Goal: Book appointment/travel/reservation

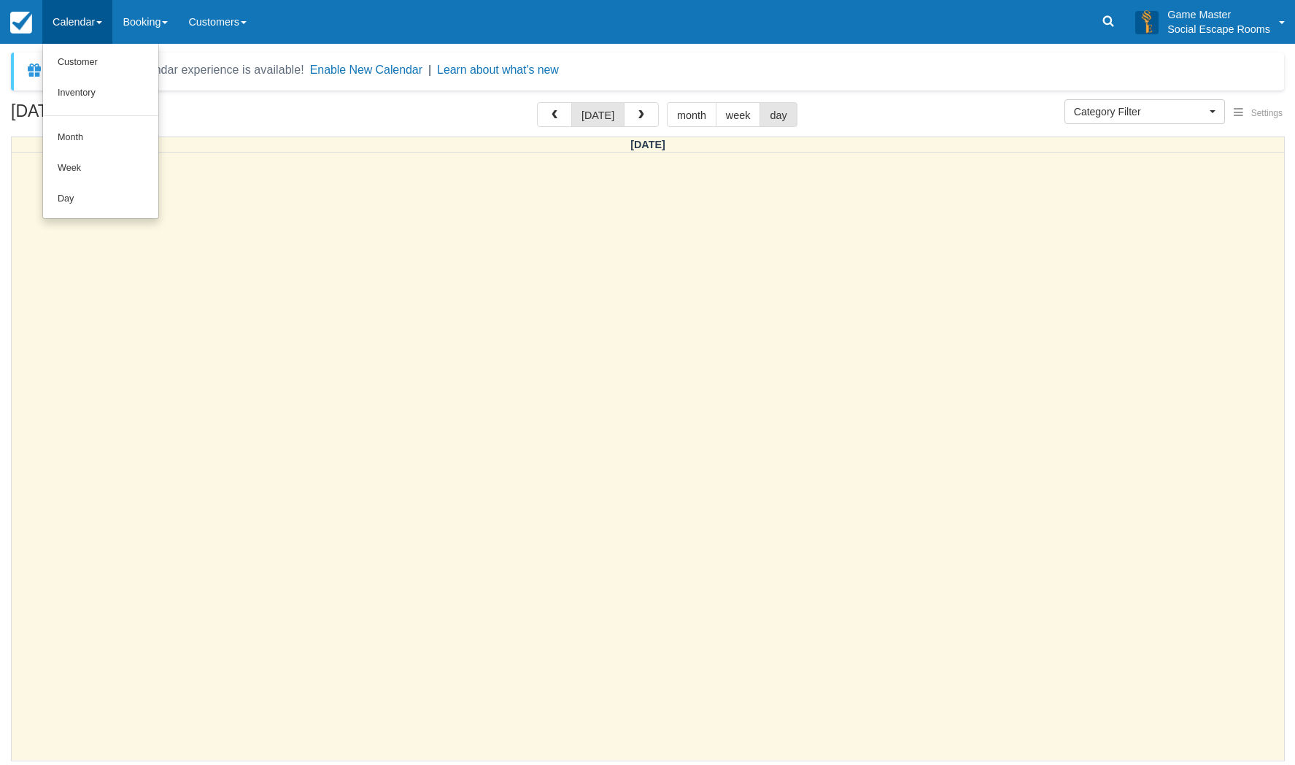
select select
click at [88, 202] on link "Day" at bounding box center [100, 199] width 115 height 31
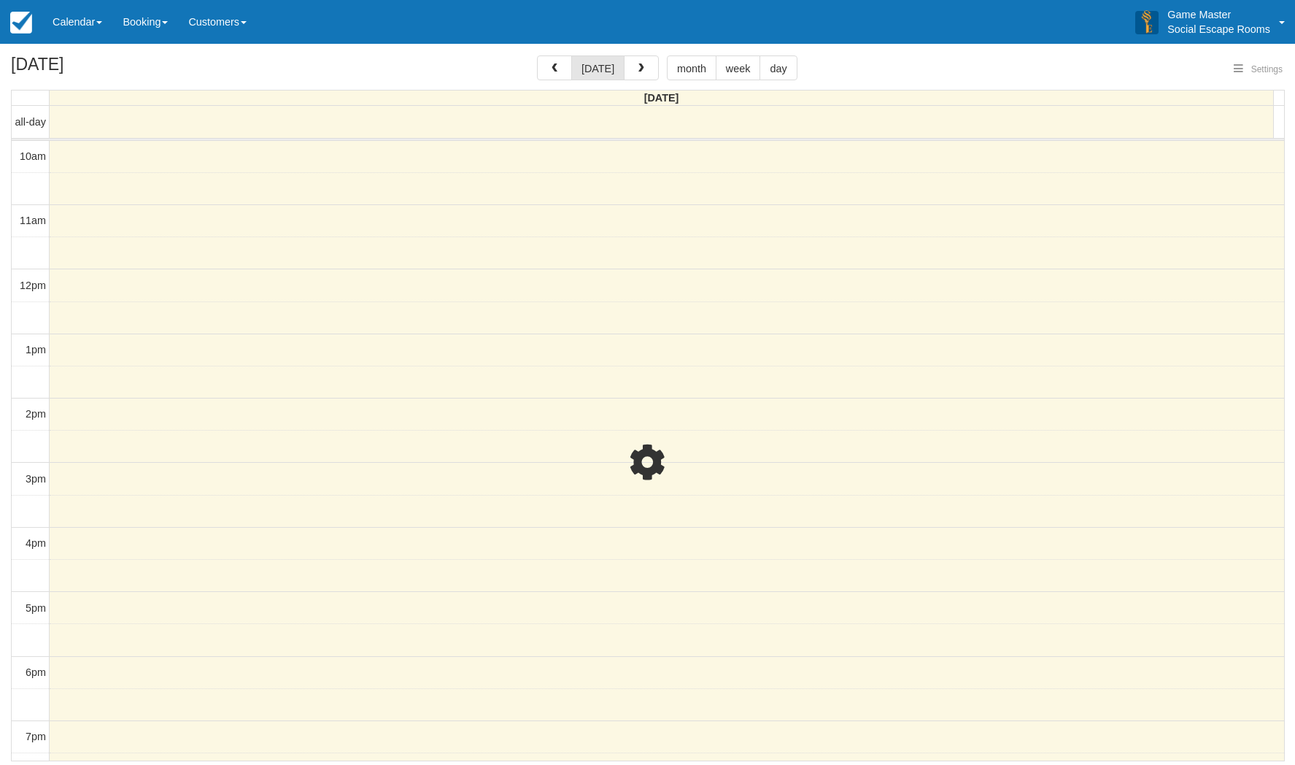
select select
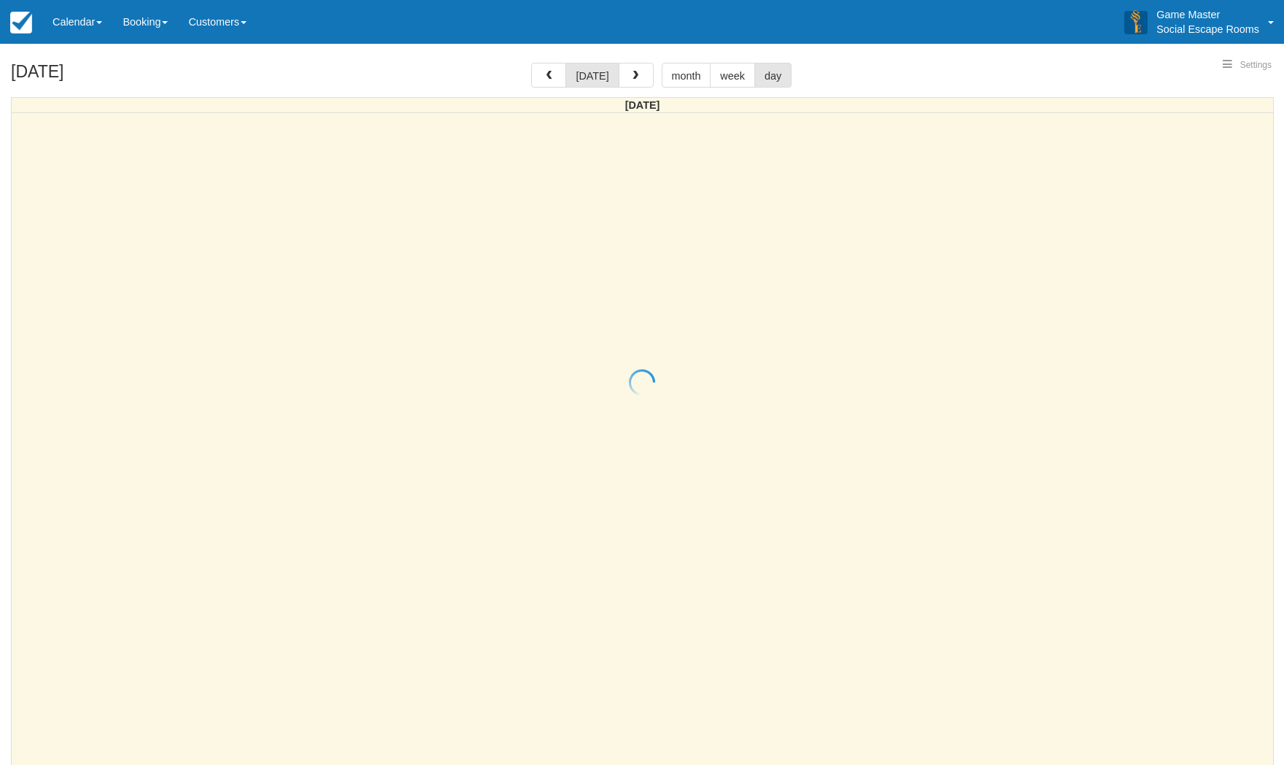
select select
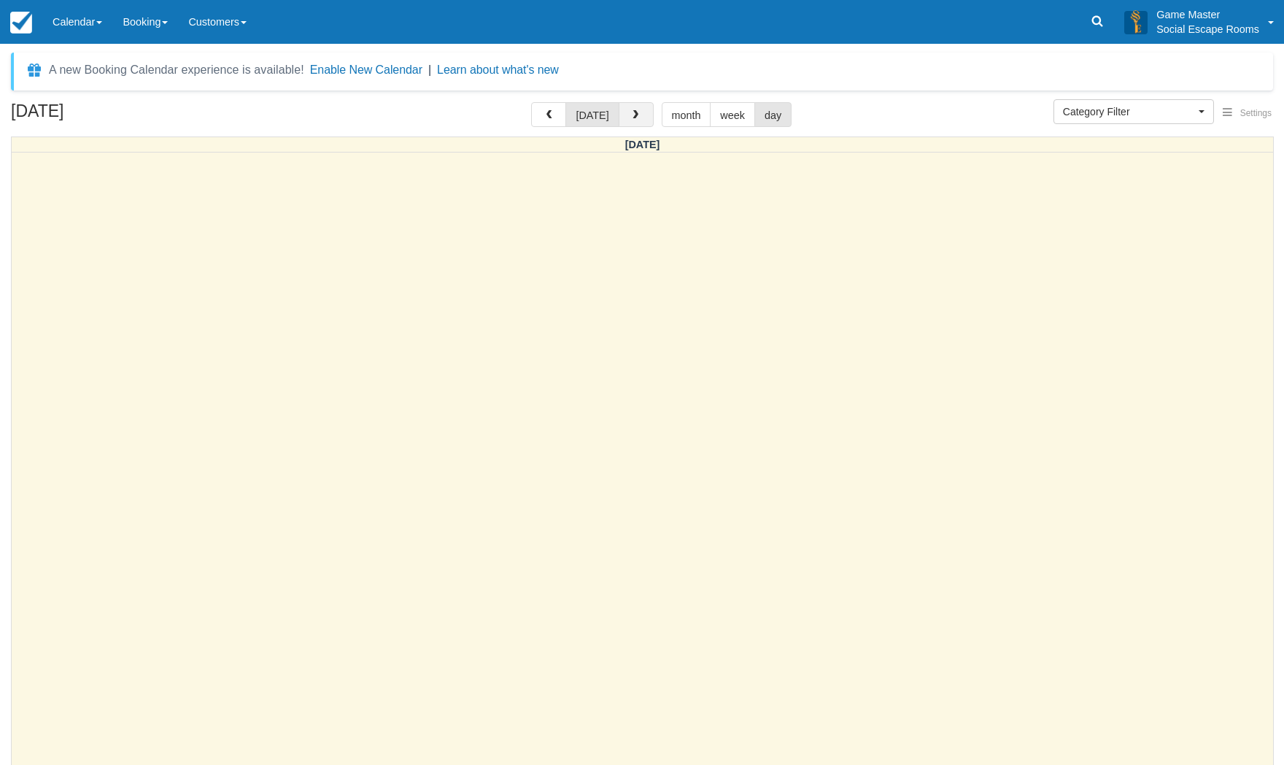
click at [642, 122] on button "button" at bounding box center [636, 114] width 35 height 25
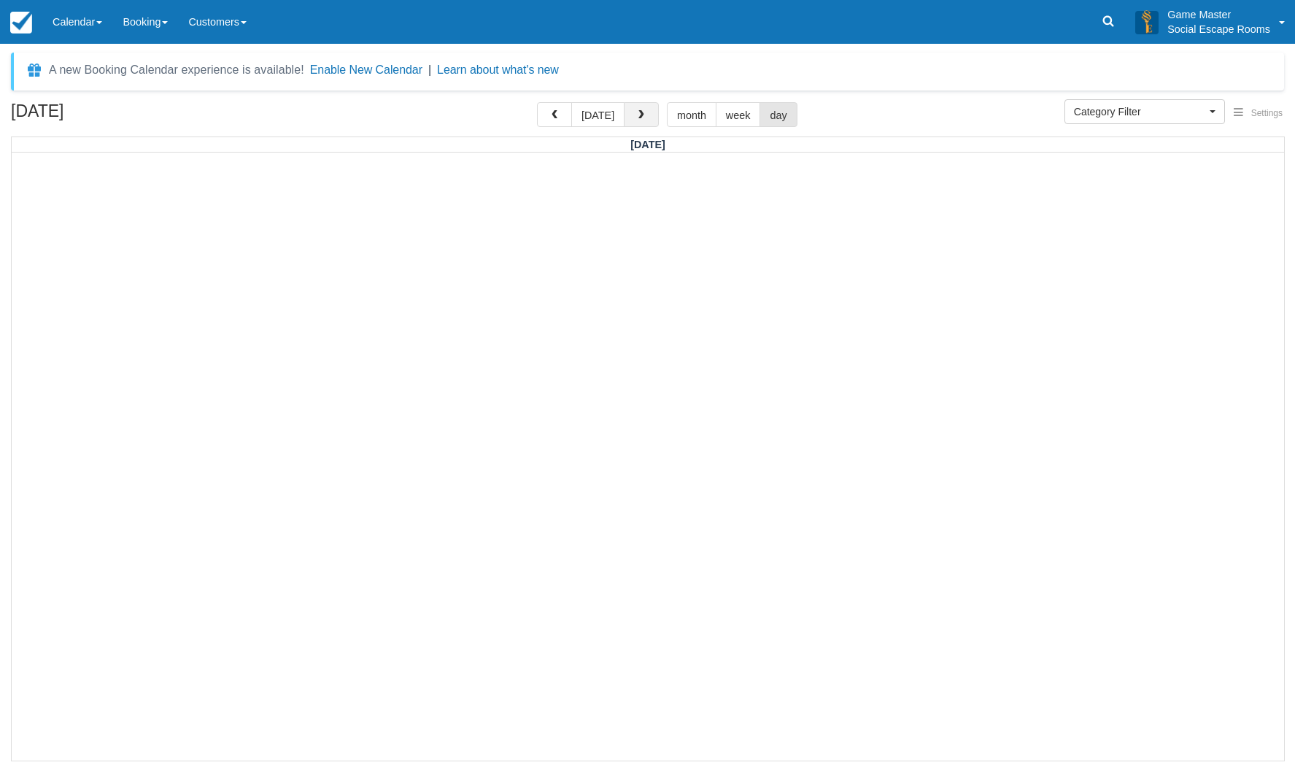
click at [642, 122] on button "button" at bounding box center [641, 114] width 35 height 25
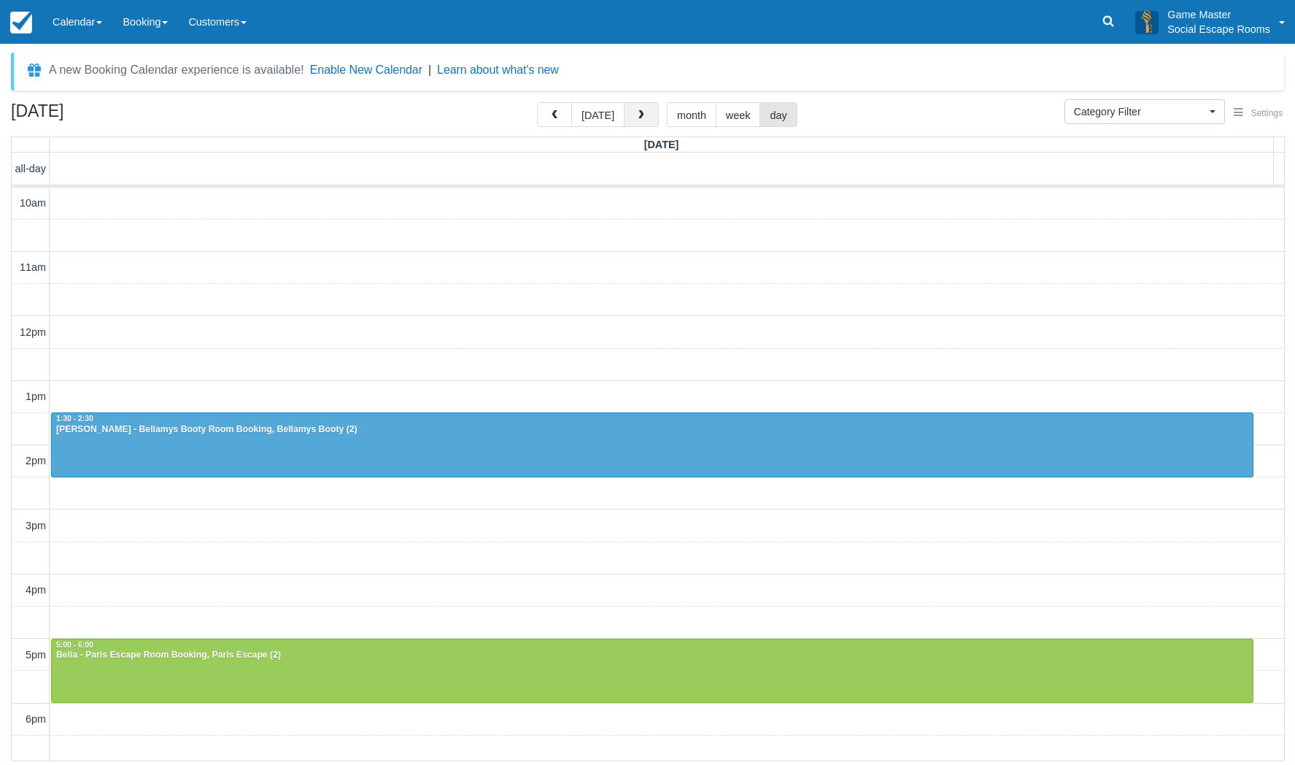
scroll to position [233, 0]
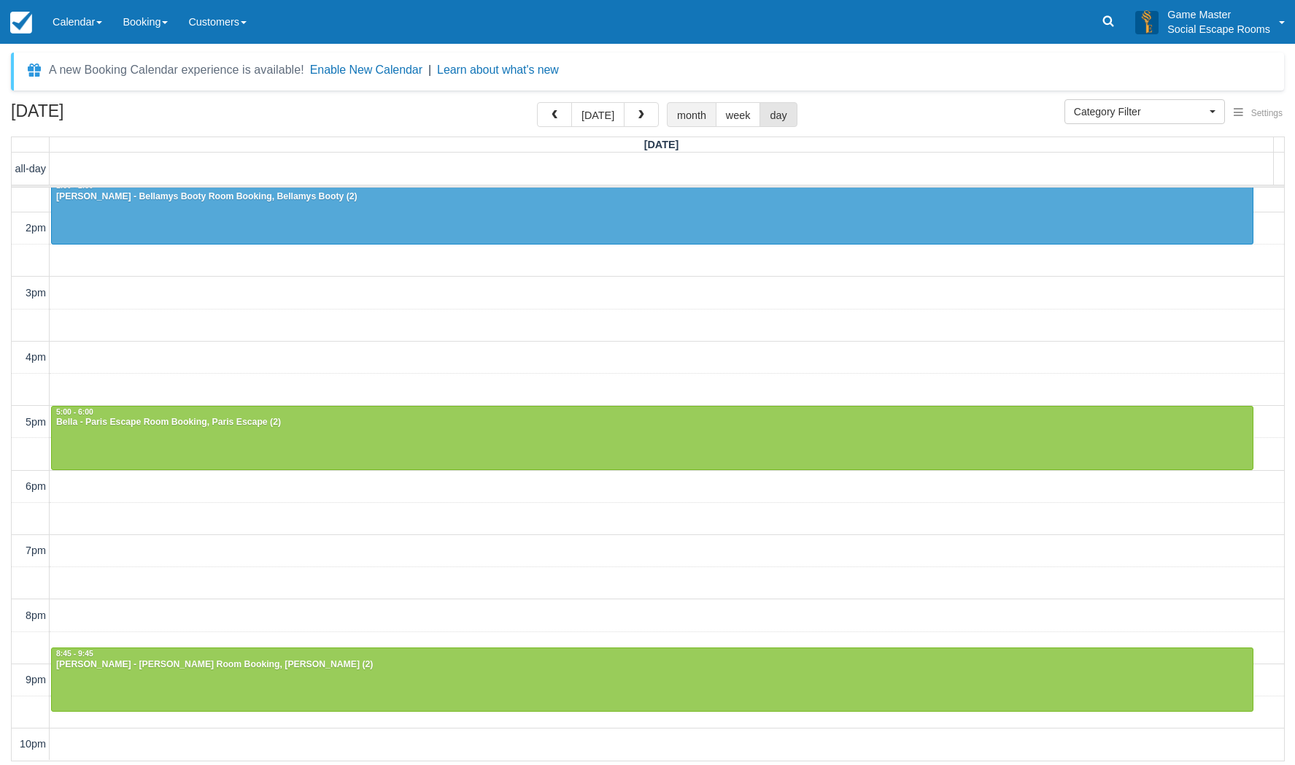
click at [697, 115] on button "month" at bounding box center [692, 114] width 50 height 25
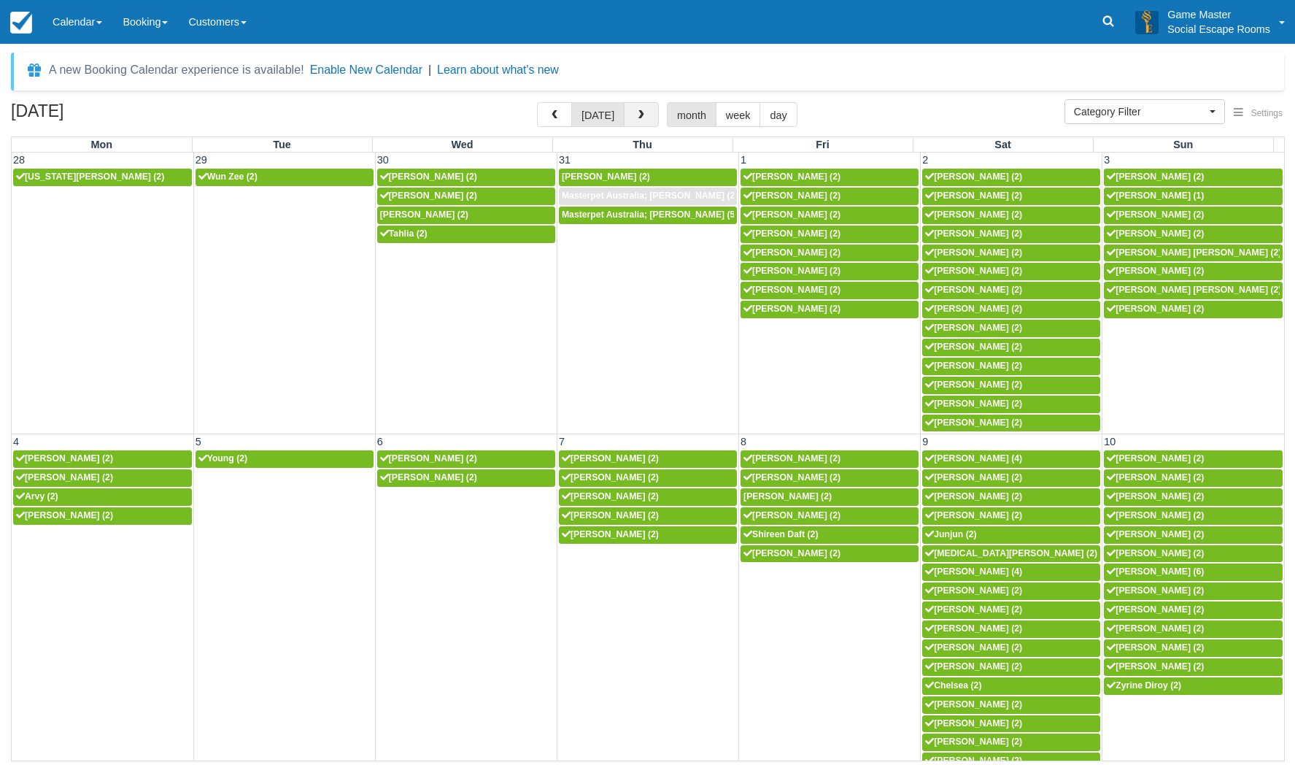
click at [648, 120] on button "button" at bounding box center [641, 114] width 35 height 25
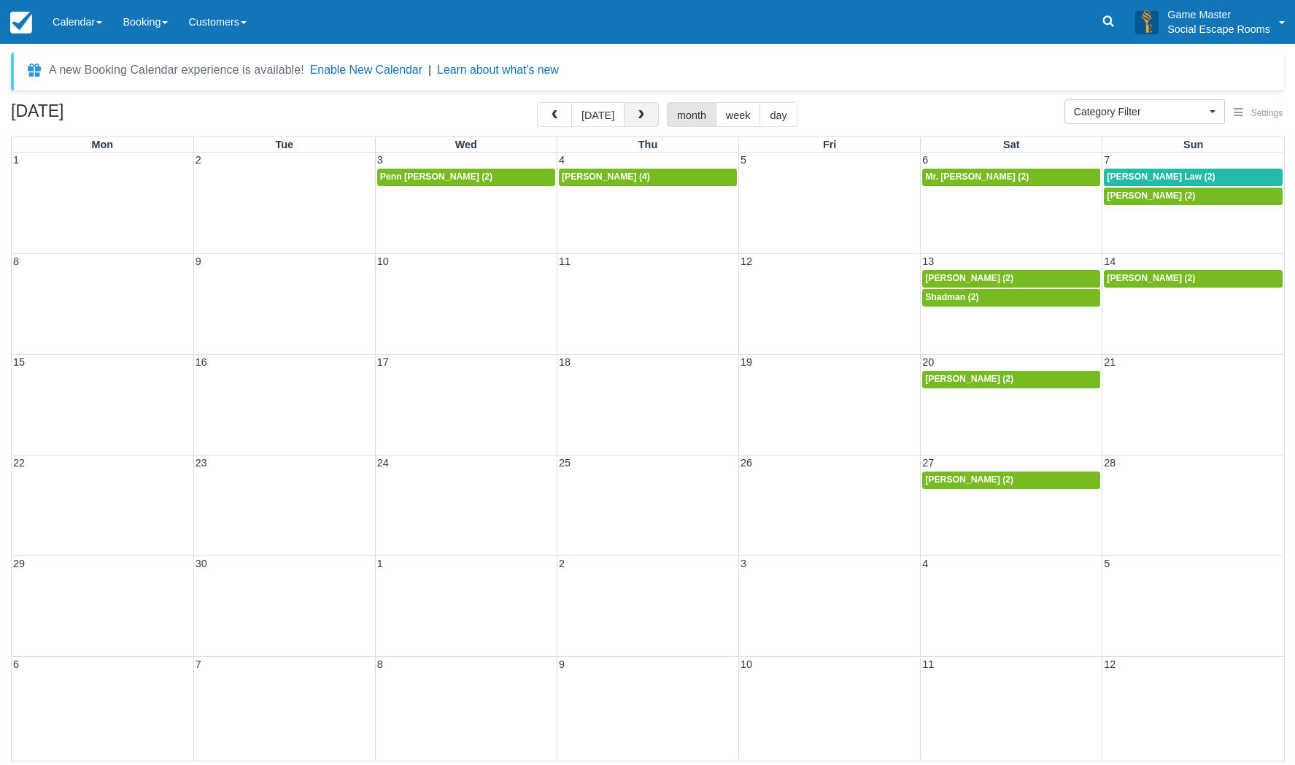
click at [648, 120] on button "button" at bounding box center [641, 114] width 35 height 25
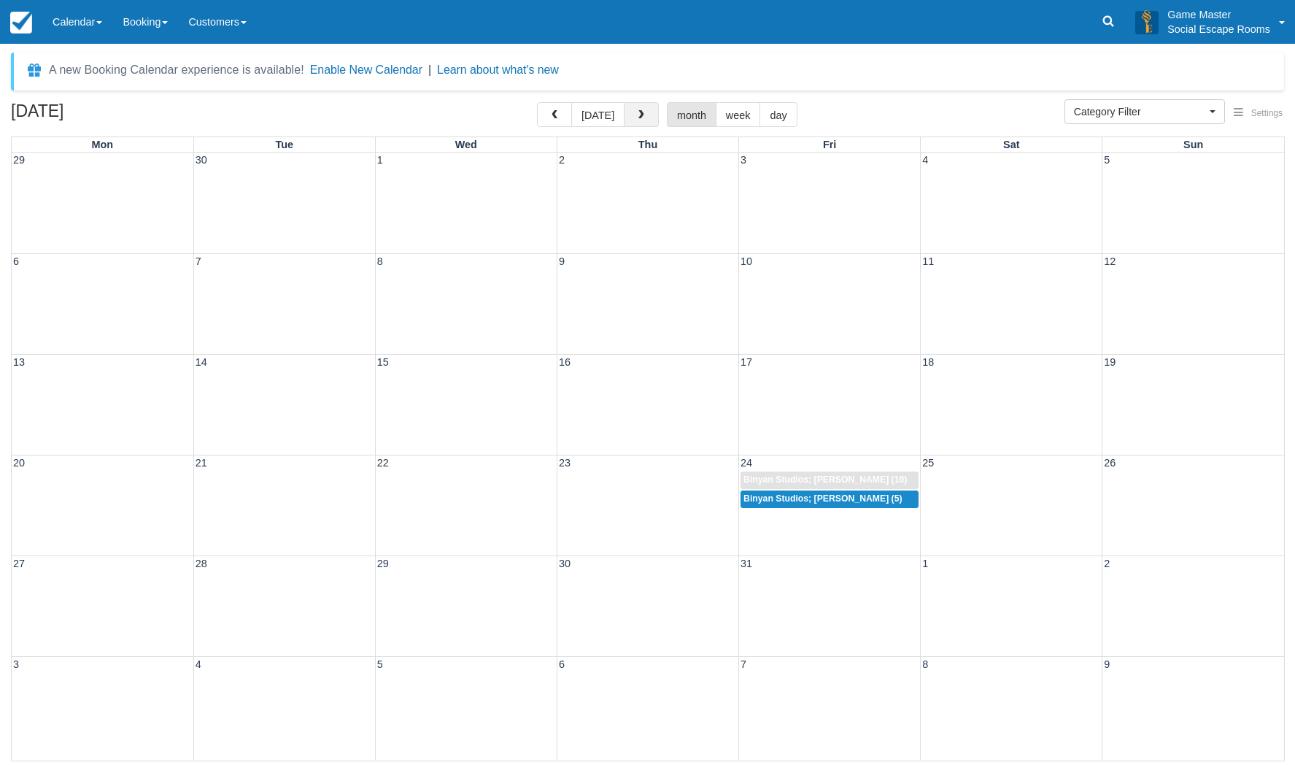
click at [648, 120] on button "button" at bounding box center [641, 114] width 35 height 25
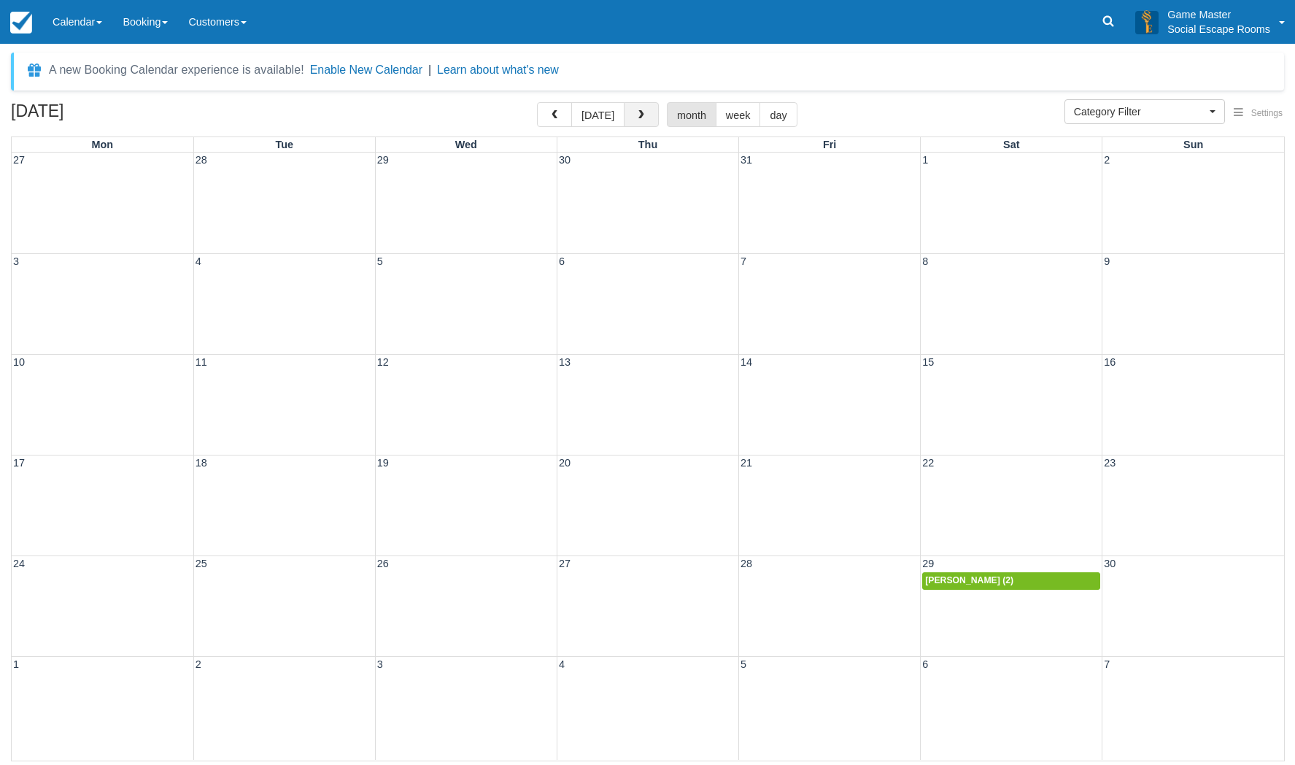
click at [648, 120] on button "button" at bounding box center [641, 114] width 35 height 25
click at [777, 293] on div "8 9 10 11 12 13 14" at bounding box center [648, 303] width 1272 height 101
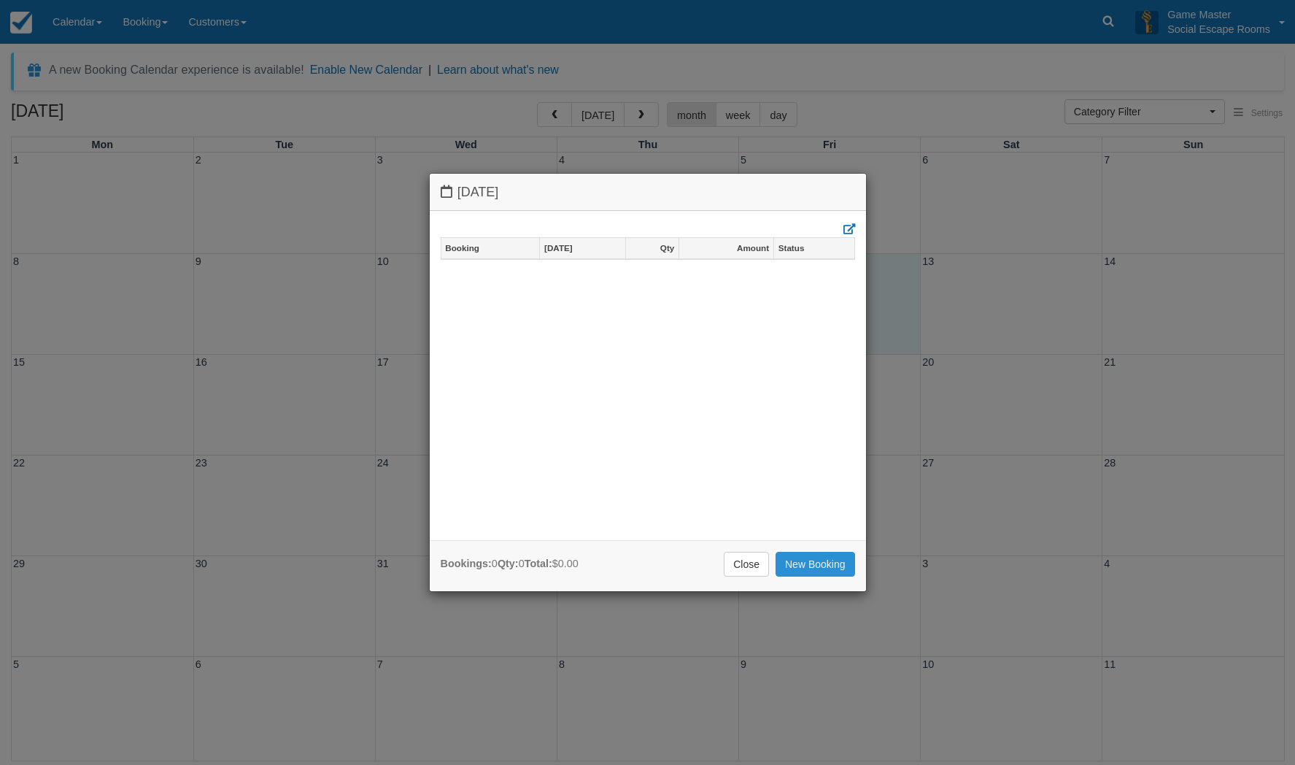
click at [801, 571] on link "New Booking" at bounding box center [815, 564] width 80 height 25
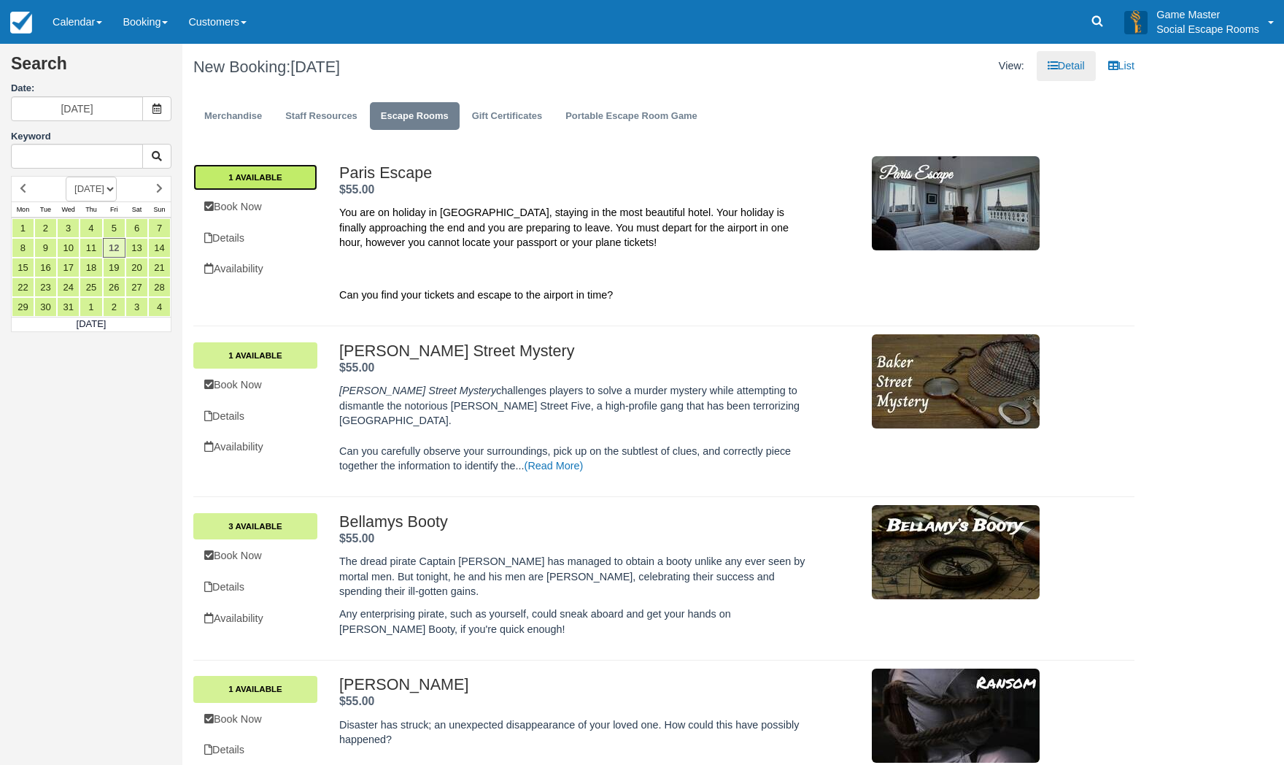
click at [295, 175] on link "1 Available" at bounding box center [255, 177] width 124 height 26
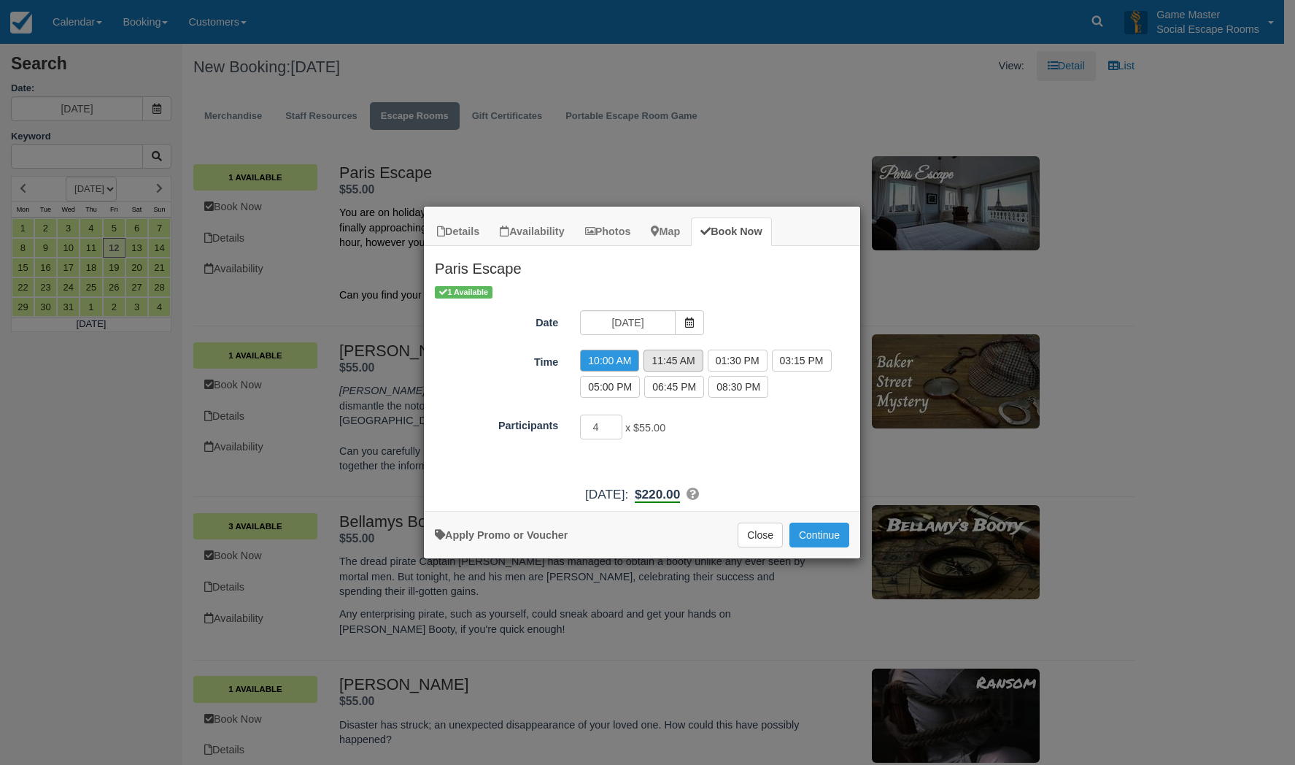
click at [681, 363] on label "11:45 AM" at bounding box center [672, 360] width 59 height 22
radio input "true"
click at [616, 430] on input "3" at bounding box center [601, 426] width 42 height 25
type input "2"
click at [616, 430] on input "2" at bounding box center [601, 426] width 42 height 25
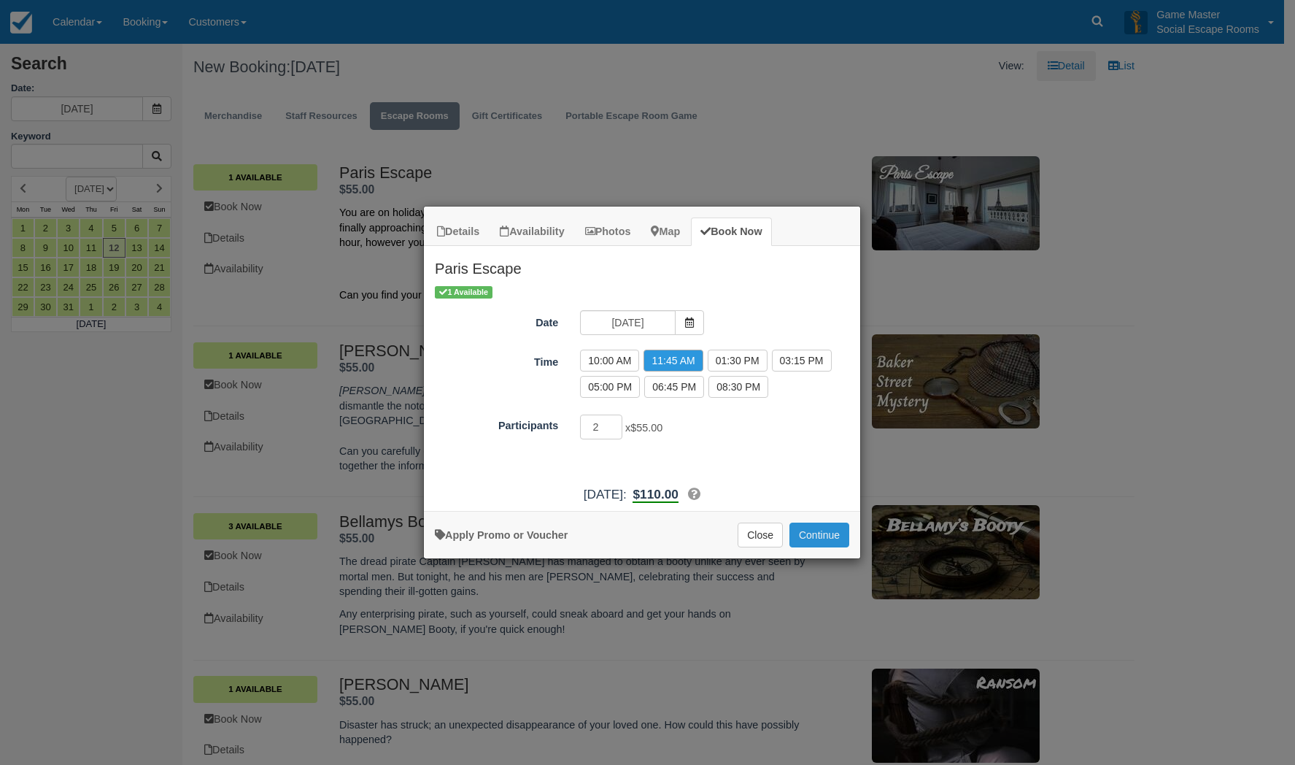
click at [808, 535] on button "Continue" at bounding box center [819, 534] width 60 height 25
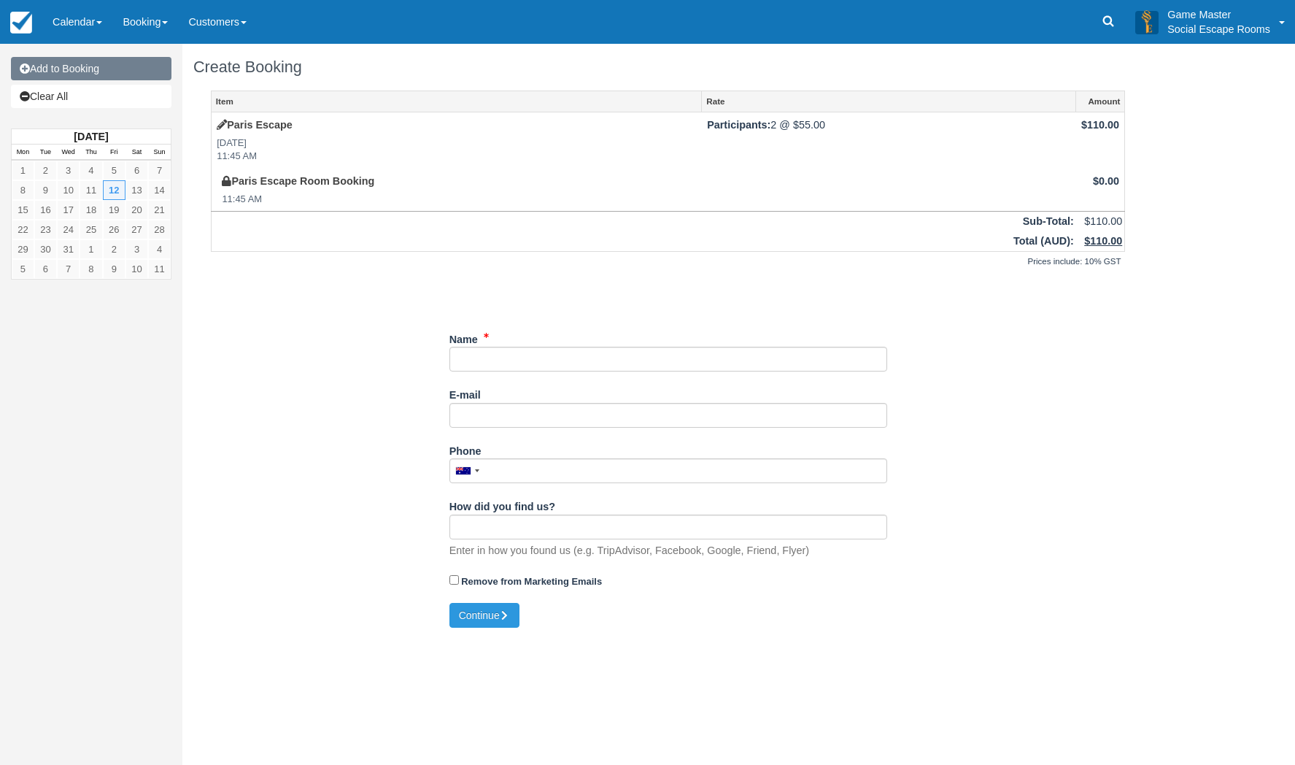
click at [136, 67] on link "Add to Booking" at bounding box center [91, 68] width 160 height 23
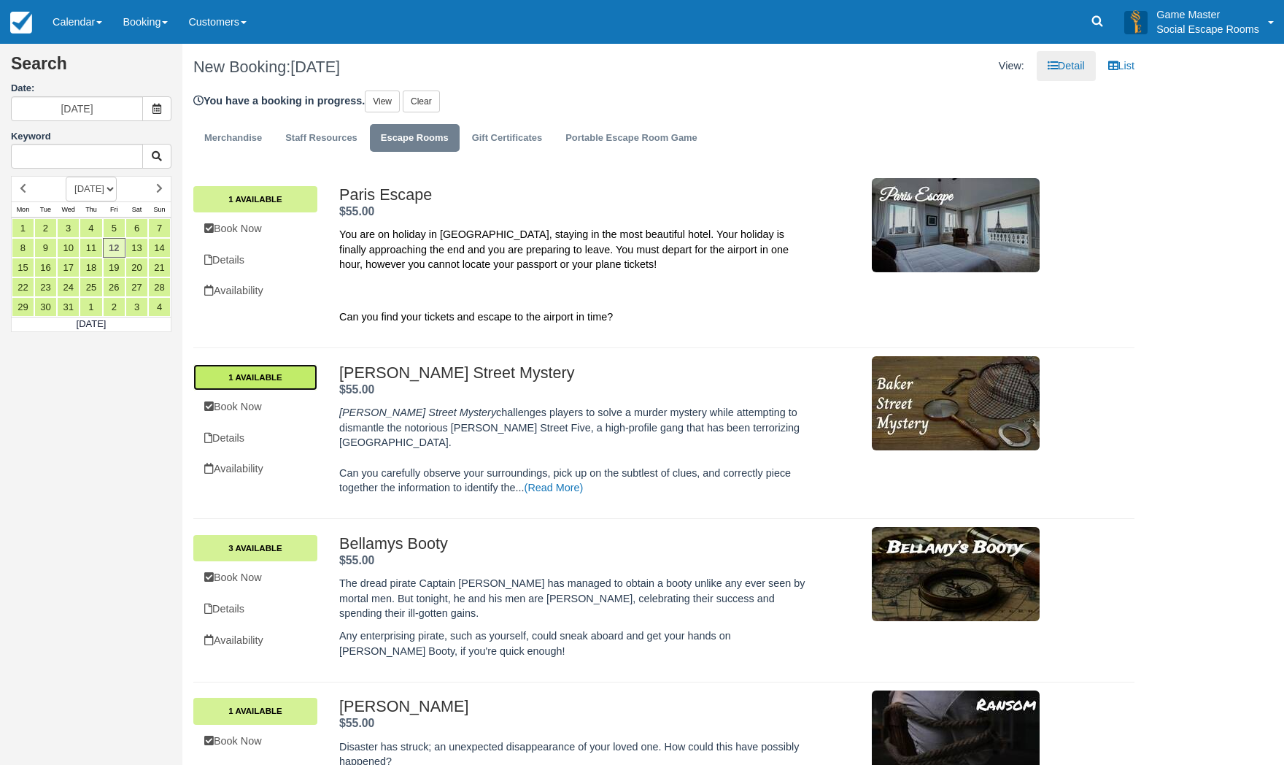
click at [301, 382] on link "1 Available" at bounding box center [255, 377] width 124 height 26
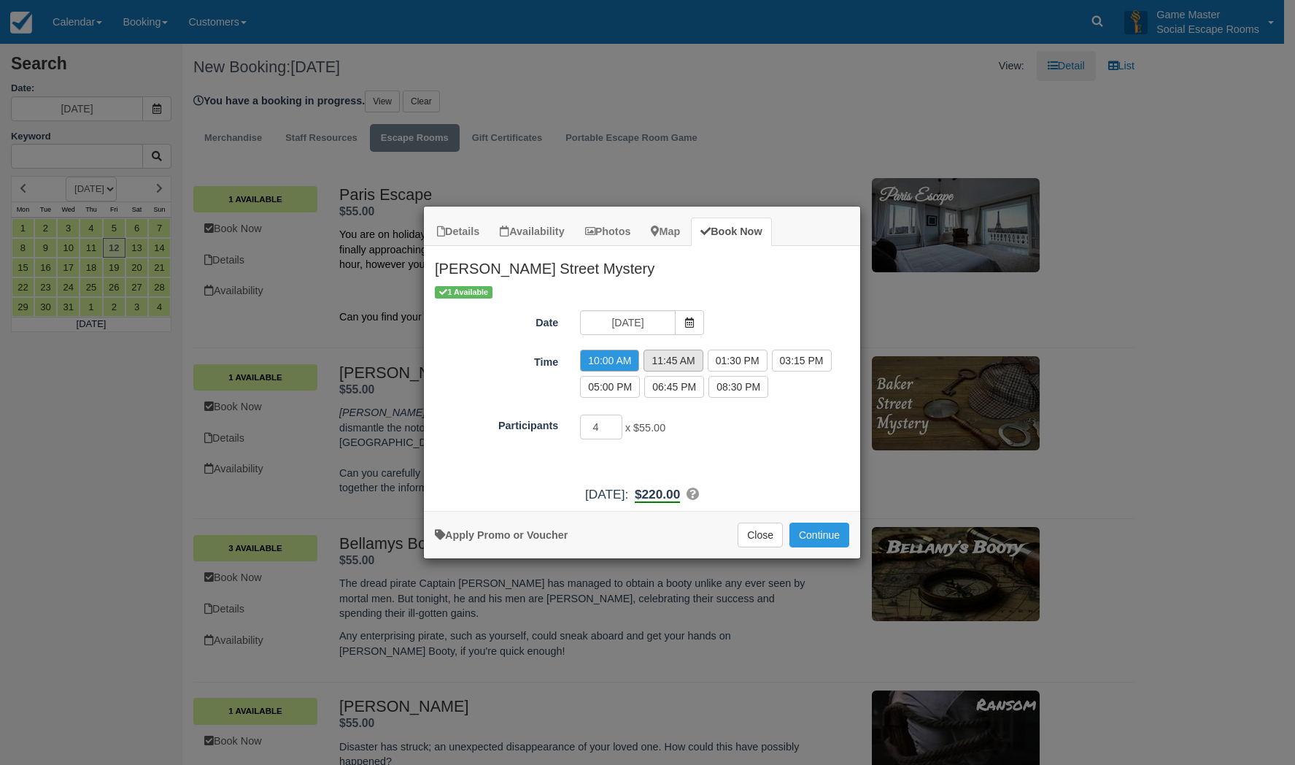
click at [671, 357] on label "11:45 AM" at bounding box center [672, 360] width 59 height 22
radio input "true"
click at [614, 430] on input "3" at bounding box center [601, 426] width 42 height 25
type input "2"
click at [614, 430] on input "2" at bounding box center [601, 426] width 42 height 25
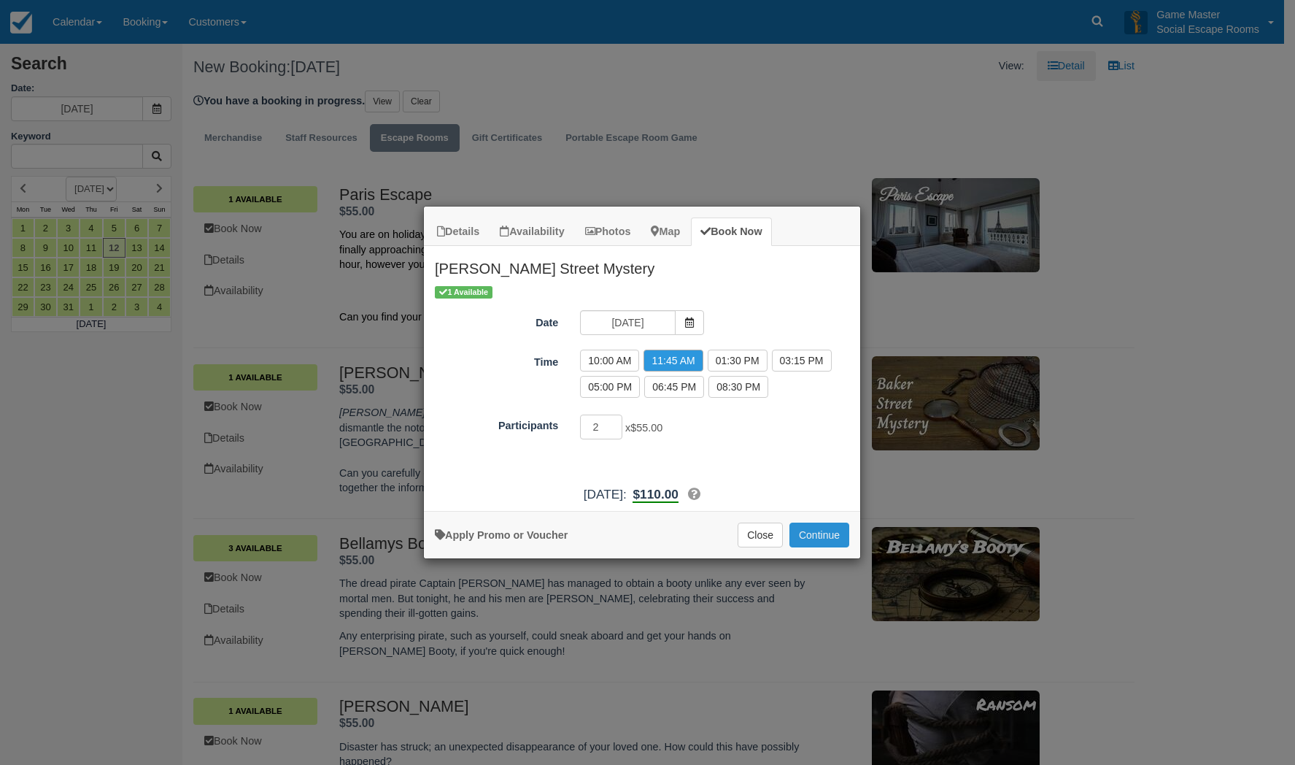
click at [839, 539] on button "Continue" at bounding box center [819, 534] width 60 height 25
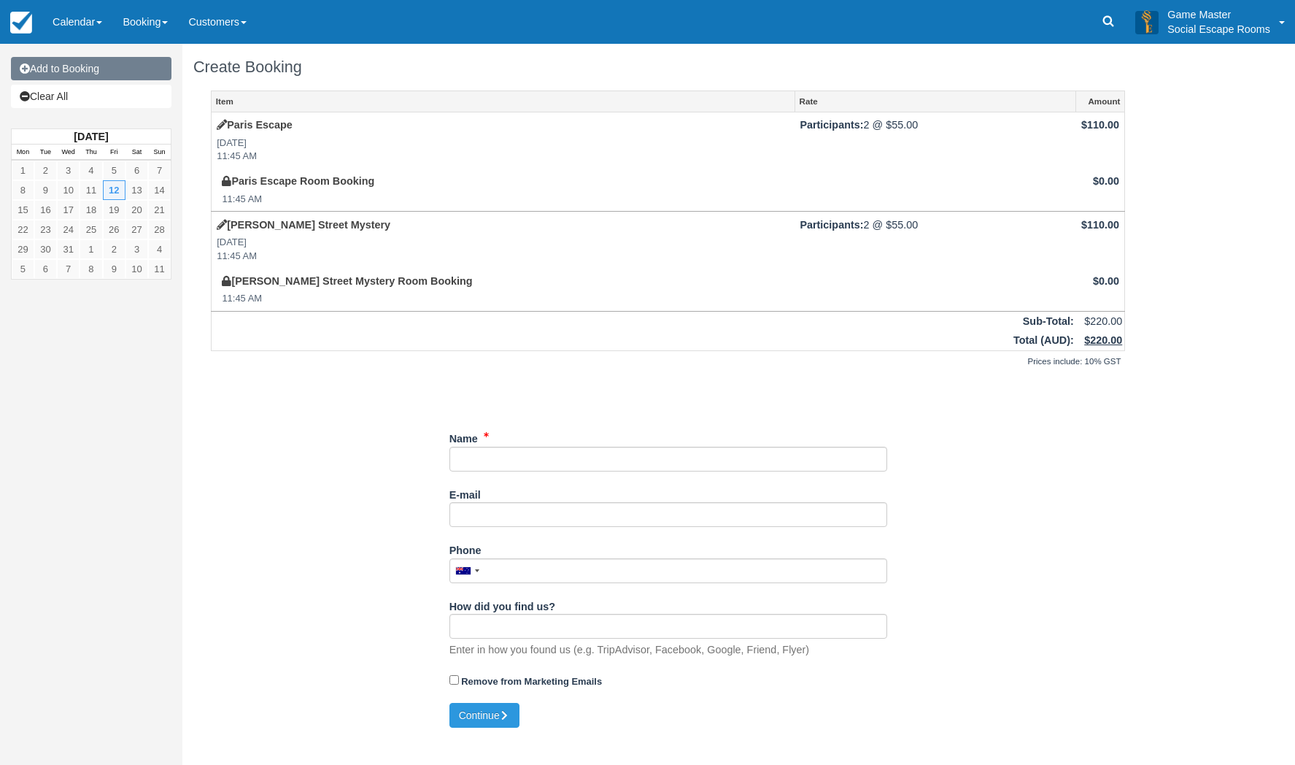
click at [93, 72] on link "Add to Booking" at bounding box center [91, 68] width 160 height 23
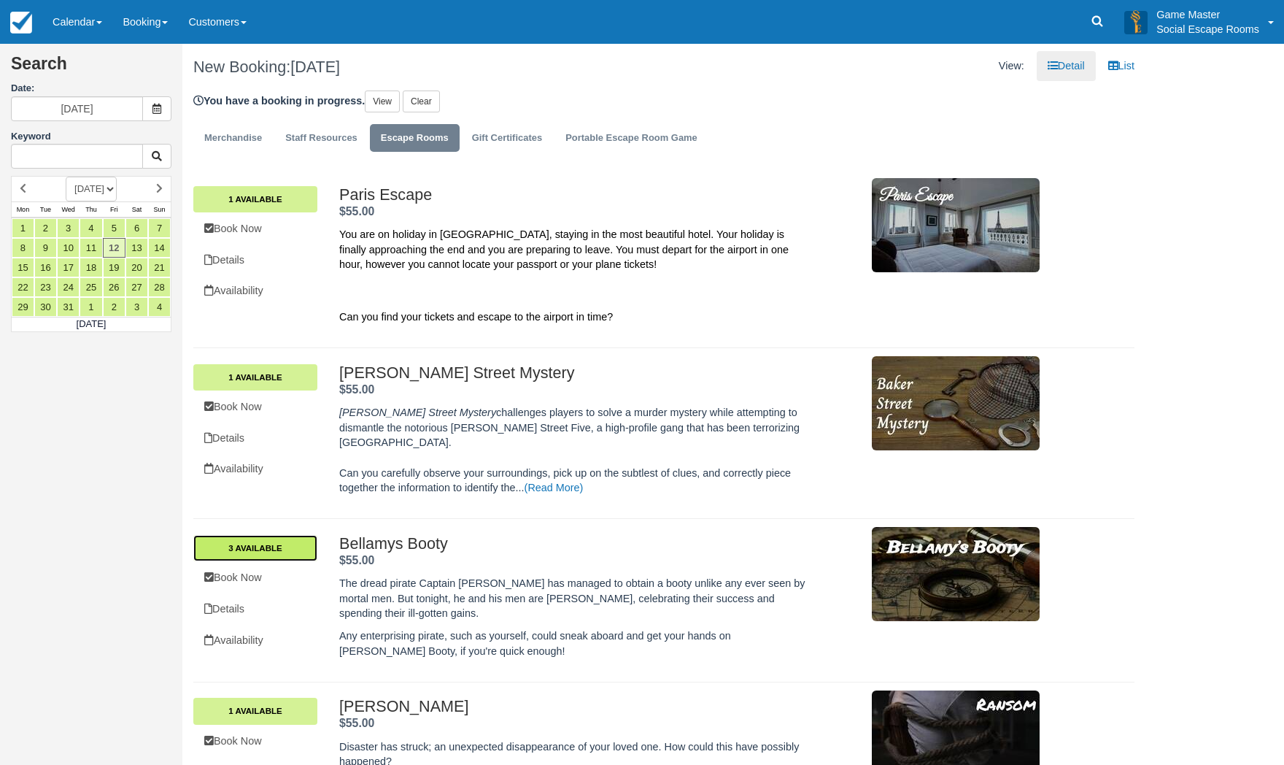
click at [255, 535] on link "3 Available" at bounding box center [255, 548] width 124 height 26
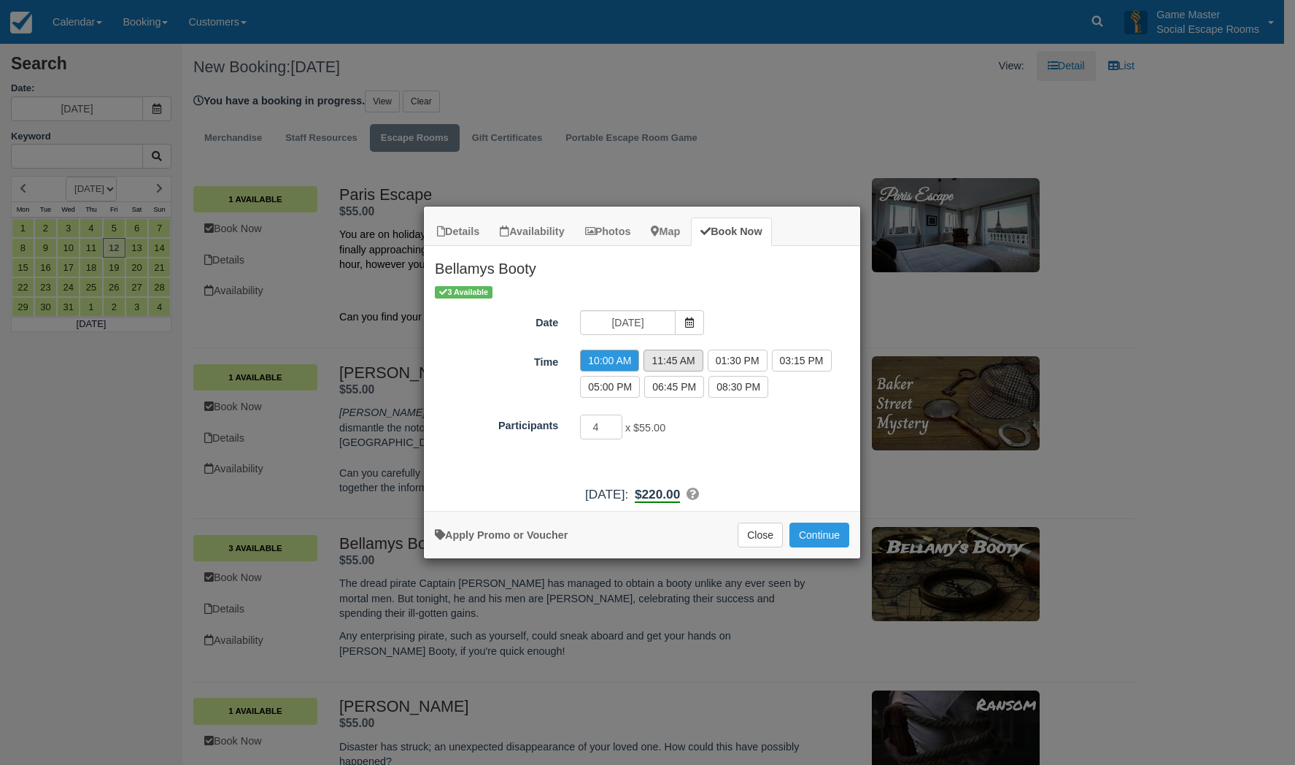
click at [685, 358] on label "11:45 AM" at bounding box center [672, 360] width 59 height 22
radio input "true"
click at [614, 427] on input "3" at bounding box center [601, 426] width 42 height 25
type input "2"
click at [614, 427] on input "2" at bounding box center [601, 426] width 42 height 25
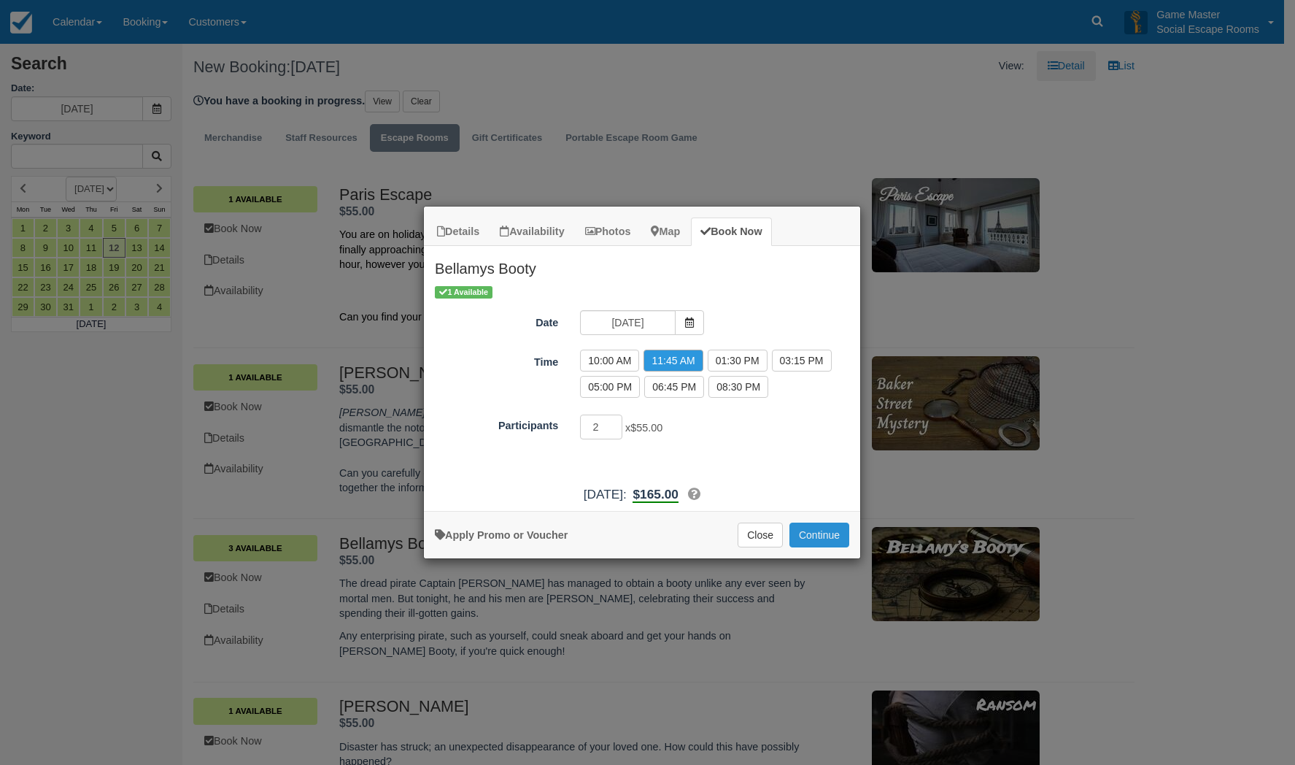
click at [811, 541] on button "Continue" at bounding box center [819, 534] width 60 height 25
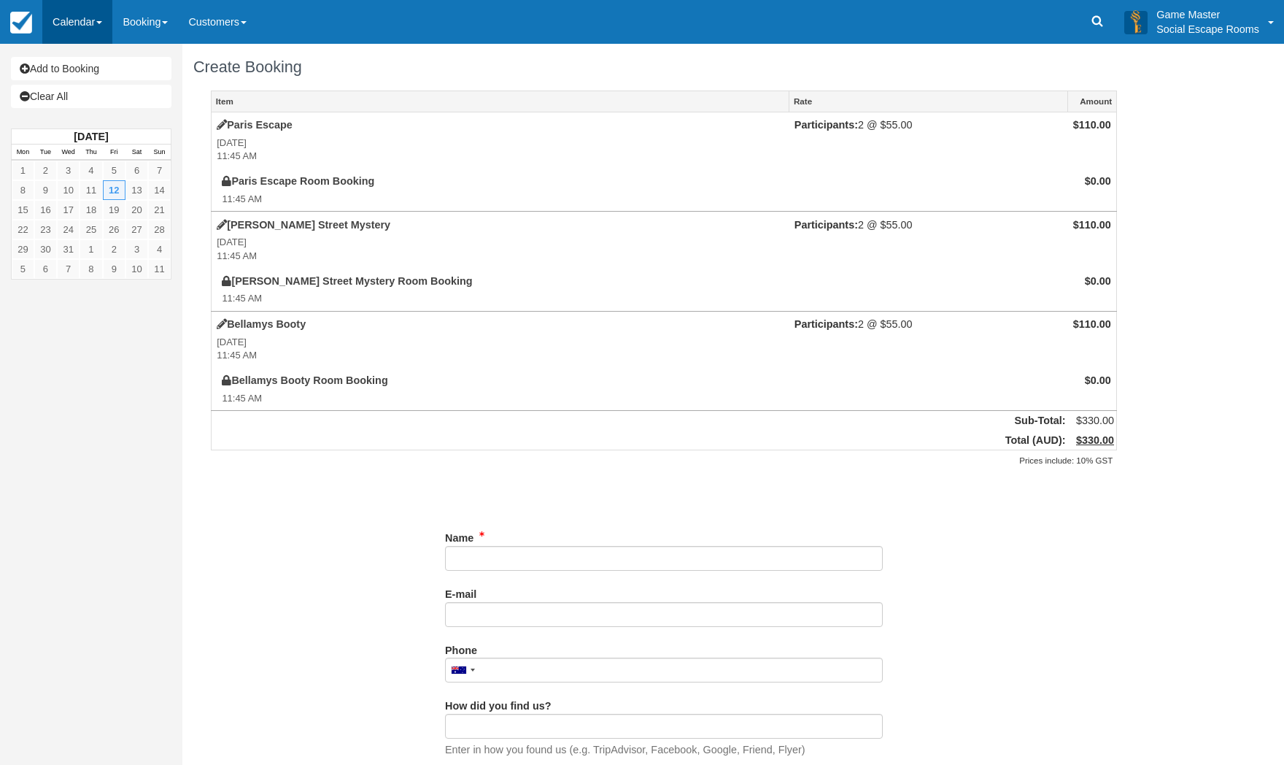
click at [76, 28] on link "Calendar" at bounding box center [77, 22] width 70 height 44
click at [86, 22] on link "Calendar" at bounding box center [77, 22] width 70 height 44
click at [98, 71] on link "Add to Booking" at bounding box center [91, 68] width 160 height 23
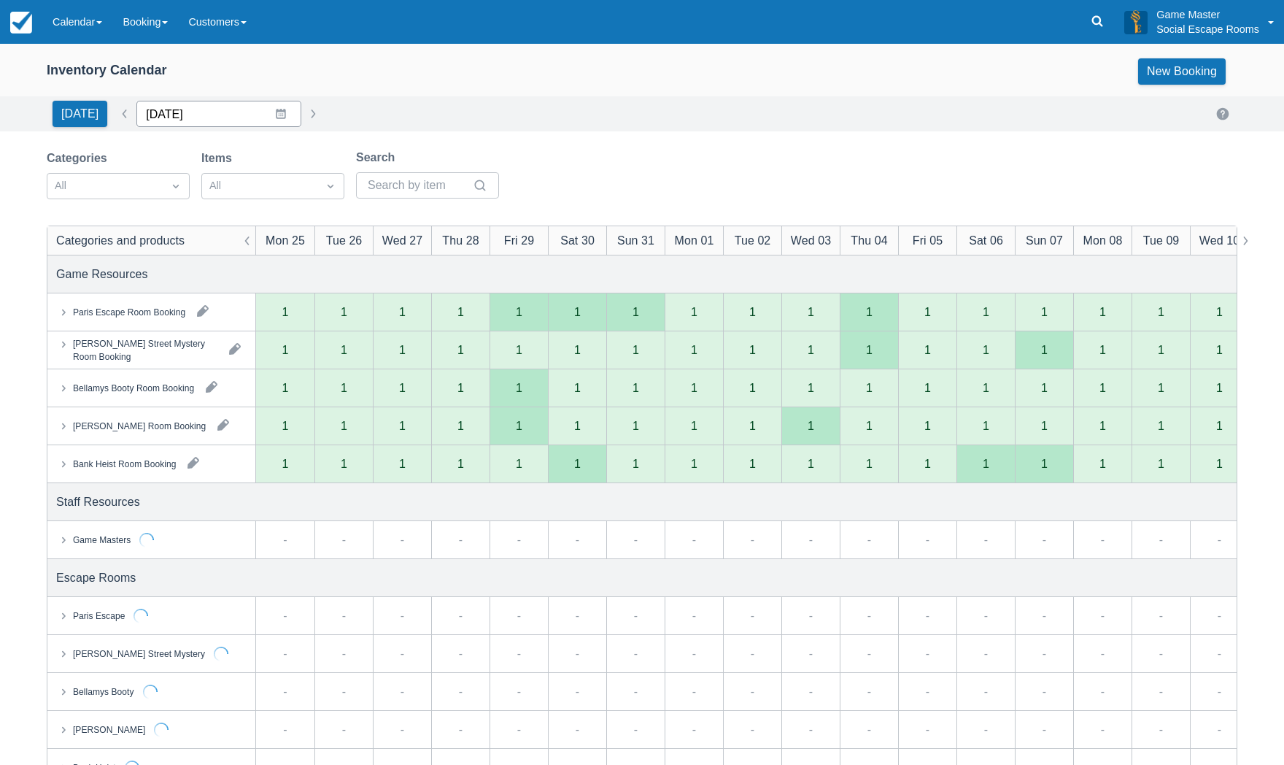
click at [277, 113] on input "25/08/2025" at bounding box center [218, 114] width 165 height 26
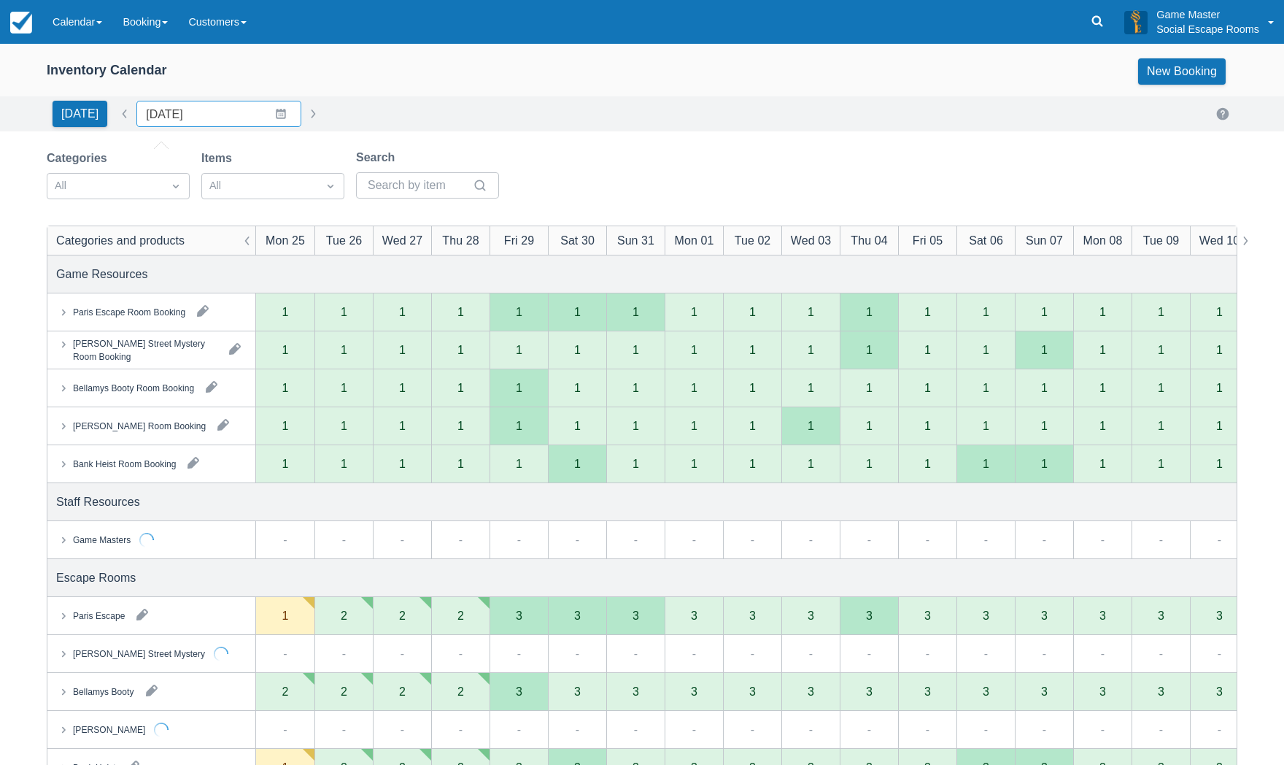
click at [306, 115] on button "button" at bounding box center [313, 114] width 18 height 18
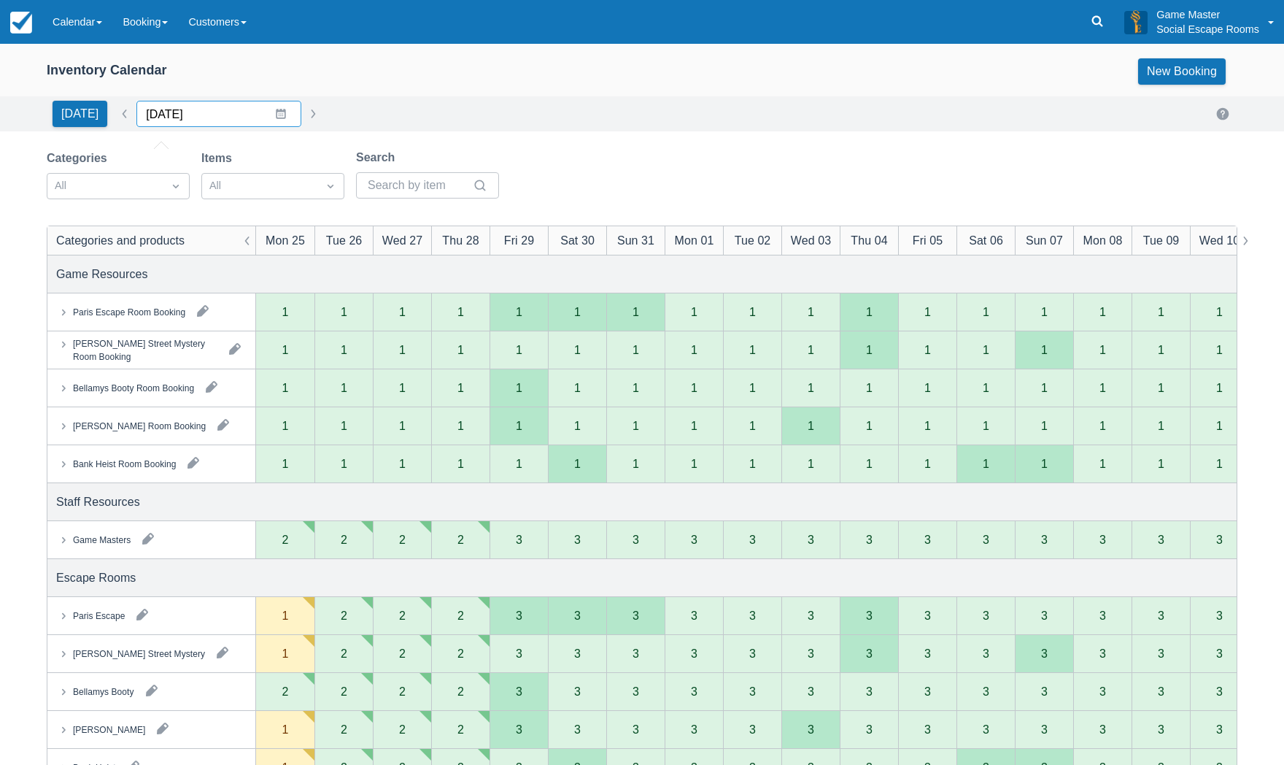
click at [280, 115] on input "25/08/2025" at bounding box center [218, 114] width 165 height 26
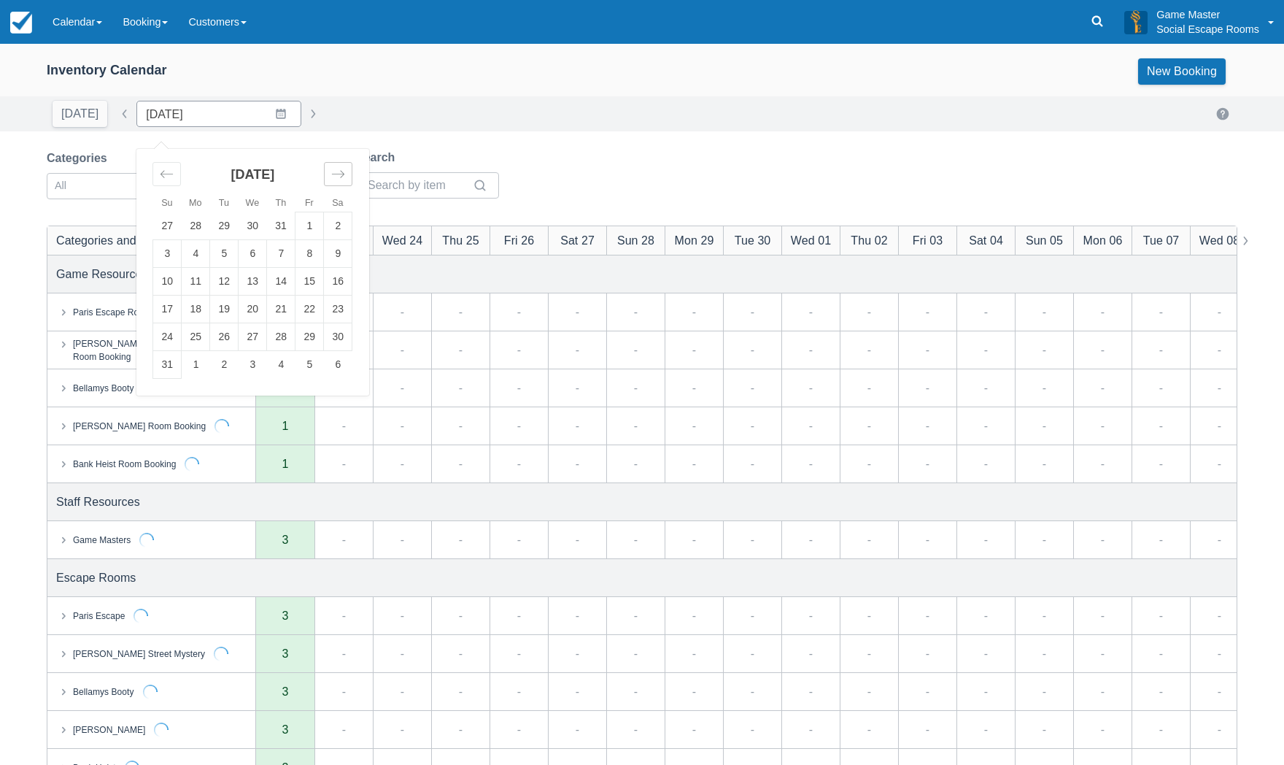
drag, startPoint x: 346, startPoint y: 171, endPoint x: 338, endPoint y: 177, distance: 9.9
click at [346, 172] on div "Move forward to switch to the next month." at bounding box center [338, 174] width 28 height 24
click at [338, 177] on icon "Move forward to switch to the next month." at bounding box center [338, 174] width 14 height 14
click at [337, 175] on icon "Move forward to switch to the next month." at bounding box center [338, 174] width 14 height 14
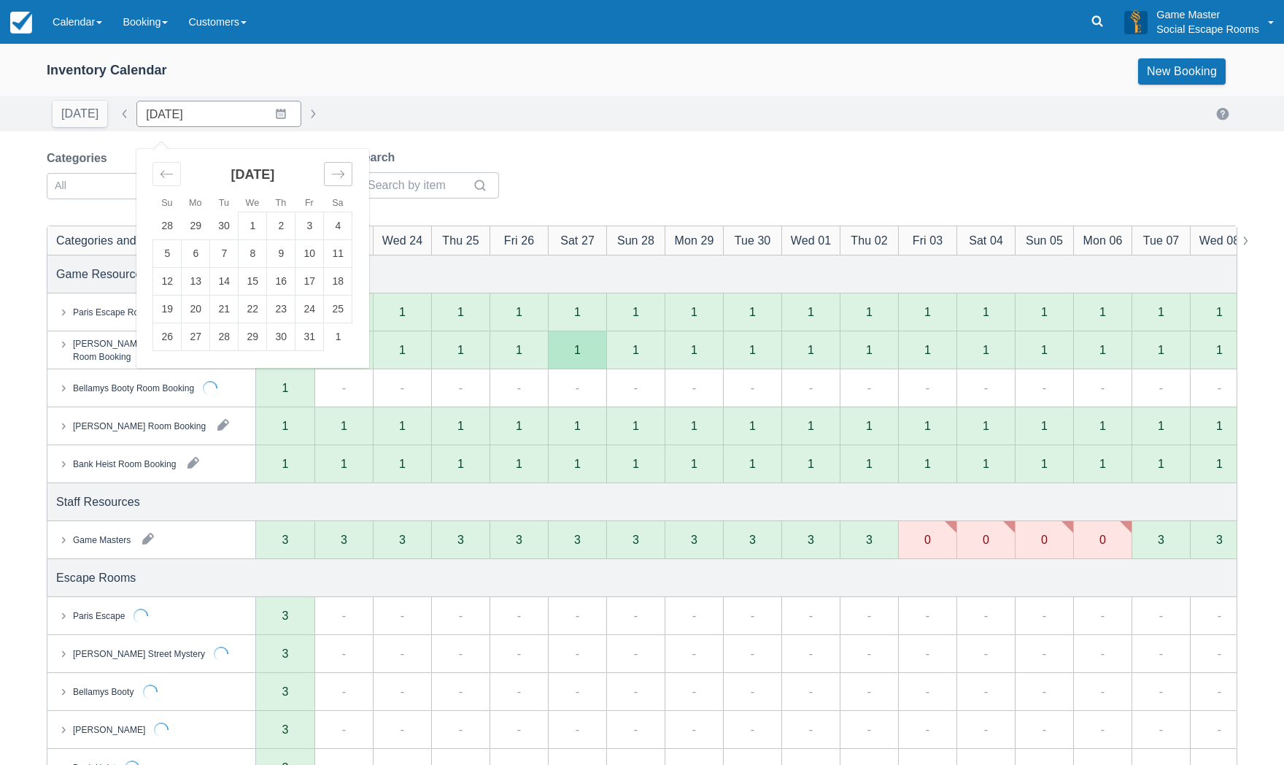
click at [336, 172] on icon "Move forward to switch to the next month." at bounding box center [338, 173] width 12 height 7
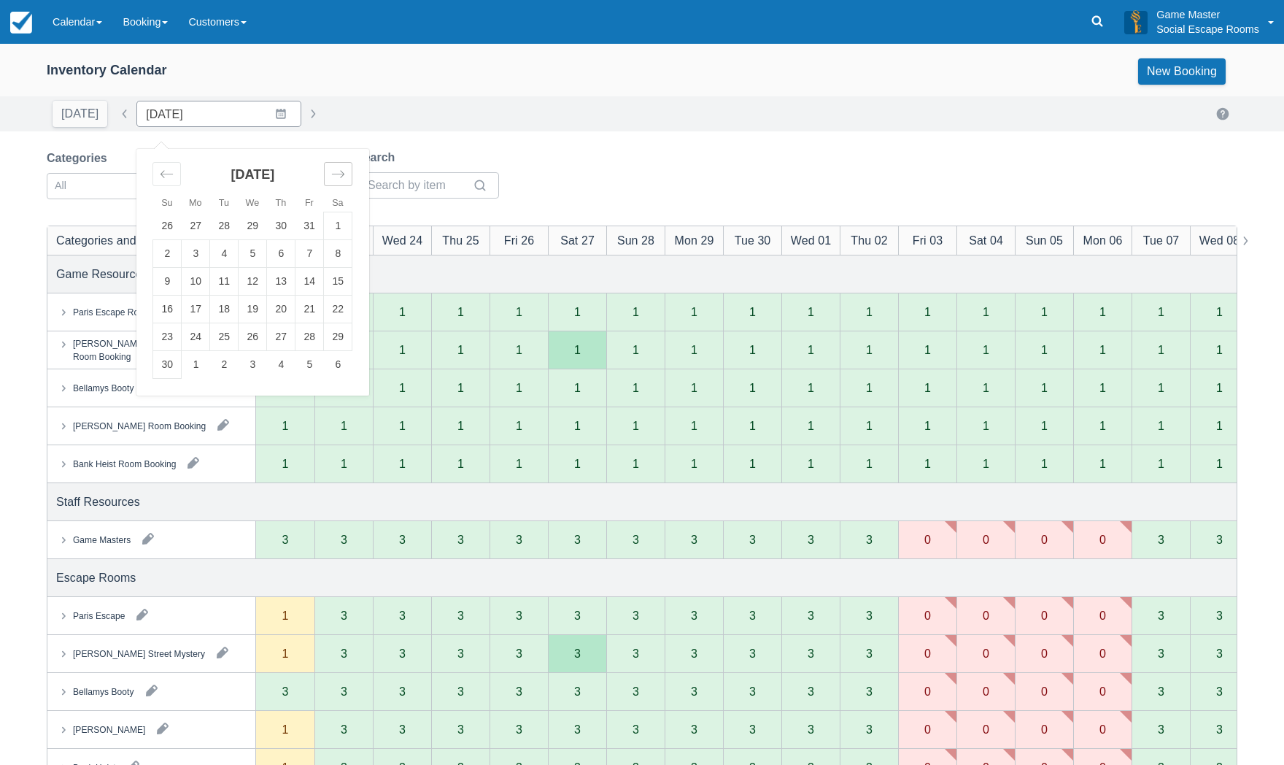
click at [333, 174] on icon "Move forward to switch to the next month." at bounding box center [338, 173] width 12 height 7
click at [295, 254] on td "12" at bounding box center [309, 254] width 28 height 28
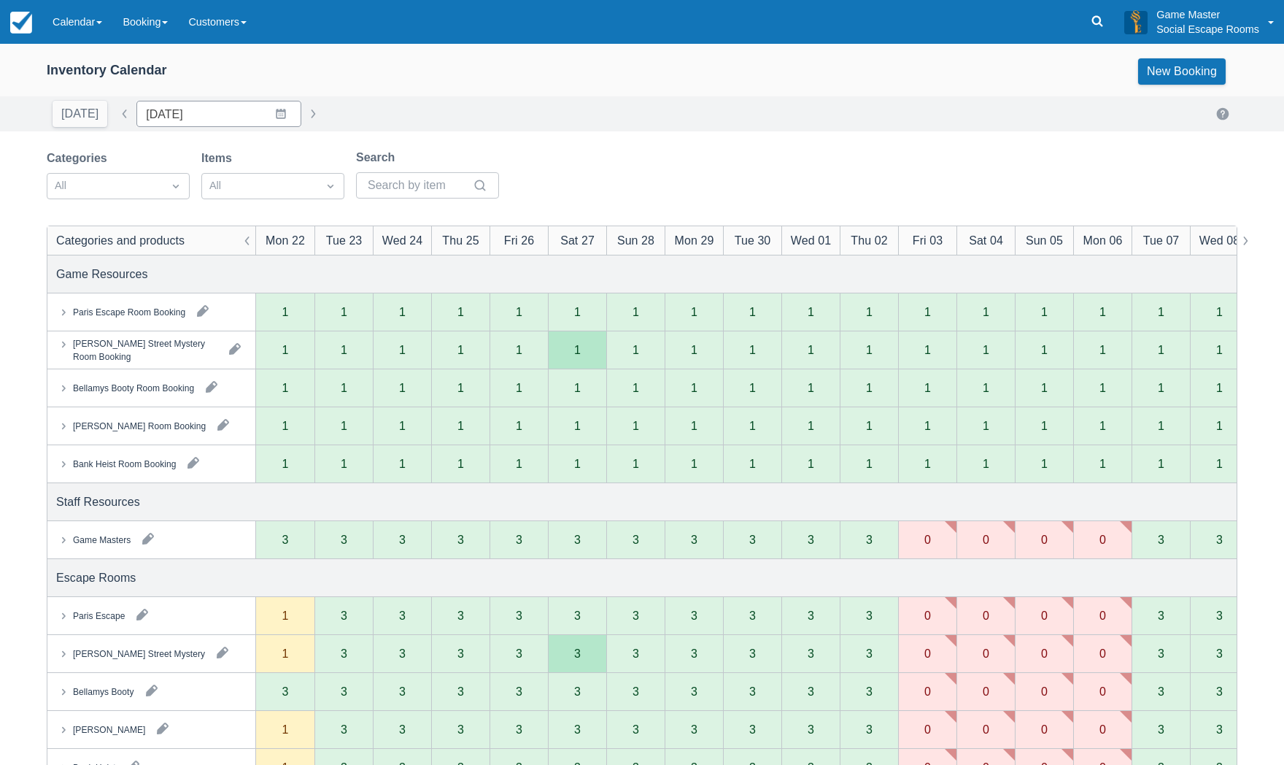
type input "12/12/2025"
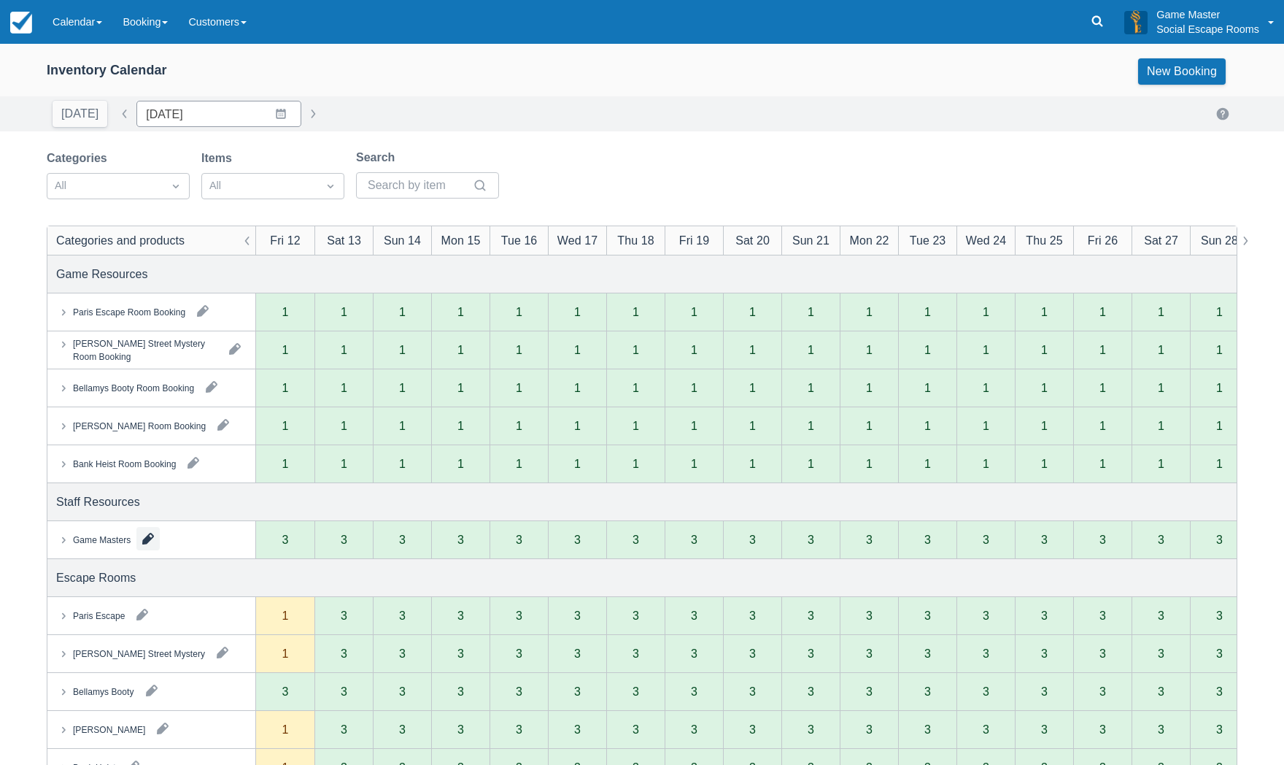
click at [145, 541] on button "button" at bounding box center [147, 538] width 23 height 23
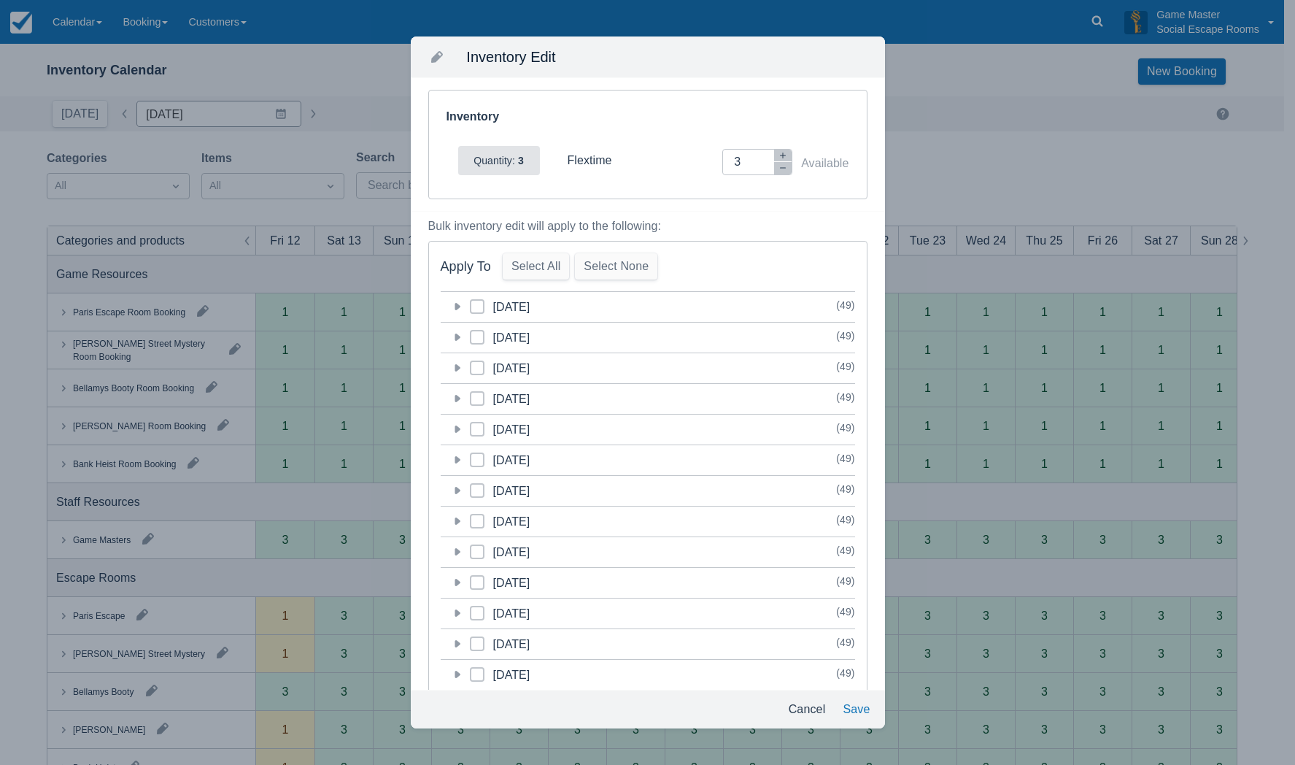
click at [481, 309] on span at bounding box center [477, 312] width 15 height 26
click at [471, 303] on input "category-1765458000" at bounding box center [470, 302] width 1 height 1
checkbox input "true"
click at [778, 155] on icon "button" at bounding box center [782, 155] width 9 height 9
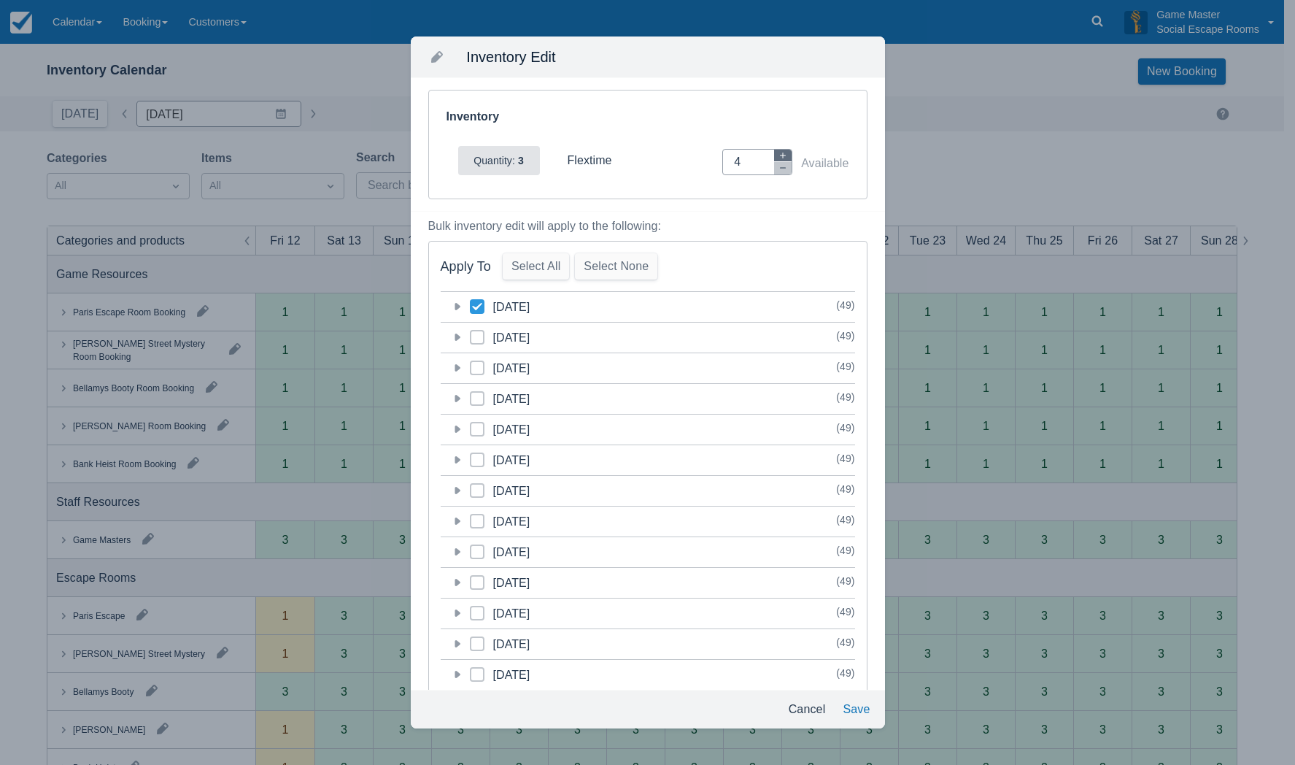
type input "5"
click at [850, 708] on button "Save" at bounding box center [856, 709] width 39 height 26
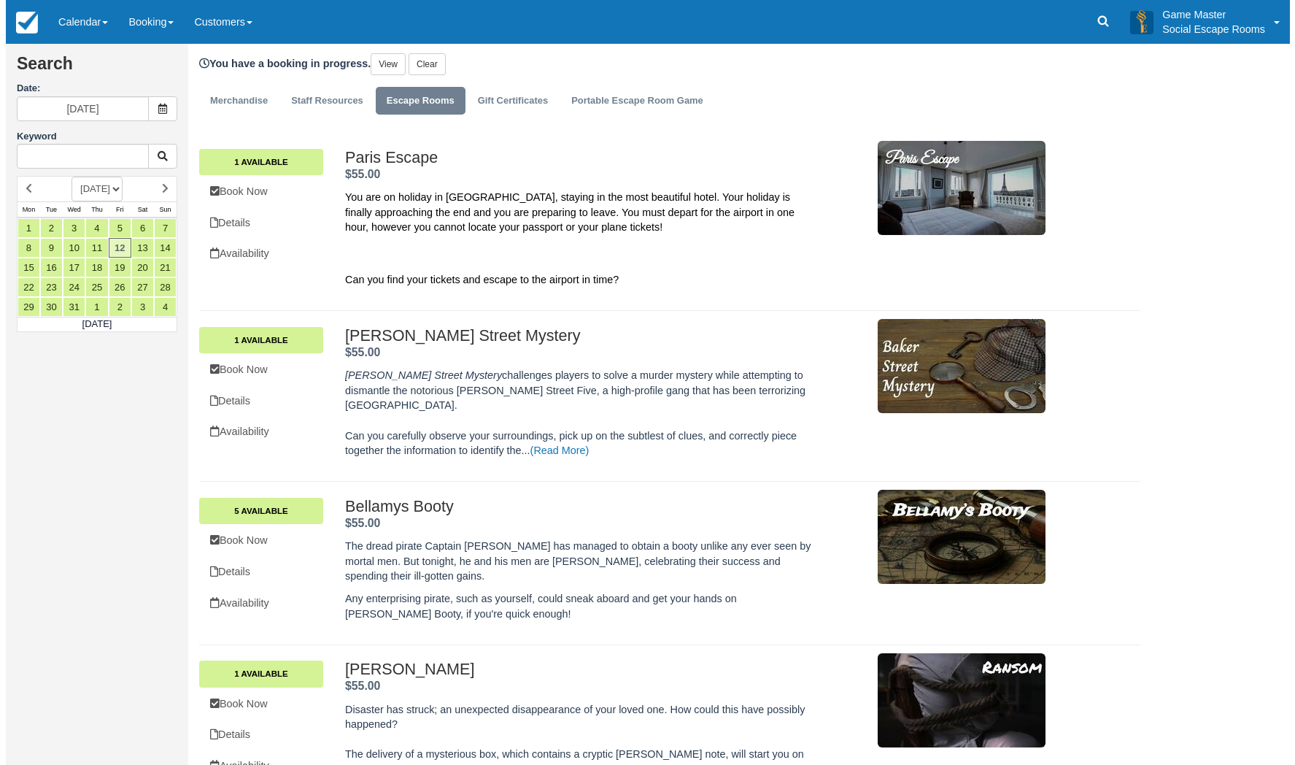
scroll to position [146, 0]
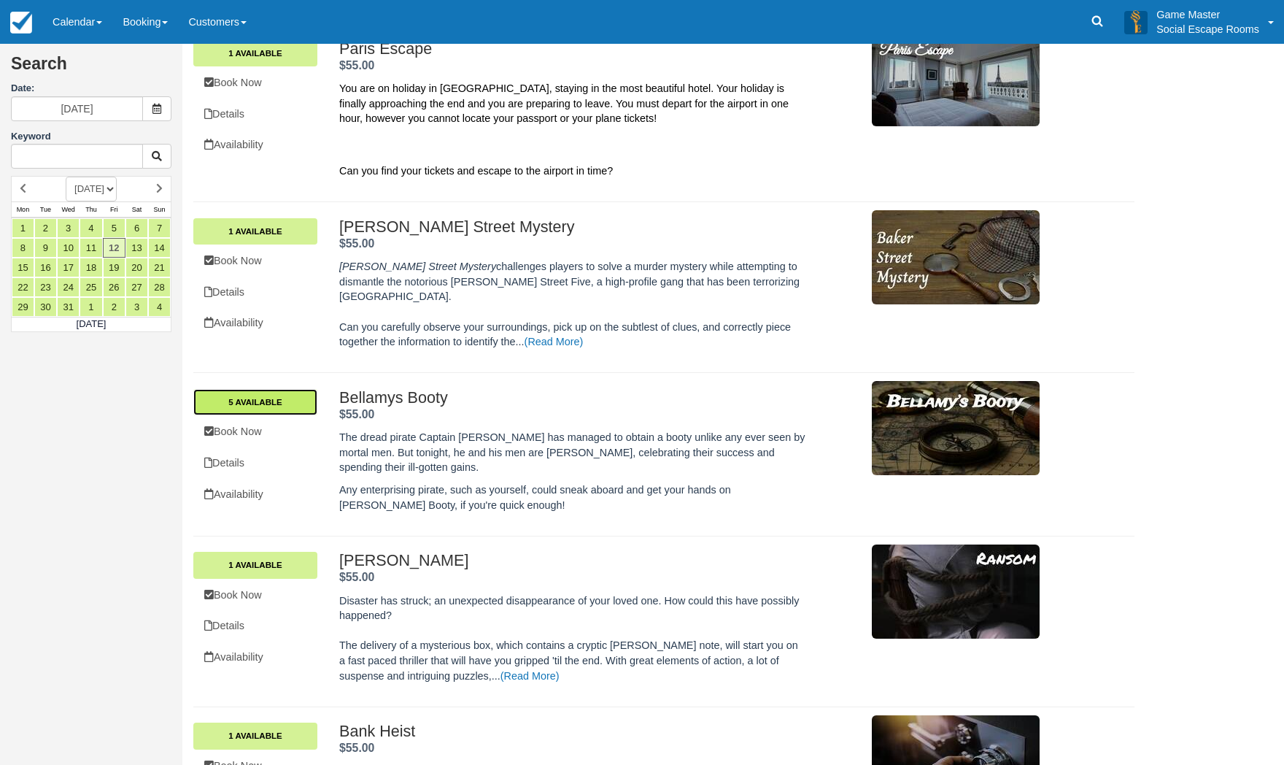
click at [293, 389] on link "5 Available" at bounding box center [255, 402] width 124 height 26
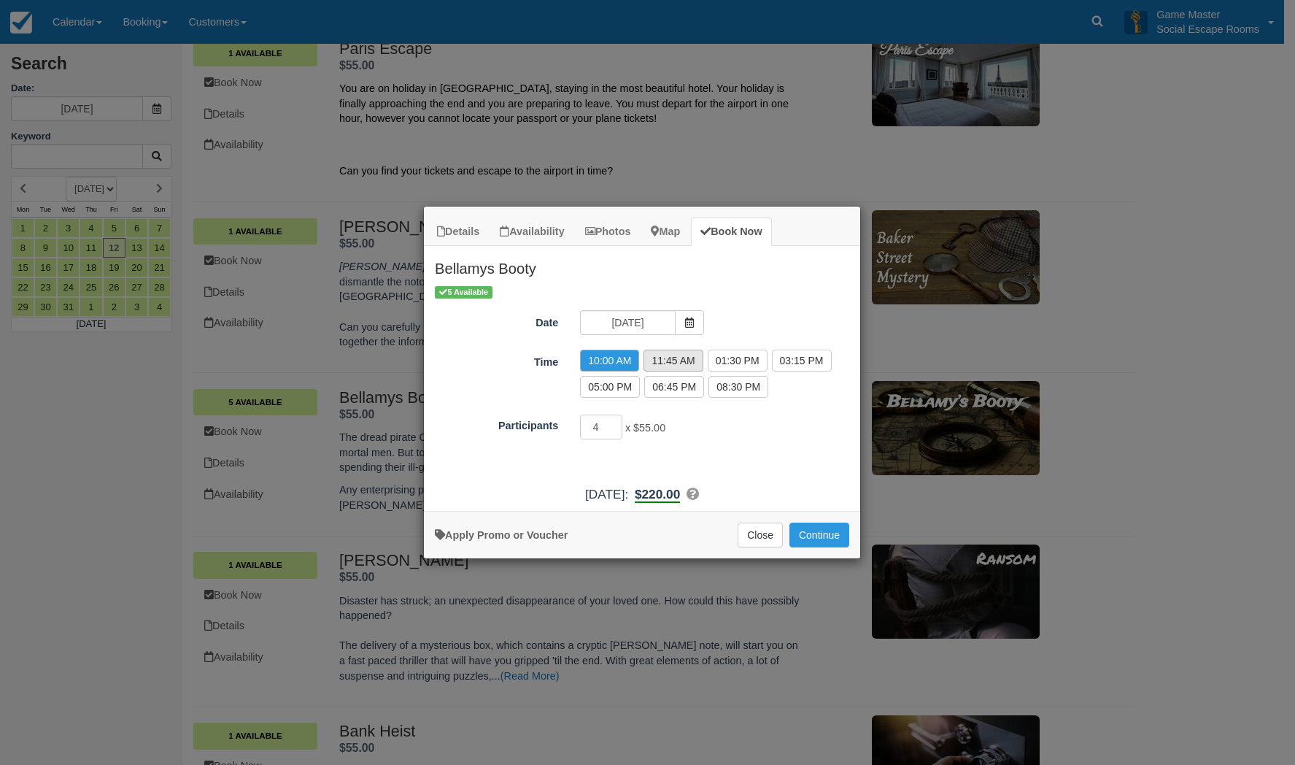
click at [678, 363] on label "11:45 AM" at bounding box center [672, 360] width 59 height 22
radio input "true"
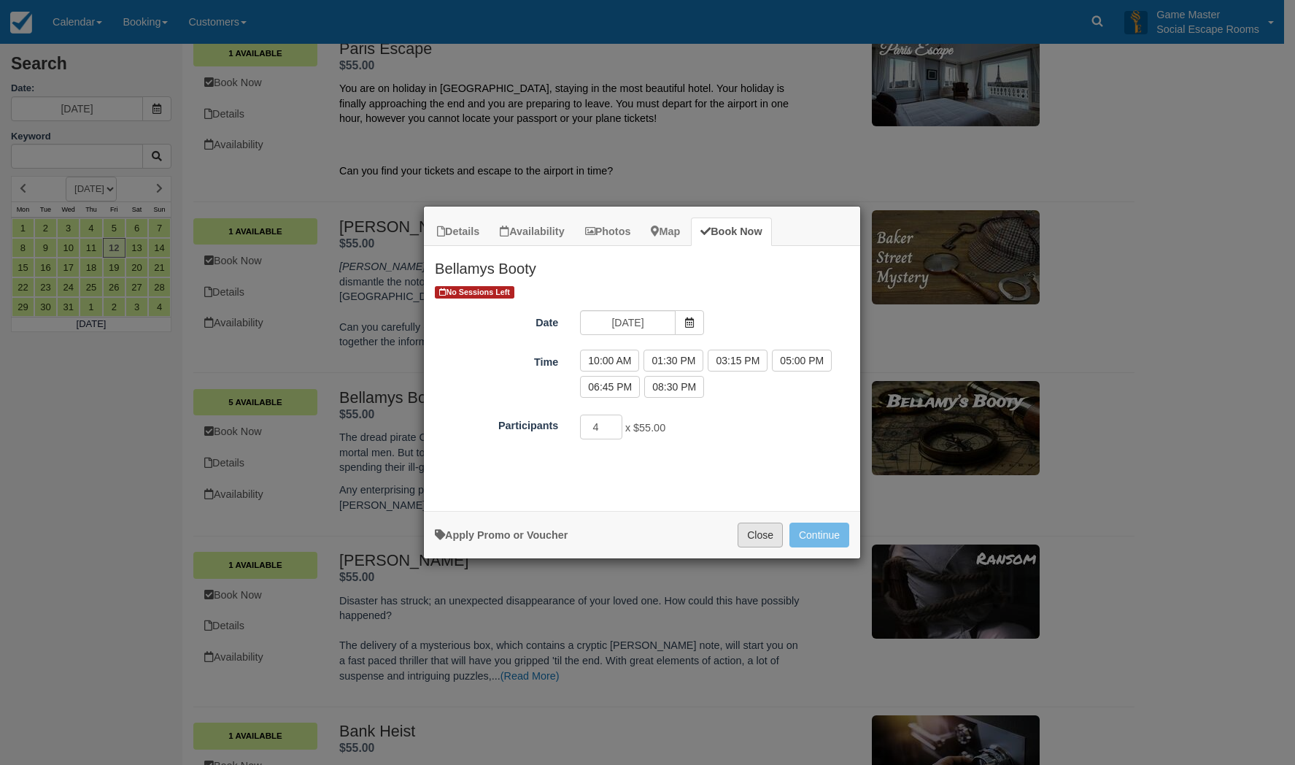
click at [740, 534] on button "Close" at bounding box center [760, 534] width 45 height 25
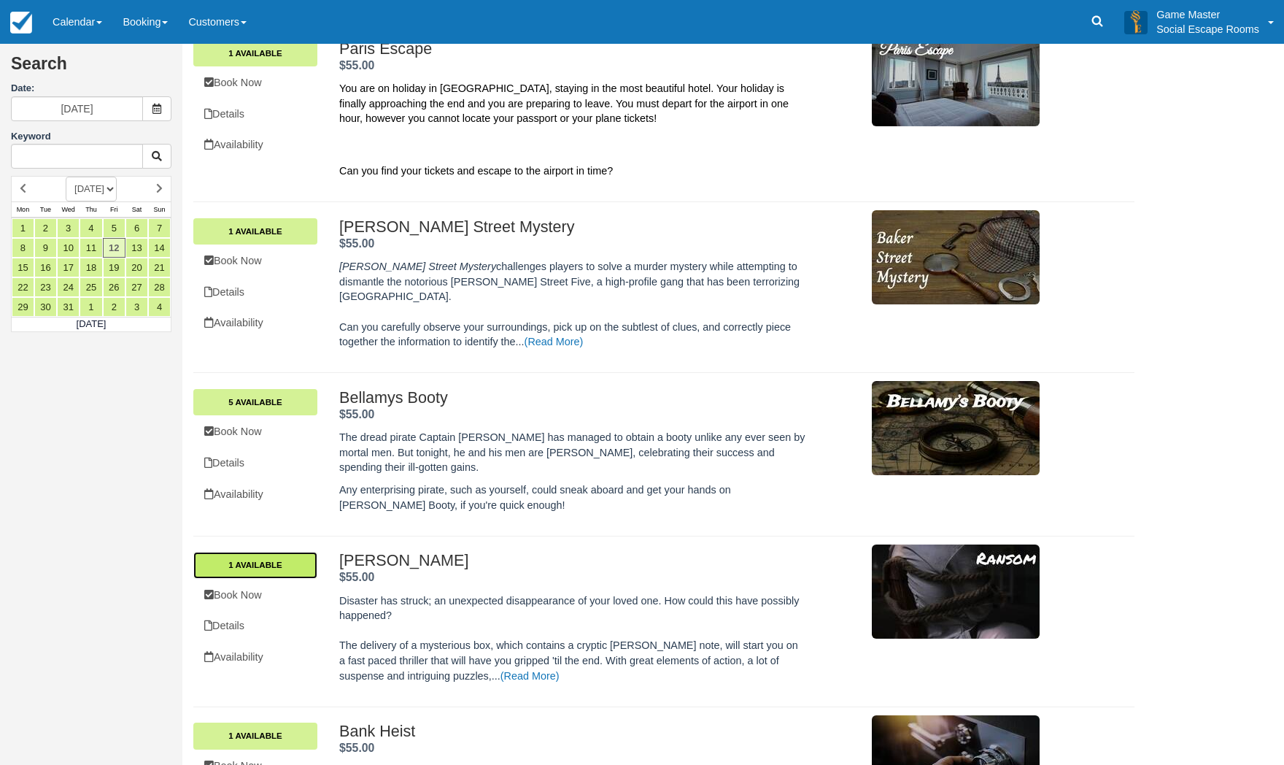
click at [300, 552] on link "1 Available" at bounding box center [255, 565] width 124 height 26
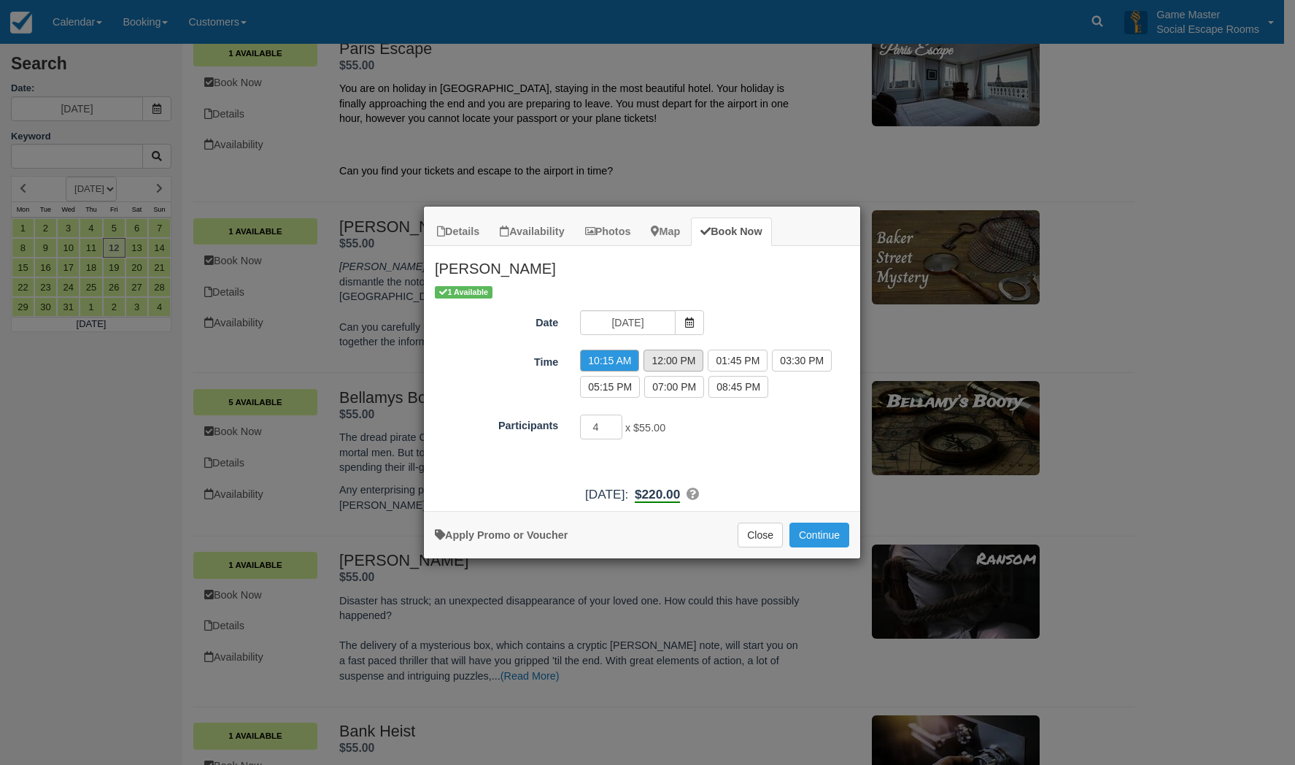
click at [678, 359] on label "12:00 PM" at bounding box center [673, 360] width 60 height 22
radio input "true"
click at [617, 432] on input "3" at bounding box center [601, 426] width 42 height 25
type input "2"
click at [617, 432] on input "2" at bounding box center [601, 426] width 42 height 25
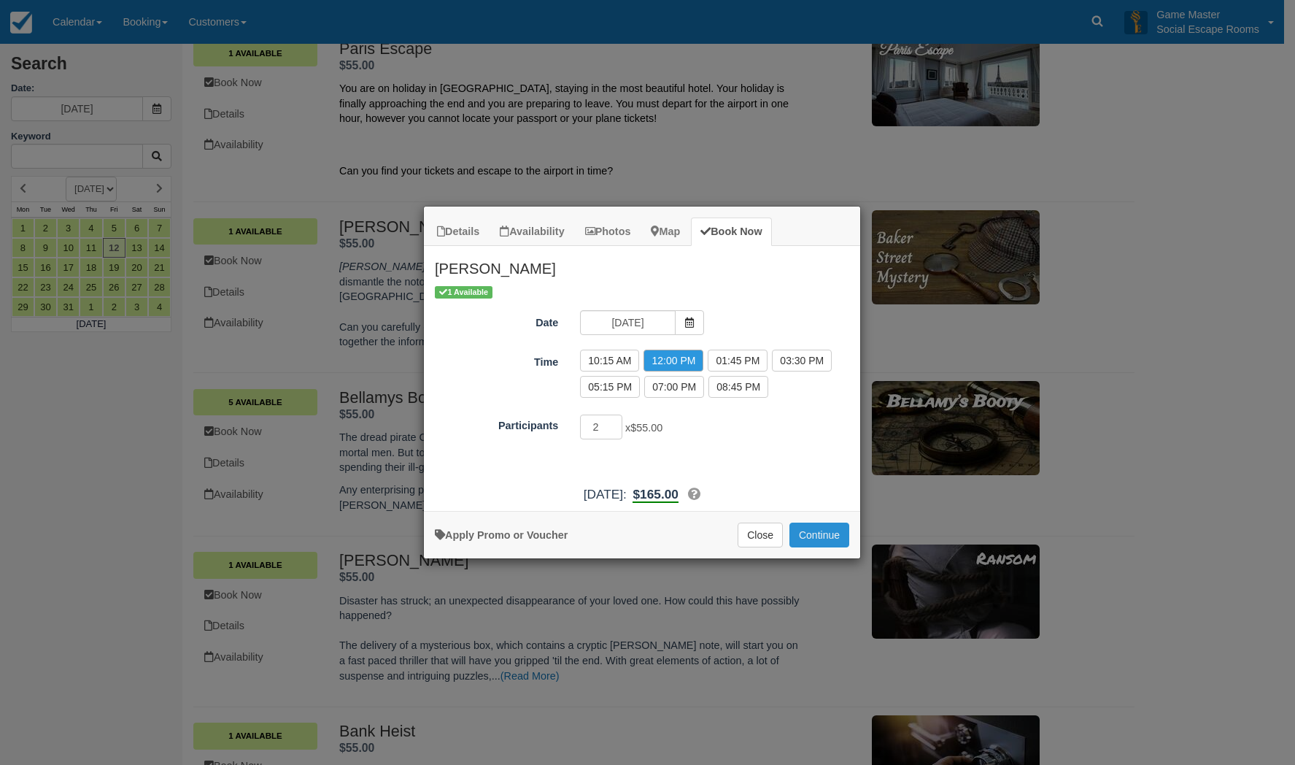
click at [834, 533] on button "Continue" at bounding box center [819, 534] width 60 height 25
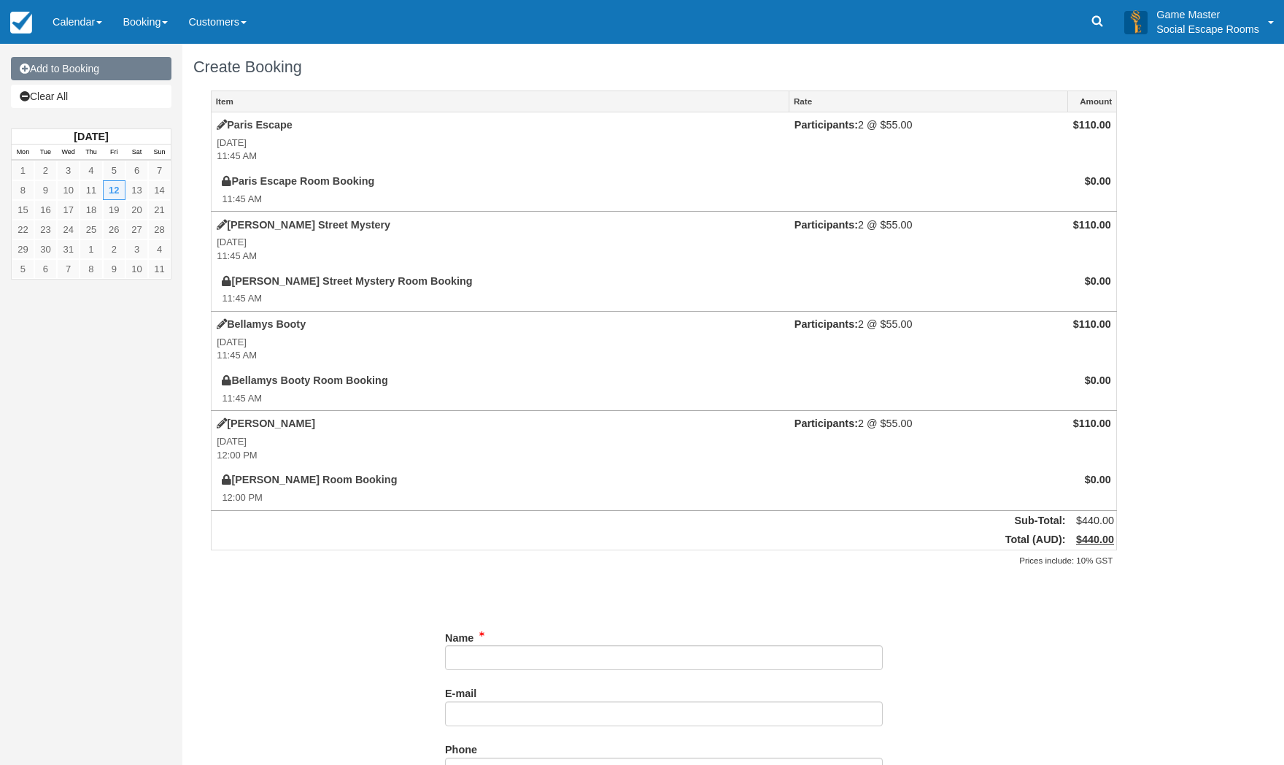
click at [103, 62] on link "Add to Booking" at bounding box center [91, 68] width 160 height 23
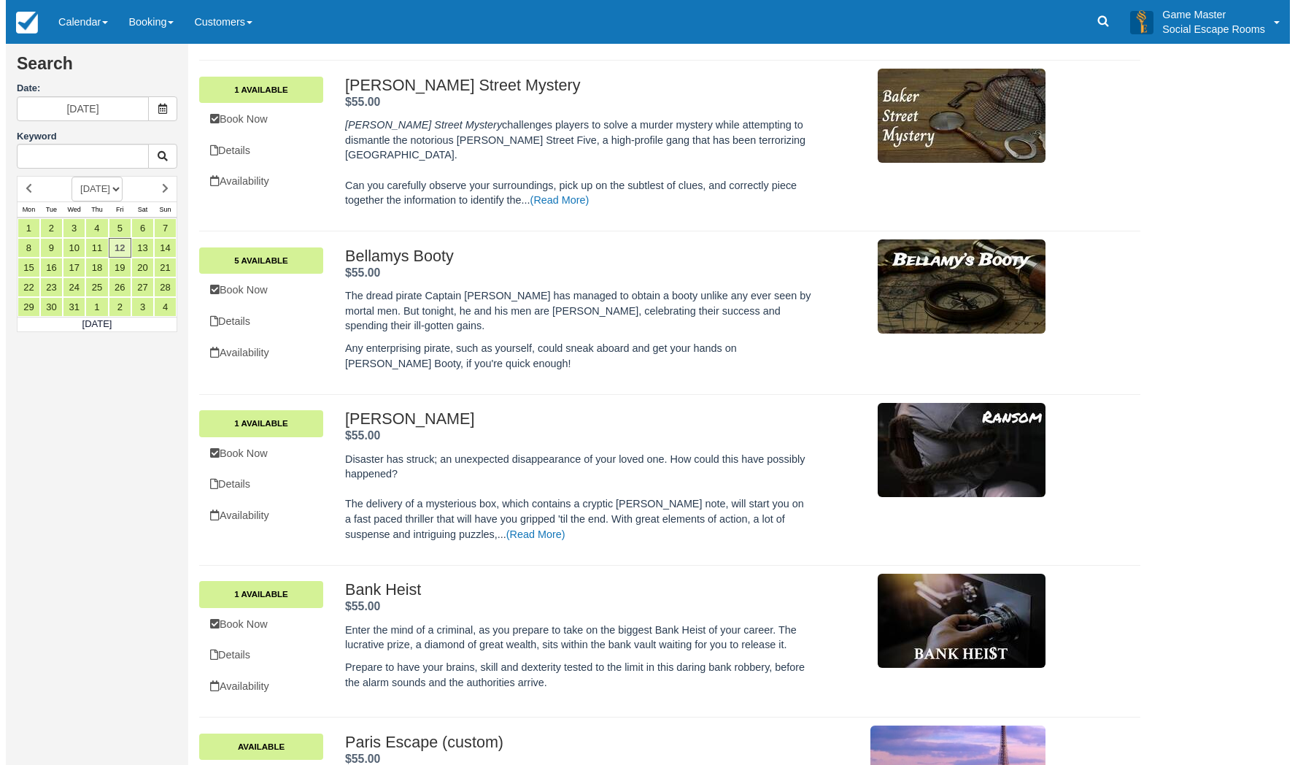
scroll to position [292, 0]
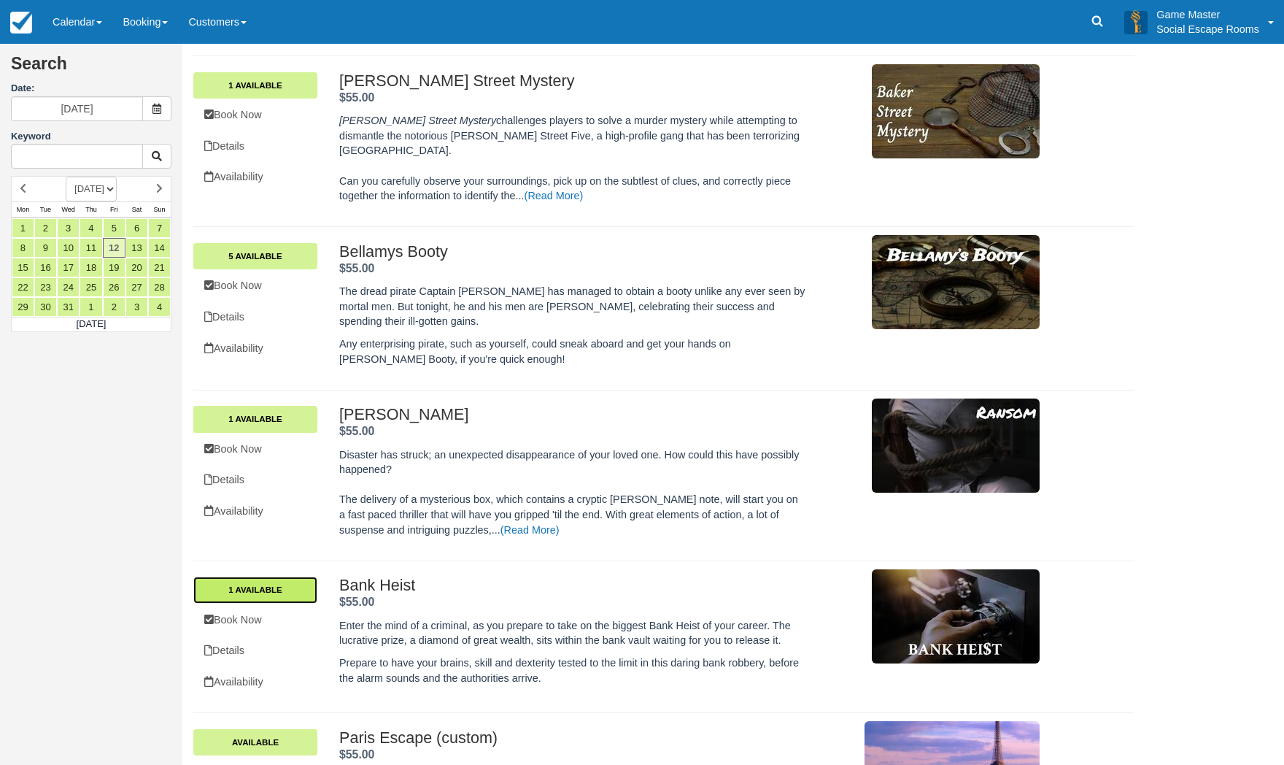
click at [292, 576] on link "1 Available" at bounding box center [255, 589] width 124 height 26
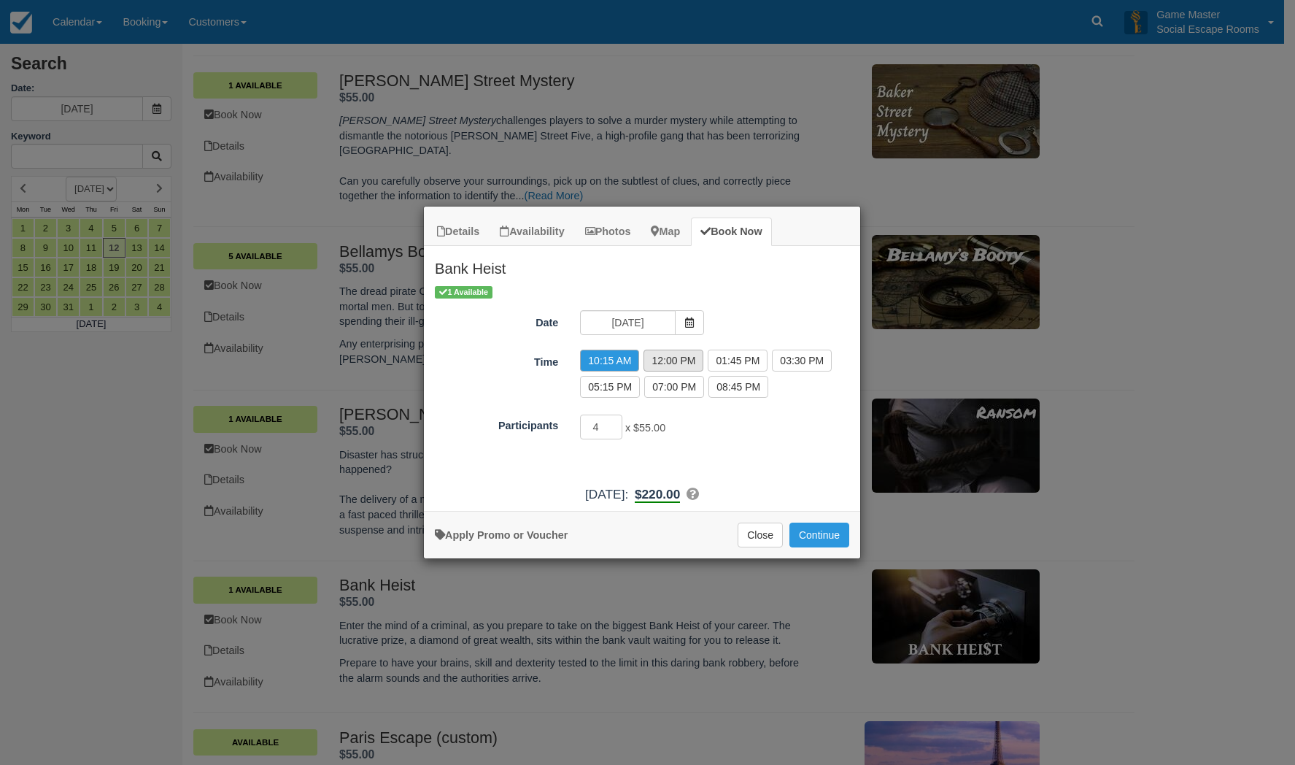
click at [664, 365] on label "12:00 PM" at bounding box center [673, 360] width 60 height 22
radio input "true"
click at [616, 430] on input "3" at bounding box center [601, 426] width 42 height 25
type input "2"
click at [616, 430] on input "2" at bounding box center [601, 426] width 42 height 25
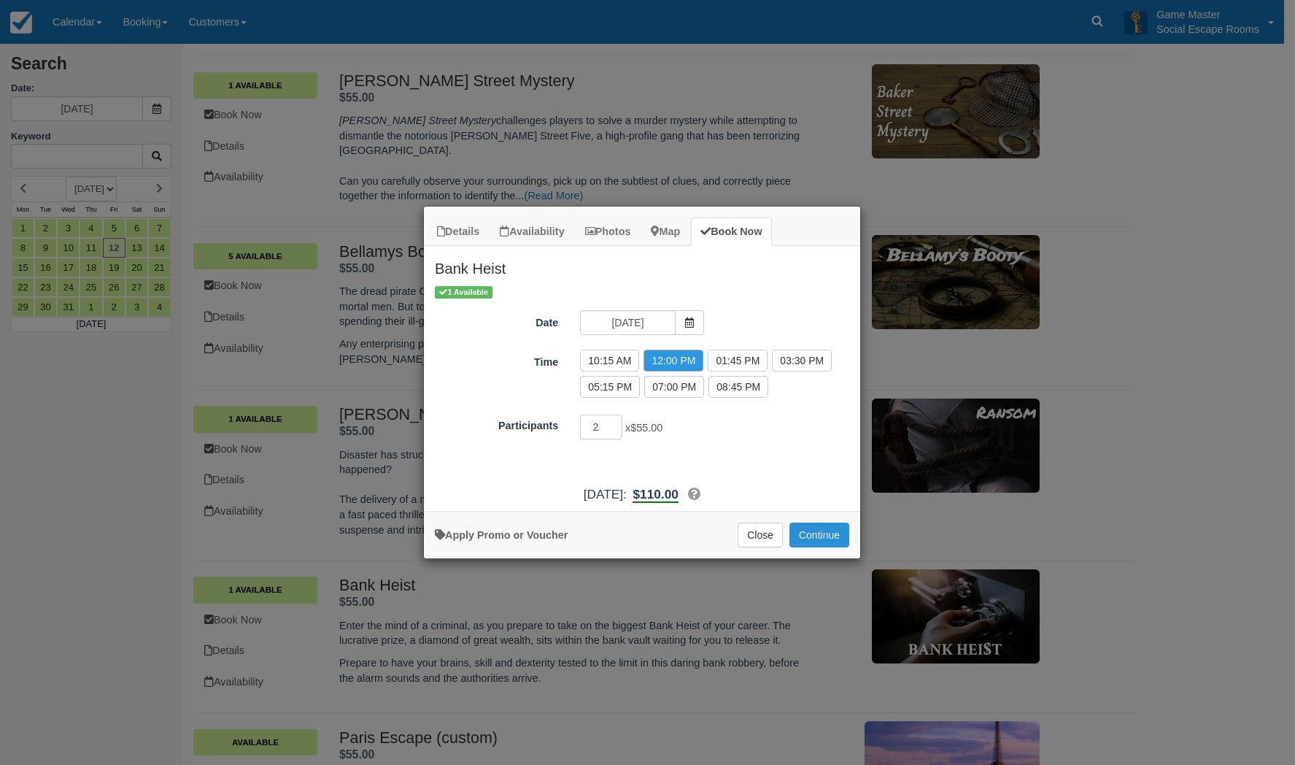
click at [802, 530] on button "Continue" at bounding box center [819, 534] width 60 height 25
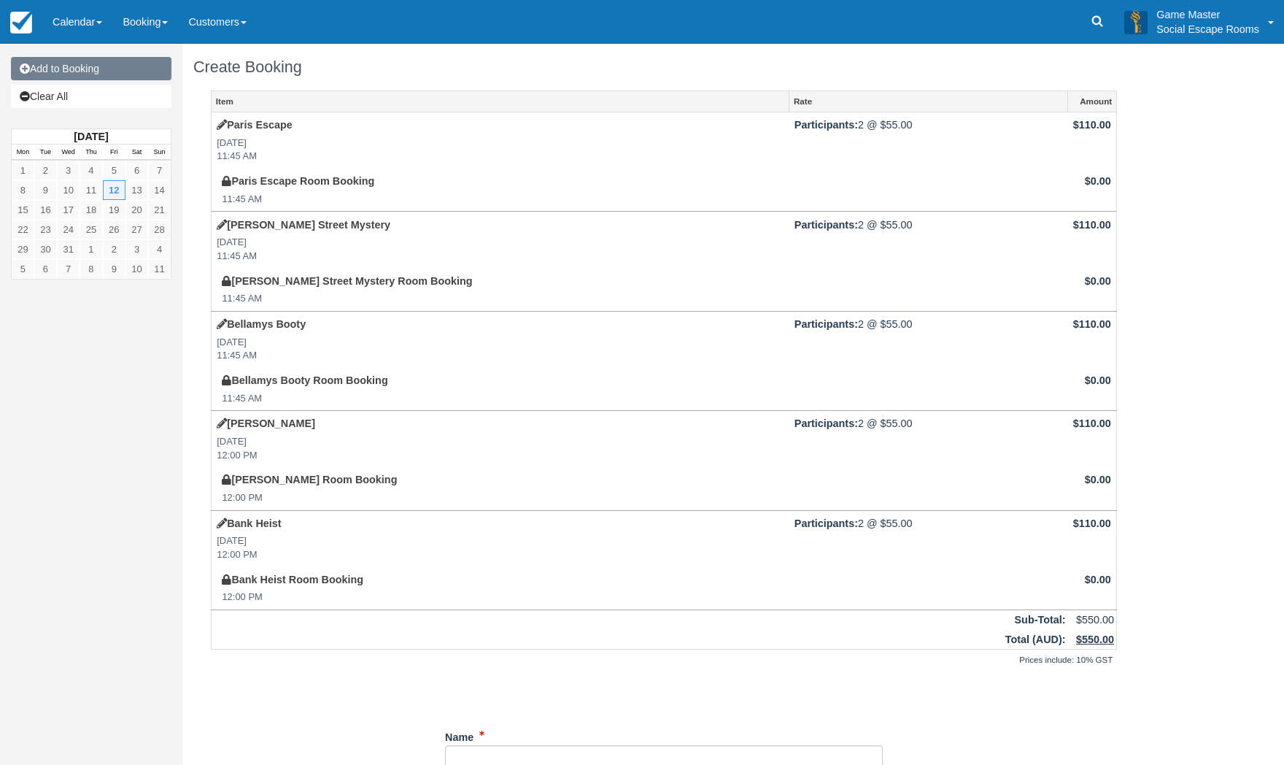
click at [114, 77] on link "Add to Booking" at bounding box center [91, 68] width 160 height 23
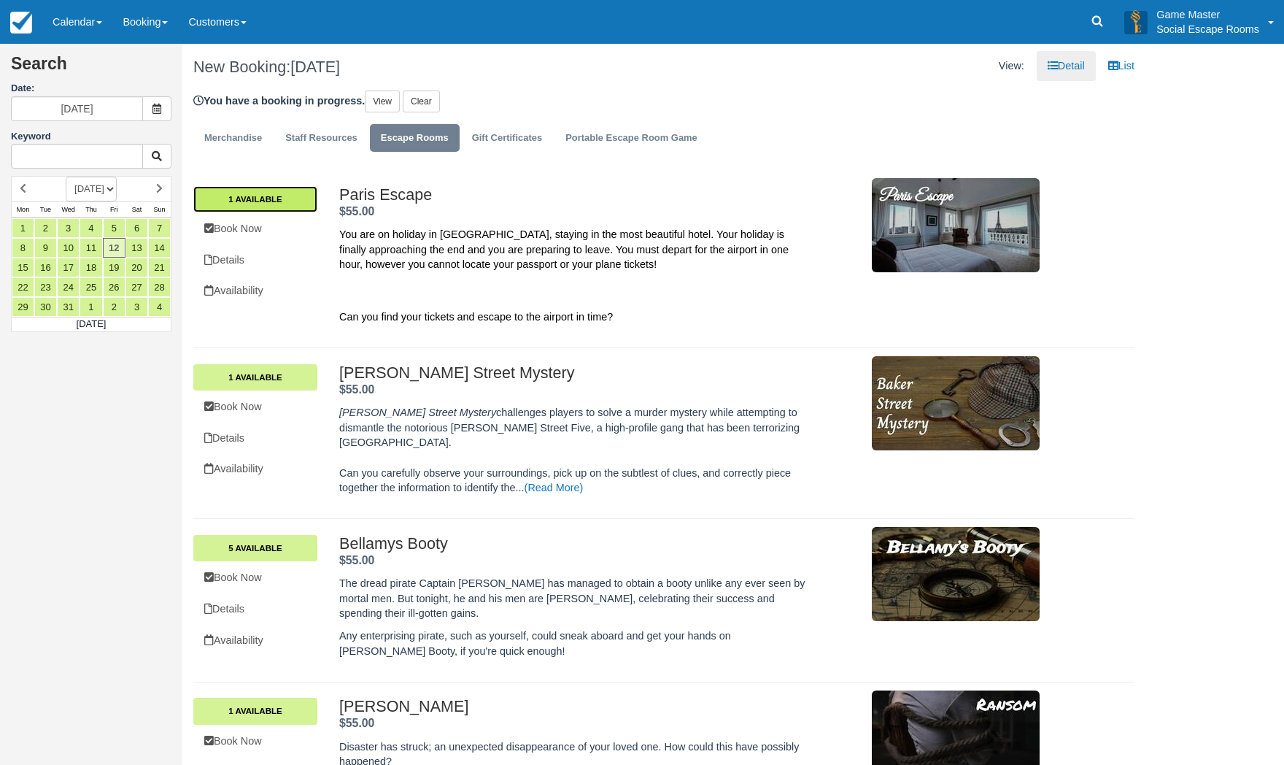
click at [306, 206] on link "1 Available" at bounding box center [255, 199] width 124 height 26
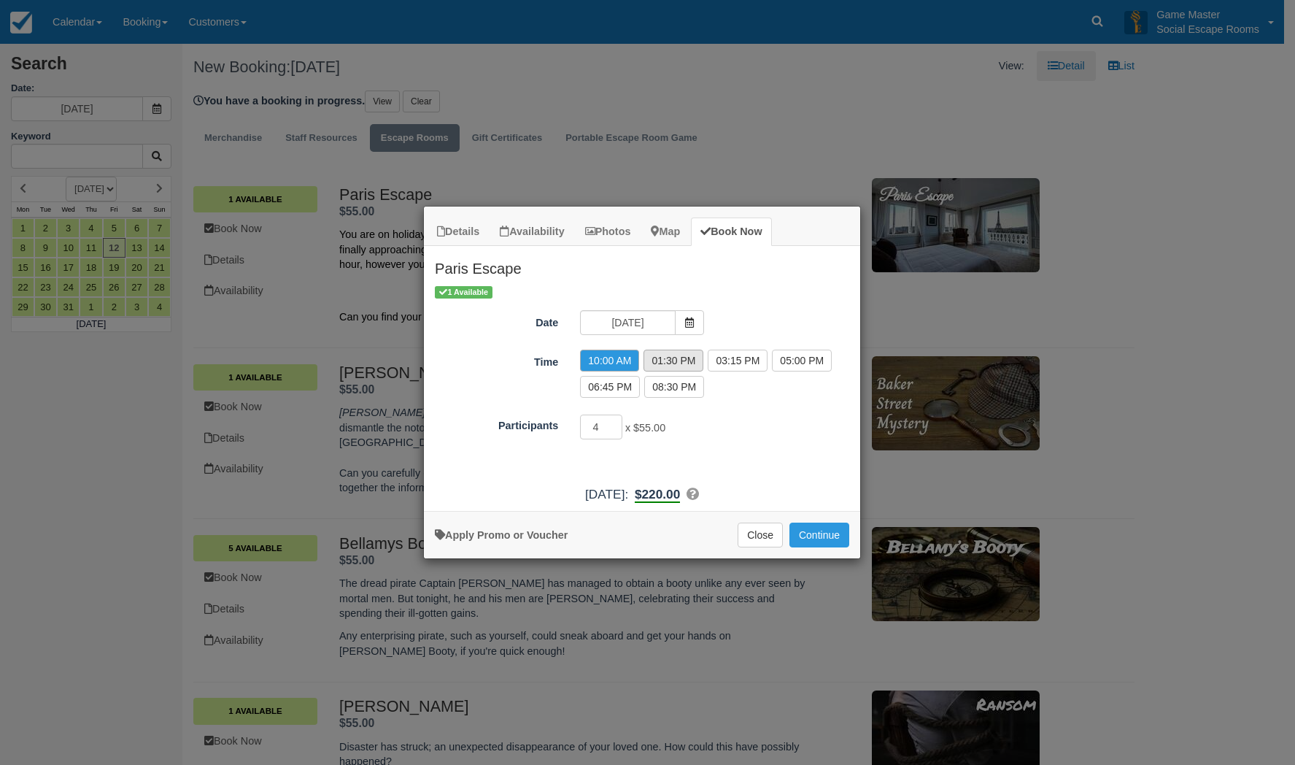
click at [691, 363] on label "01:30 PM" at bounding box center [673, 360] width 60 height 22
radio input "true"
click at [617, 430] on input "3" at bounding box center [601, 426] width 42 height 25
type input "2"
click at [617, 430] on input "2" at bounding box center [601, 426] width 42 height 25
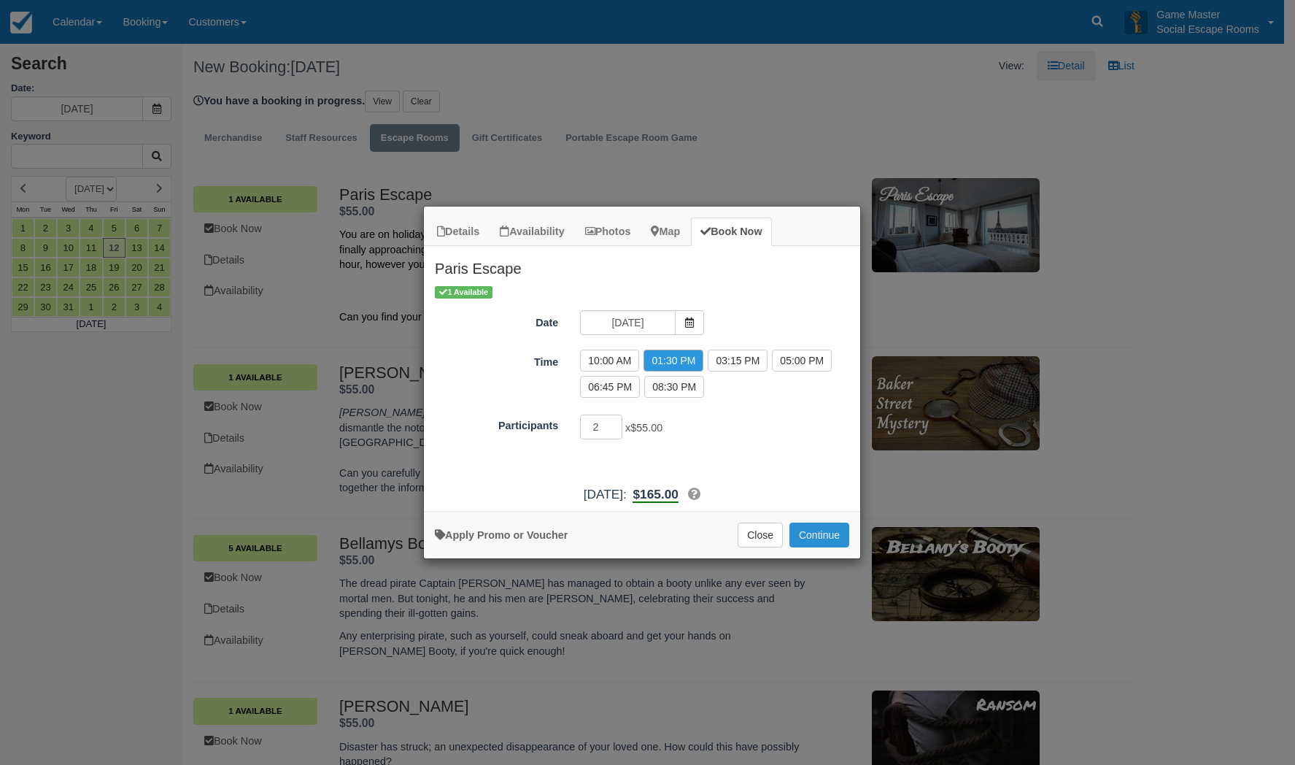
click at [826, 537] on button "Continue" at bounding box center [819, 534] width 60 height 25
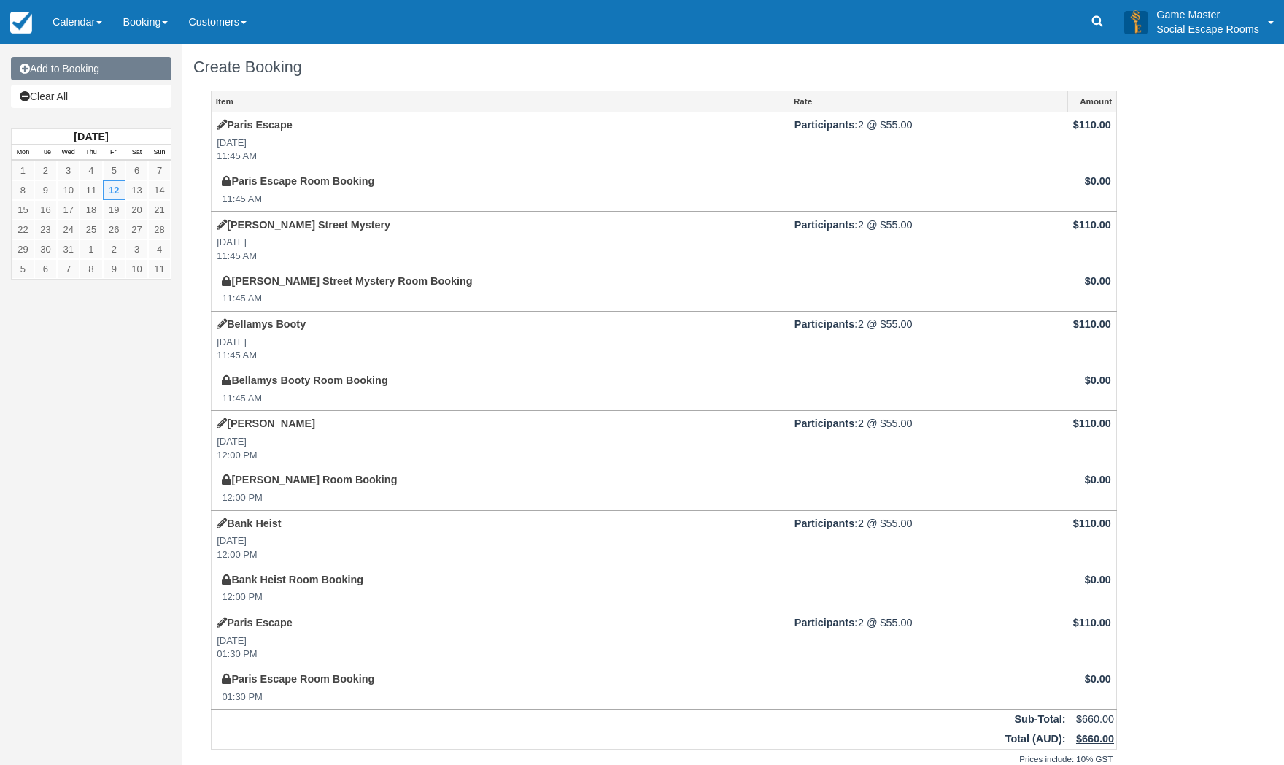
click at [101, 69] on link "Add to Booking" at bounding box center [91, 68] width 160 height 23
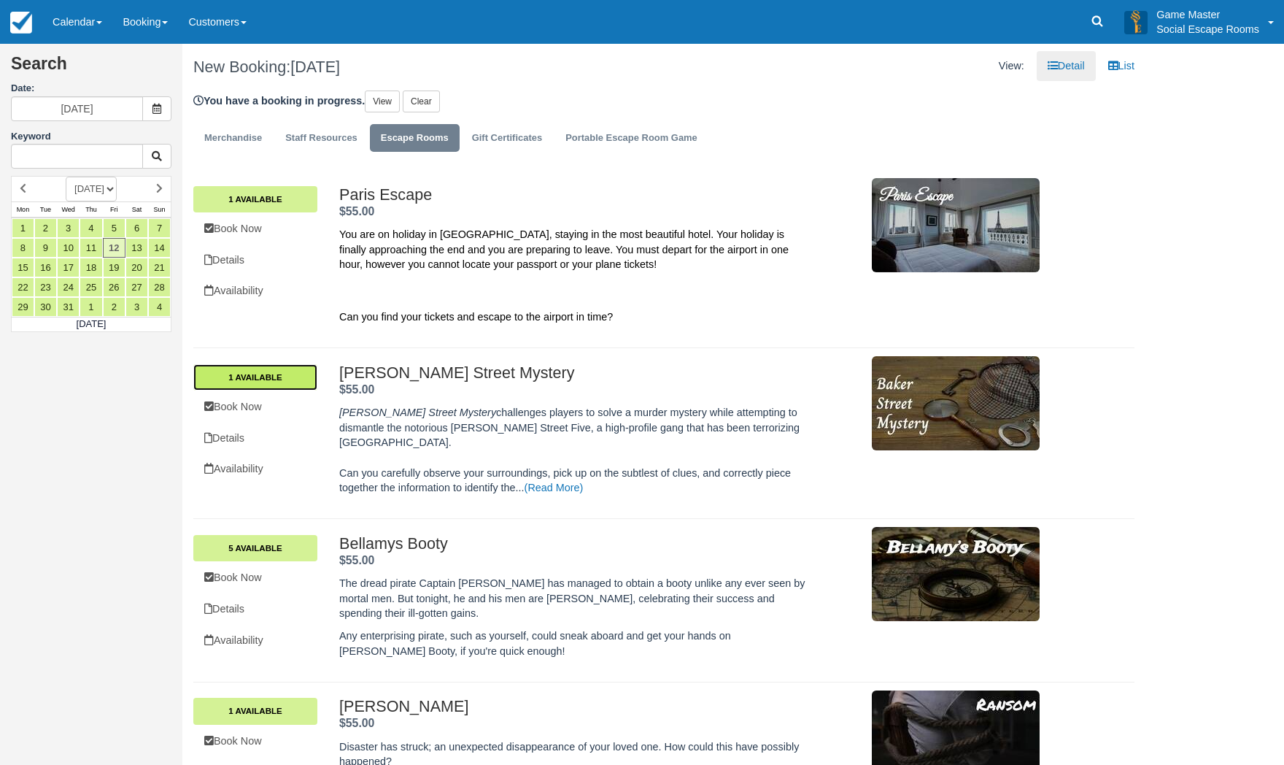
click at [303, 379] on link "1 Available" at bounding box center [255, 377] width 124 height 26
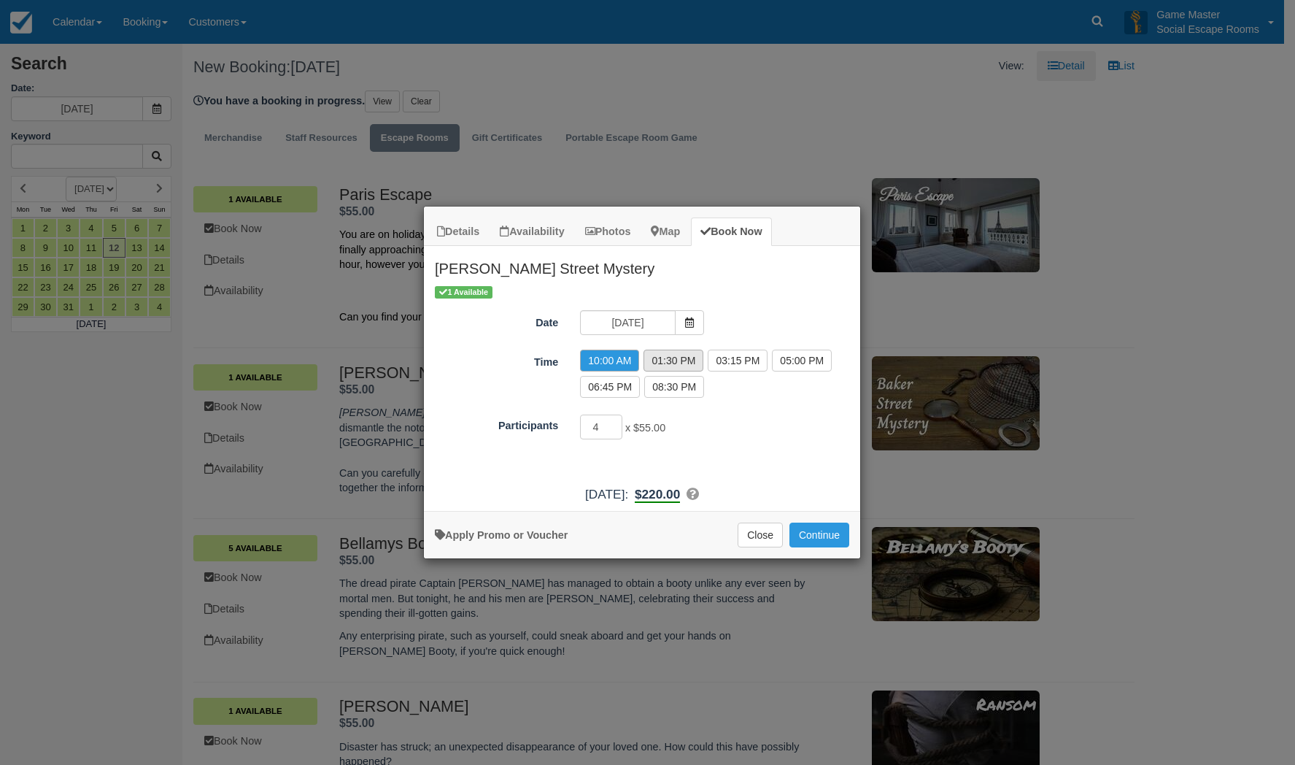
click at [678, 363] on label "01:30 PM" at bounding box center [673, 360] width 60 height 22
radio input "true"
click at [614, 433] on input "4" at bounding box center [601, 426] width 42 height 25
click at [614, 432] on input "3" at bounding box center [601, 426] width 42 height 25
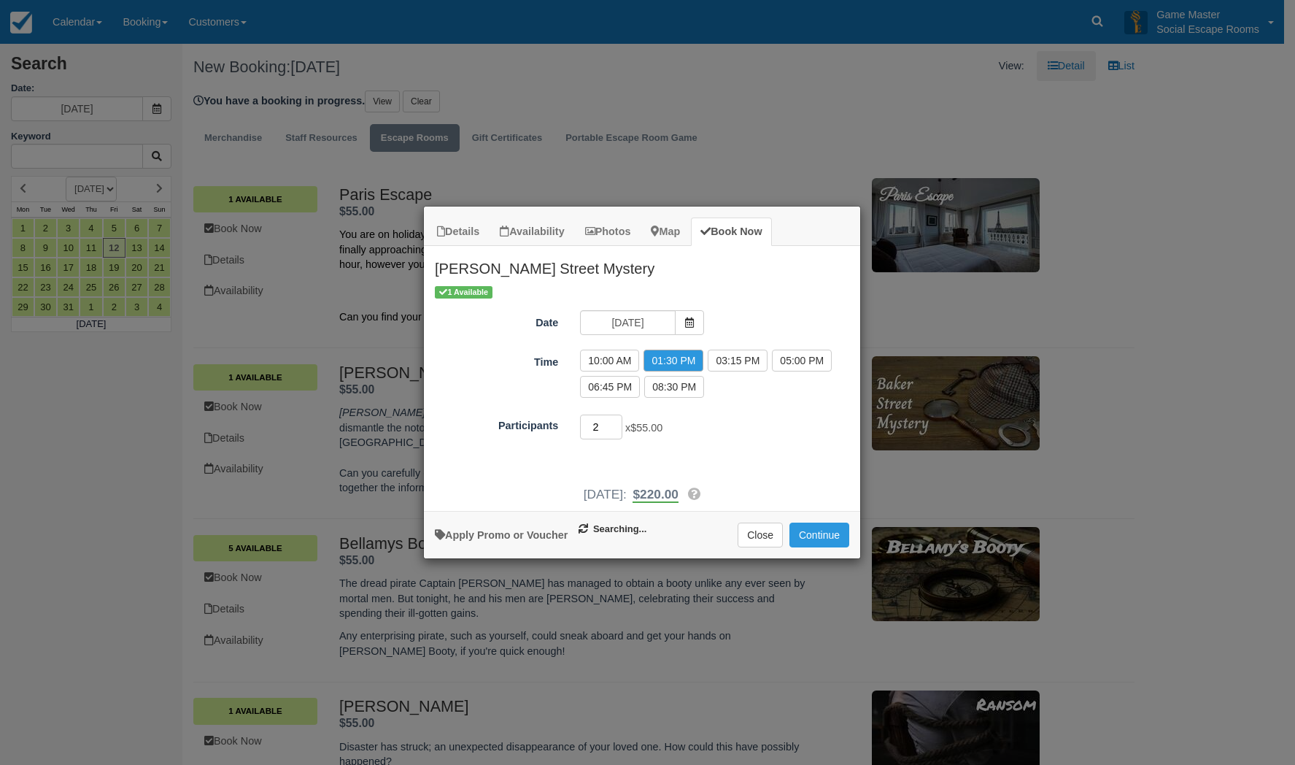
type input "2"
click at [614, 432] on input "2" at bounding box center [601, 426] width 42 height 25
click at [826, 531] on button "Continue" at bounding box center [819, 534] width 60 height 25
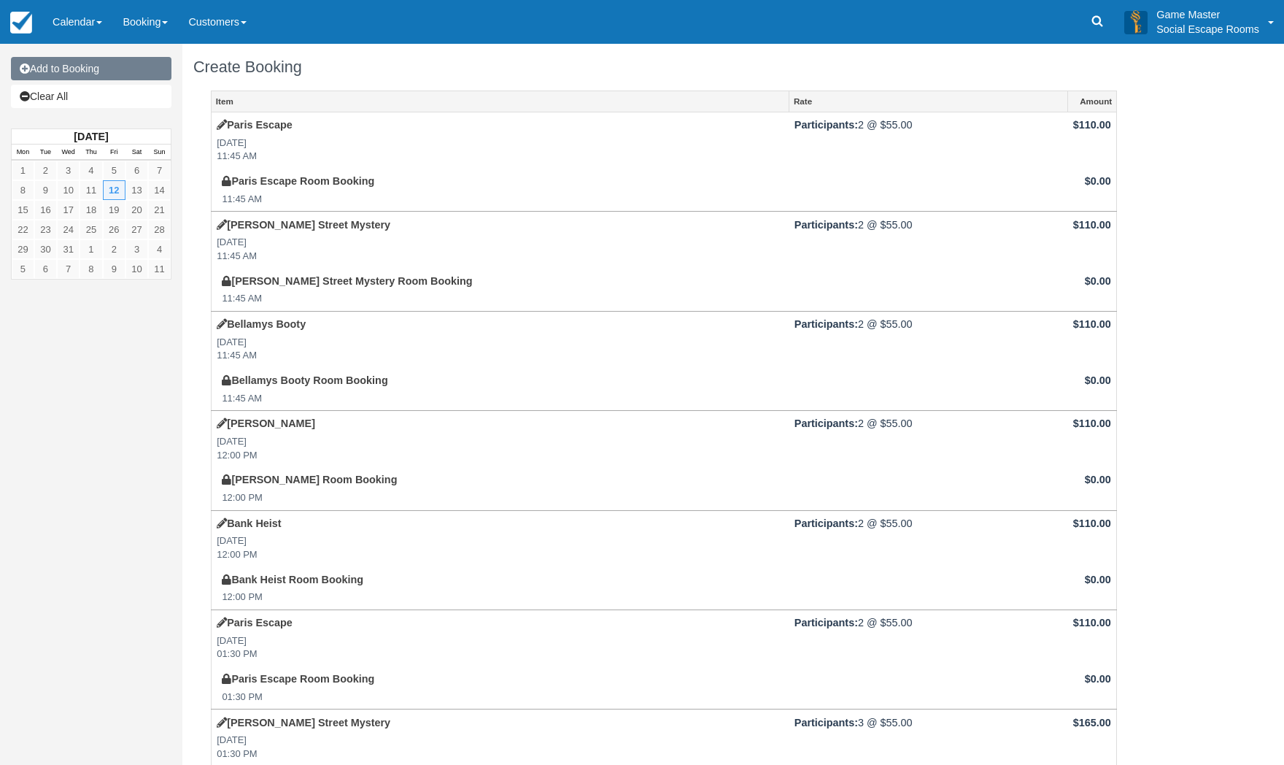
click at [120, 77] on link "Add to Booking" at bounding box center [91, 68] width 160 height 23
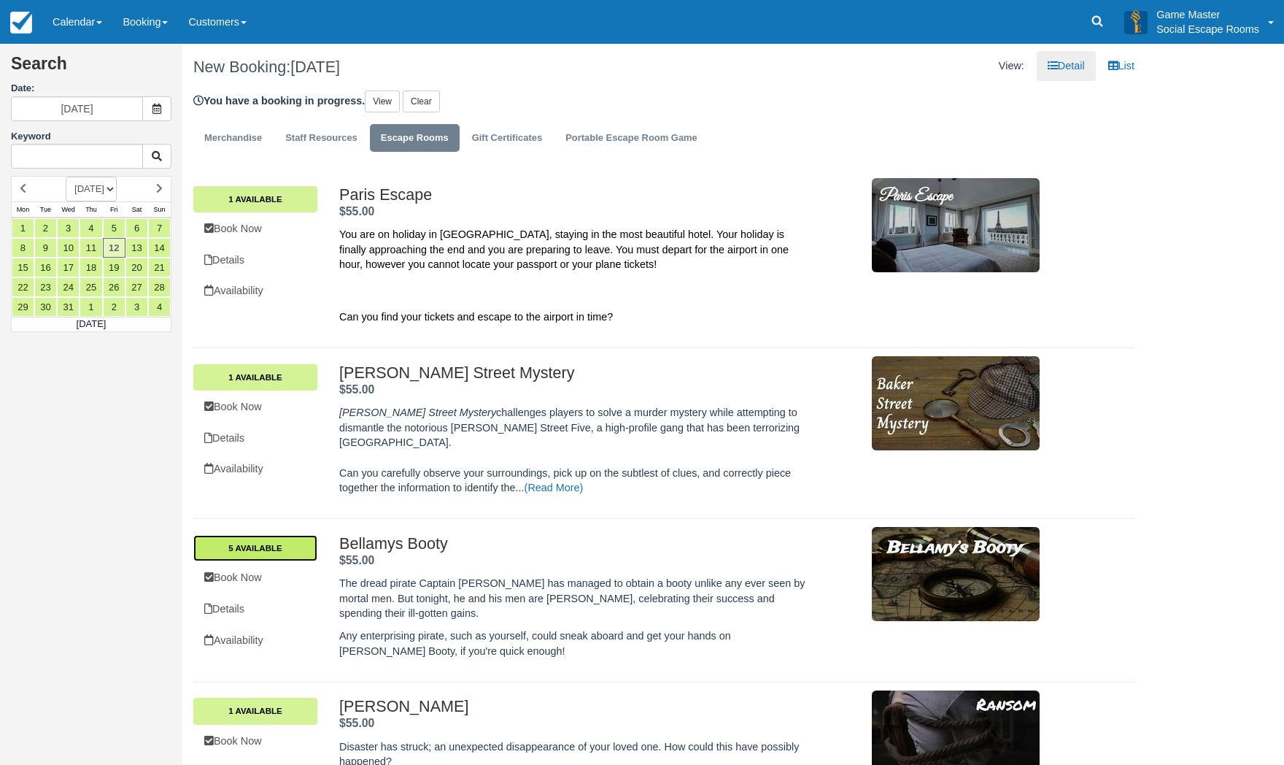
click at [273, 535] on link "5 Available" at bounding box center [255, 548] width 124 height 26
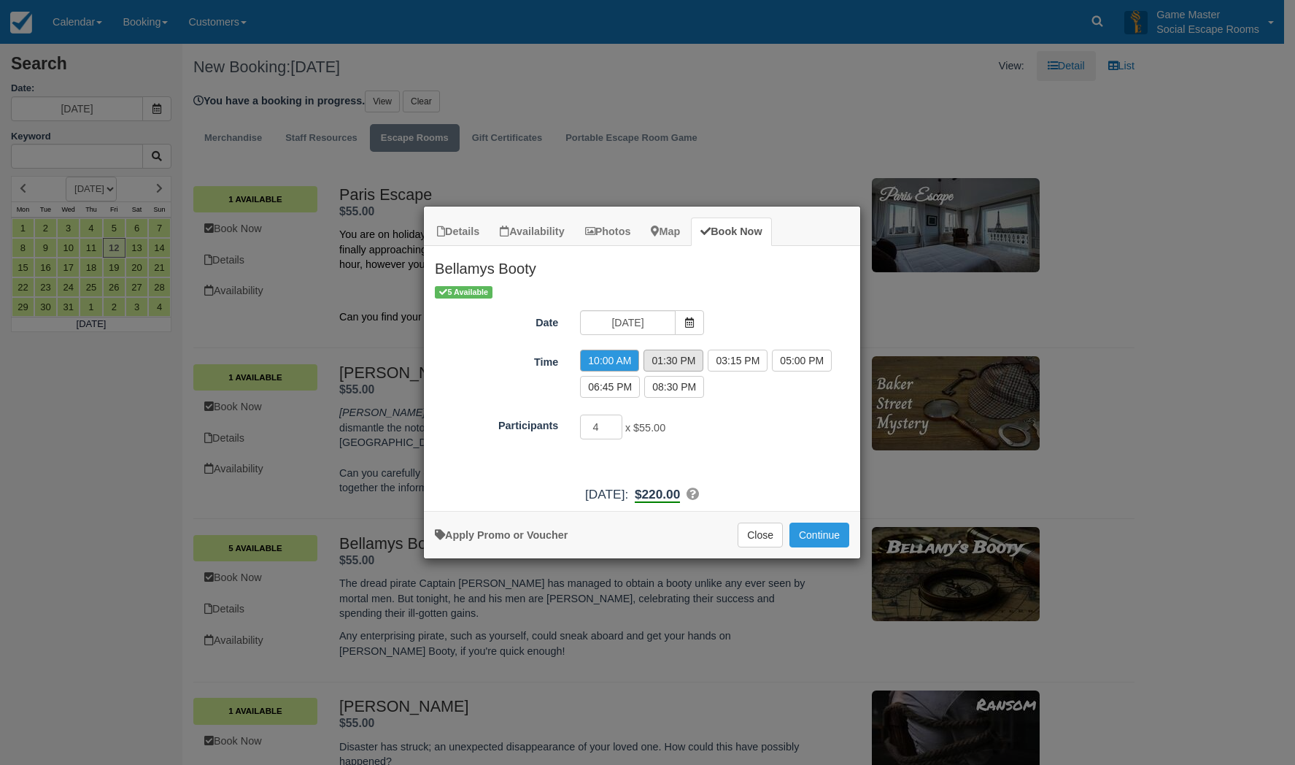
click at [687, 362] on label "01:30 PM" at bounding box center [673, 360] width 60 height 22
radio input "true"
click at [612, 430] on input "3" at bounding box center [601, 426] width 42 height 25
type input "2"
click at [612, 430] on input "2" at bounding box center [601, 426] width 42 height 25
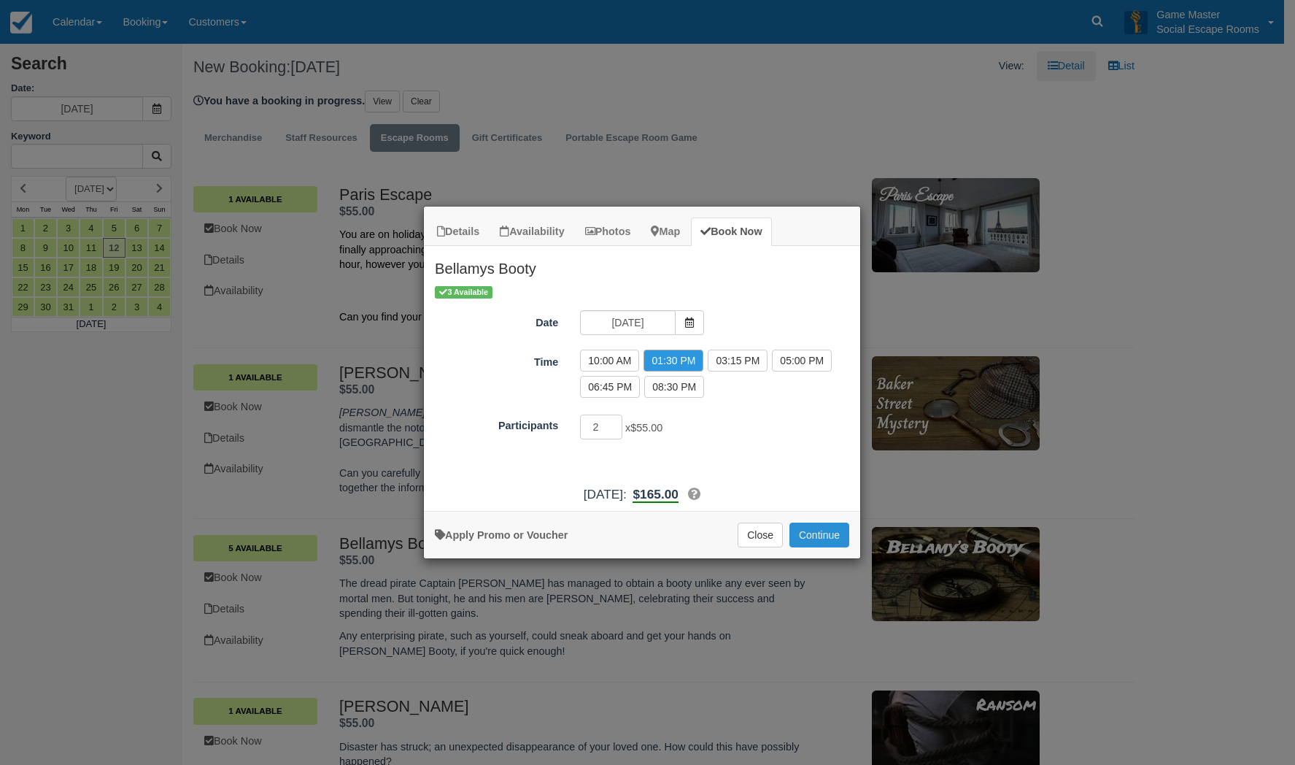
click at [815, 537] on button "Continue" at bounding box center [819, 534] width 60 height 25
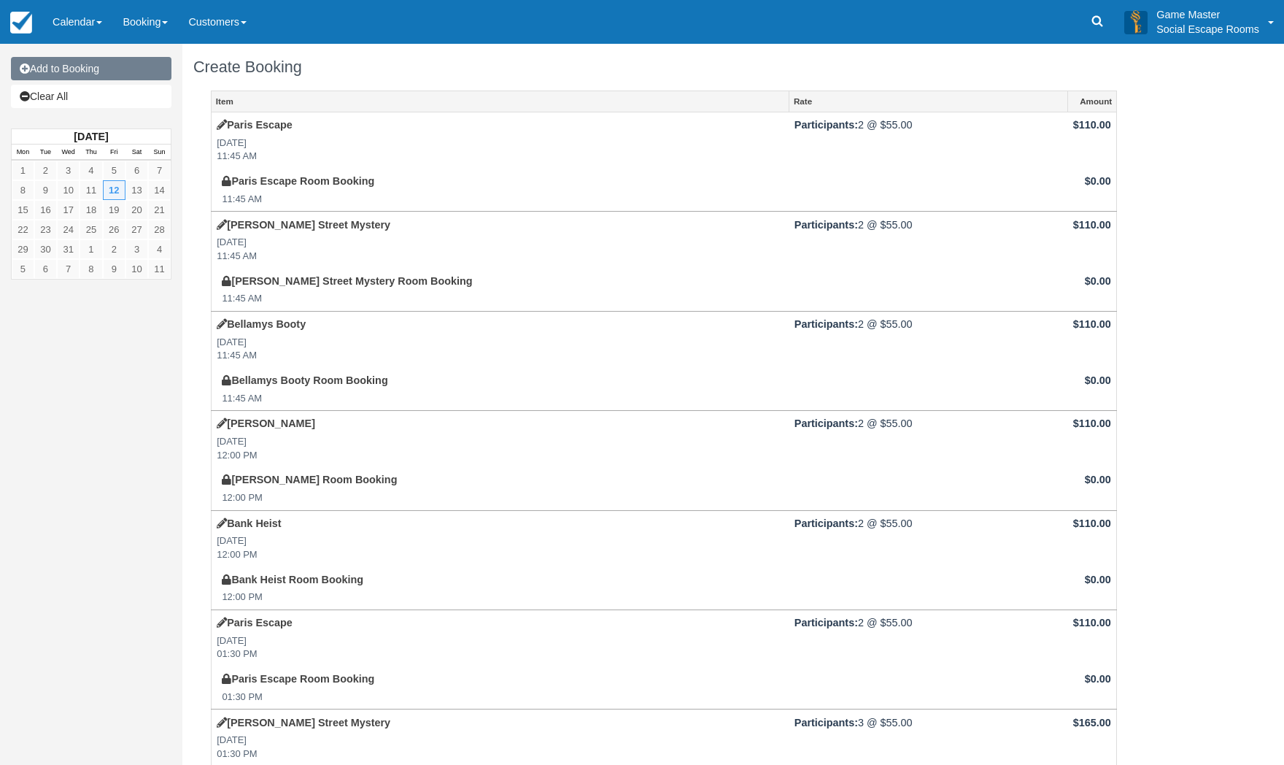
click at [115, 71] on link "Add to Booking" at bounding box center [91, 68] width 160 height 23
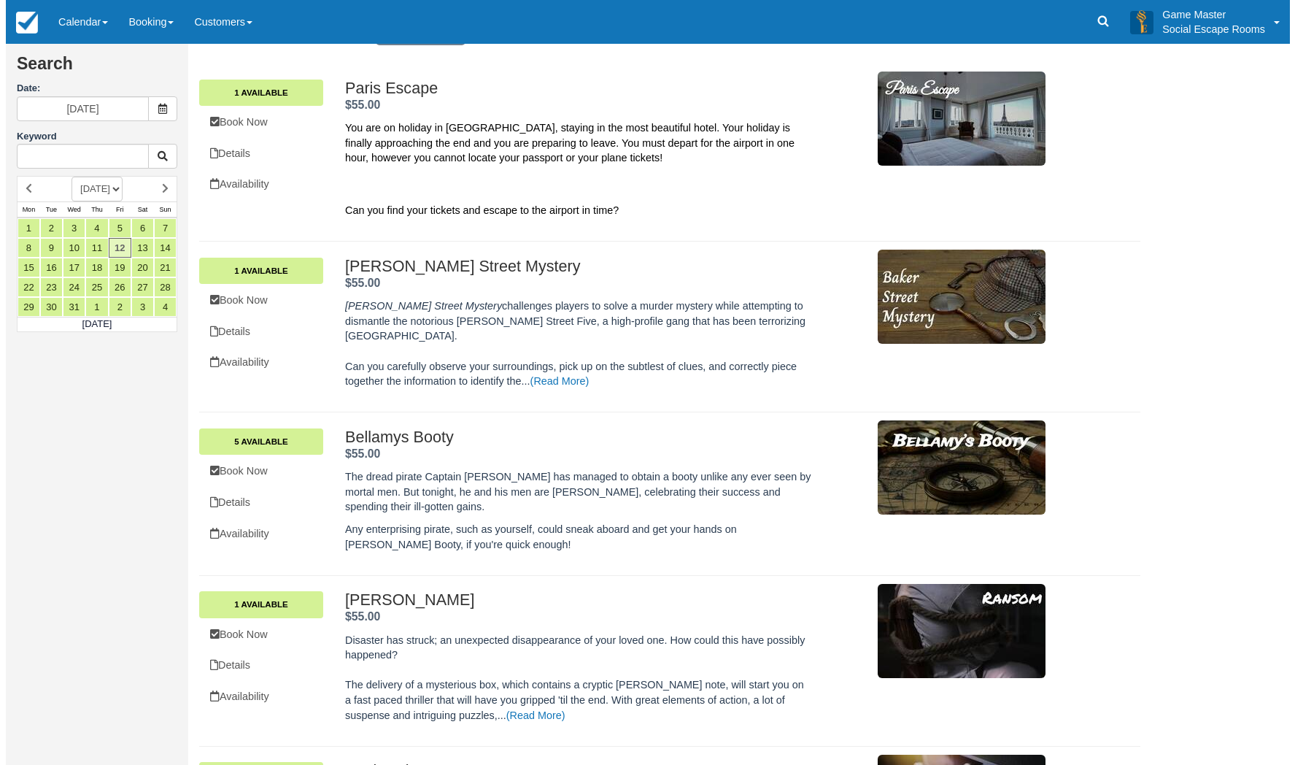
scroll to position [292, 0]
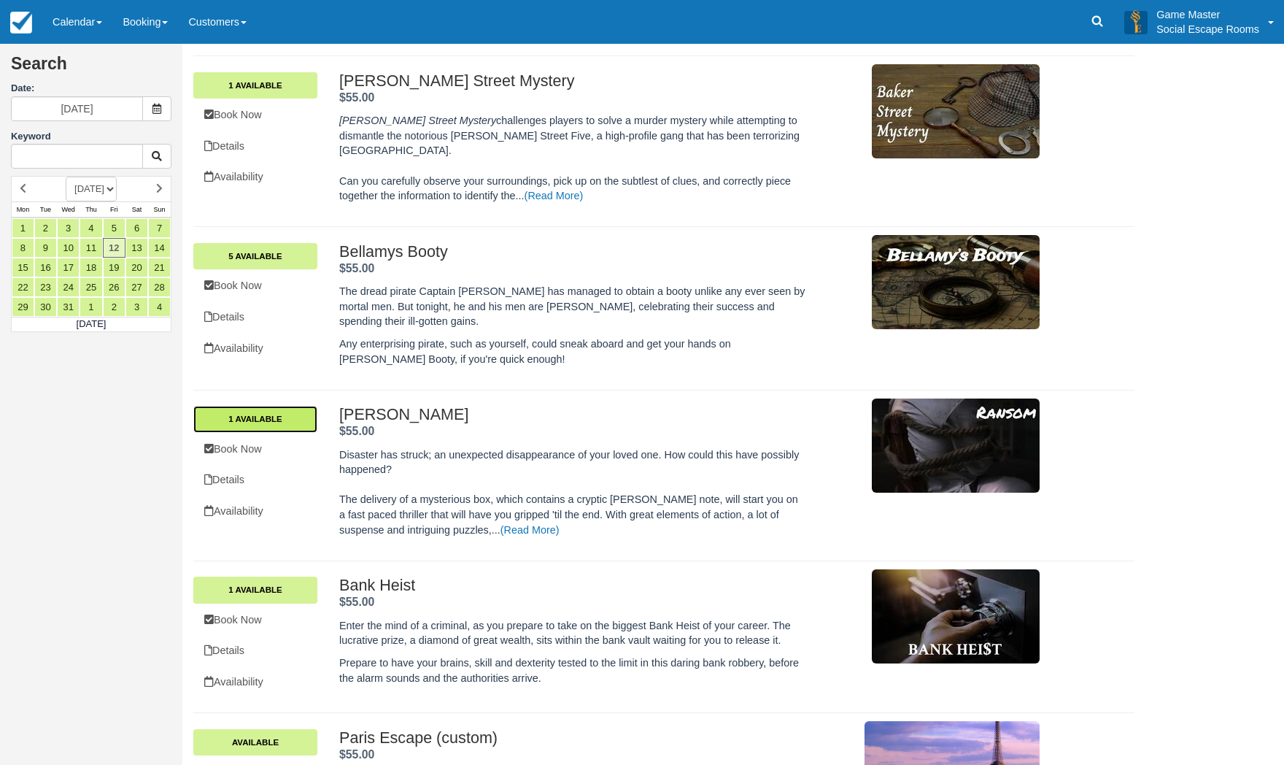
click at [286, 406] on link "1 Available" at bounding box center [255, 419] width 124 height 26
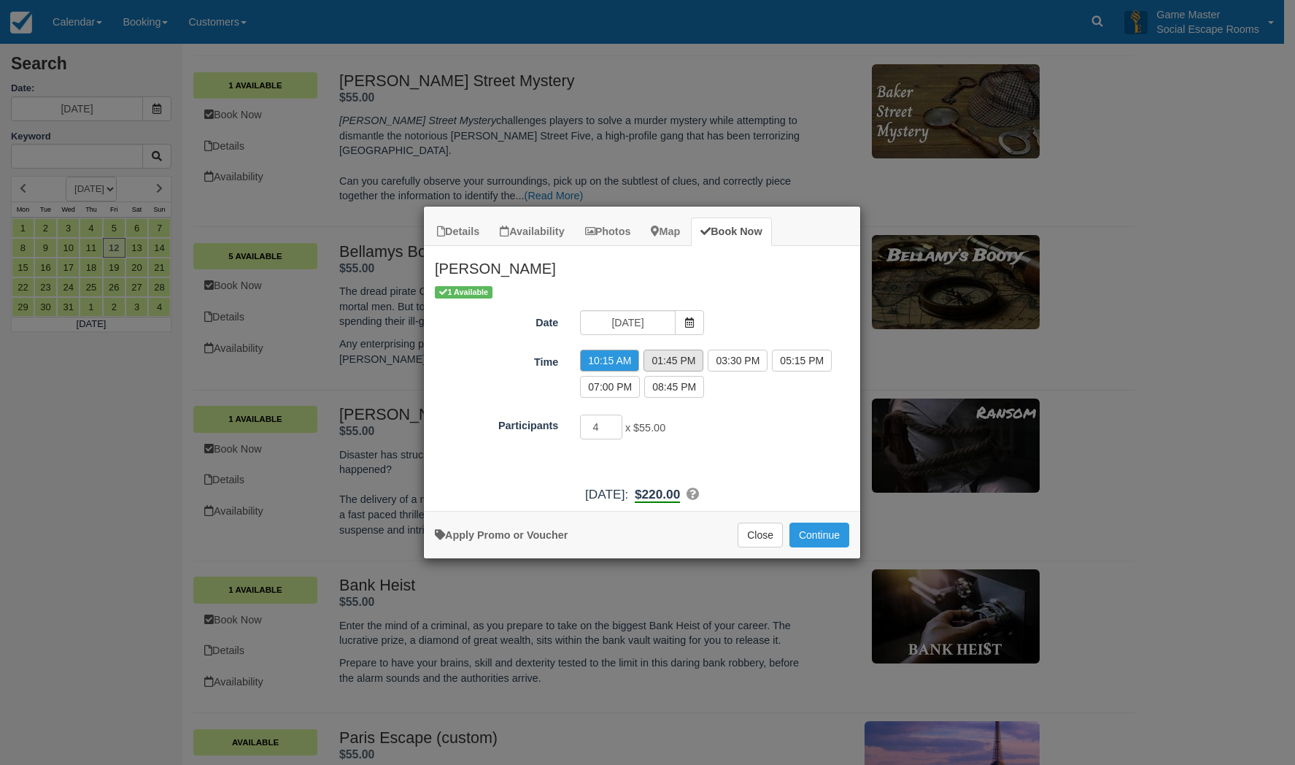
click at [660, 357] on label "01:45 PM" at bounding box center [673, 360] width 60 height 22
radio input "true"
click at [614, 429] on input "3" at bounding box center [601, 426] width 42 height 25
type input "2"
click at [614, 429] on input "2" at bounding box center [601, 426] width 42 height 25
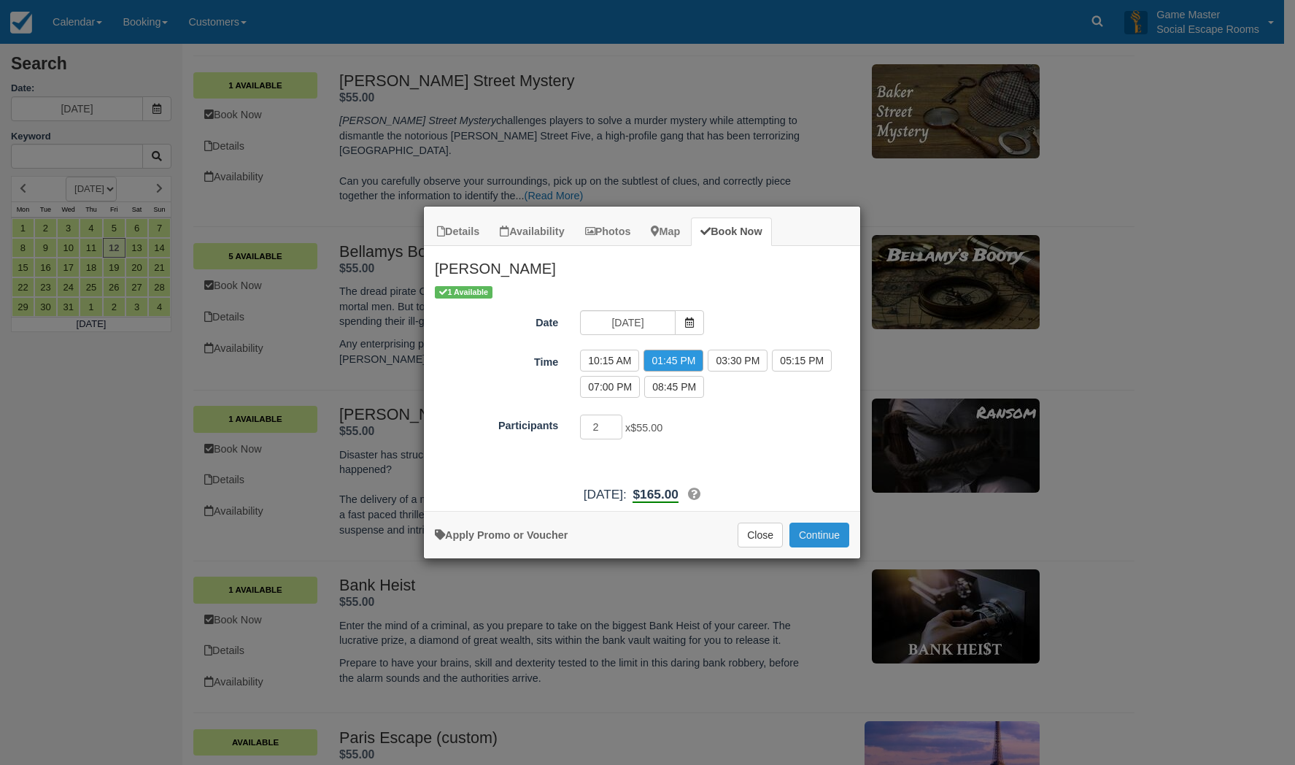
click at [830, 533] on button "Continue" at bounding box center [819, 534] width 60 height 25
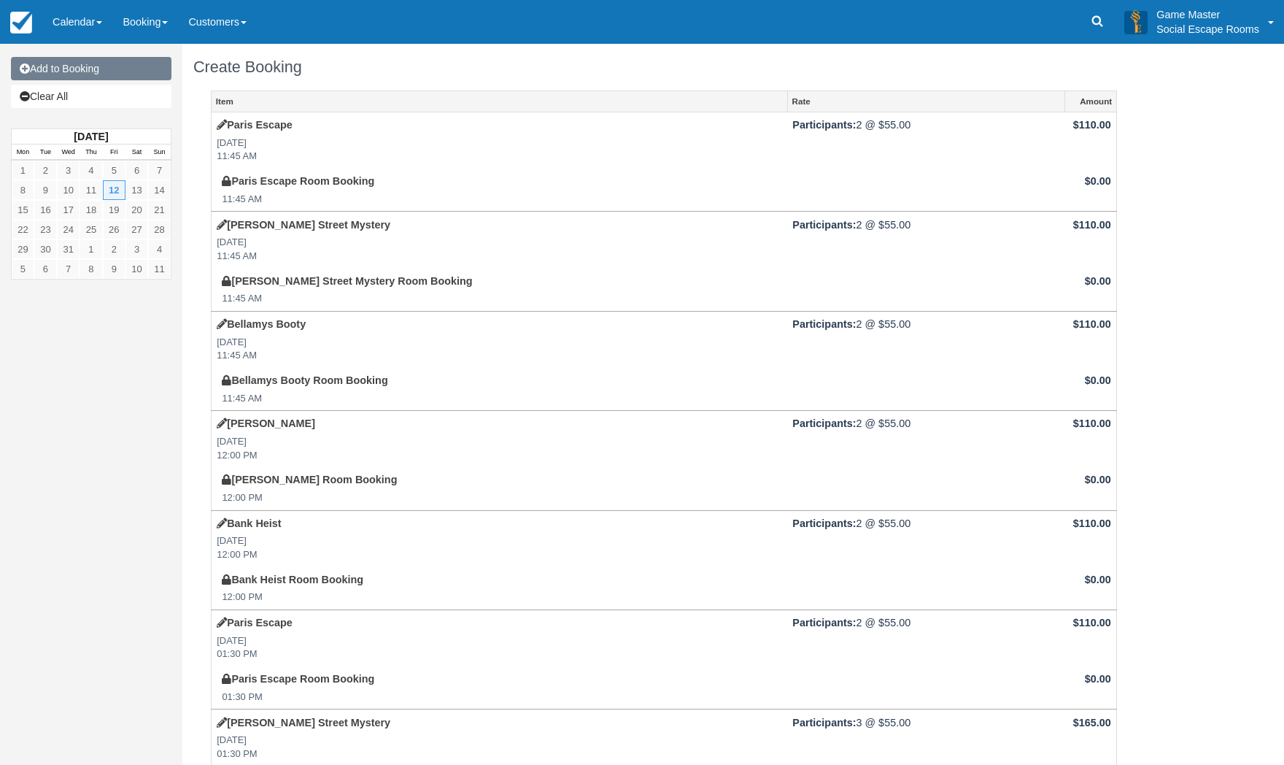
click at [88, 75] on link "Add to Booking" at bounding box center [91, 68] width 160 height 23
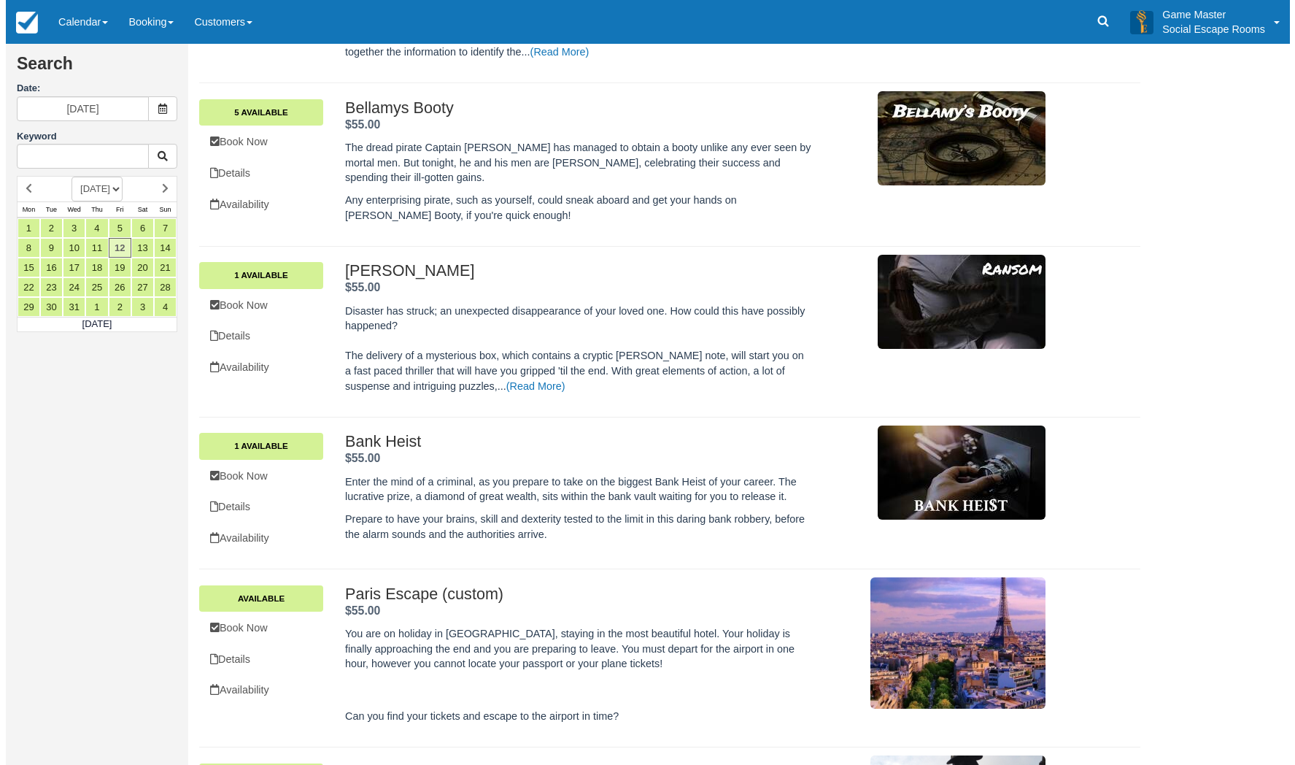
scroll to position [438, 0]
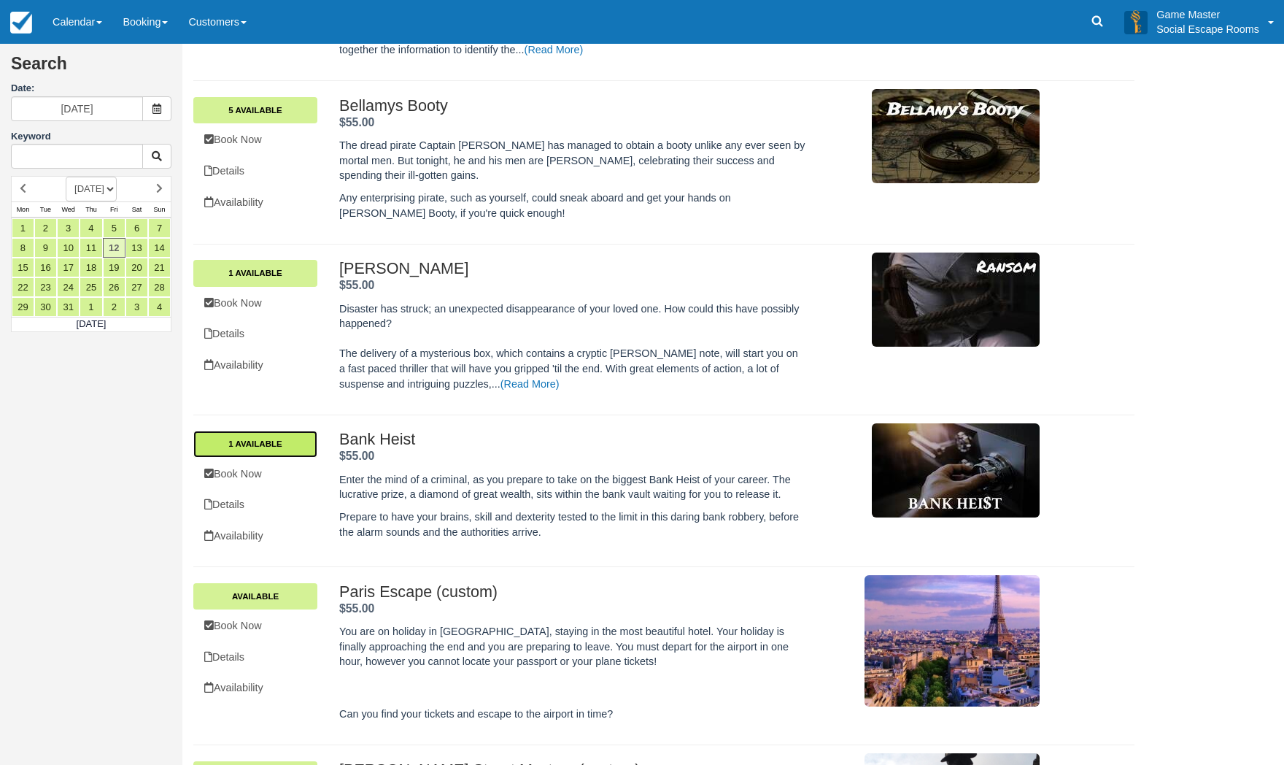
click at [270, 431] on link "1 Available" at bounding box center [255, 443] width 124 height 26
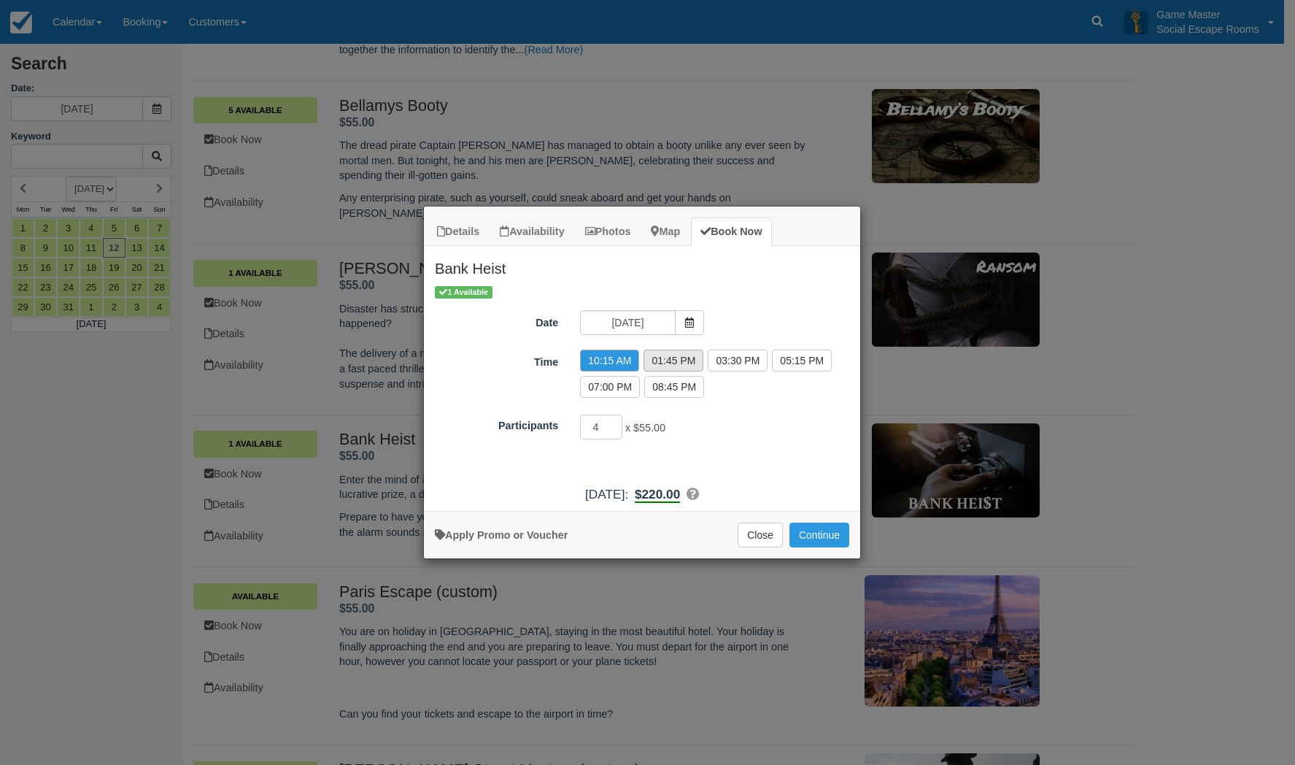
click at [677, 357] on label "01:45 PM" at bounding box center [673, 360] width 60 height 22
radio input "true"
click at [611, 431] on input "3" at bounding box center [601, 426] width 42 height 25
type input "2"
click at [611, 431] on input "2" at bounding box center [601, 426] width 42 height 25
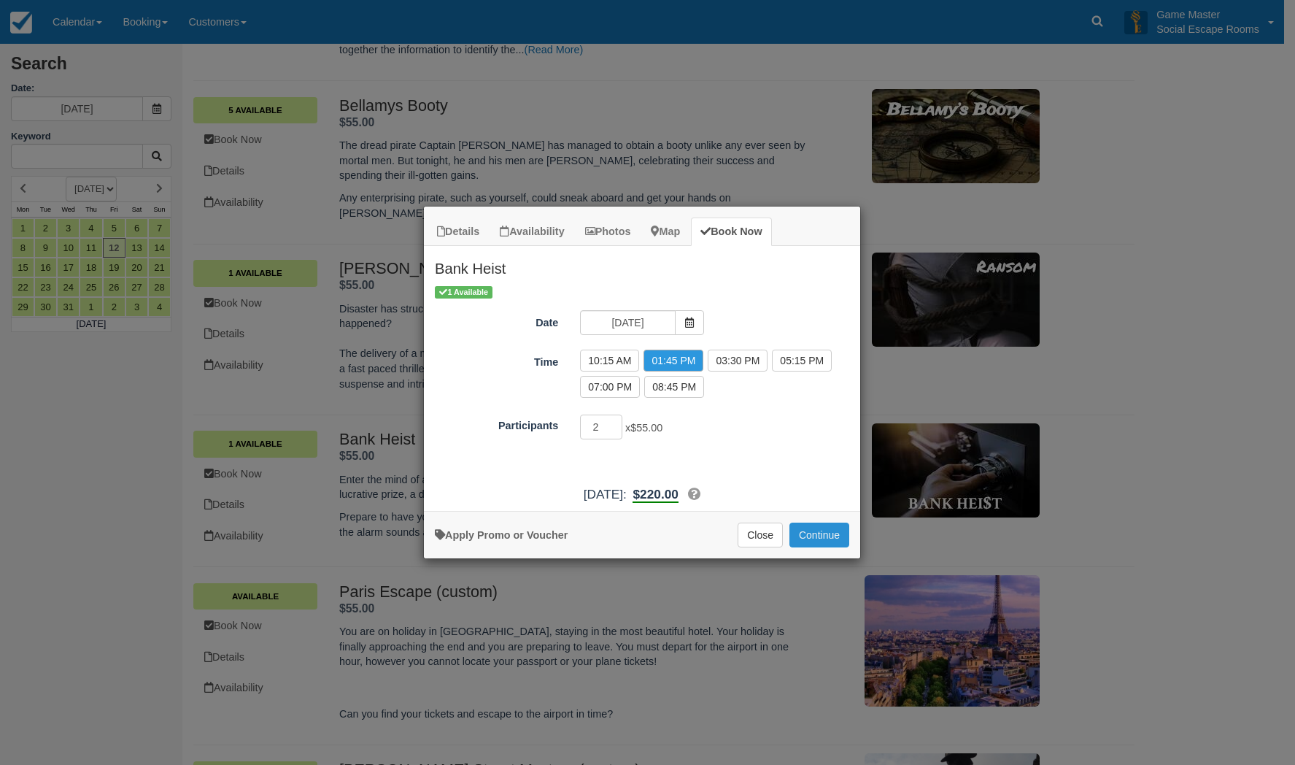
click at [827, 536] on button "Continue" at bounding box center [819, 534] width 60 height 25
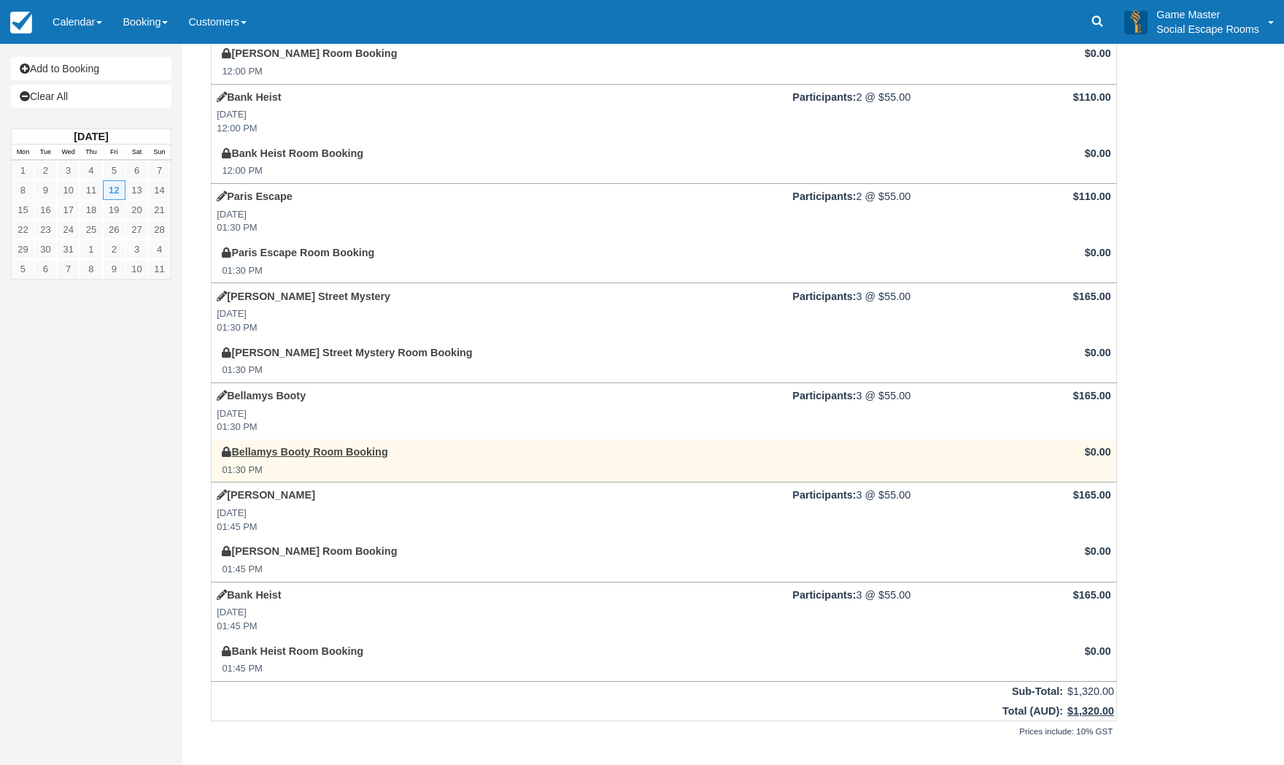
scroll to position [511, 0]
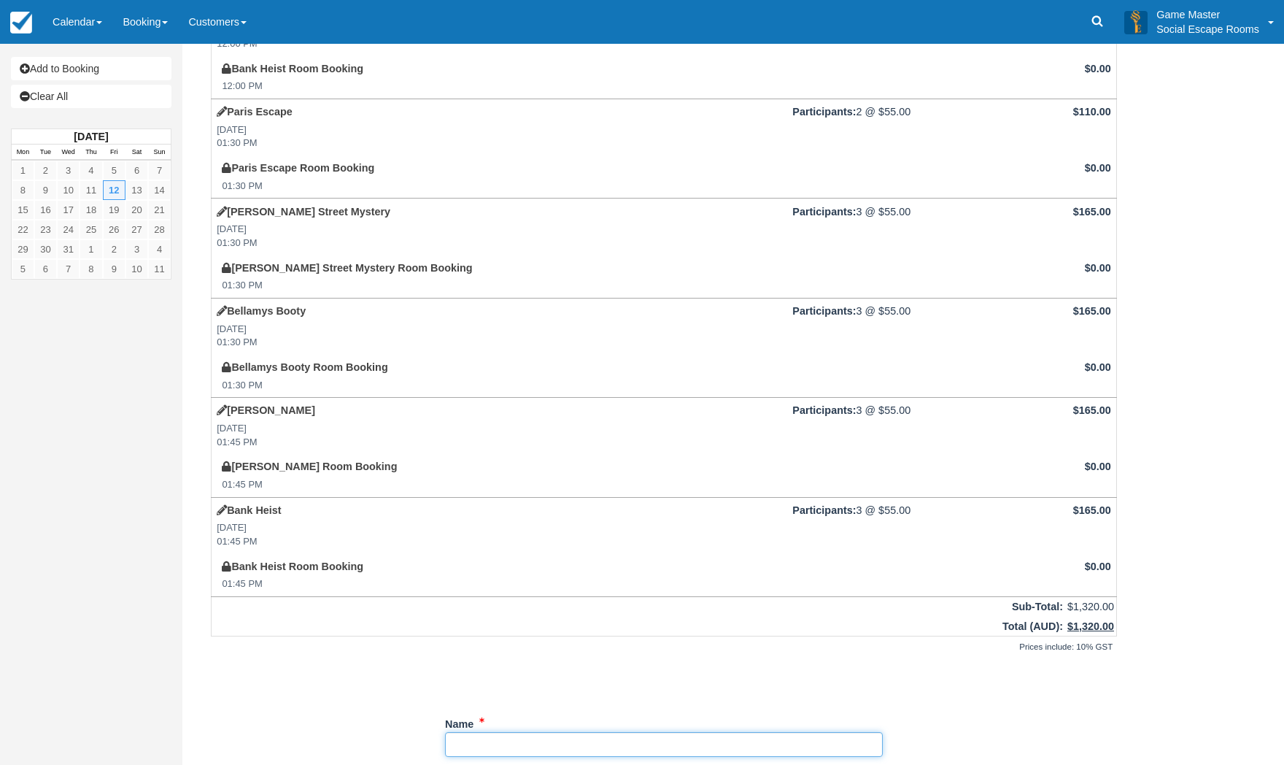
drag, startPoint x: 491, startPoint y: 740, endPoint x: 503, endPoint y: 733, distance: 14.0
click at [491, 740] on input "Name" at bounding box center [664, 744] width 438 height 25
paste input "Cicada Innovations"
click at [646, 741] on input "Name" at bounding box center [664, 744] width 438 height 25
paste input "Mathew Muratore"
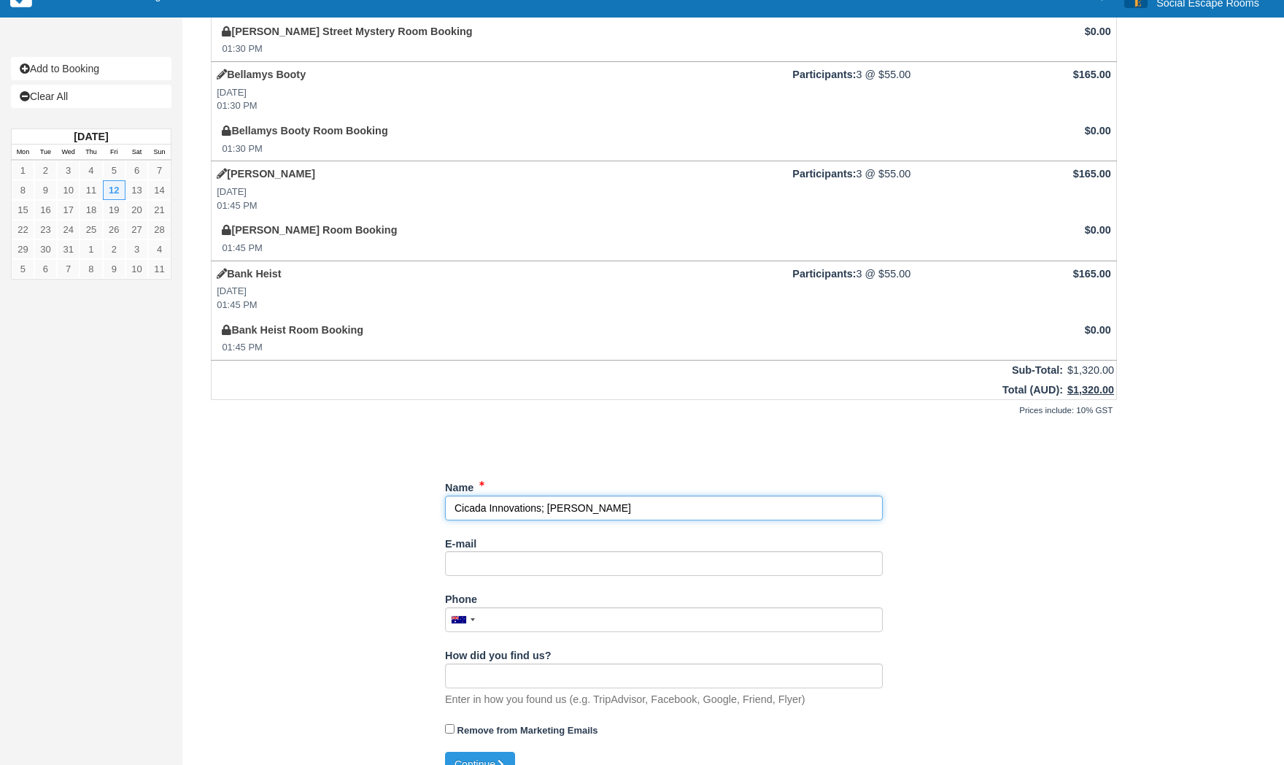
scroll to position [770, 0]
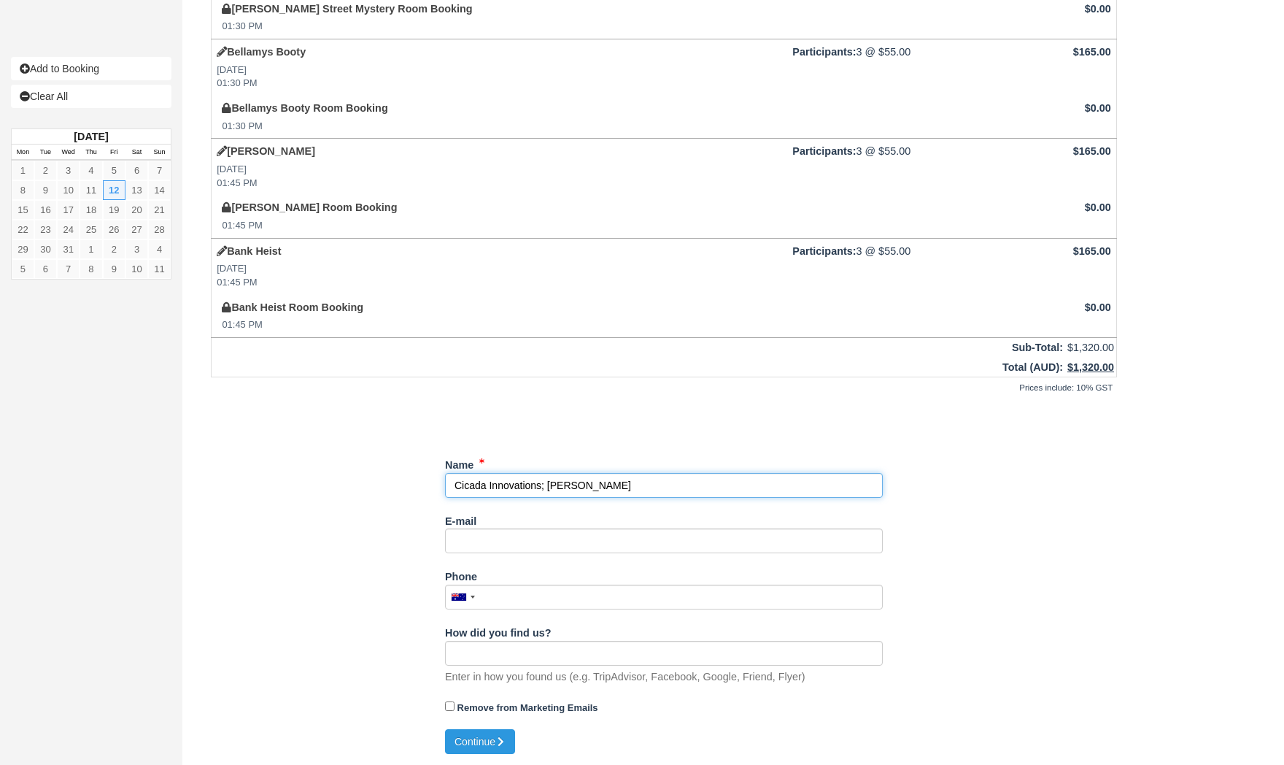
type input "Cicada Innovations; [PERSON_NAME]"
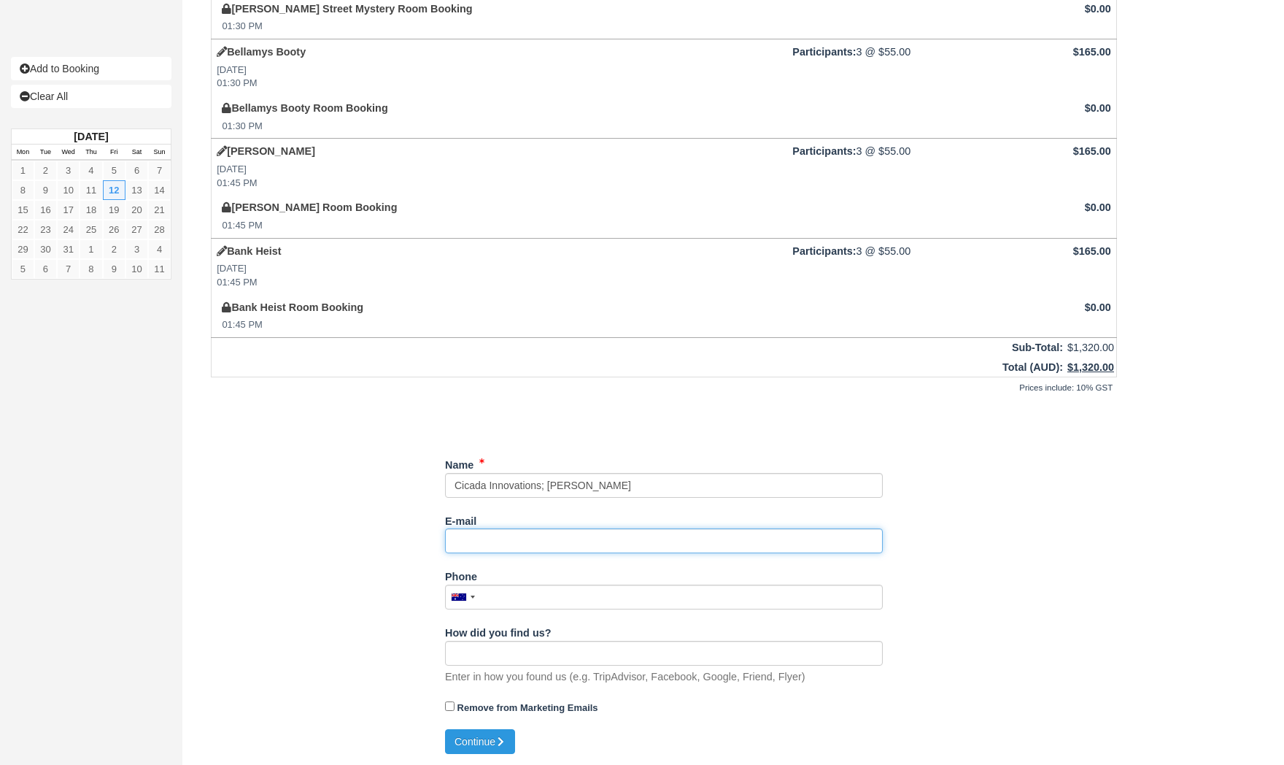
drag, startPoint x: 538, startPoint y: 541, endPoint x: 1294, endPoint y: 580, distance: 757.6
click at [538, 541] on input "E-mail" at bounding box center [664, 540] width 438 height 25
paste input "[PERSON_NAME][EMAIL_ADDRESS][DOMAIN_NAME]"
type input "[PERSON_NAME][EMAIL_ADDRESS][DOMAIN_NAME]"
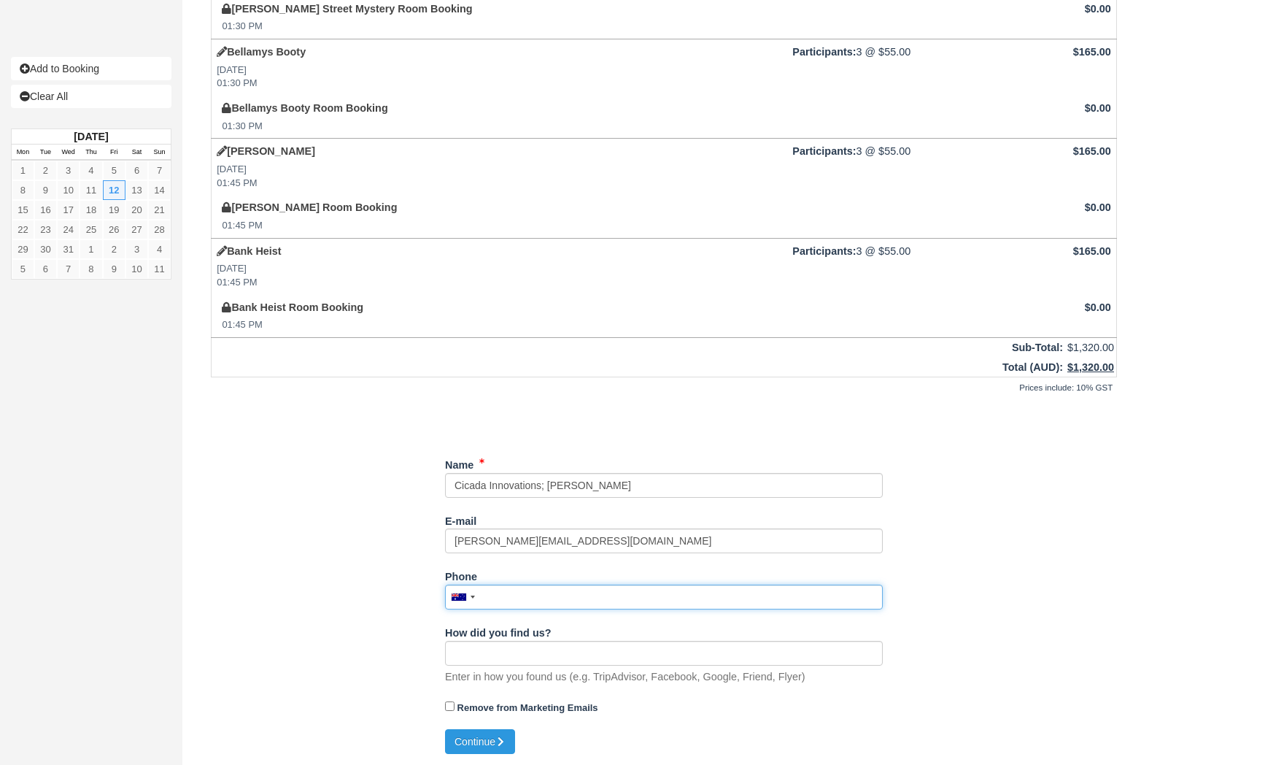
click at [564, 600] on input "Phone" at bounding box center [664, 596] width 438 height 25
paste input "+61 434869635"
click at [473, 736] on button "Continue" at bounding box center [480, 741] width 70 height 25
type input "[PHONE_NUMBER]"
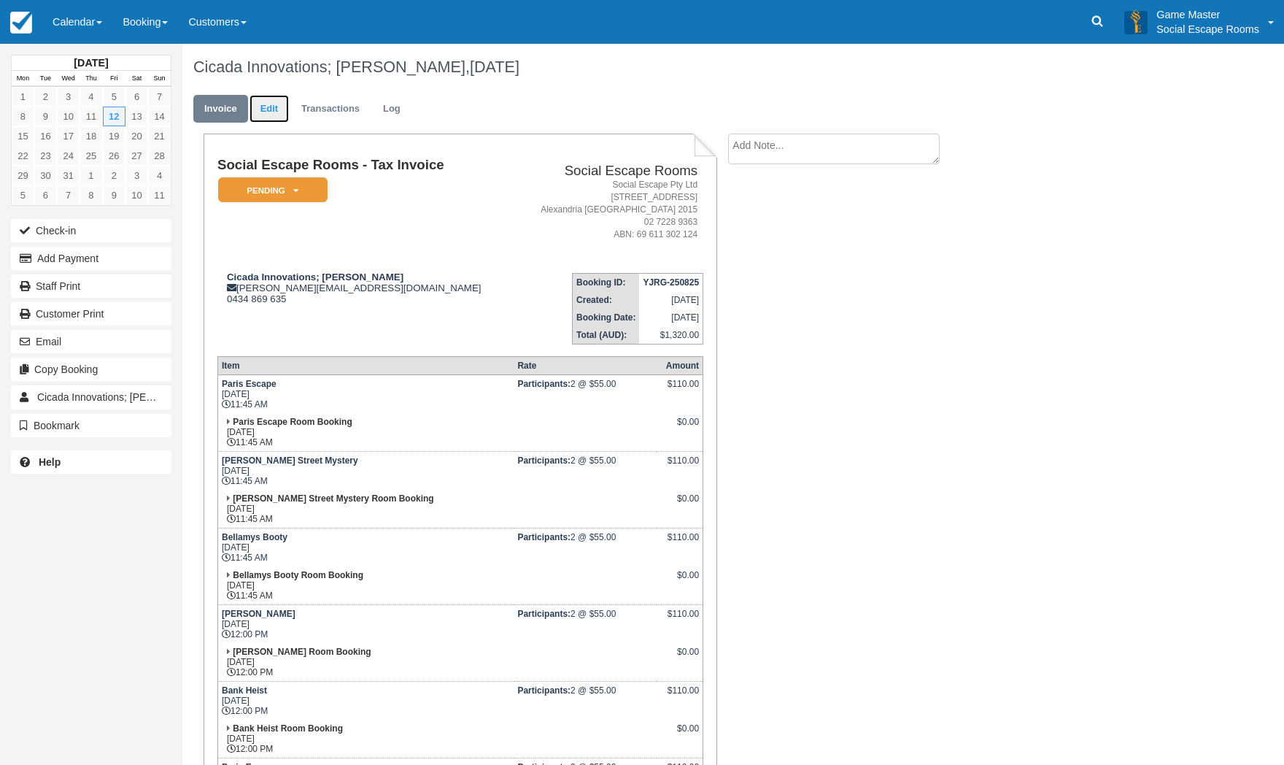
click at [258, 109] on link "Edit" at bounding box center [269, 109] width 39 height 28
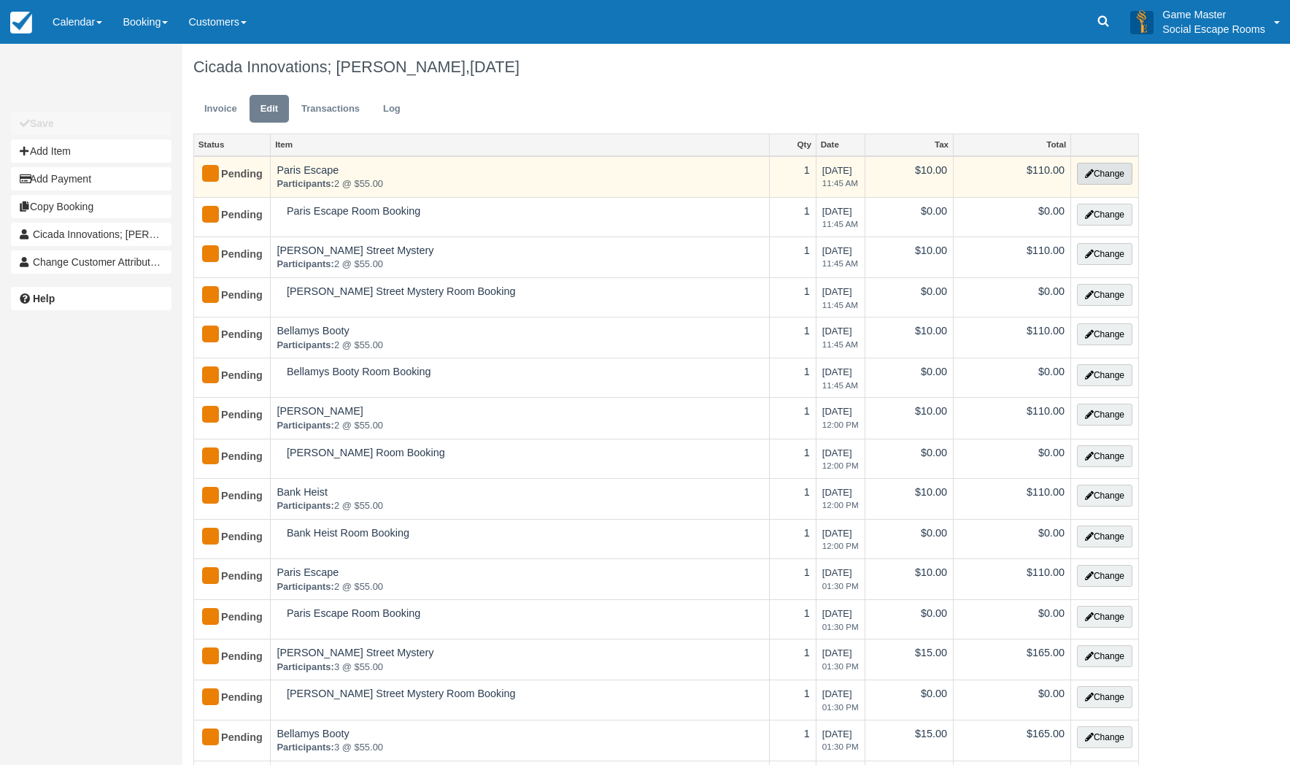
click at [1124, 175] on button "Change" at bounding box center [1104, 174] width 55 height 22
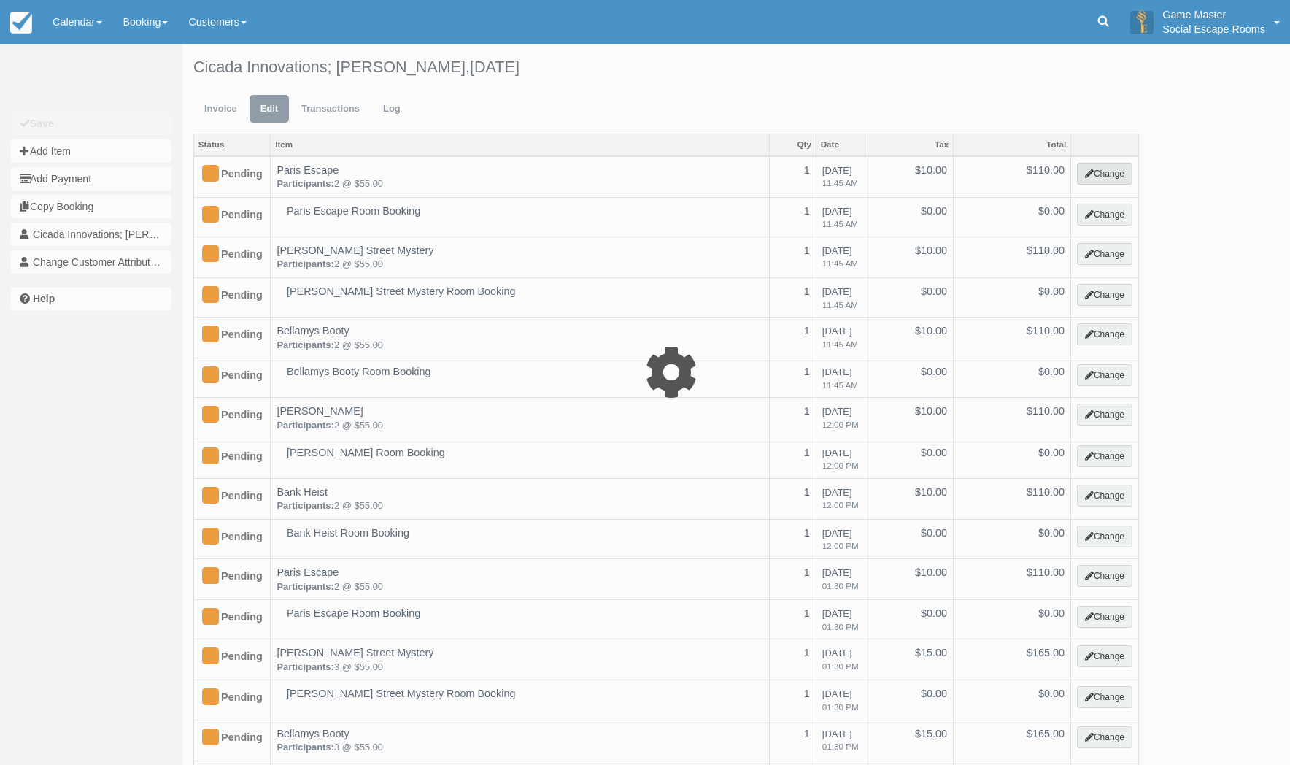
select select "2"
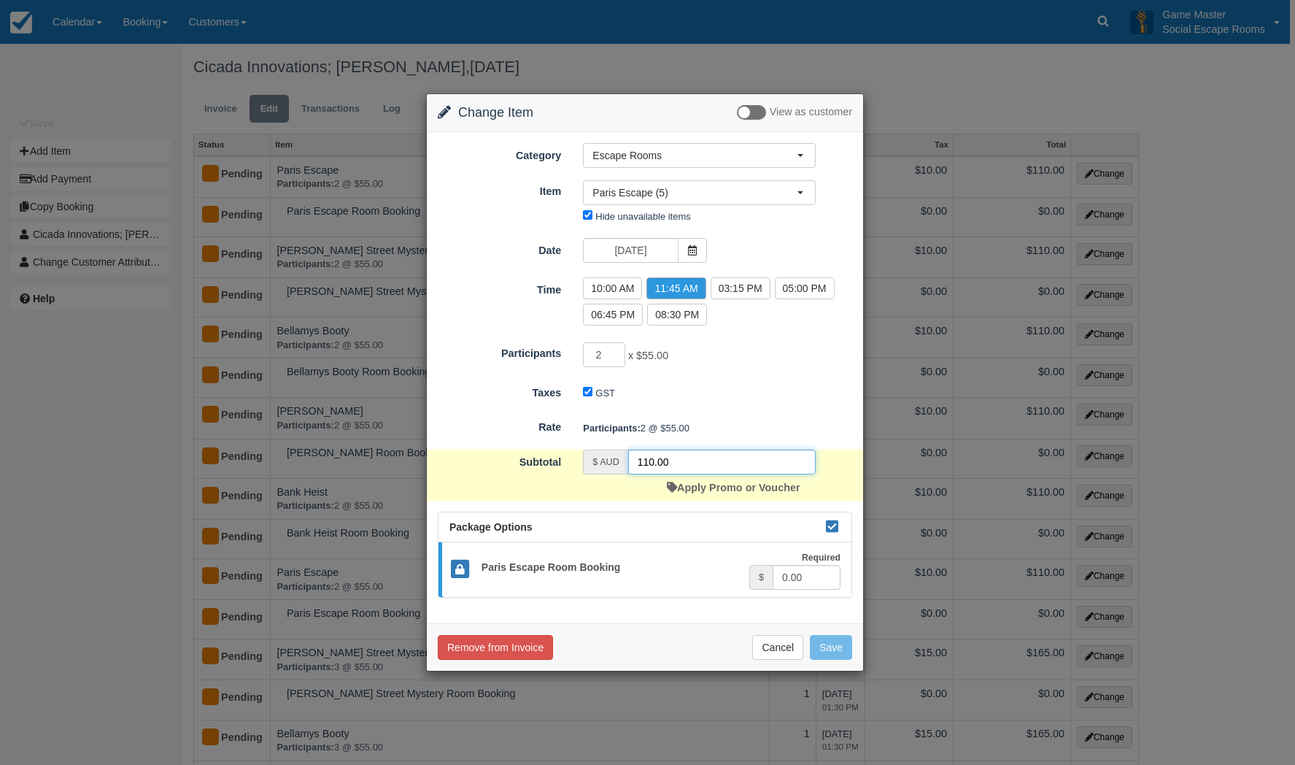
drag, startPoint x: 697, startPoint y: 456, endPoint x: 633, endPoint y: 457, distance: 64.2
click at [631, 456] on input "110.00" at bounding box center [721, 461] width 187 height 25
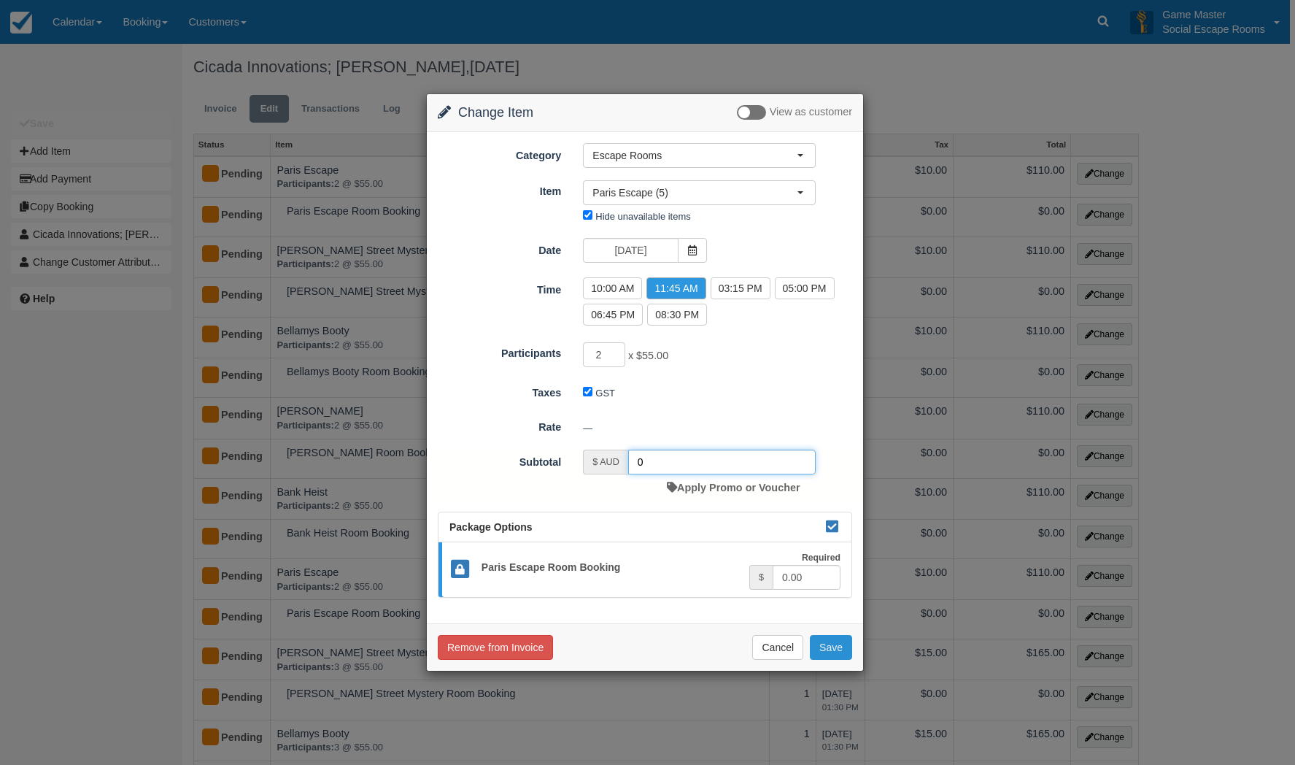
type input "0"
click at [825, 647] on button "Save" at bounding box center [831, 647] width 42 height 25
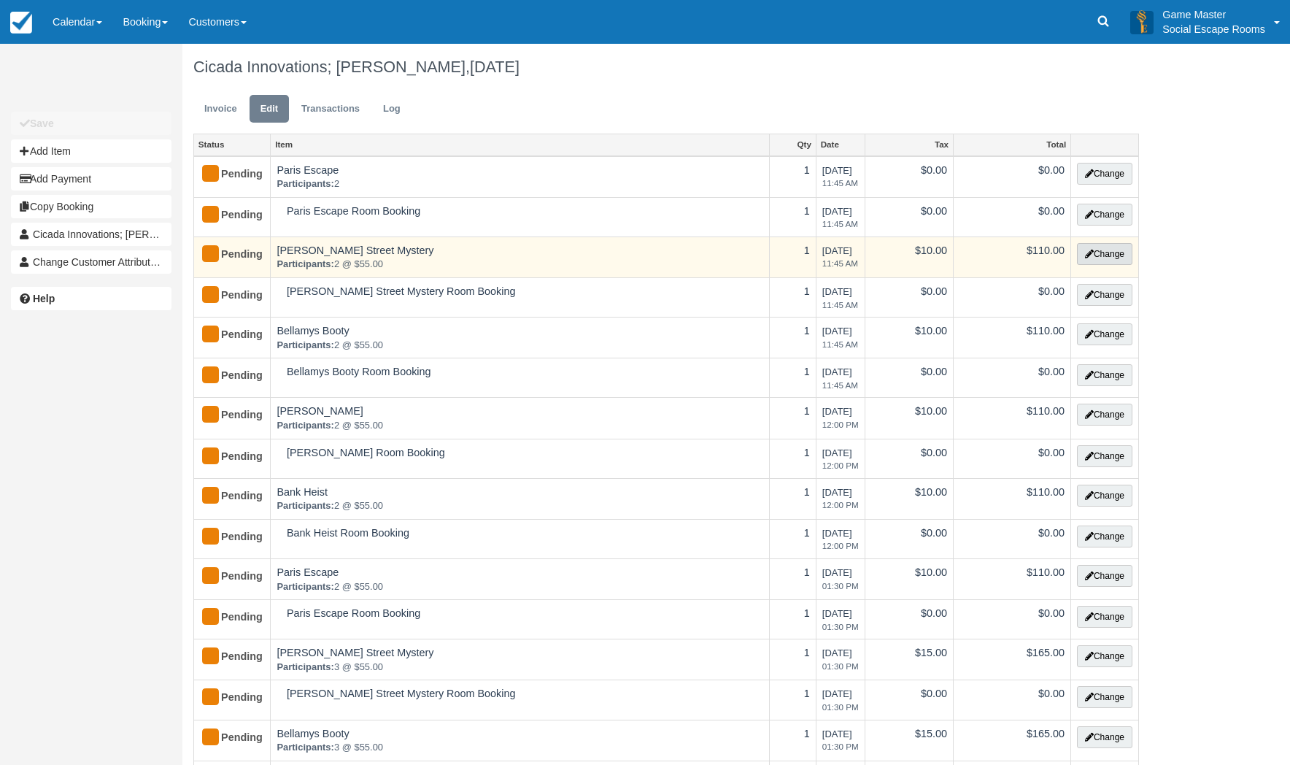
click at [1112, 254] on button "Change" at bounding box center [1104, 254] width 55 height 22
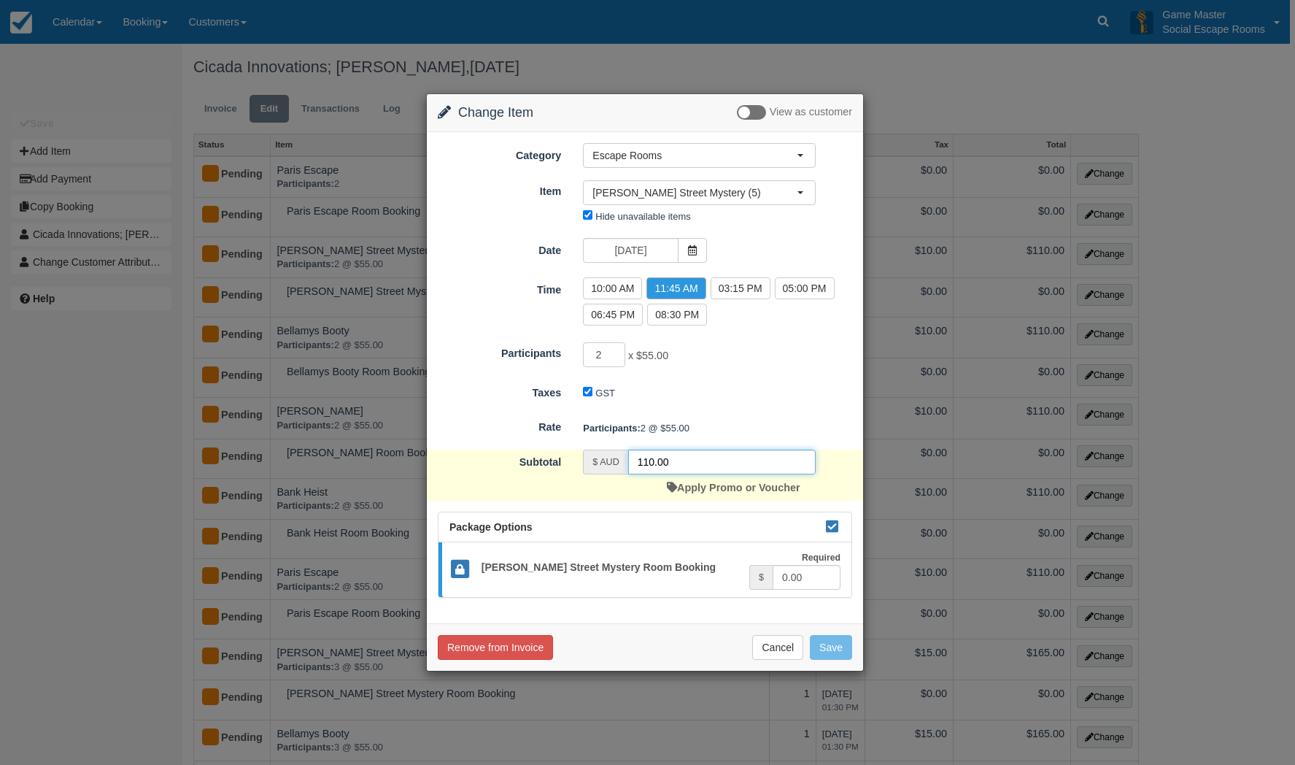
drag, startPoint x: 686, startPoint y: 465, endPoint x: 607, endPoint y: 460, distance: 79.0
click at [607, 460] on div "$ AUD 110.00" at bounding box center [699, 461] width 233 height 25
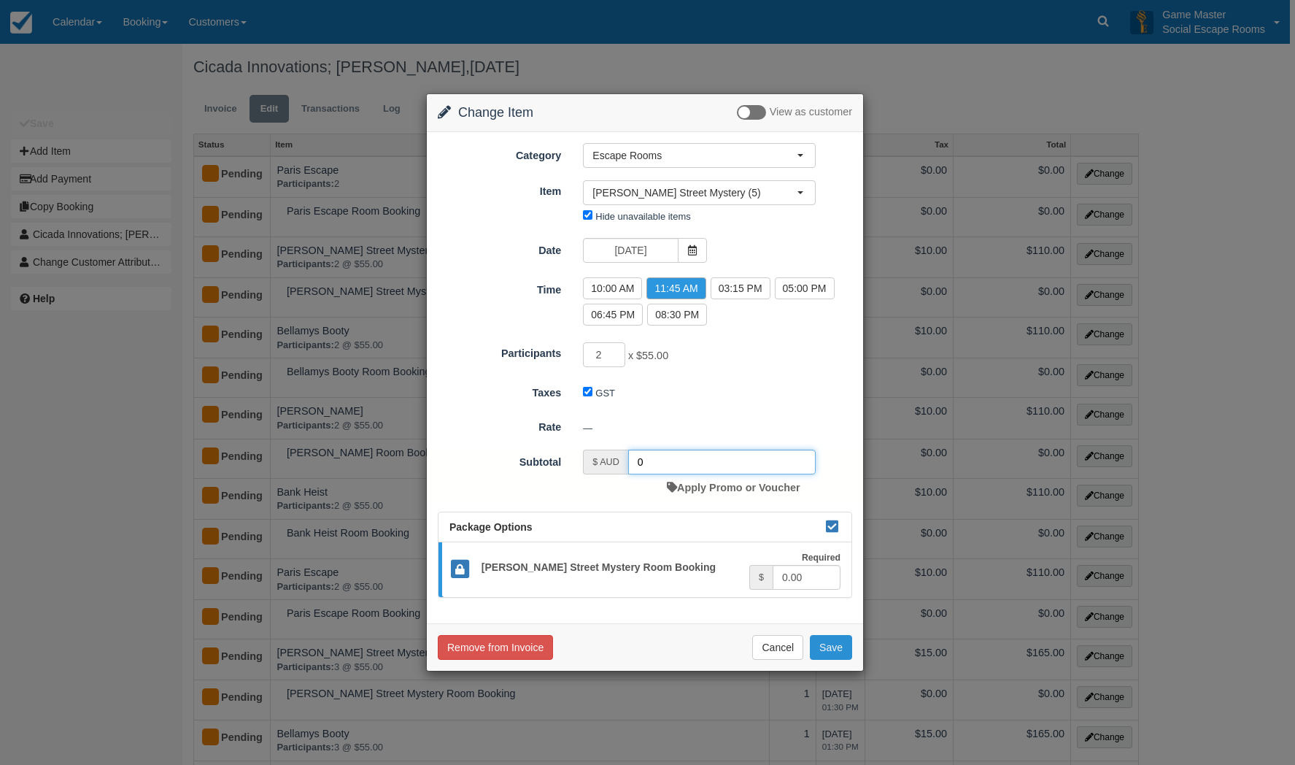
type input "0"
click at [827, 645] on button "Save" at bounding box center [831, 647] width 42 height 25
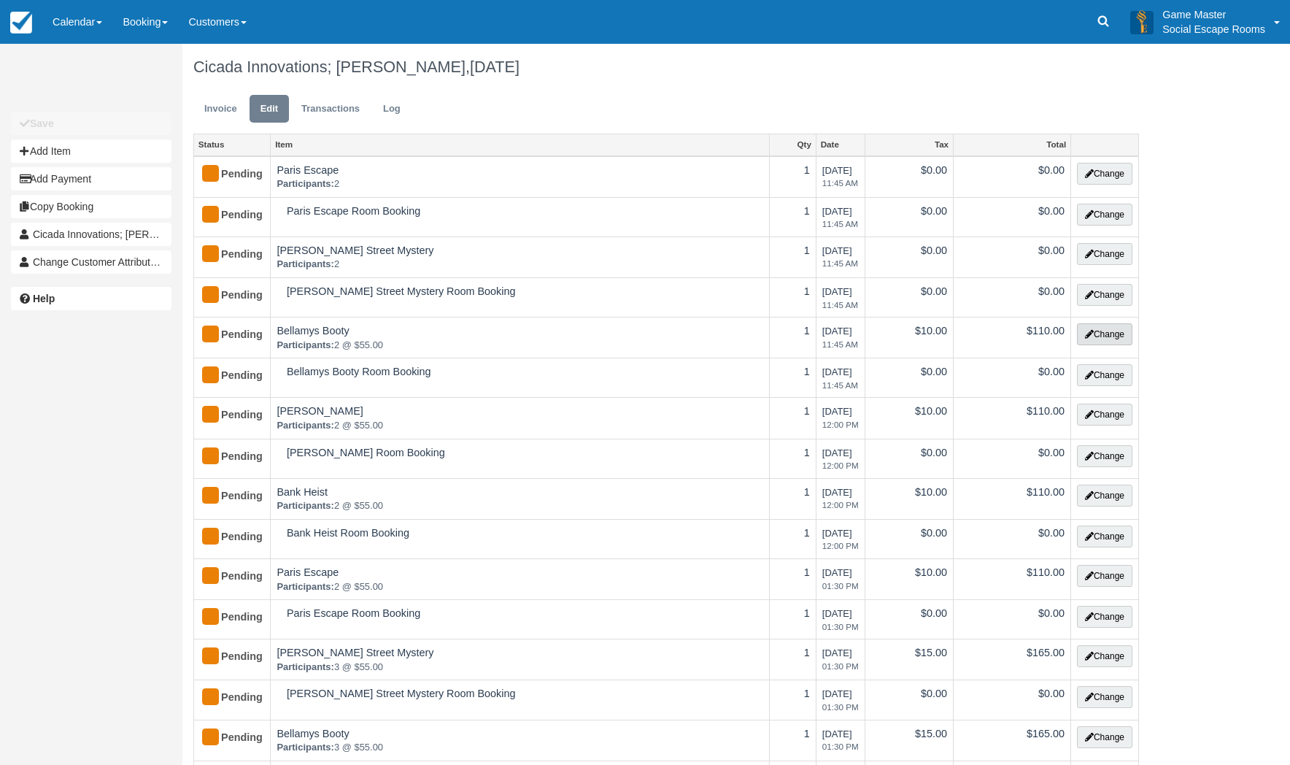
click at [1105, 336] on button "Change" at bounding box center [1104, 334] width 55 height 22
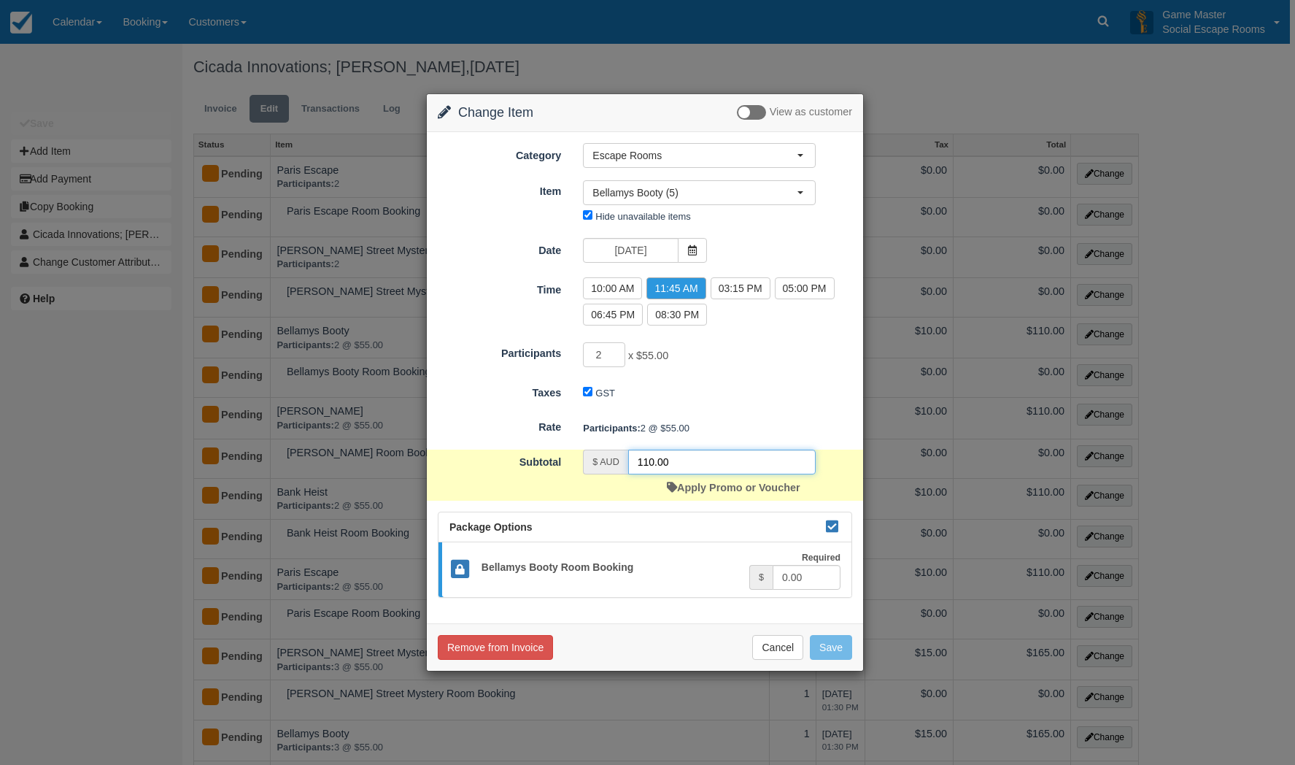
click at [638, 457] on input "110.00" at bounding box center [721, 461] width 187 height 25
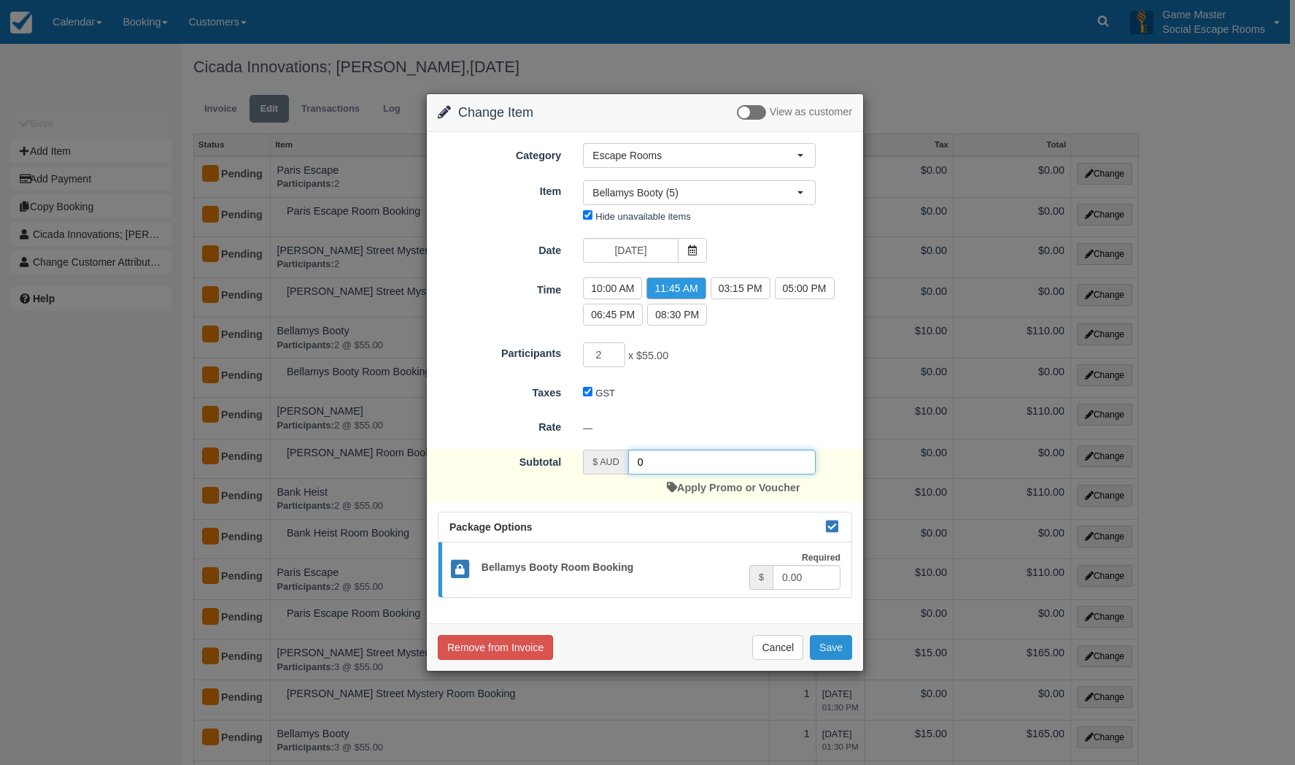
type input "0"
click at [823, 645] on button "Save" at bounding box center [831, 647] width 42 height 25
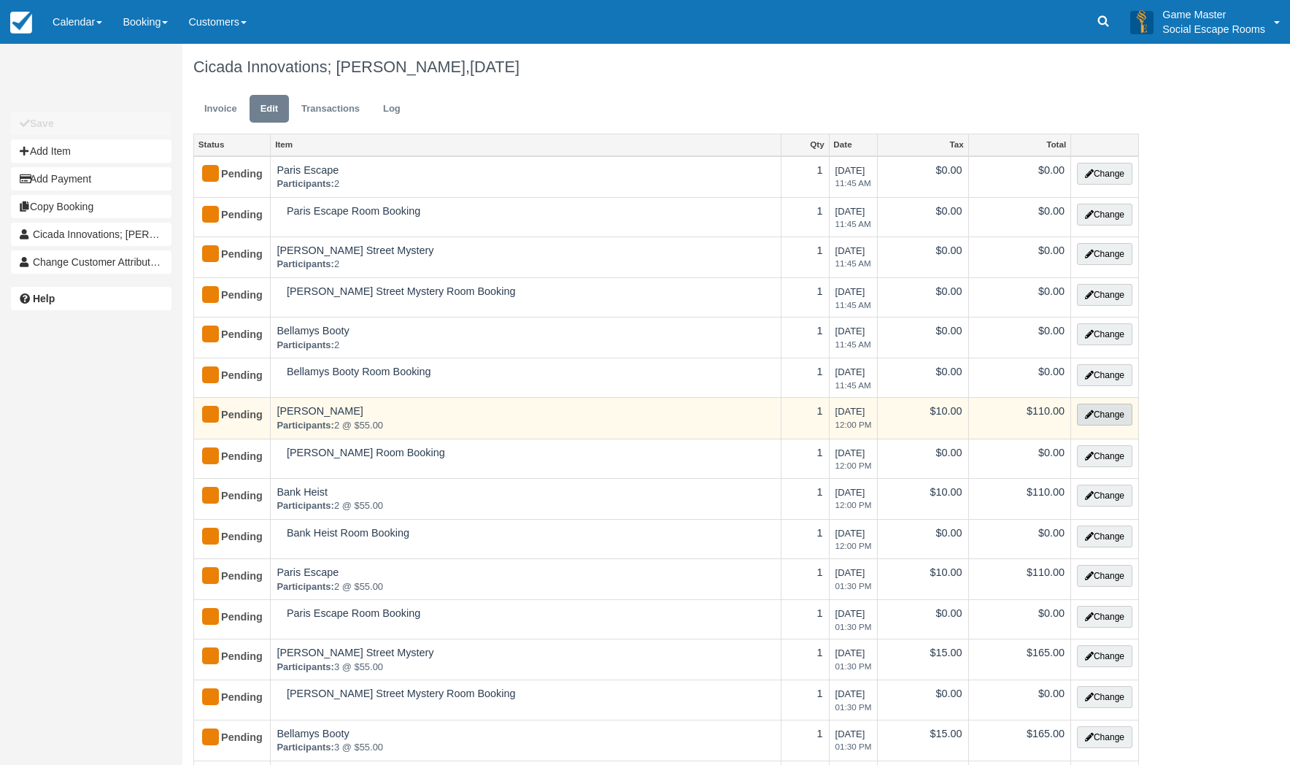
click at [1109, 416] on button "Change" at bounding box center [1104, 414] width 55 height 22
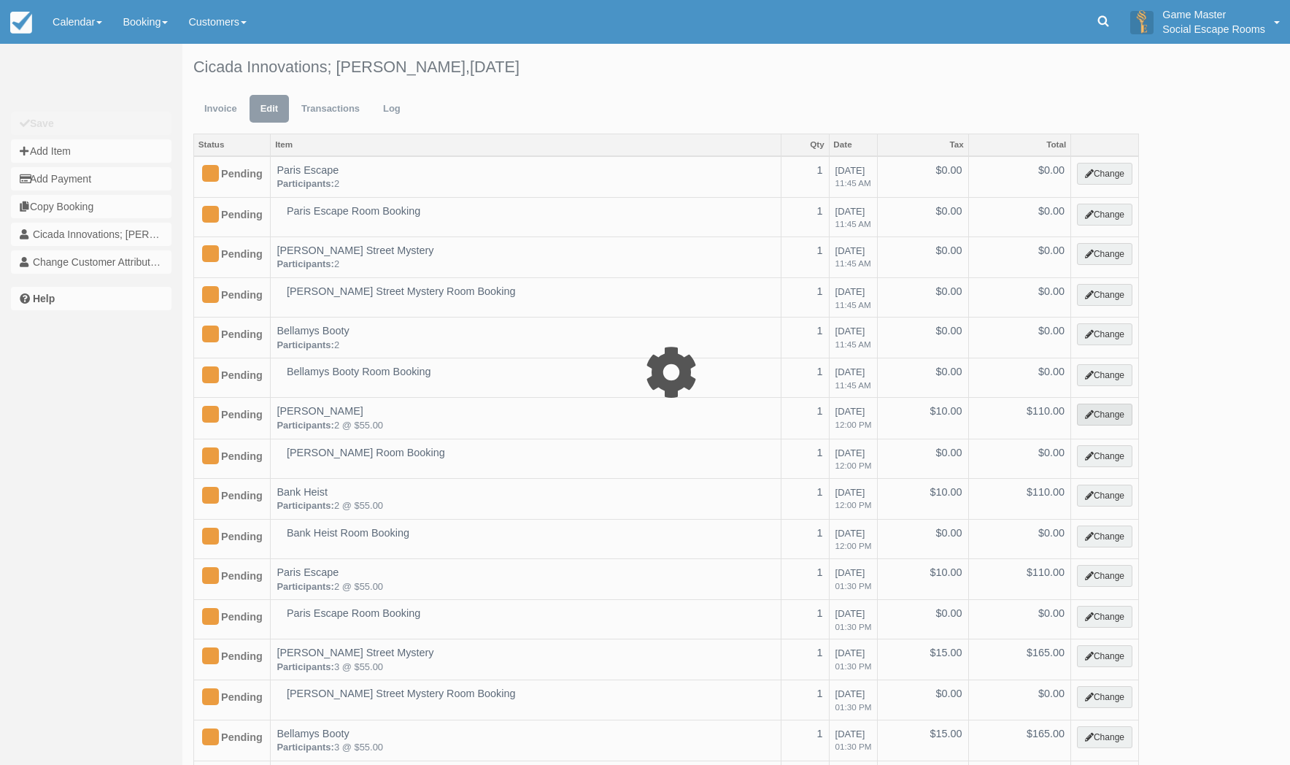
select select "2"
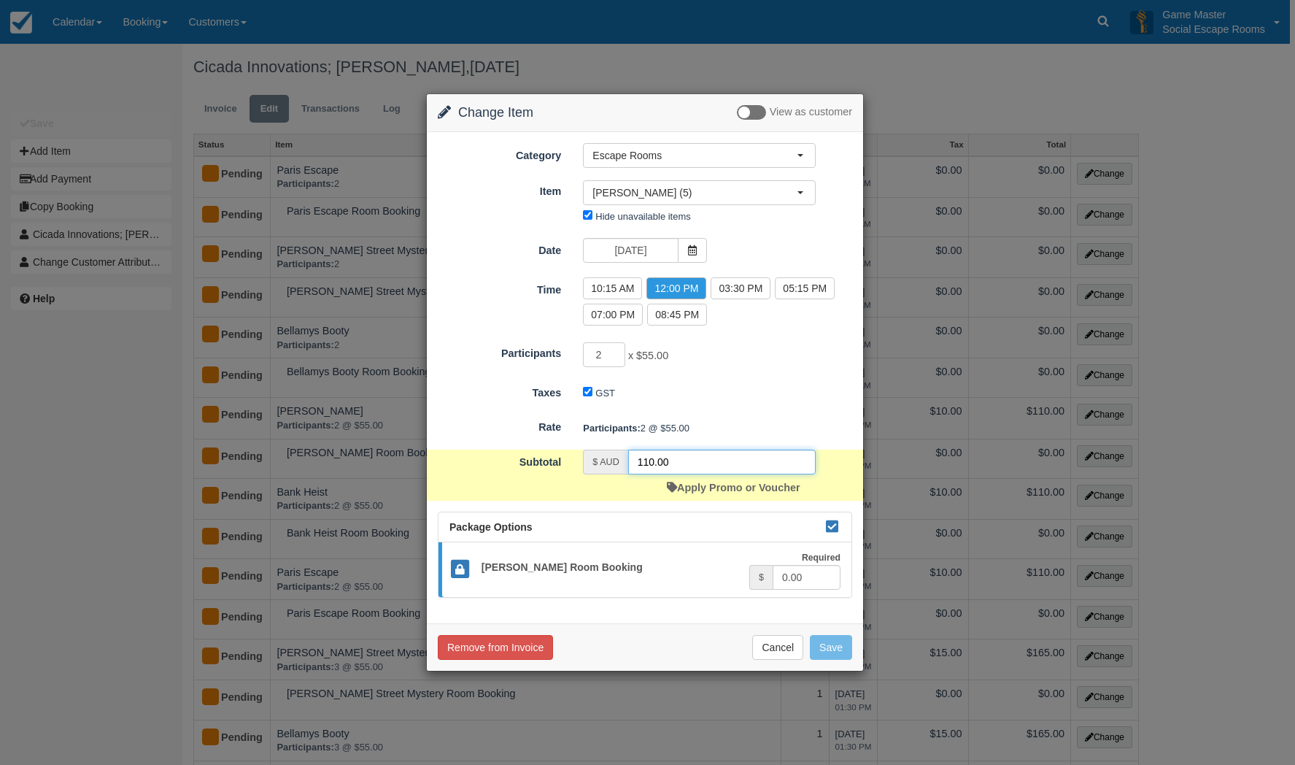
drag, startPoint x: 668, startPoint y: 464, endPoint x: 609, endPoint y: 464, distance: 59.1
click at [609, 464] on div "$ AUD 110.00" at bounding box center [699, 461] width 233 height 25
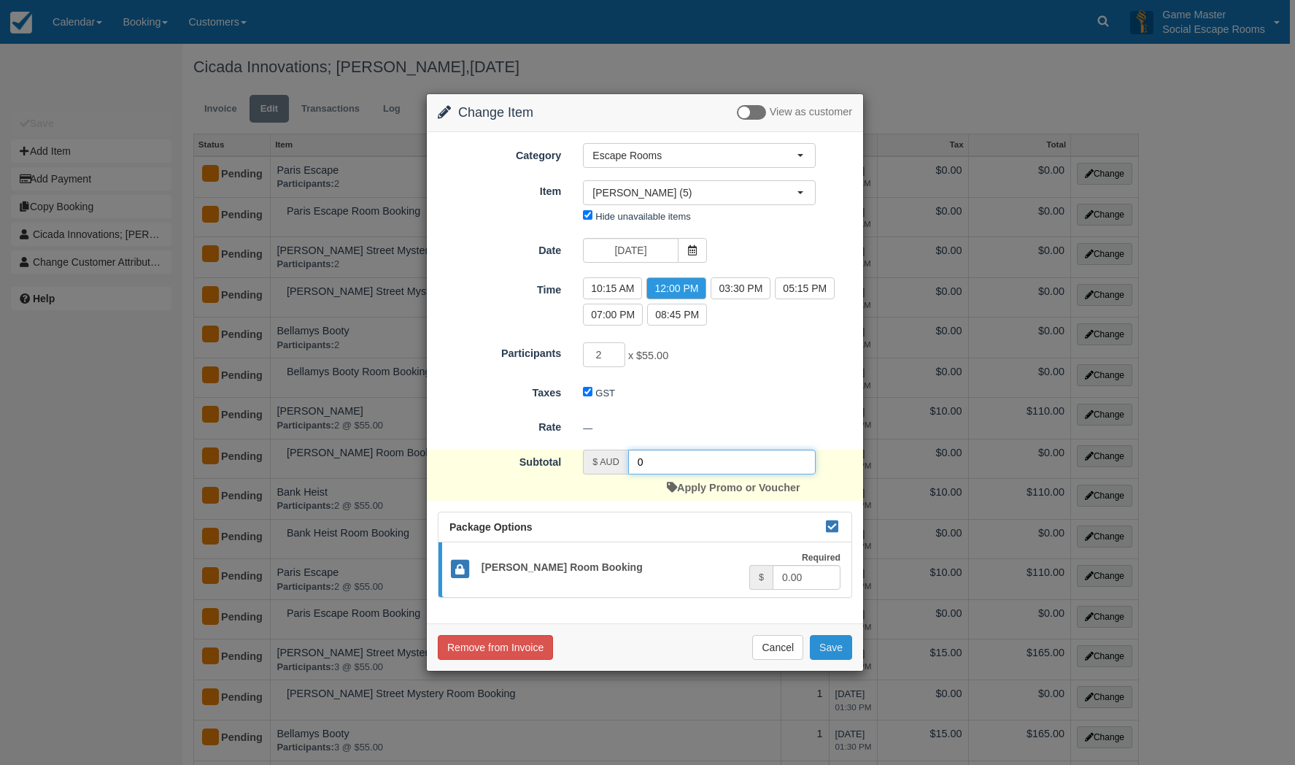
type input "0"
click at [823, 645] on button "Save" at bounding box center [831, 647] width 42 height 25
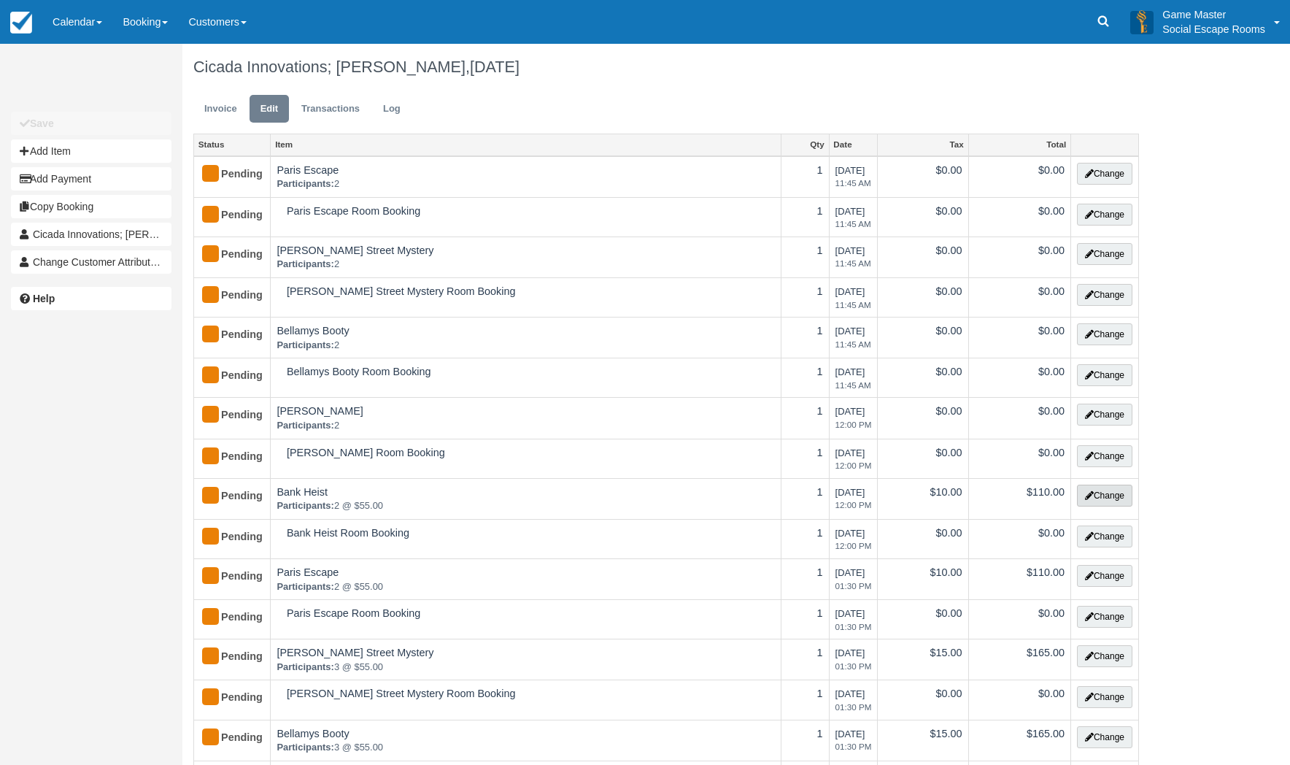
click at [1111, 498] on button "Change" at bounding box center [1104, 495] width 55 height 22
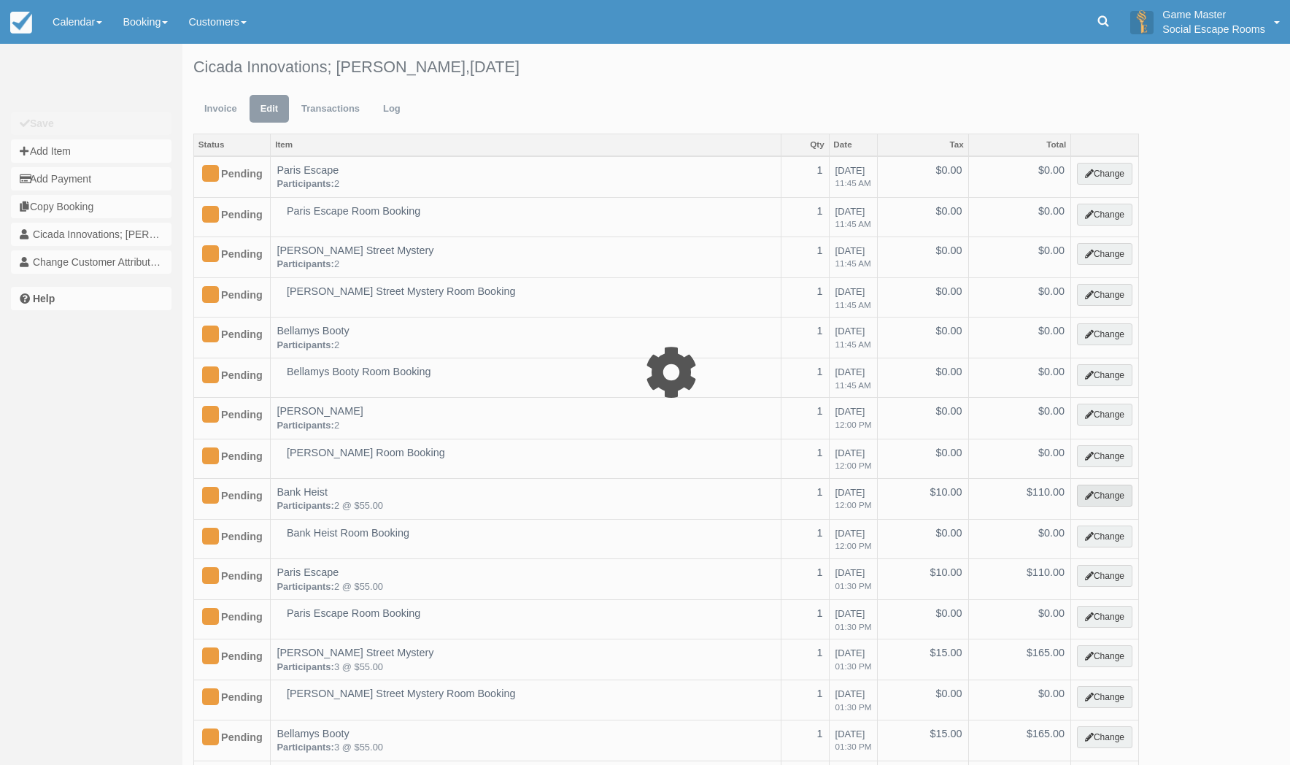
select select "2"
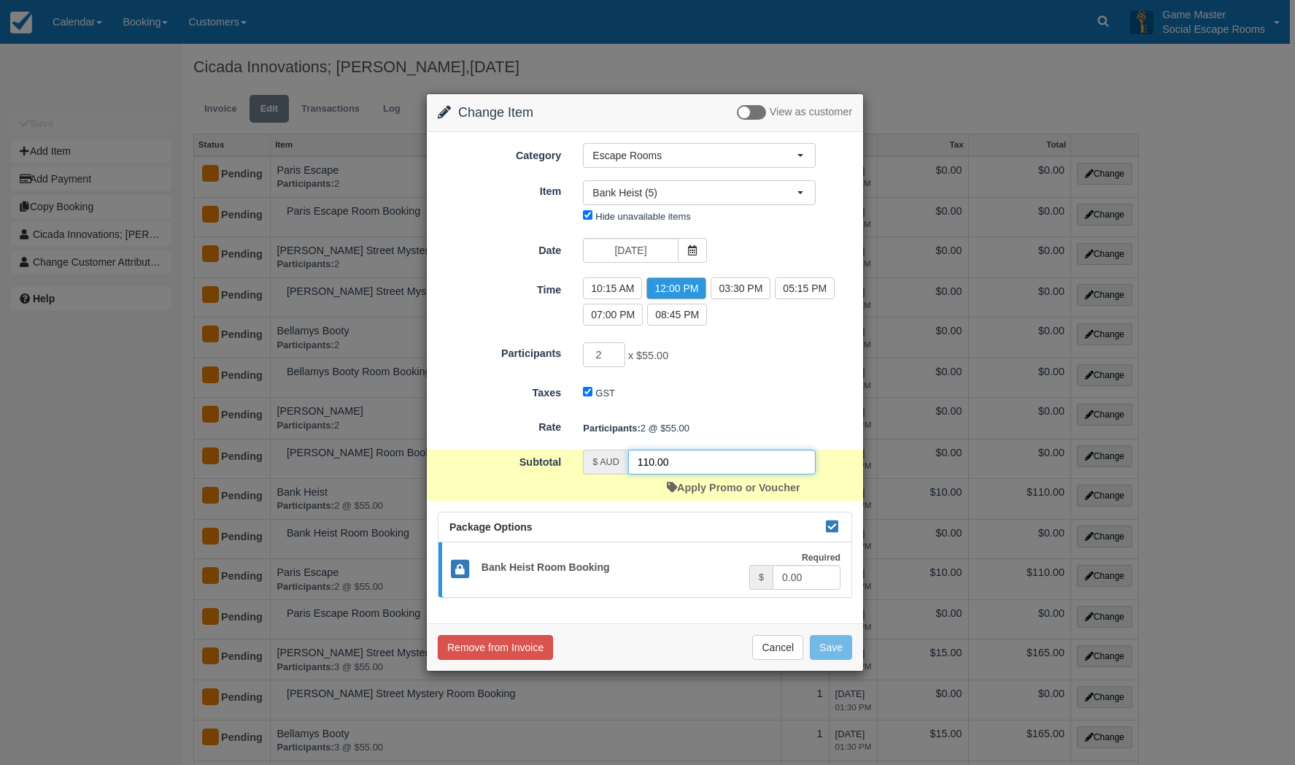
drag, startPoint x: 678, startPoint y: 456, endPoint x: 619, endPoint y: 456, distance: 59.8
click at [619, 456] on div "$ AUD 110.00" at bounding box center [699, 461] width 233 height 25
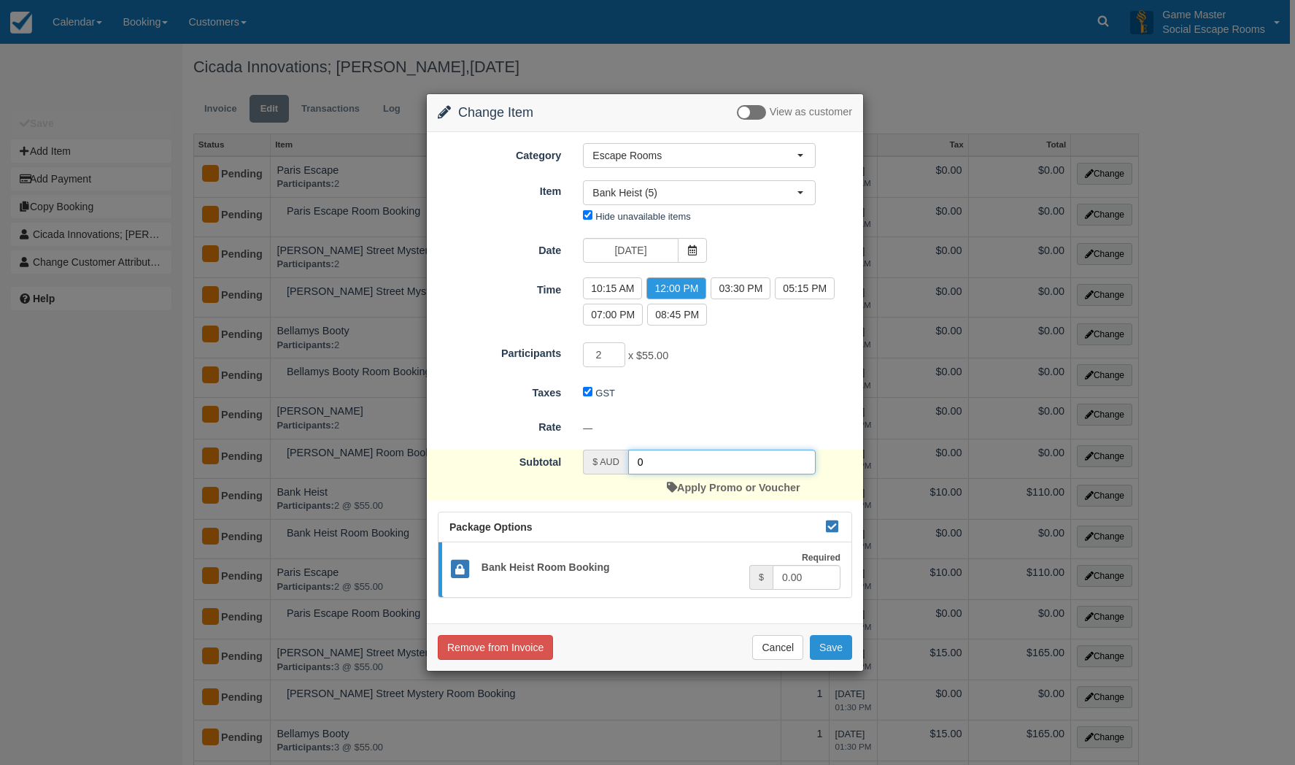
type input "0"
click at [824, 646] on button "Save" at bounding box center [831, 647] width 42 height 25
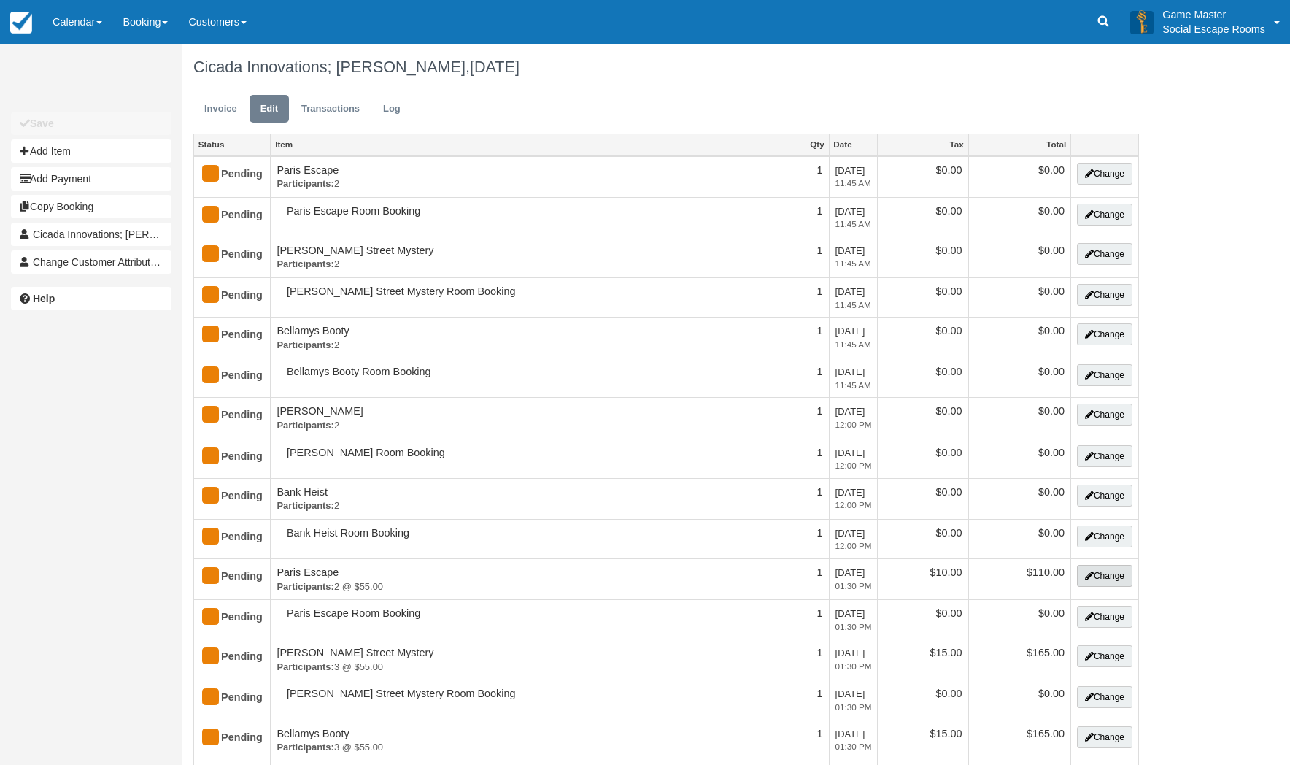
click at [1105, 576] on button "Change" at bounding box center [1104, 576] width 55 height 22
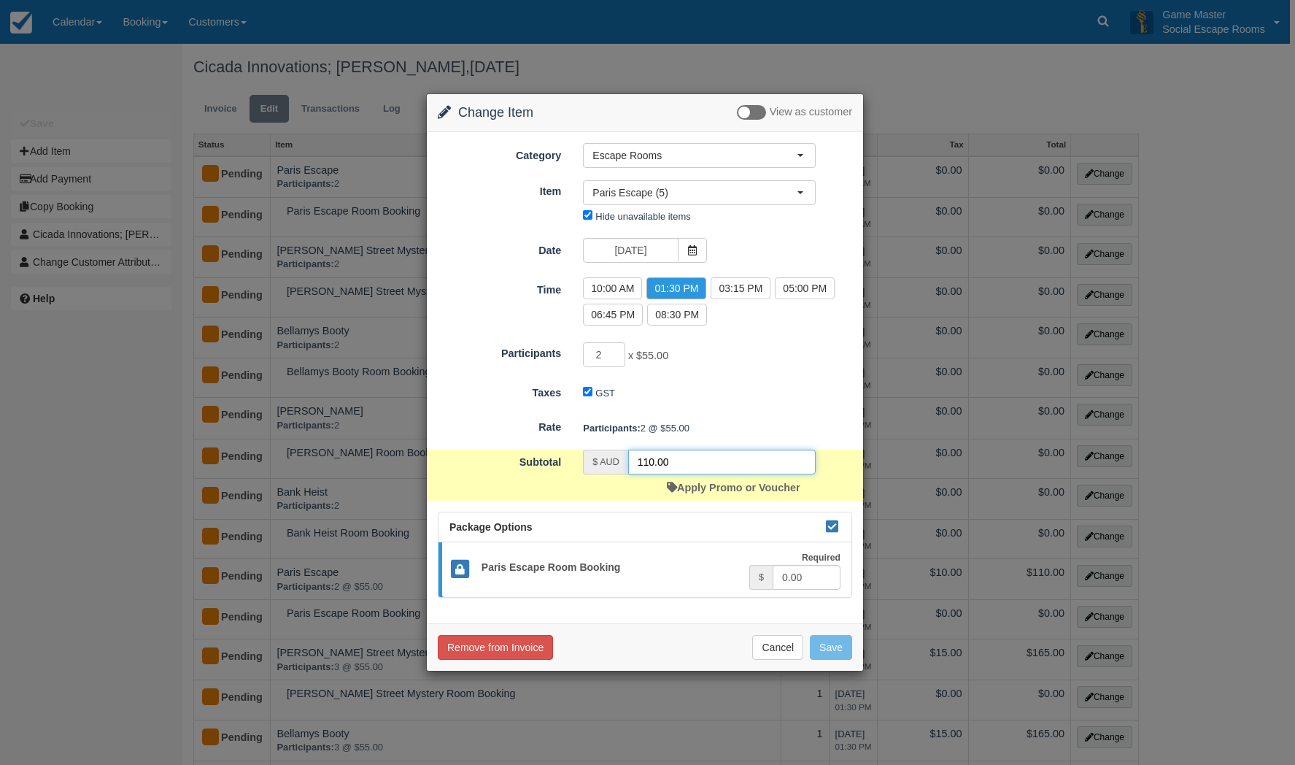
drag, startPoint x: 657, startPoint y: 460, endPoint x: 634, endPoint y: 463, distance: 23.4
click at [634, 463] on input "110.00" at bounding box center [721, 461] width 187 height 25
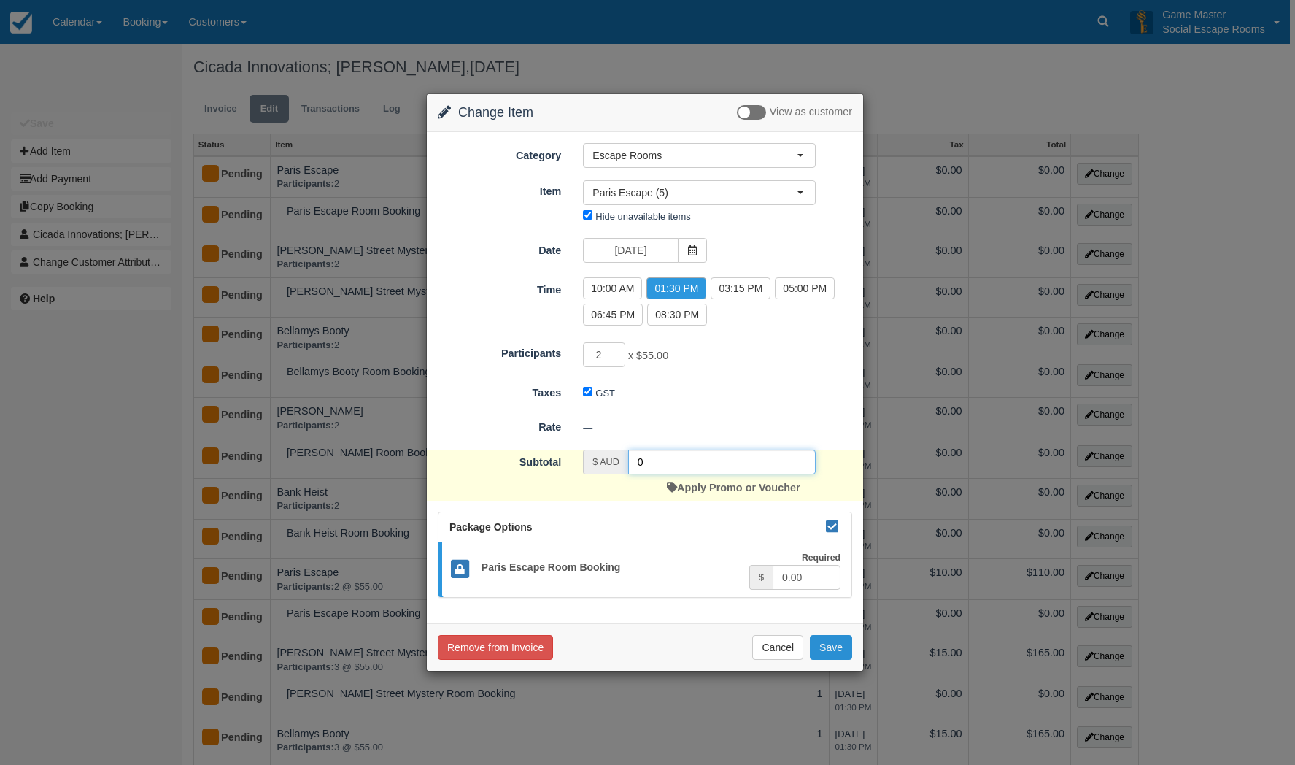
type input "0"
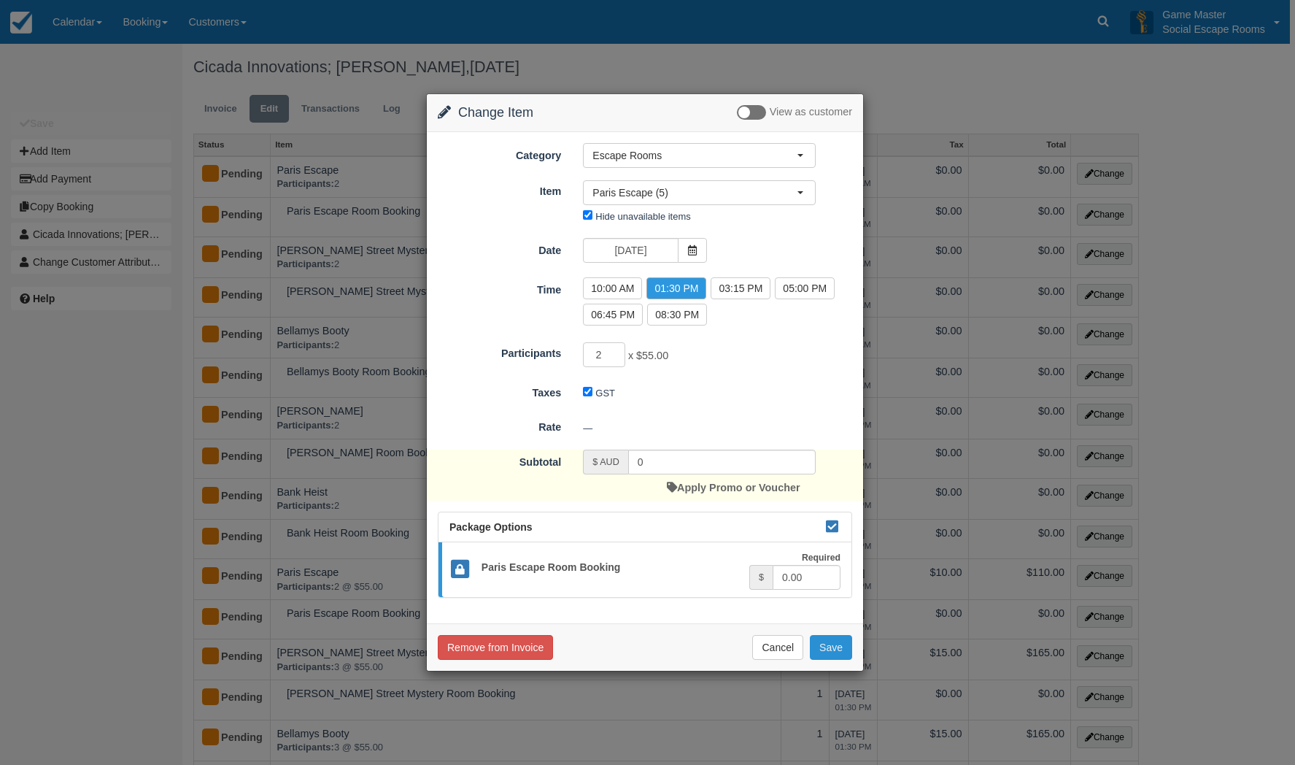
click at [822, 644] on button "Save" at bounding box center [831, 647] width 42 height 25
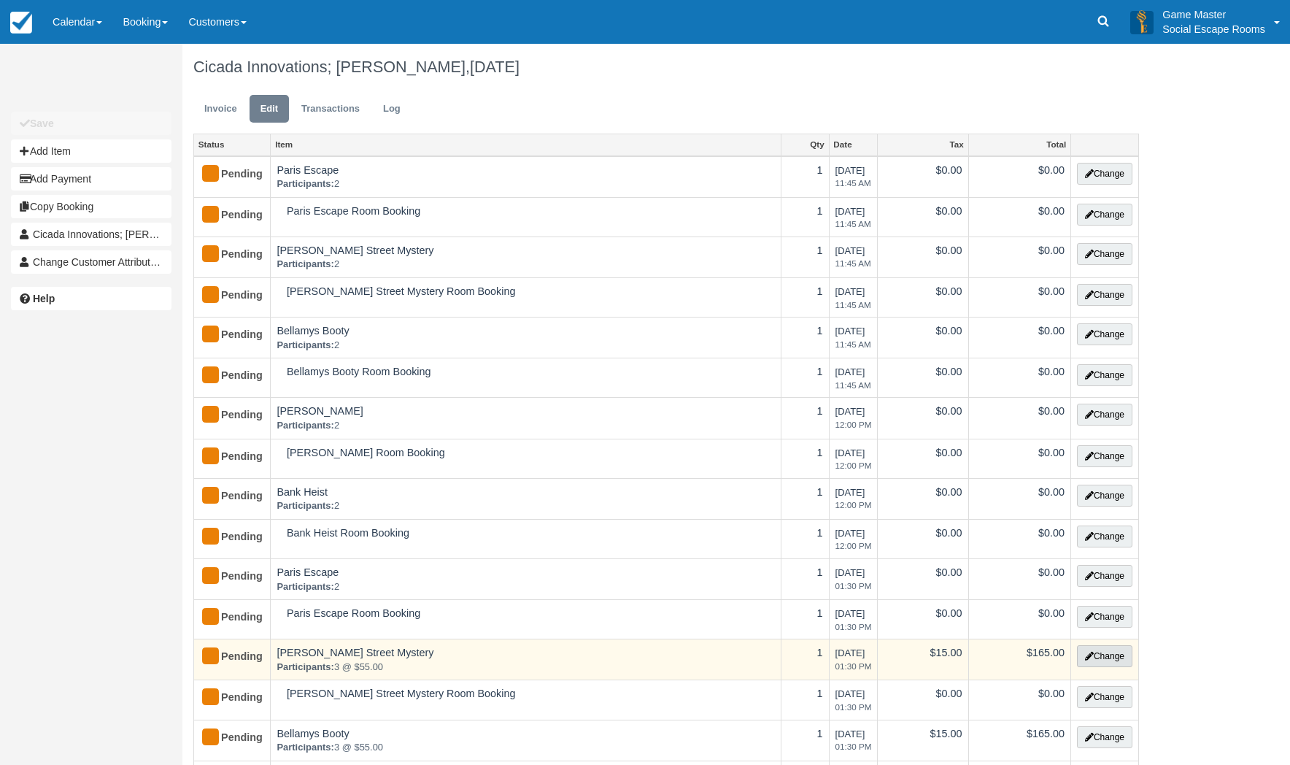
click at [1109, 649] on button "Change" at bounding box center [1104, 656] width 55 height 22
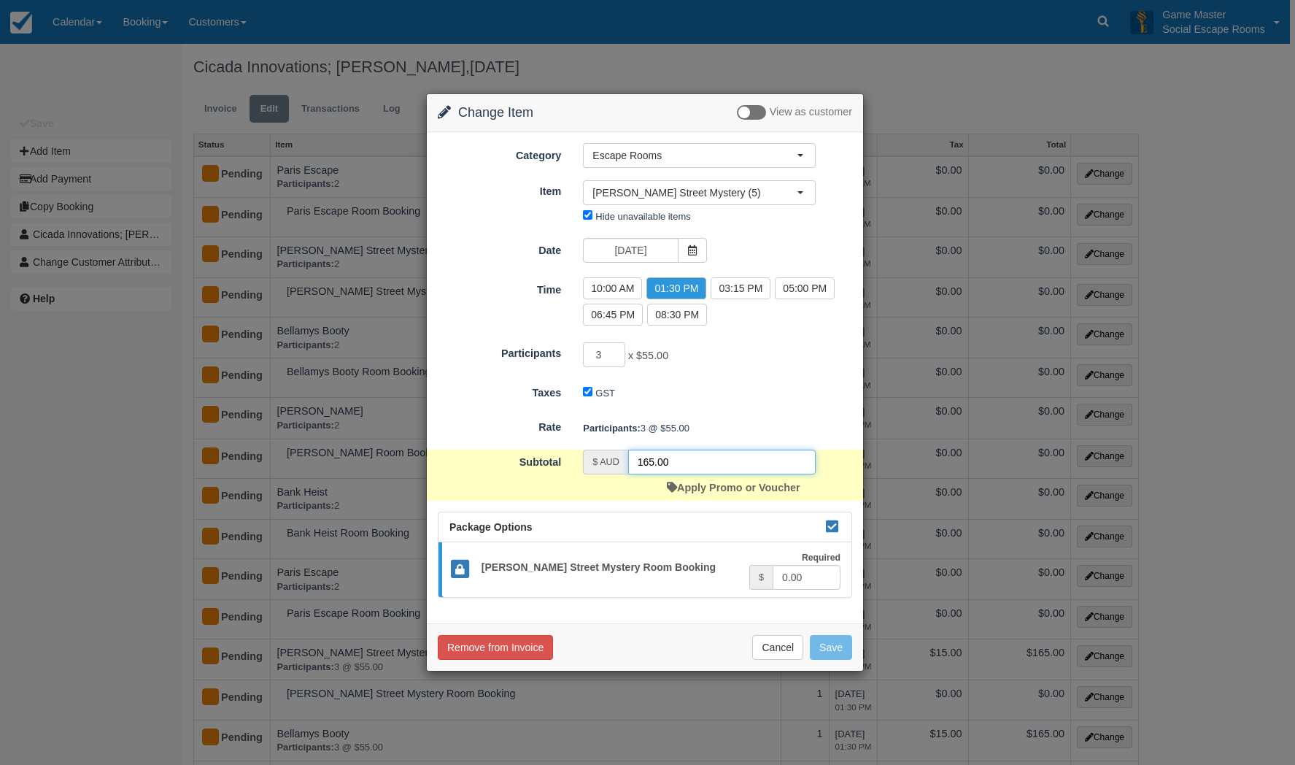
drag, startPoint x: 655, startPoint y: 464, endPoint x: 635, endPoint y: 464, distance: 19.7
click at [635, 464] on input "165.00" at bounding box center [721, 461] width 187 height 25
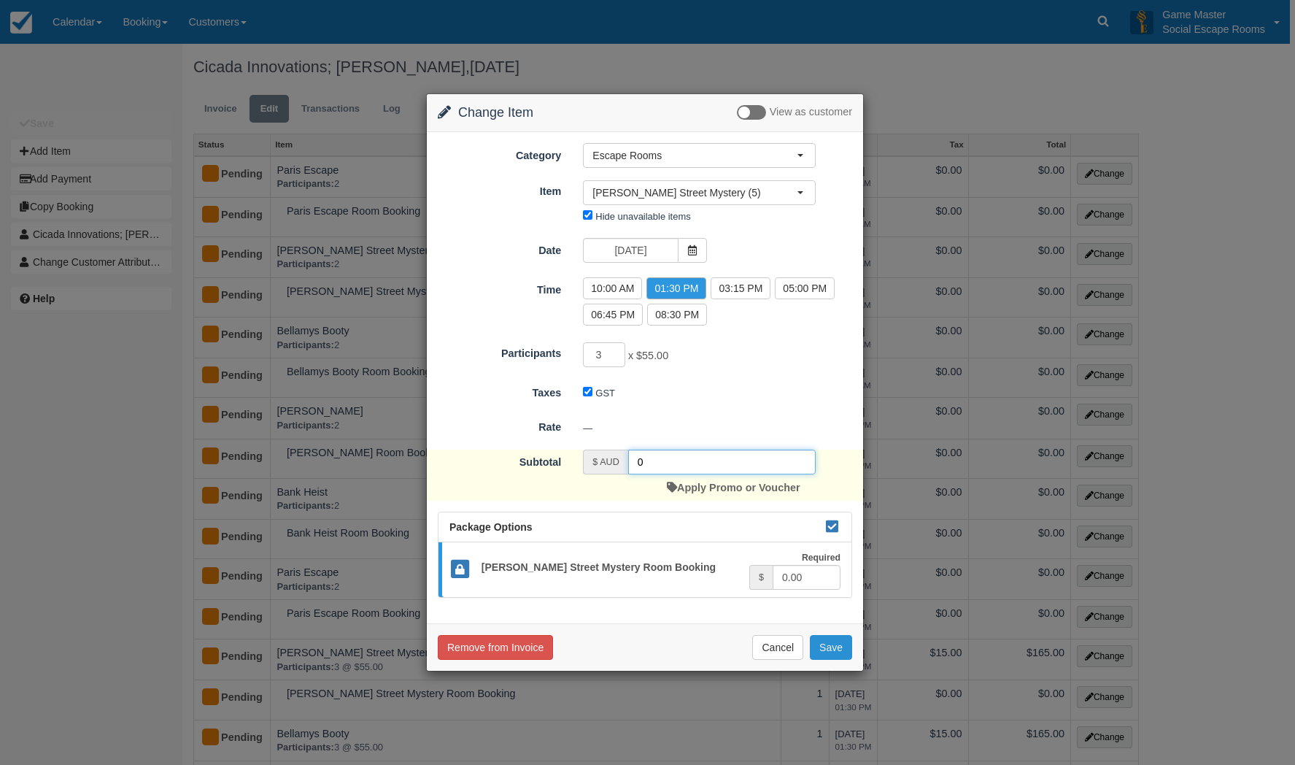
type input "0"
click at [825, 649] on button "Save" at bounding box center [831, 647] width 42 height 25
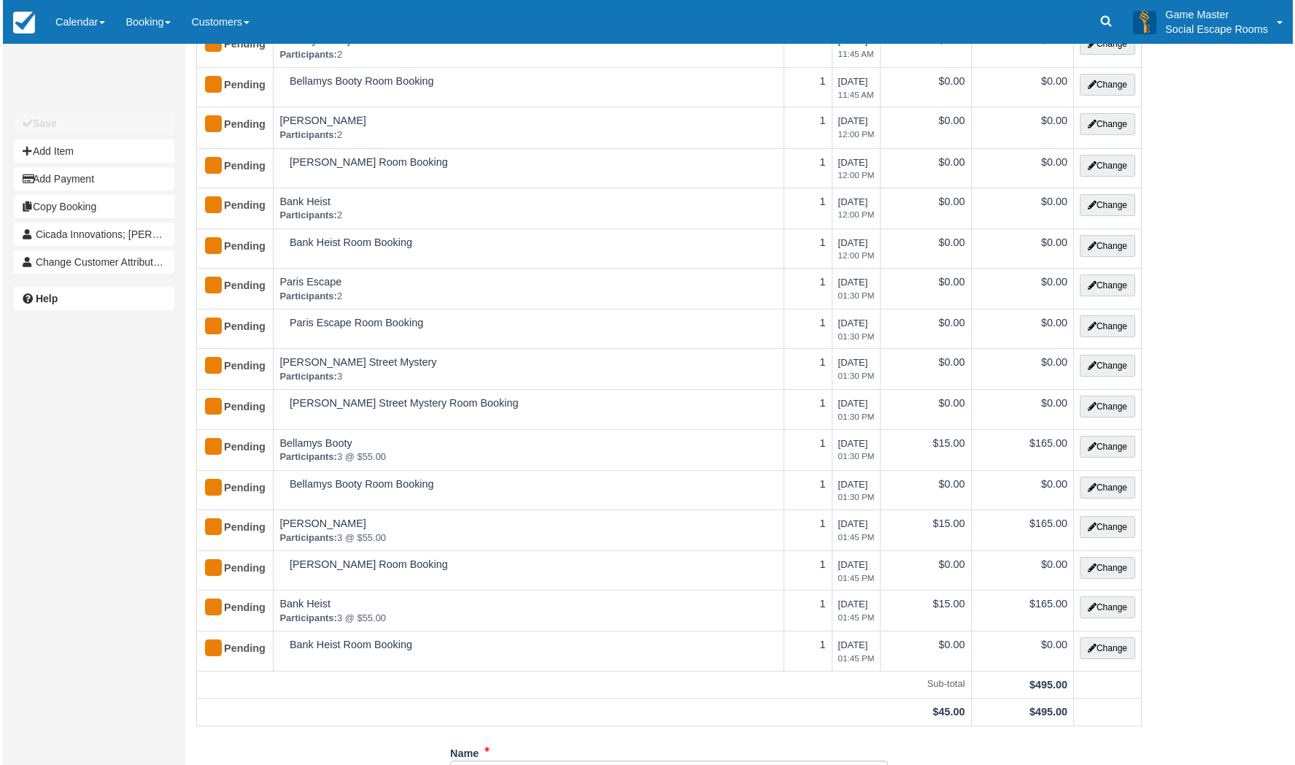
scroll to position [292, 0]
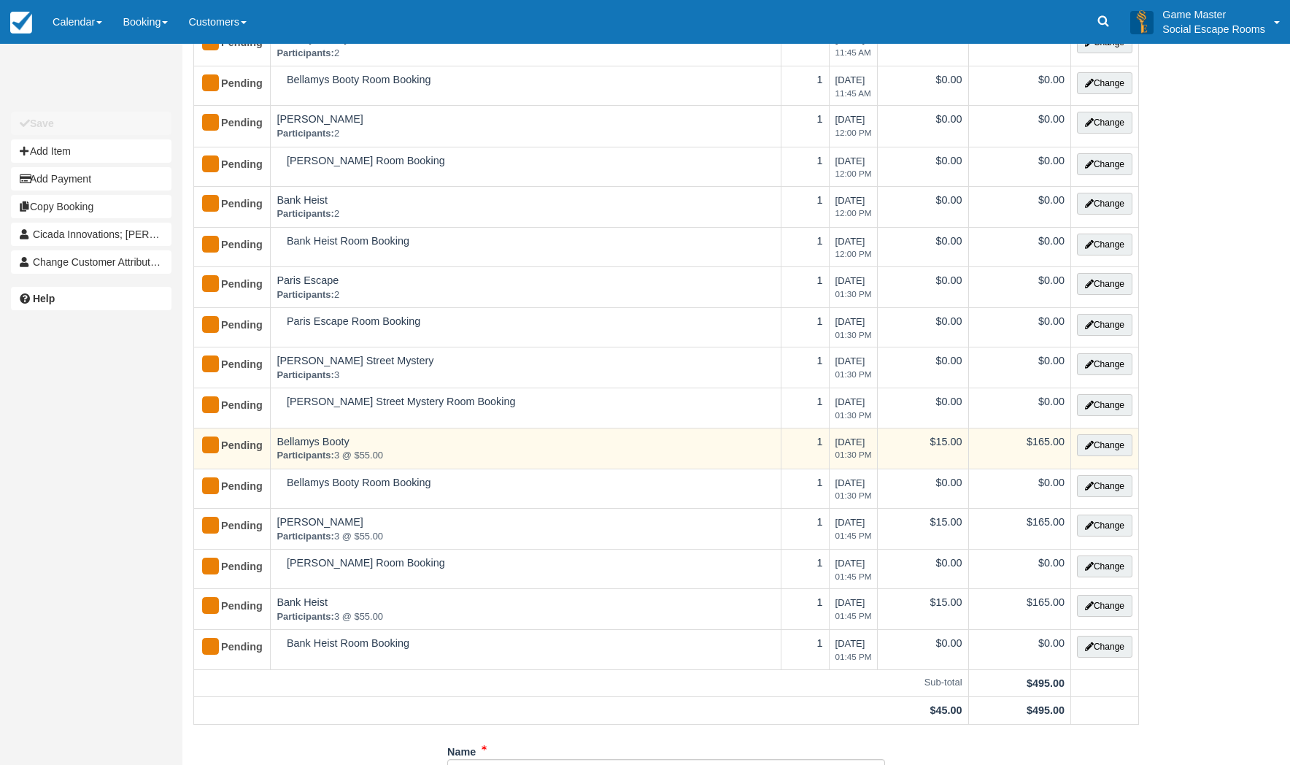
click at [1119, 456] on td "Change" at bounding box center [1104, 448] width 68 height 41
click at [1113, 443] on button "Change" at bounding box center [1104, 445] width 55 height 22
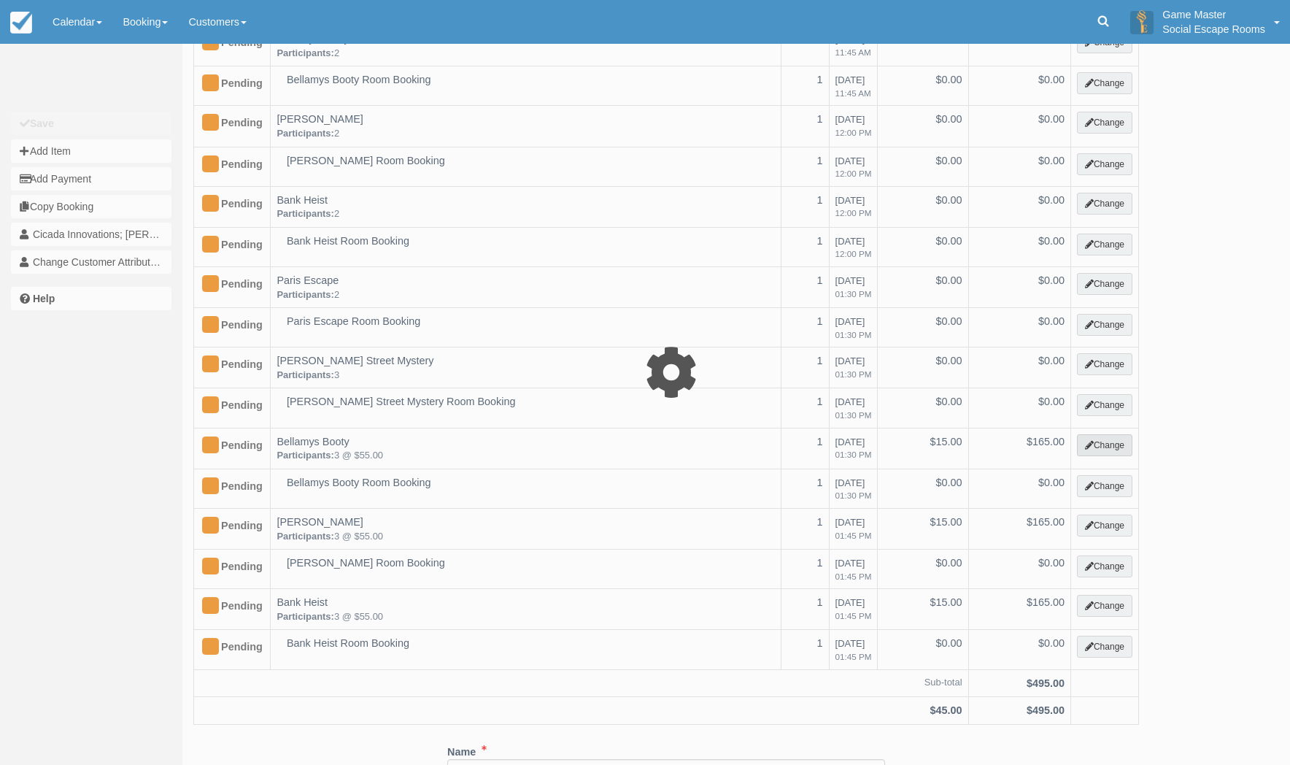
select select "2"
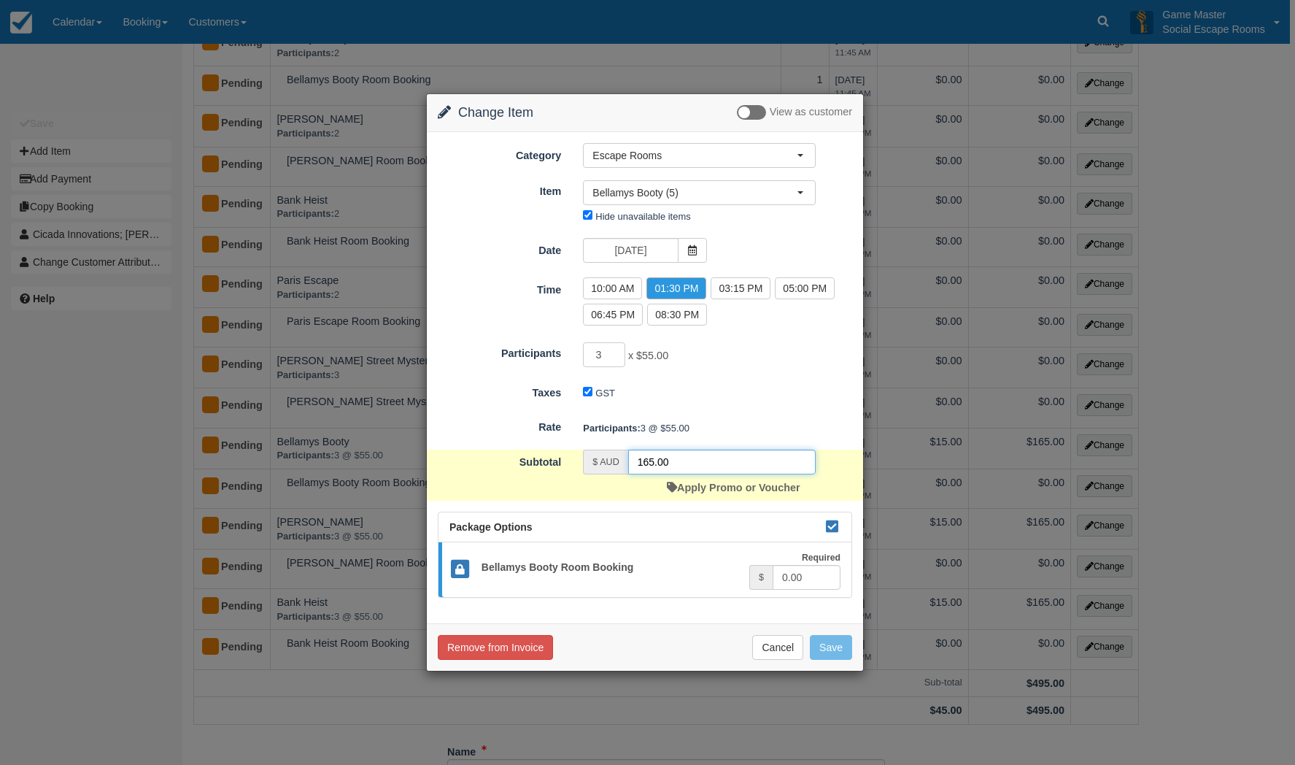
drag, startPoint x: 676, startPoint y: 457, endPoint x: 640, endPoint y: 455, distance: 36.5
click at [640, 455] on input "165.00" at bounding box center [721, 461] width 187 height 25
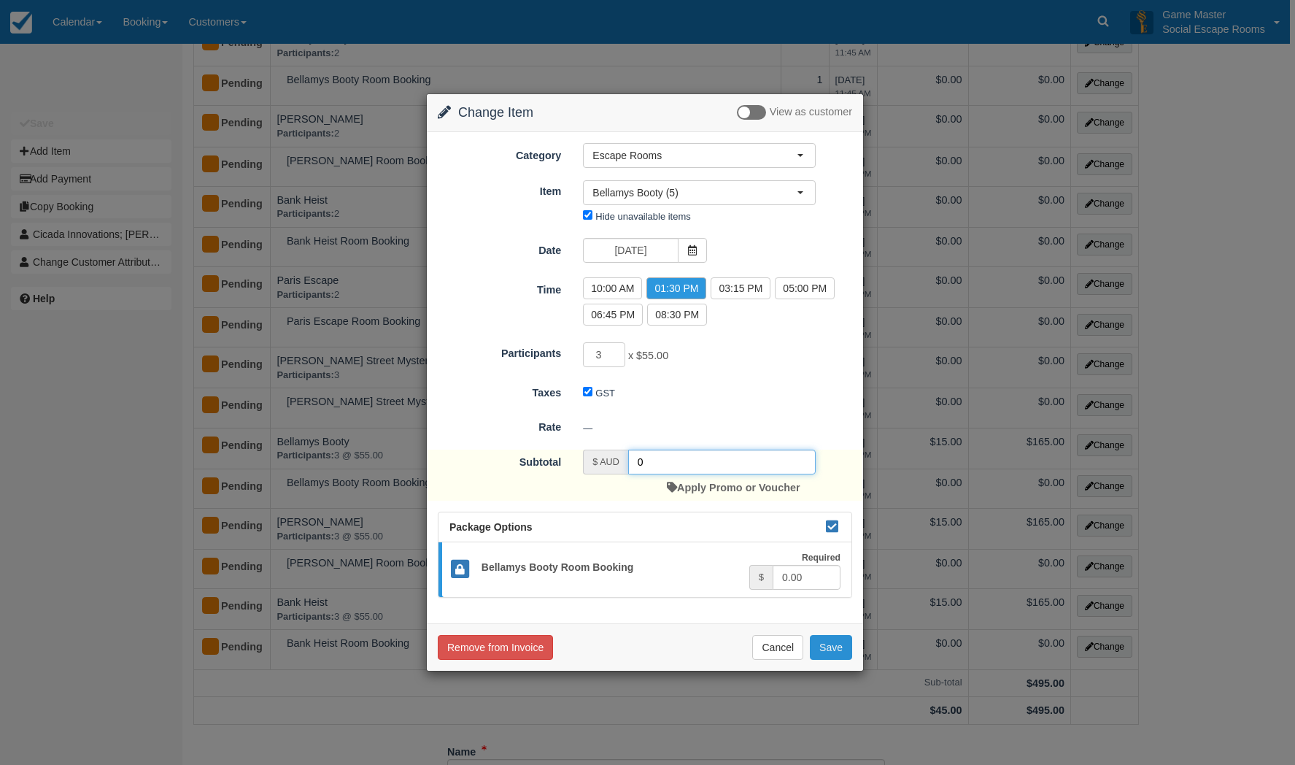
type input "0"
click at [829, 649] on button "Save" at bounding box center [831, 647] width 42 height 25
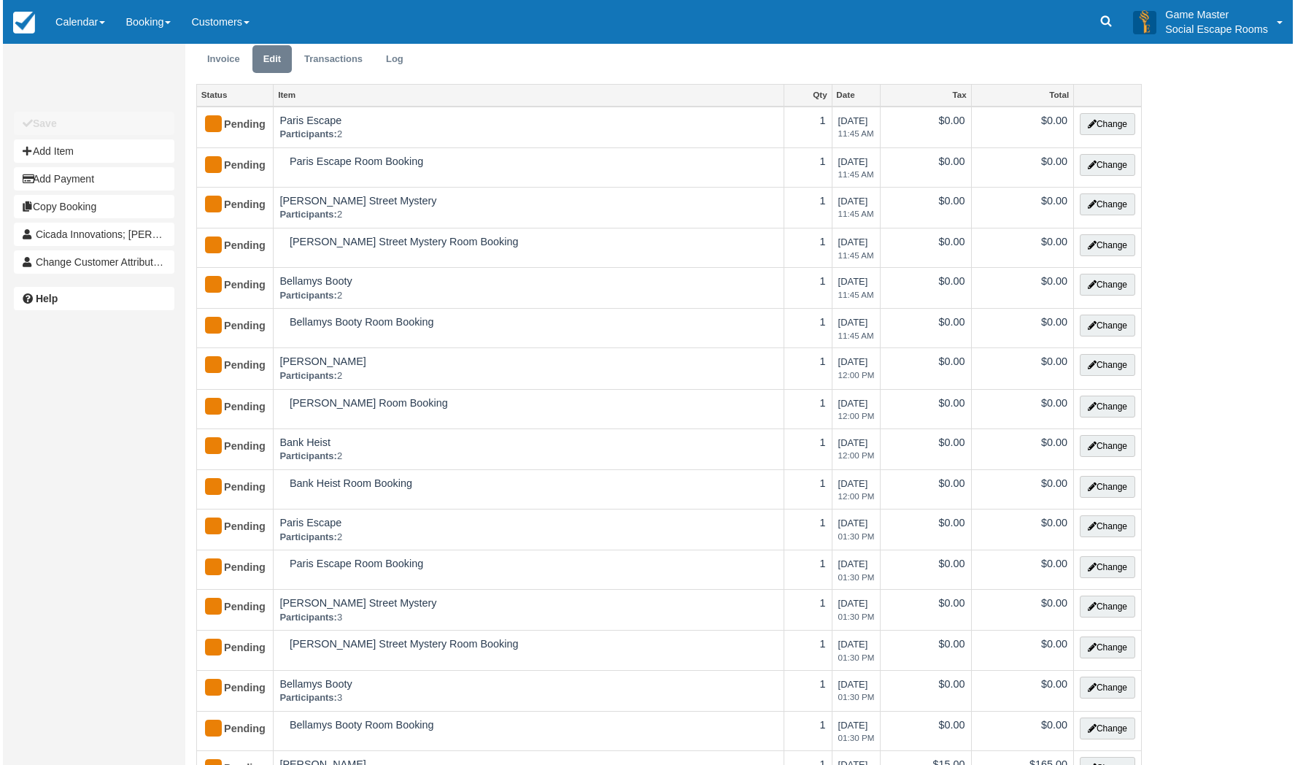
scroll to position [438, 0]
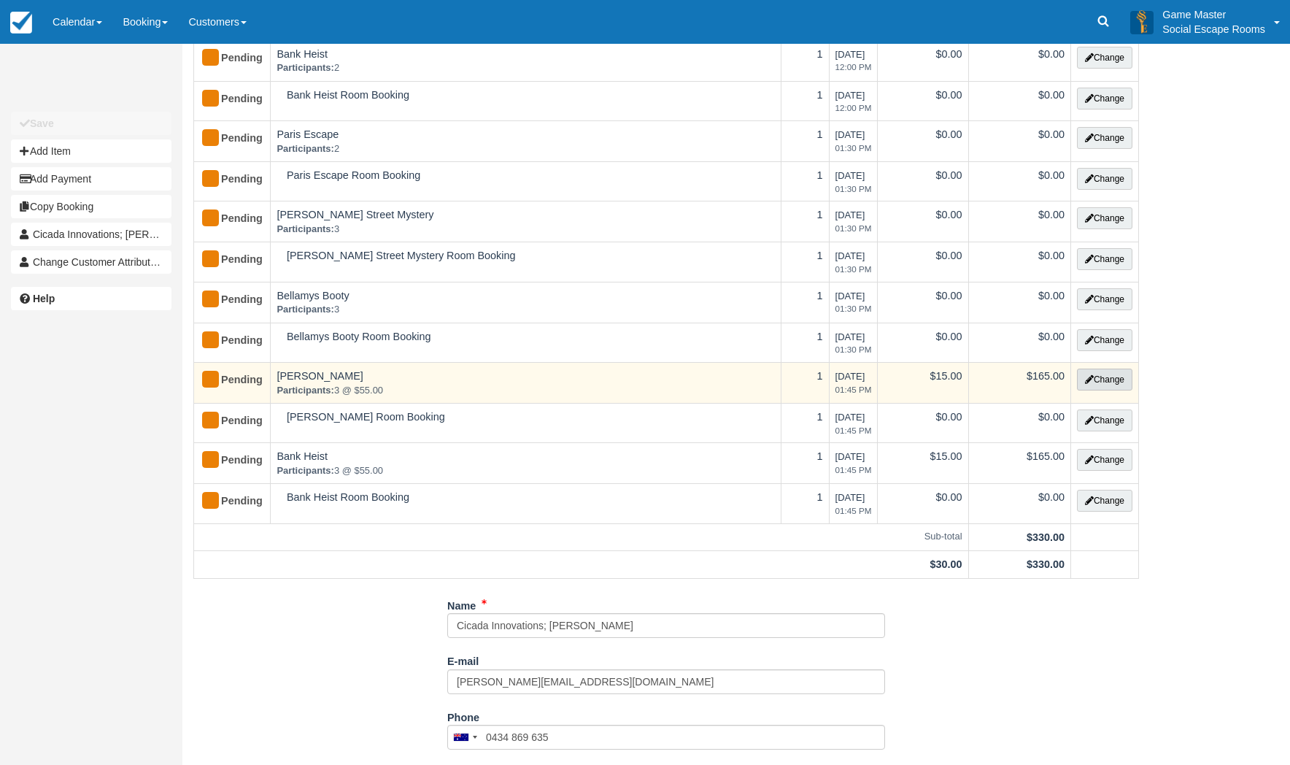
click at [1105, 381] on button "Change" at bounding box center [1104, 379] width 55 height 22
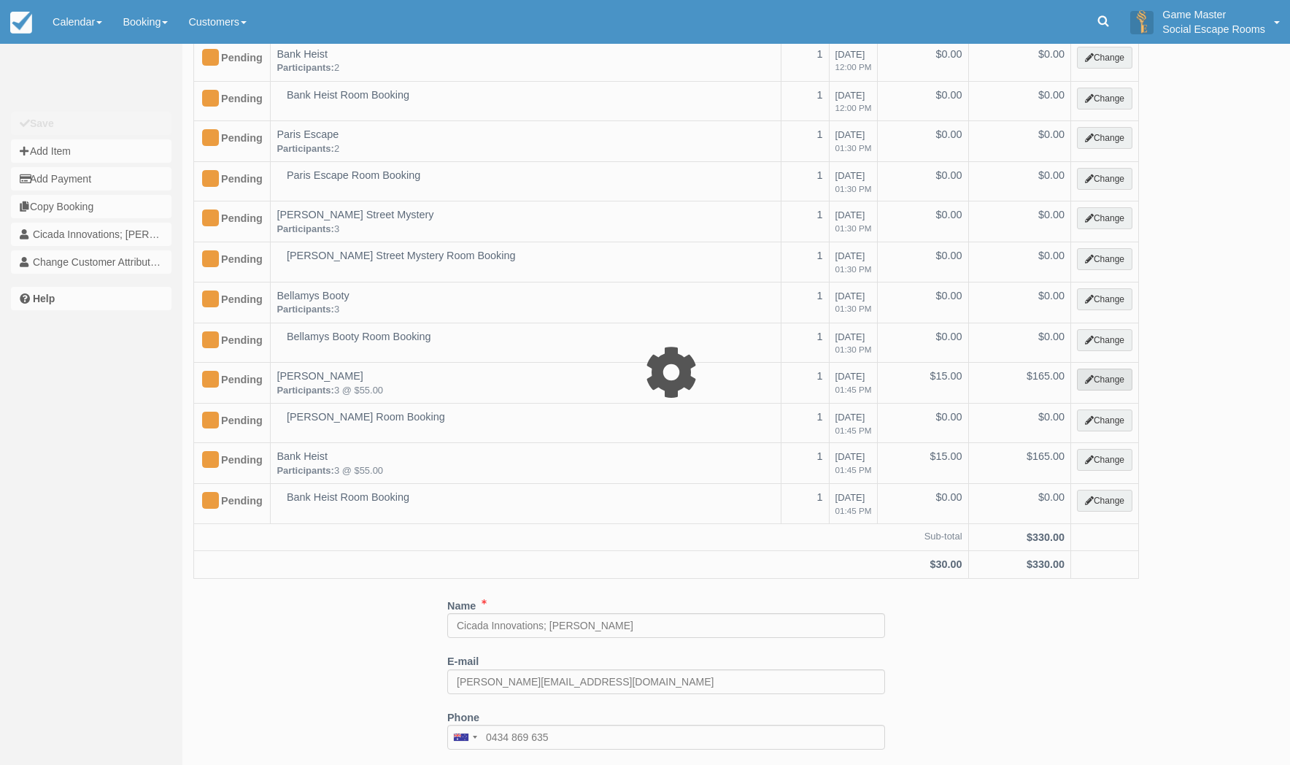
select select "2"
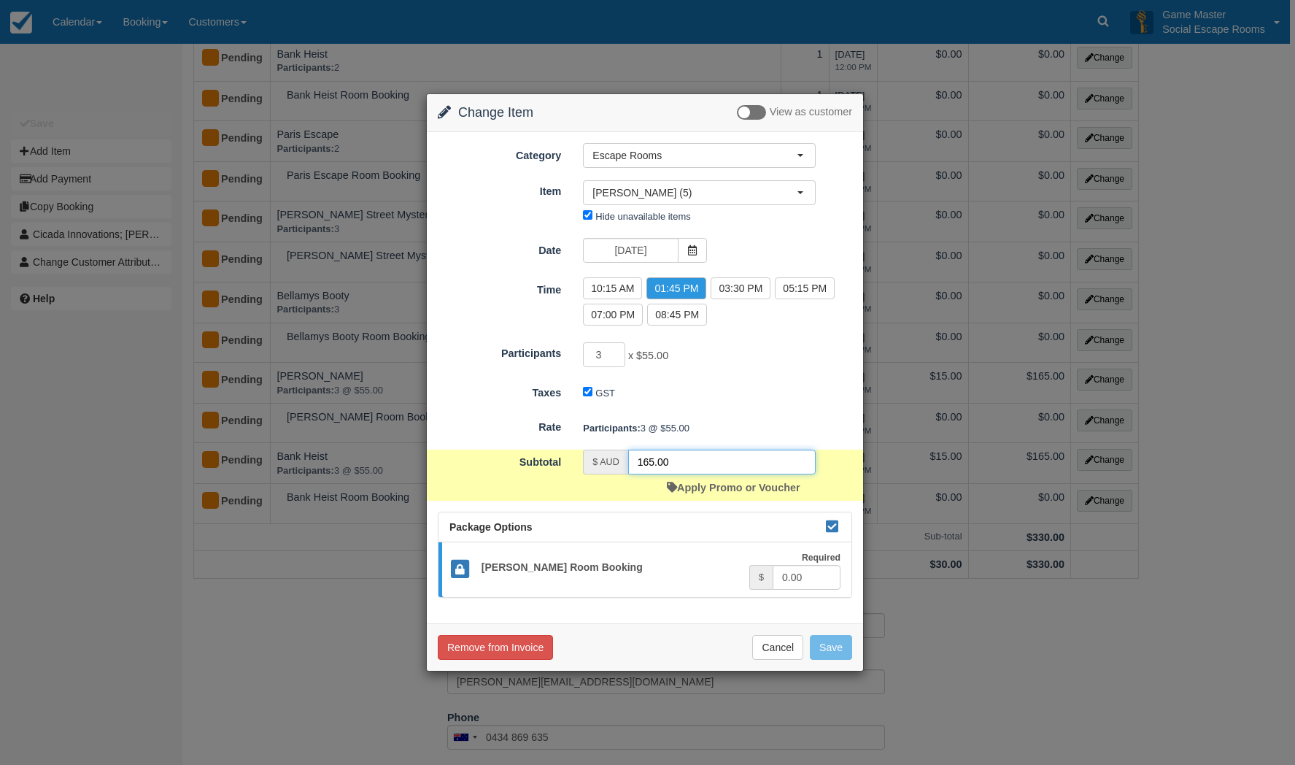
drag, startPoint x: 673, startPoint y: 456, endPoint x: 619, endPoint y: 455, distance: 54.7
click at [619, 455] on div "$ AUD 165.00" at bounding box center [699, 461] width 233 height 25
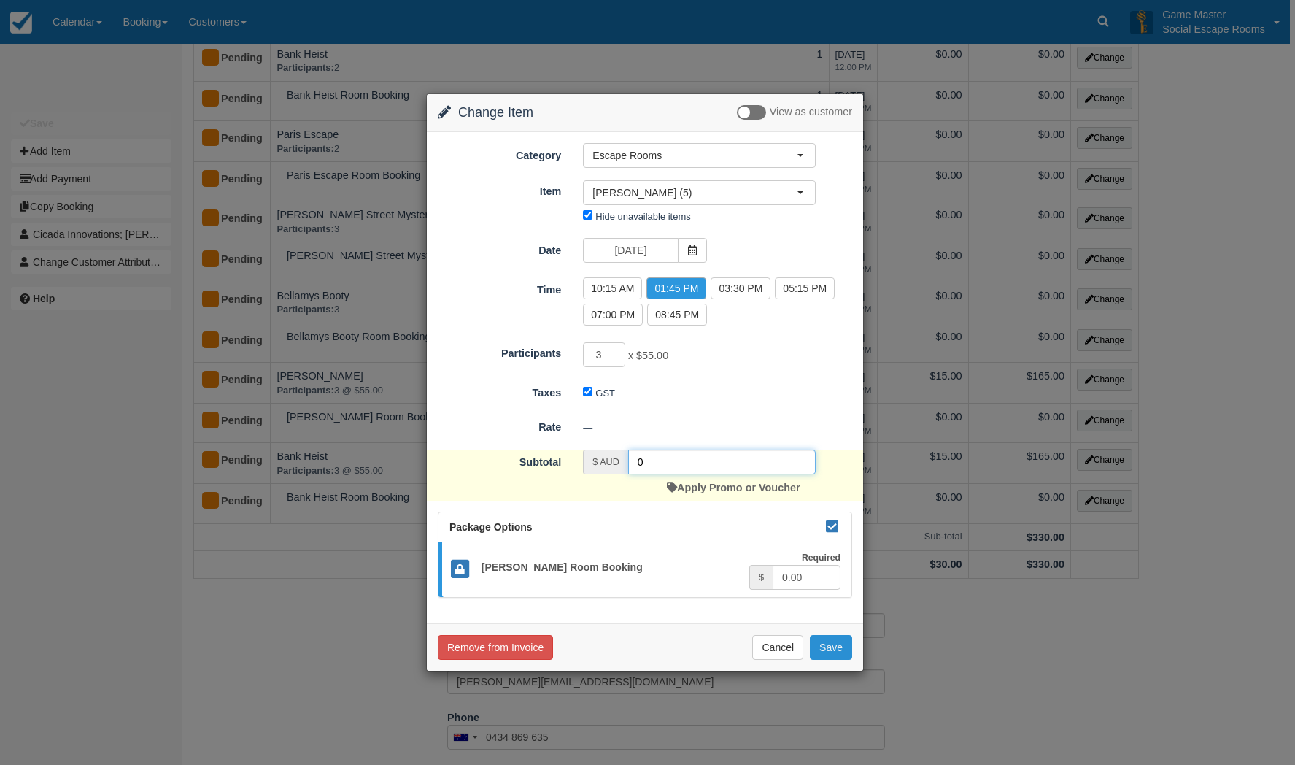
type input "0"
click at [842, 646] on button "Save" at bounding box center [831, 647] width 42 height 25
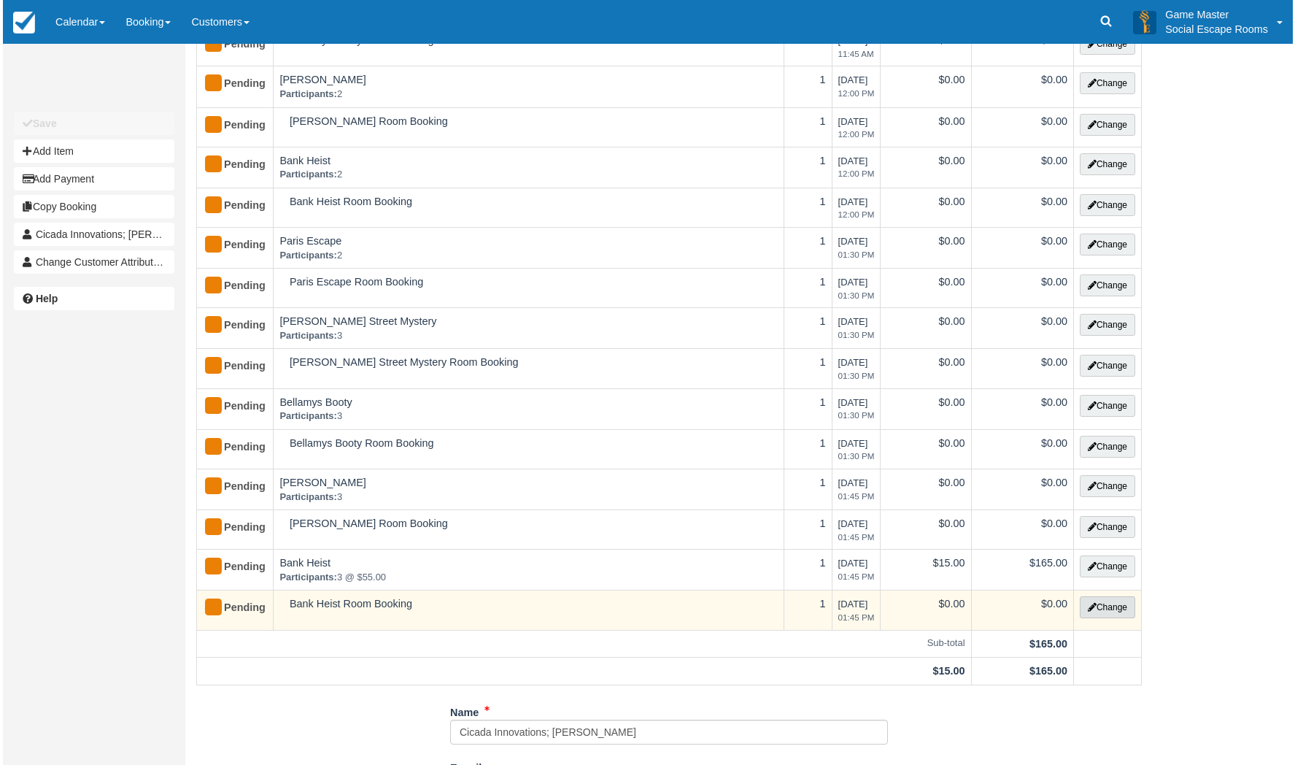
scroll to position [365, 0]
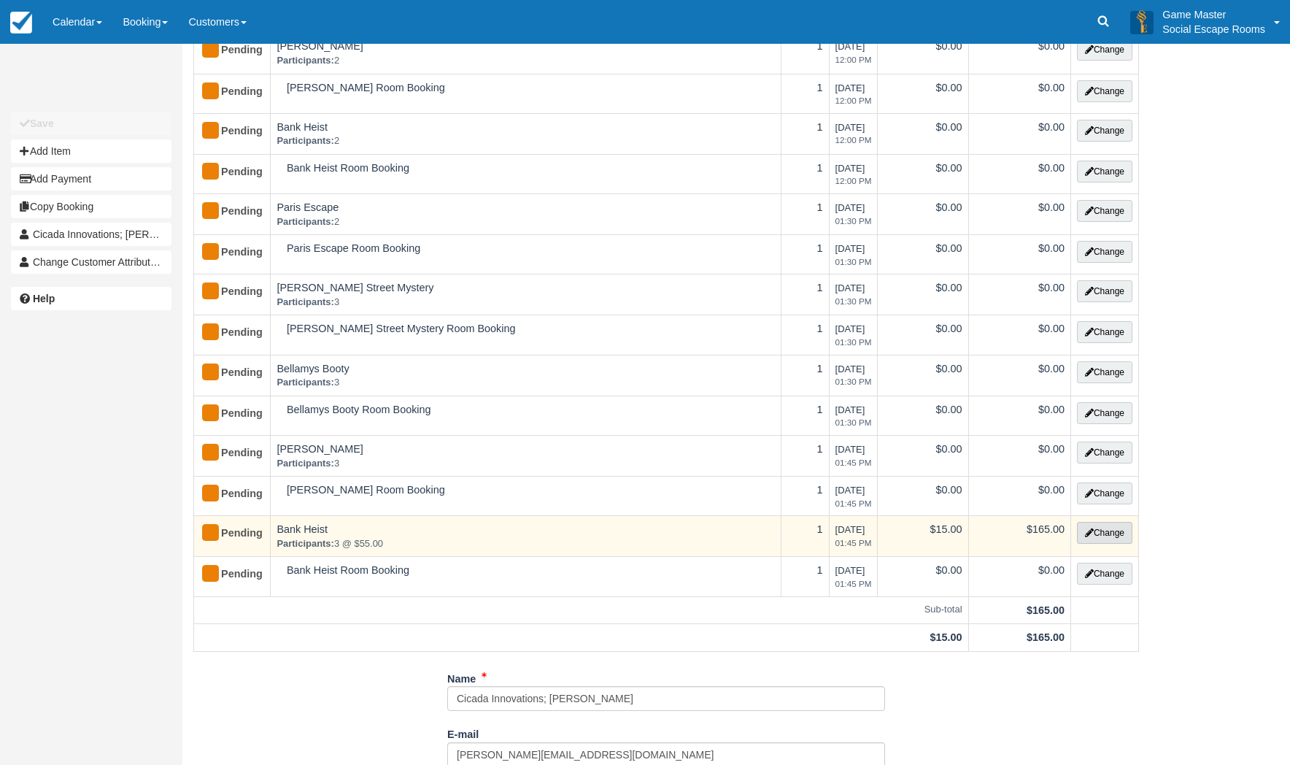
click at [1103, 533] on button "Change" at bounding box center [1104, 533] width 55 height 22
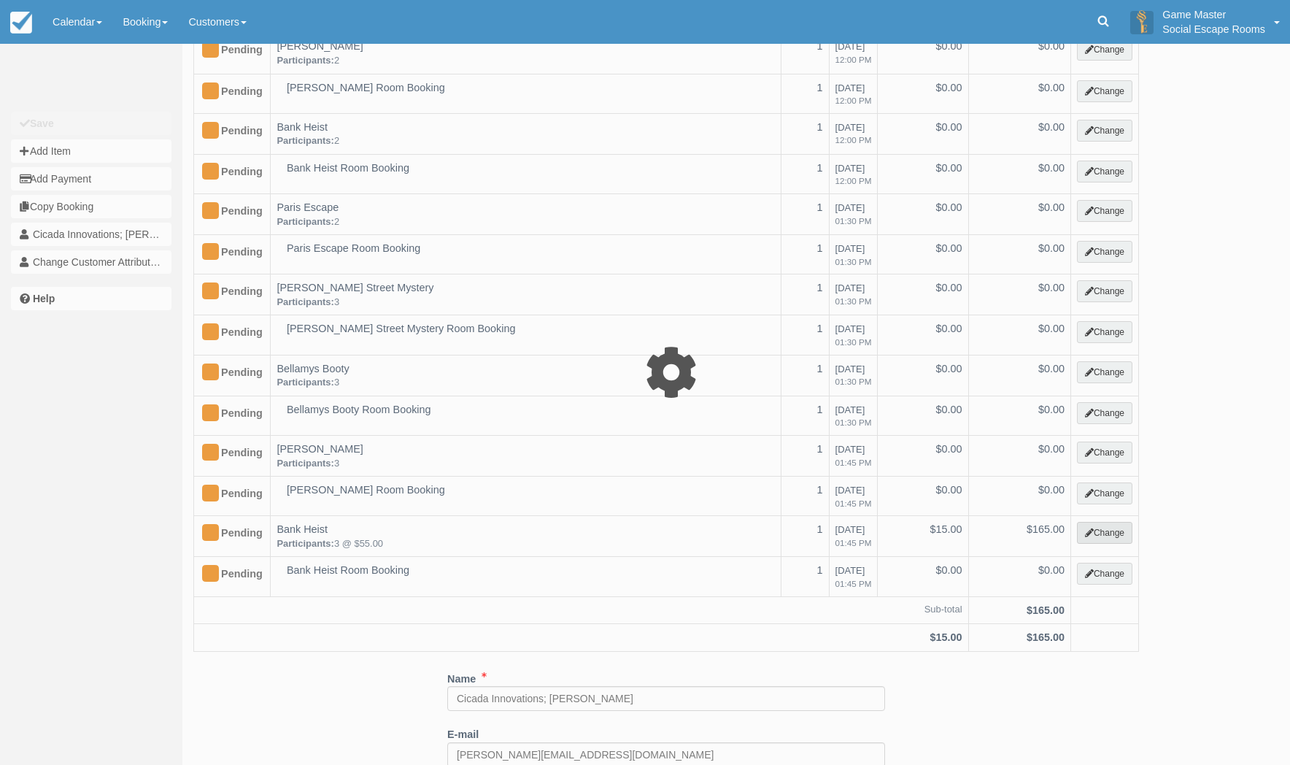
select select "2"
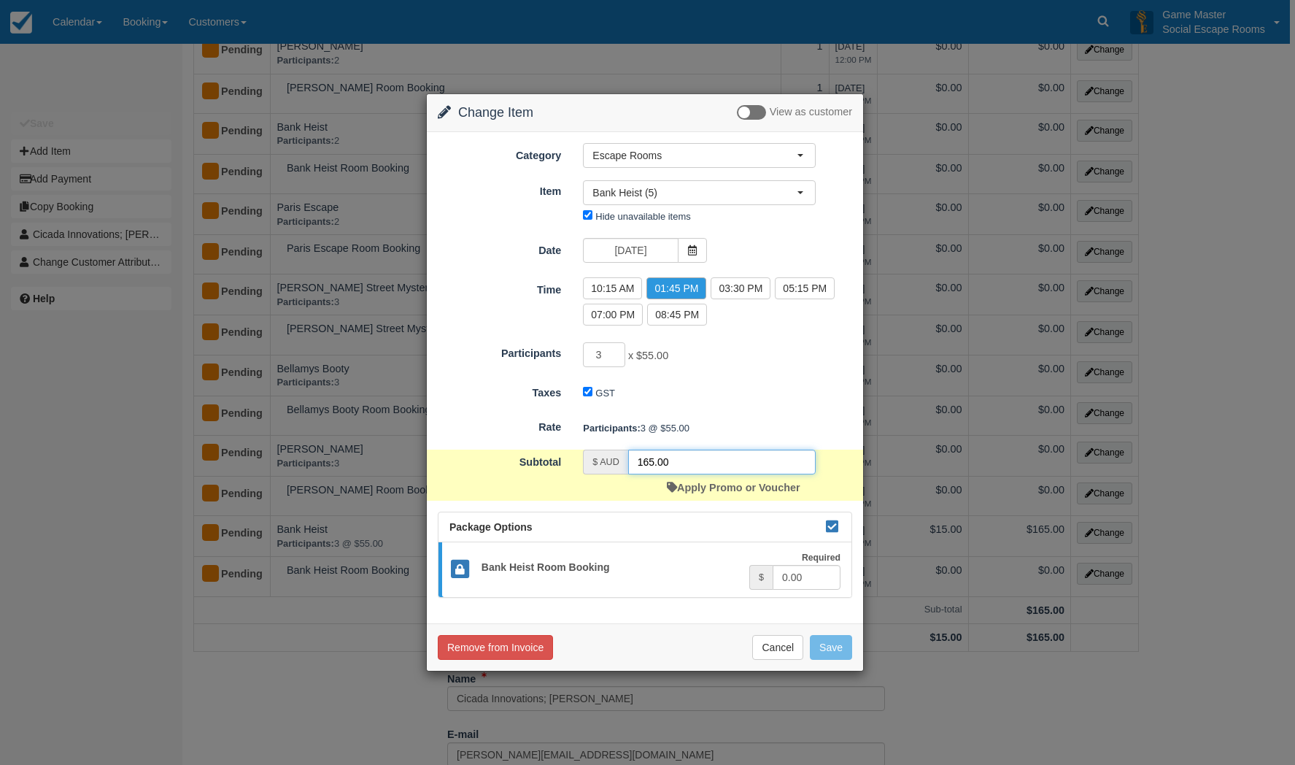
drag, startPoint x: 662, startPoint y: 457, endPoint x: 617, endPoint y: 457, distance: 44.5
click at [617, 457] on div "$ AUD 165.00" at bounding box center [699, 461] width 233 height 25
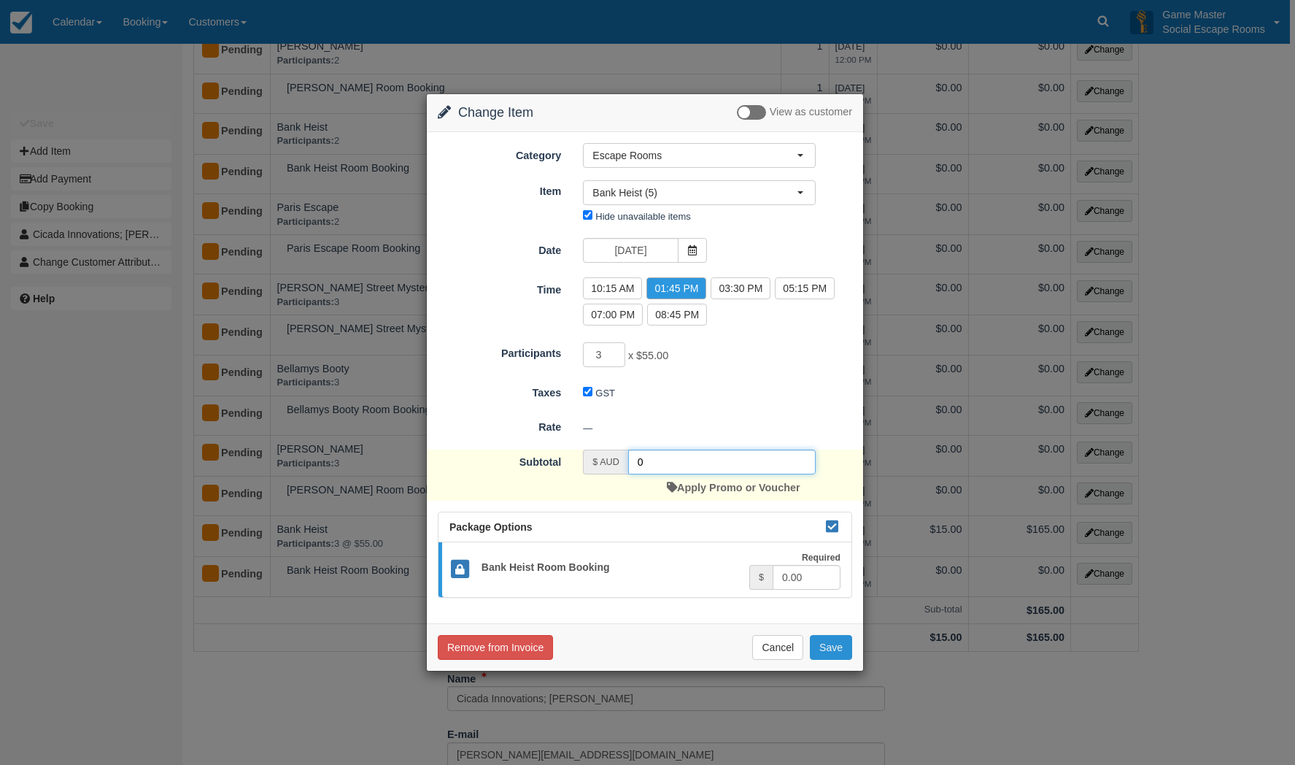
type input "0"
click at [814, 647] on button "Save" at bounding box center [831, 647] width 42 height 25
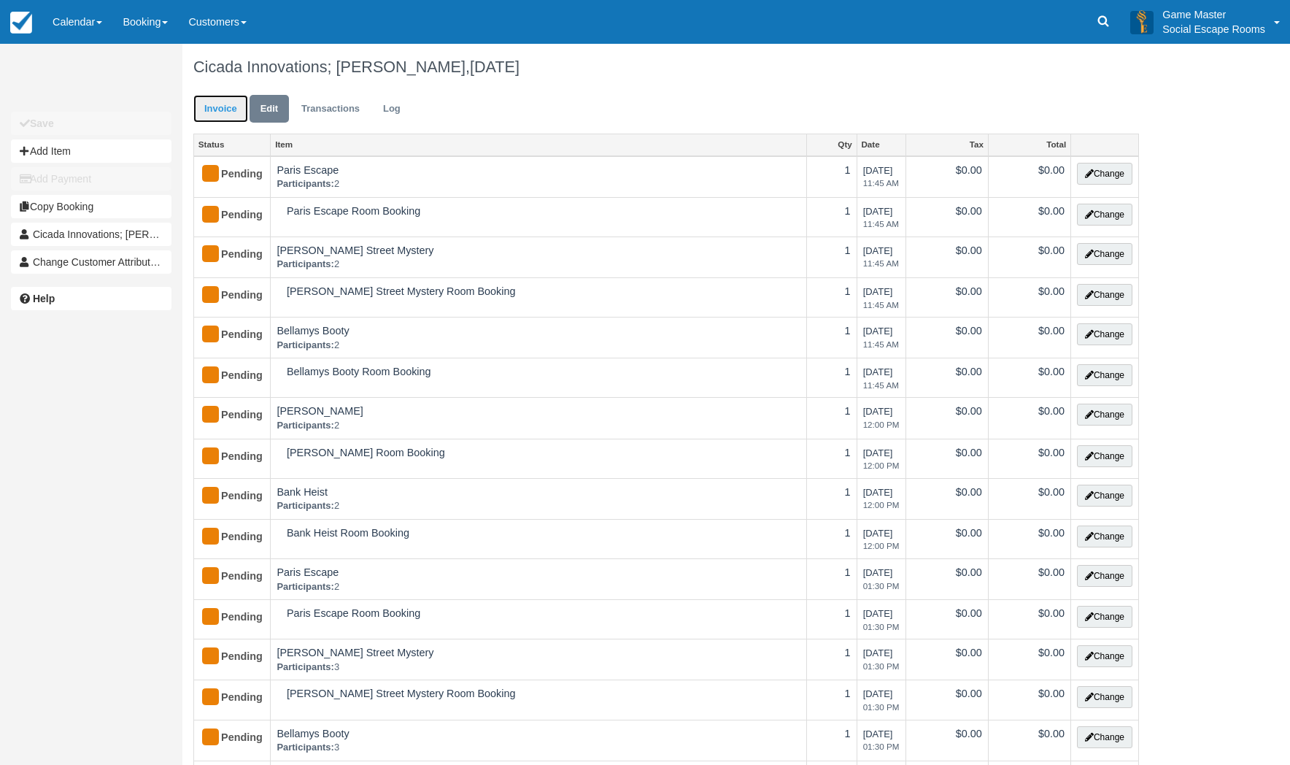
click at [211, 101] on link "Invoice" at bounding box center [220, 109] width 55 height 28
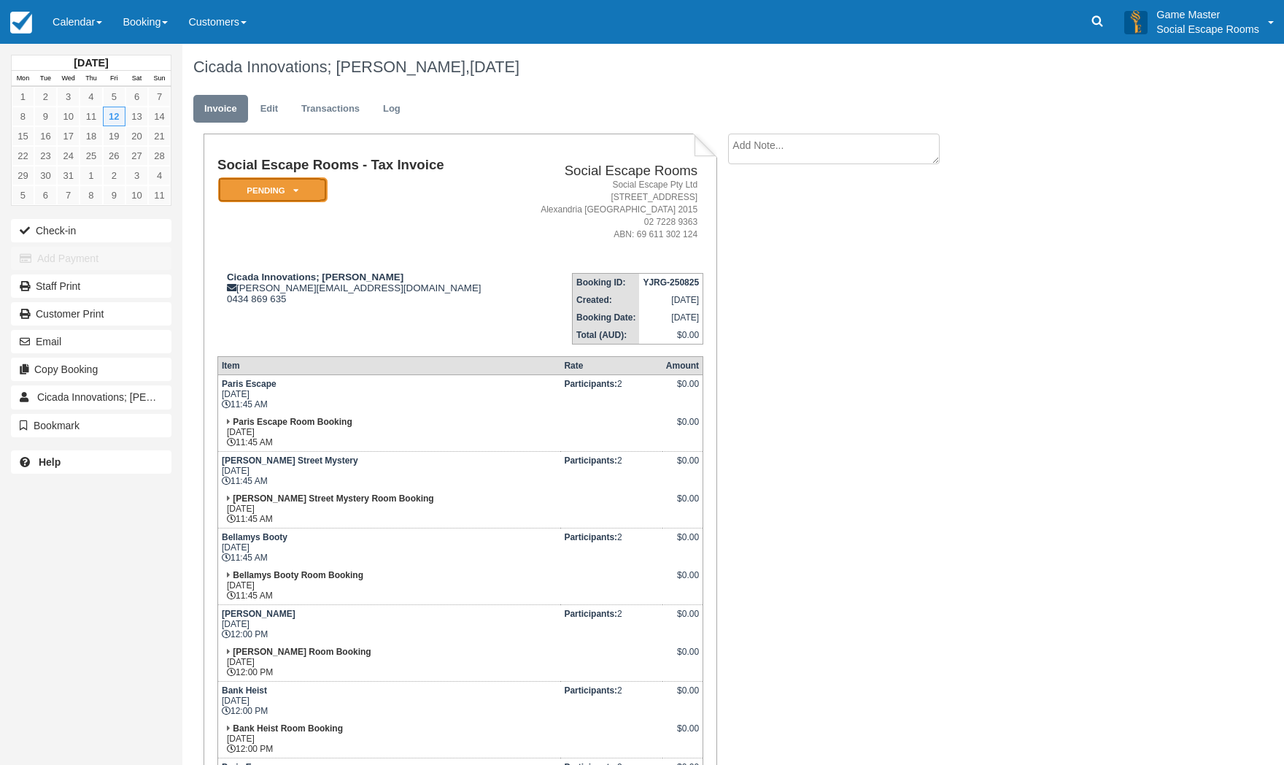
click at [287, 185] on em "Pending" at bounding box center [272, 190] width 109 height 26
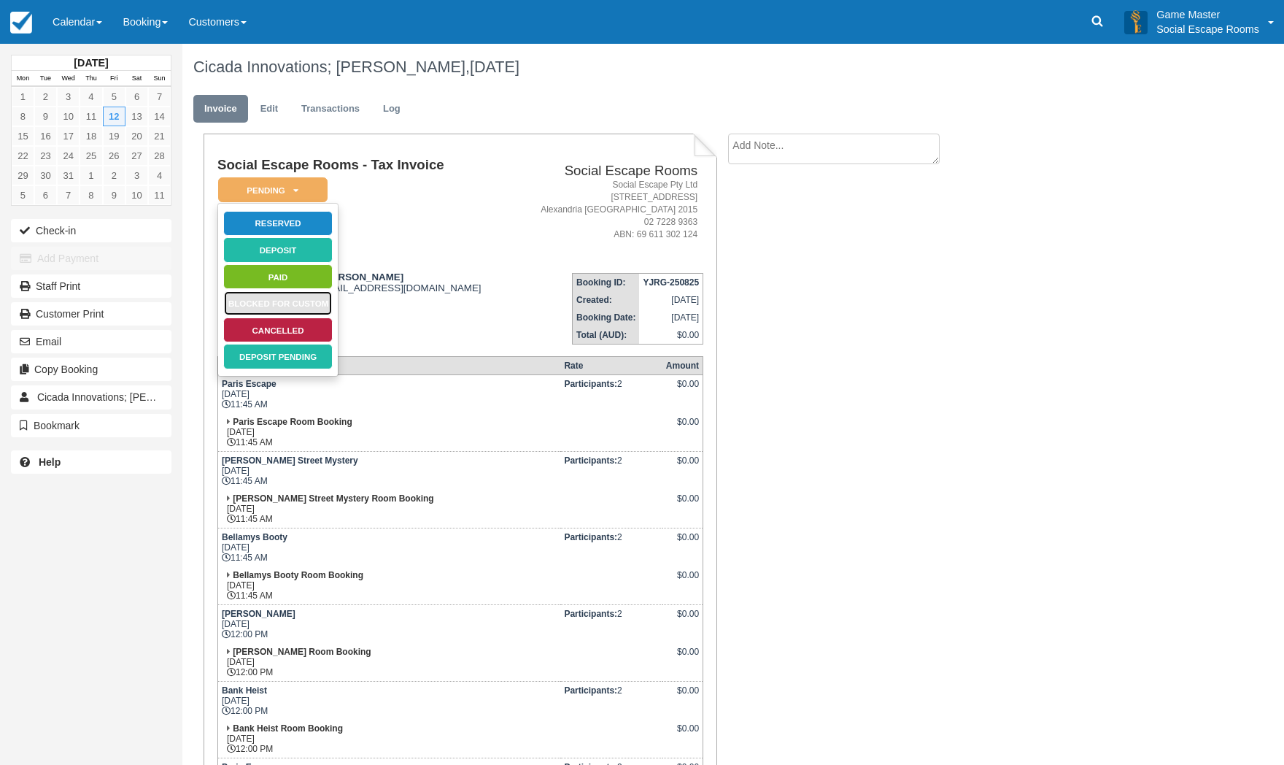
click at [303, 298] on link "Blocked for Custom" at bounding box center [277, 303] width 109 height 26
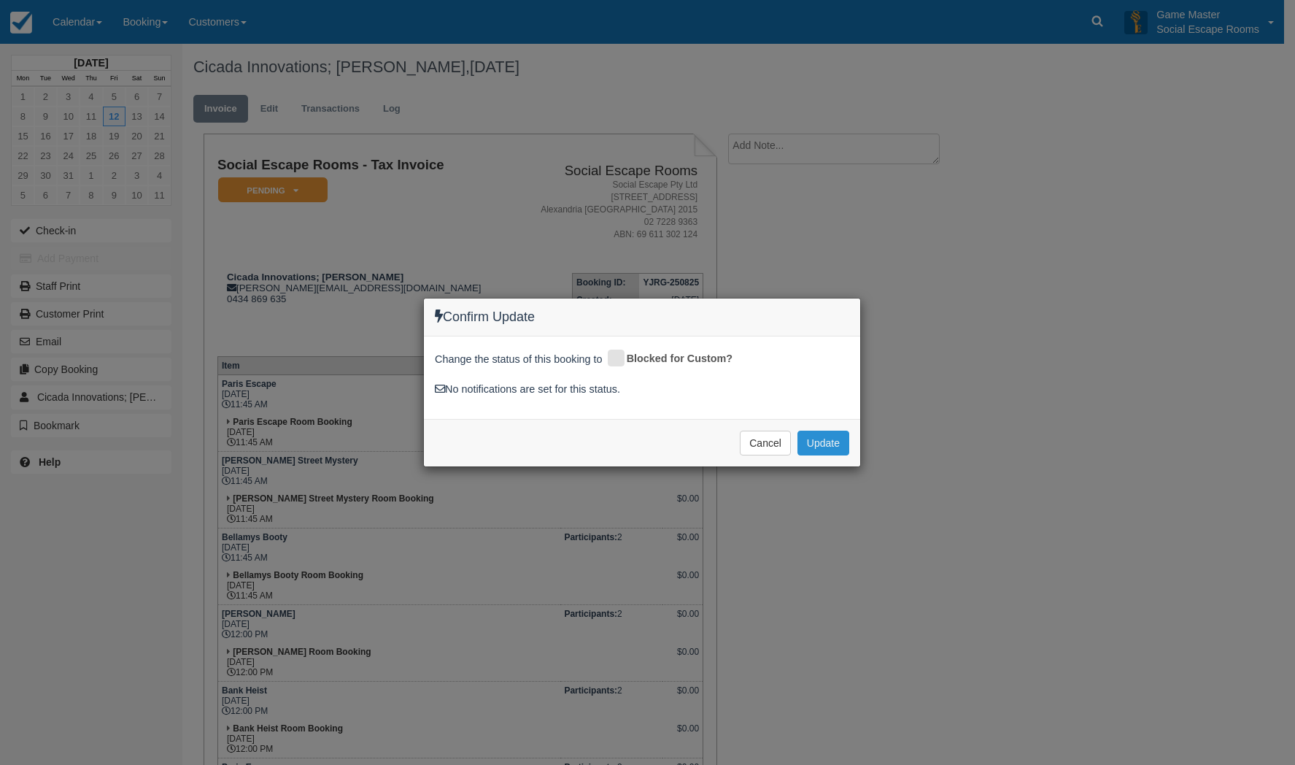
click at [816, 441] on button "Update" at bounding box center [823, 442] width 52 height 25
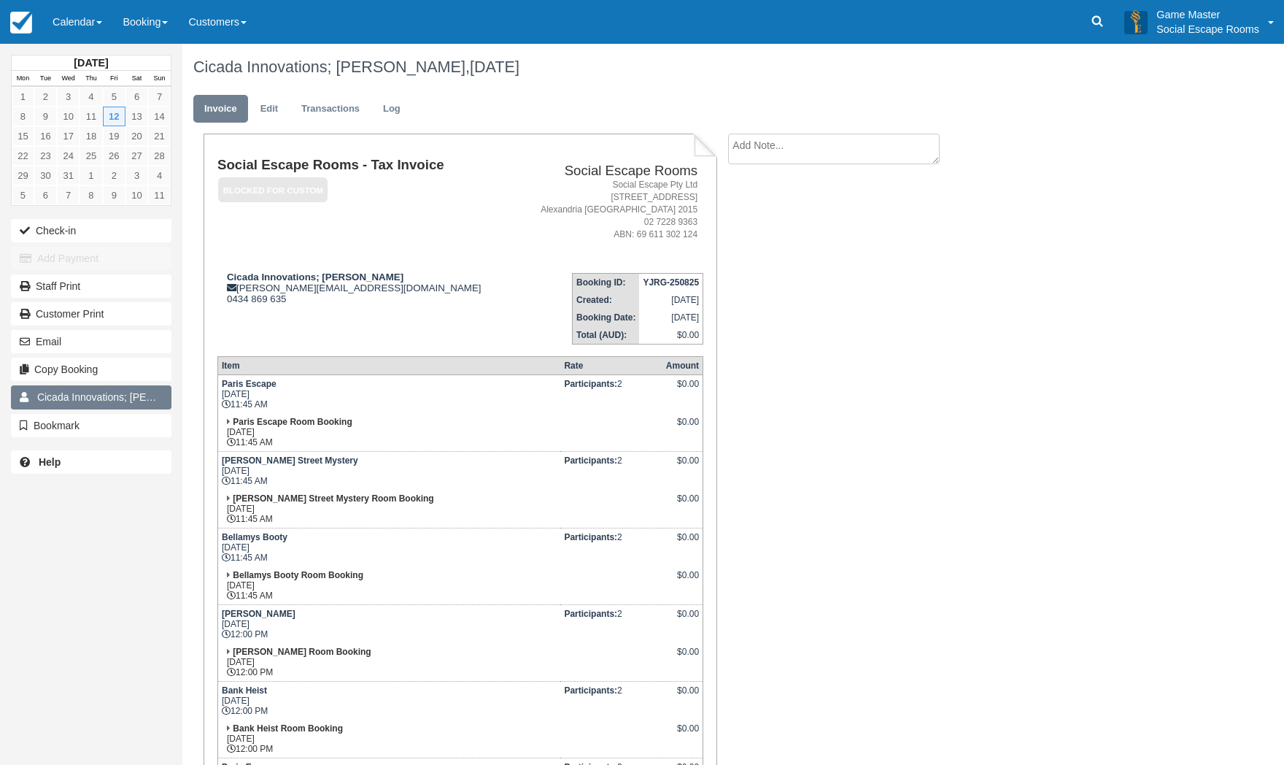
click at [128, 405] on link "Cicada Innovations; Mathew Muratore 1" at bounding box center [91, 396] width 160 height 23
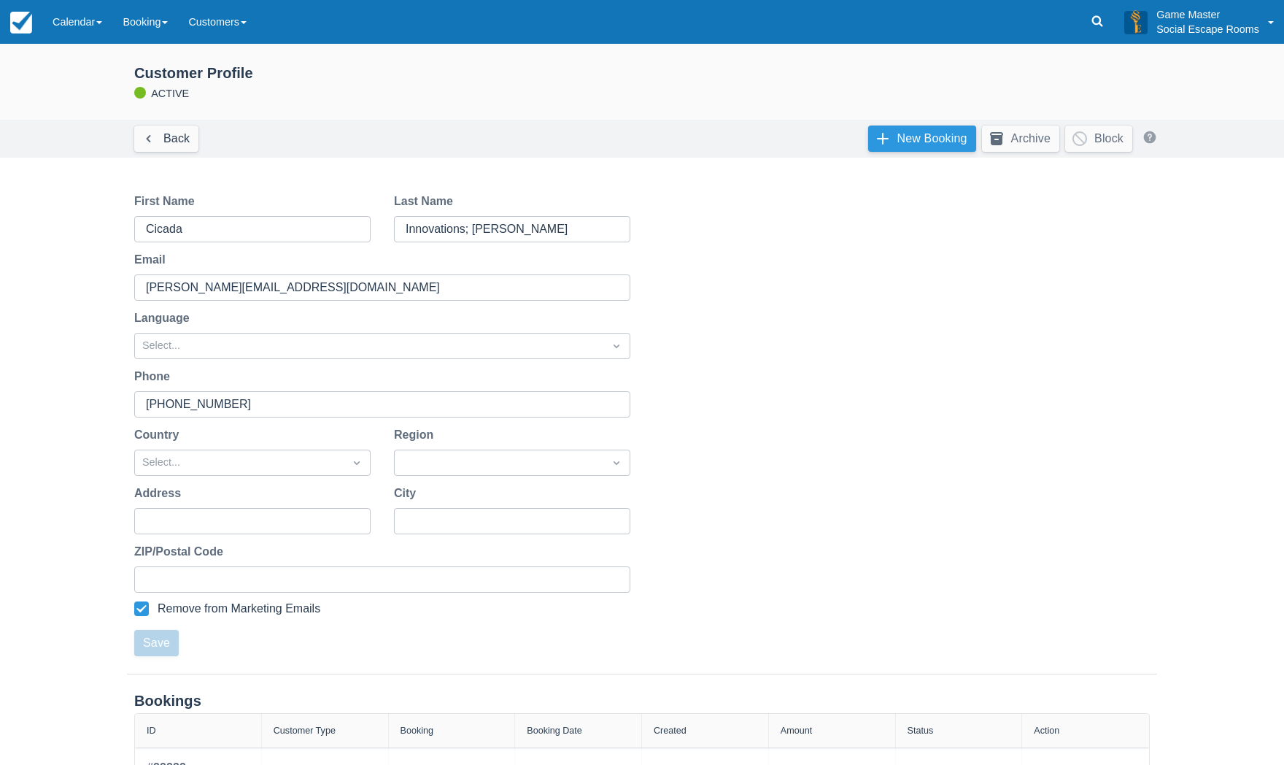
click at [934, 136] on link "New Booking" at bounding box center [922, 138] width 108 height 26
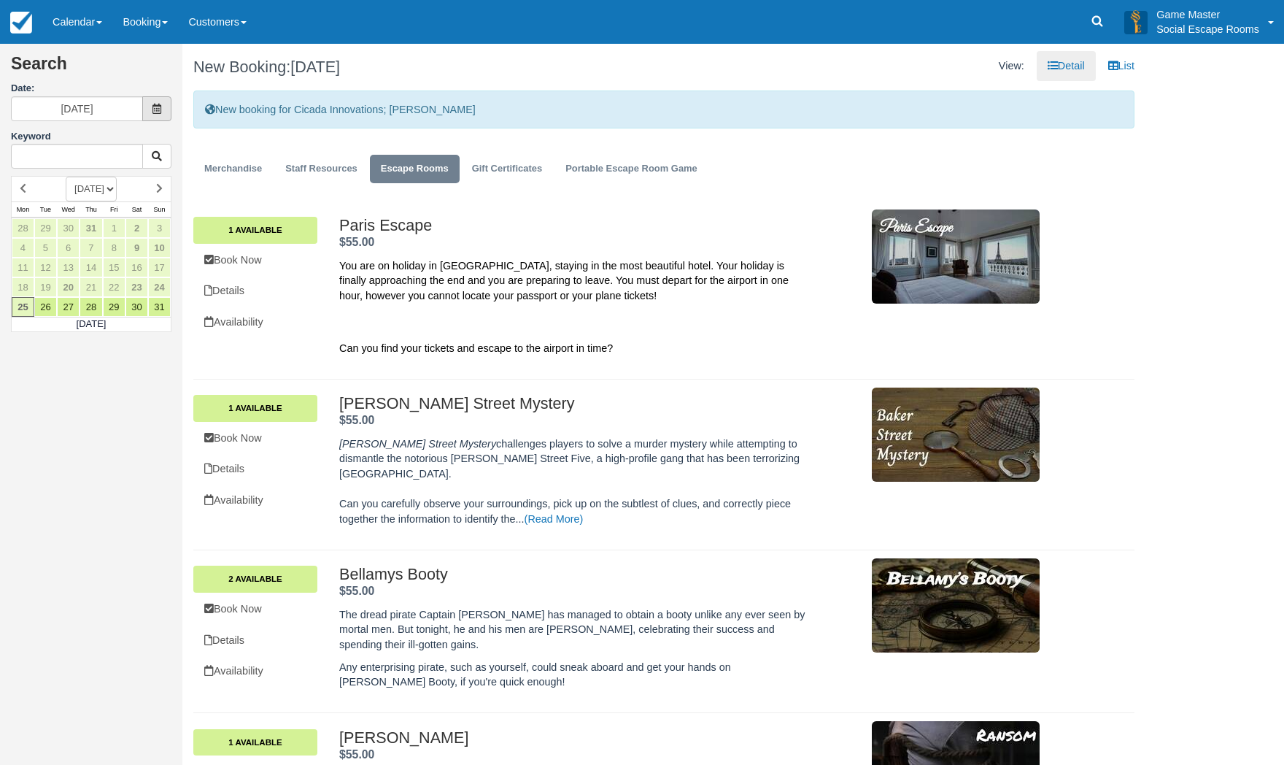
click at [152, 110] on icon at bounding box center [157, 109] width 10 height 10
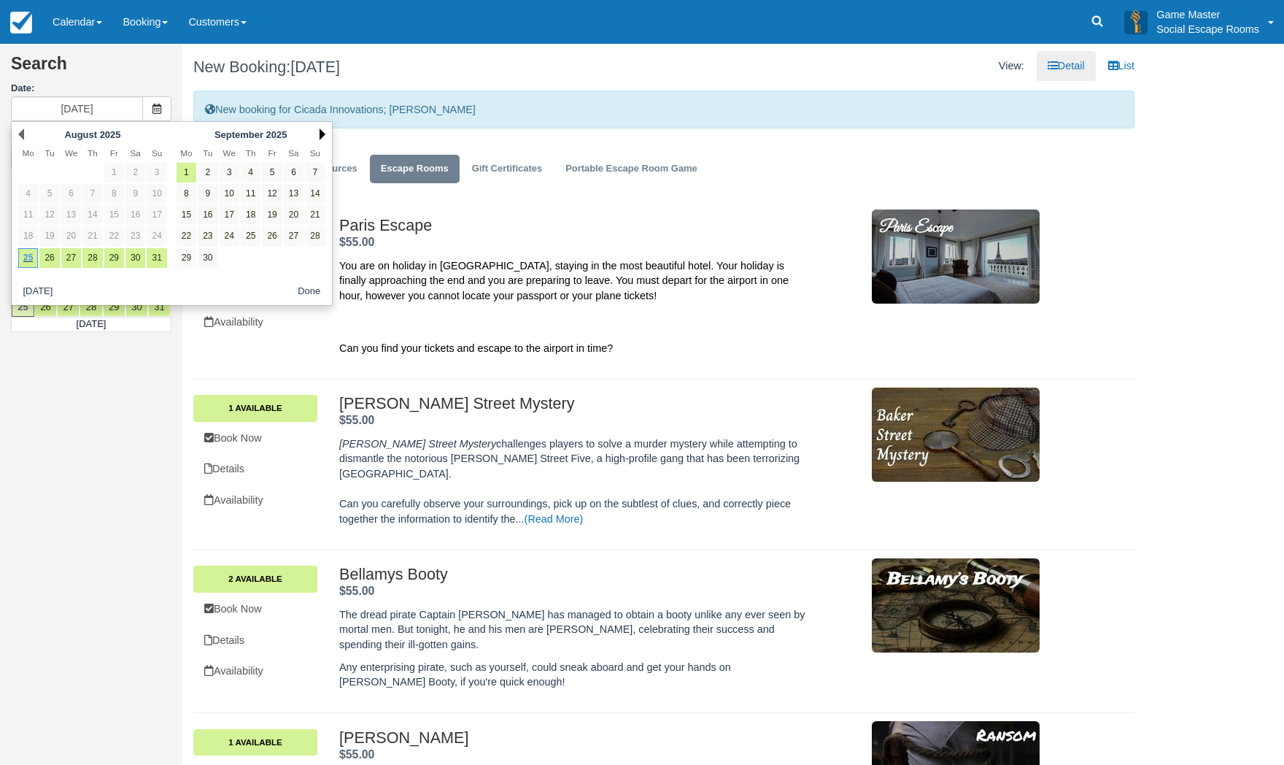
click at [325, 133] on link "Next" at bounding box center [323, 134] width 6 height 12
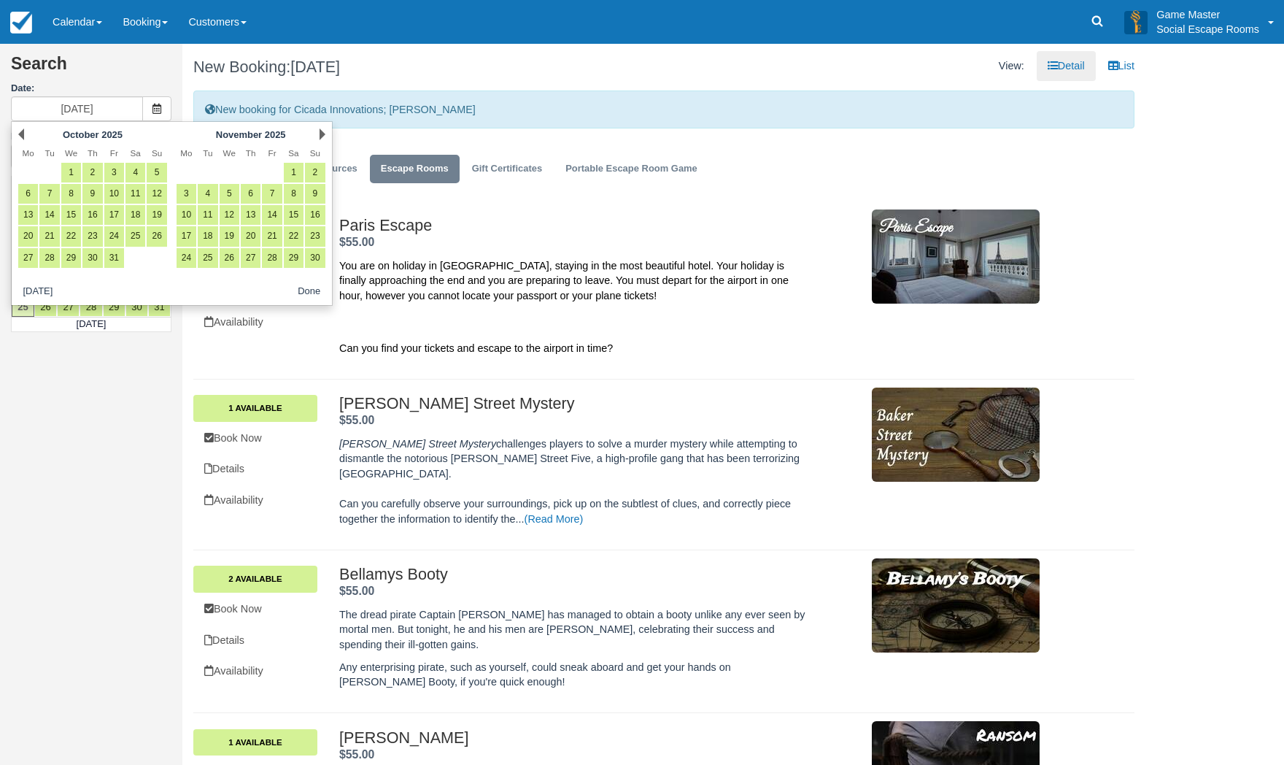
click at [325, 133] on link "Next" at bounding box center [323, 134] width 6 height 12
click at [275, 192] on link "12" at bounding box center [272, 194] width 20 height 20
type input "[DATE]"
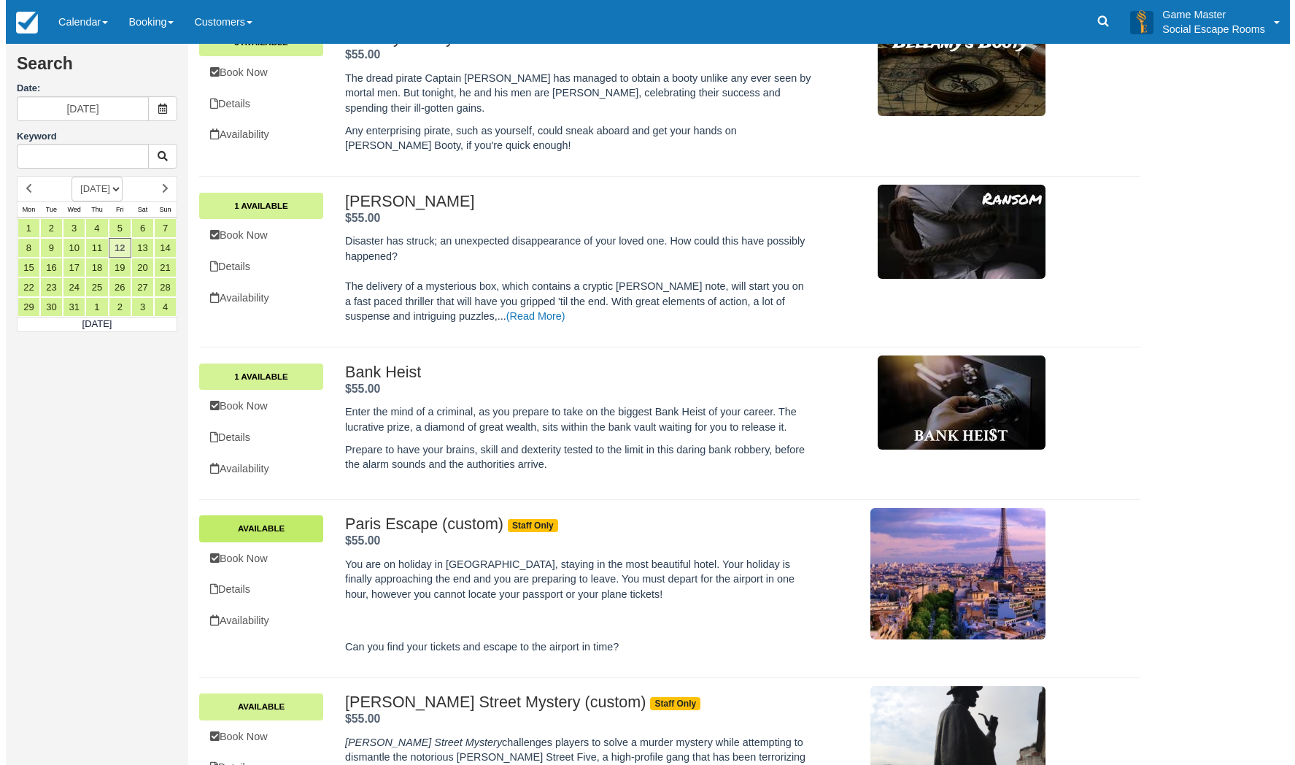
scroll to position [584, 0]
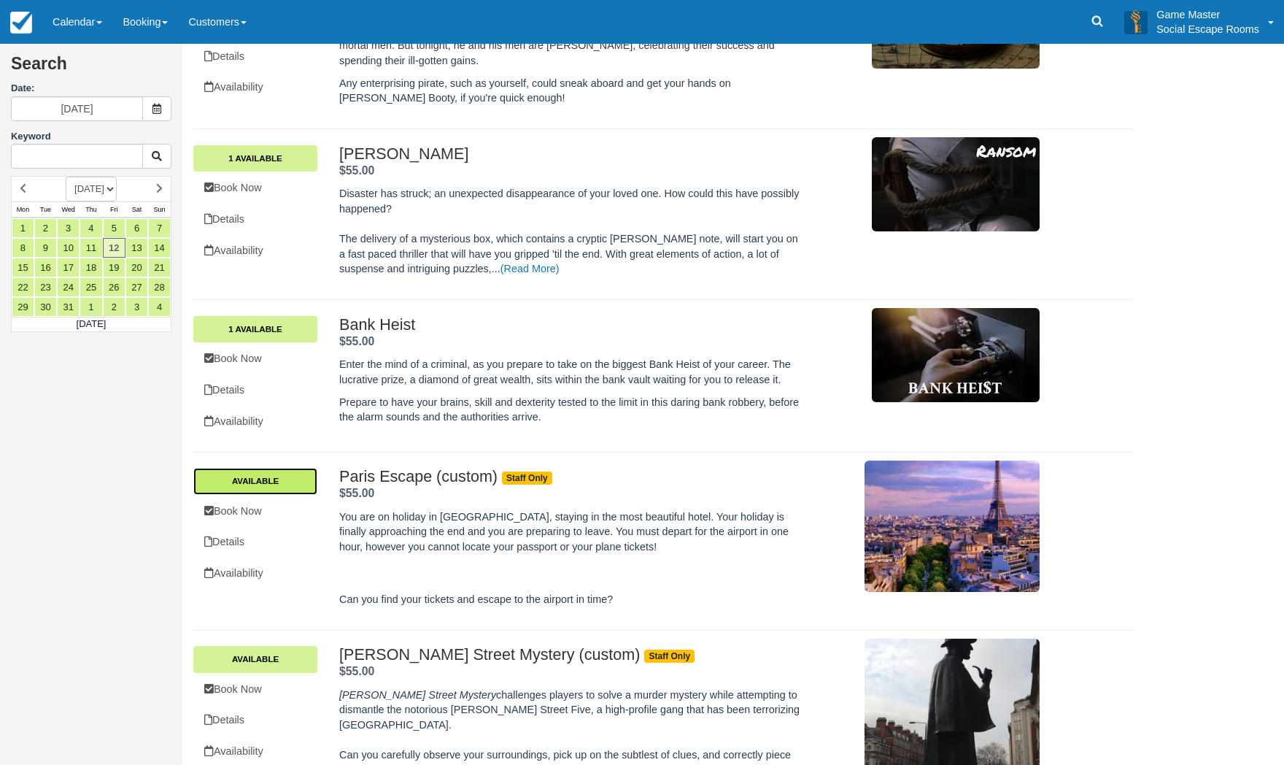
click at [286, 468] on link "Available" at bounding box center [255, 481] width 124 height 26
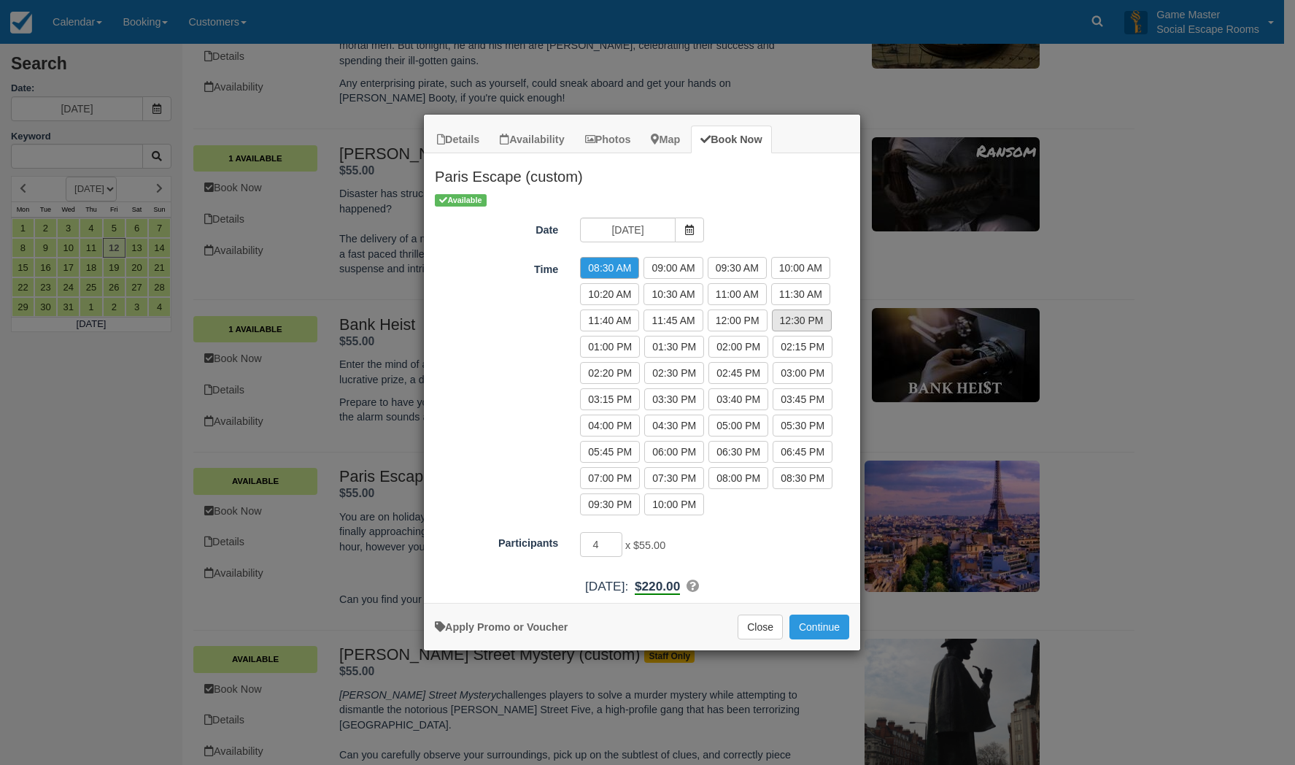
click at [781, 322] on label "12:30 PM" at bounding box center [802, 320] width 60 height 22
radio input "true"
click at [616, 539] on input "5" at bounding box center [601, 544] width 42 height 25
type input "6"
click at [616, 541] on input "6" at bounding box center [601, 544] width 42 height 25
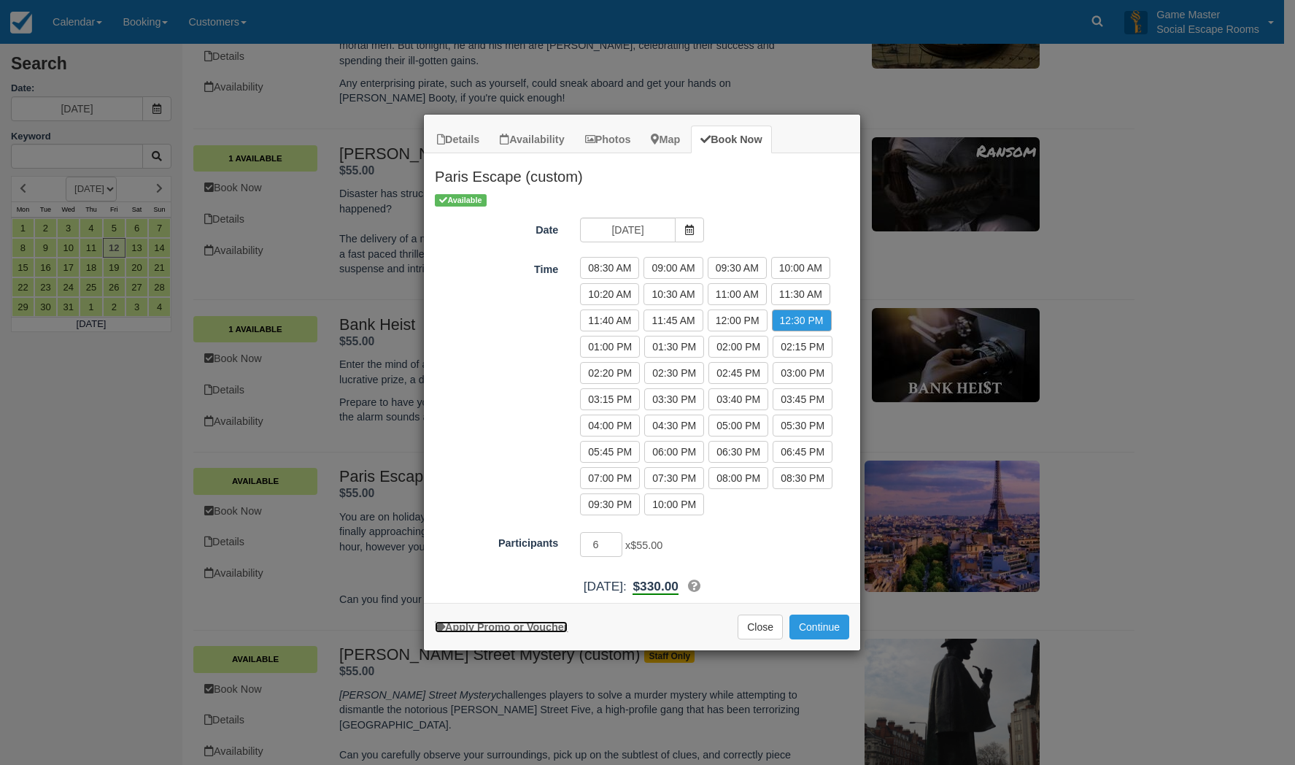
click at [519, 629] on link "Apply Promo or Voucher" at bounding box center [501, 627] width 133 height 12
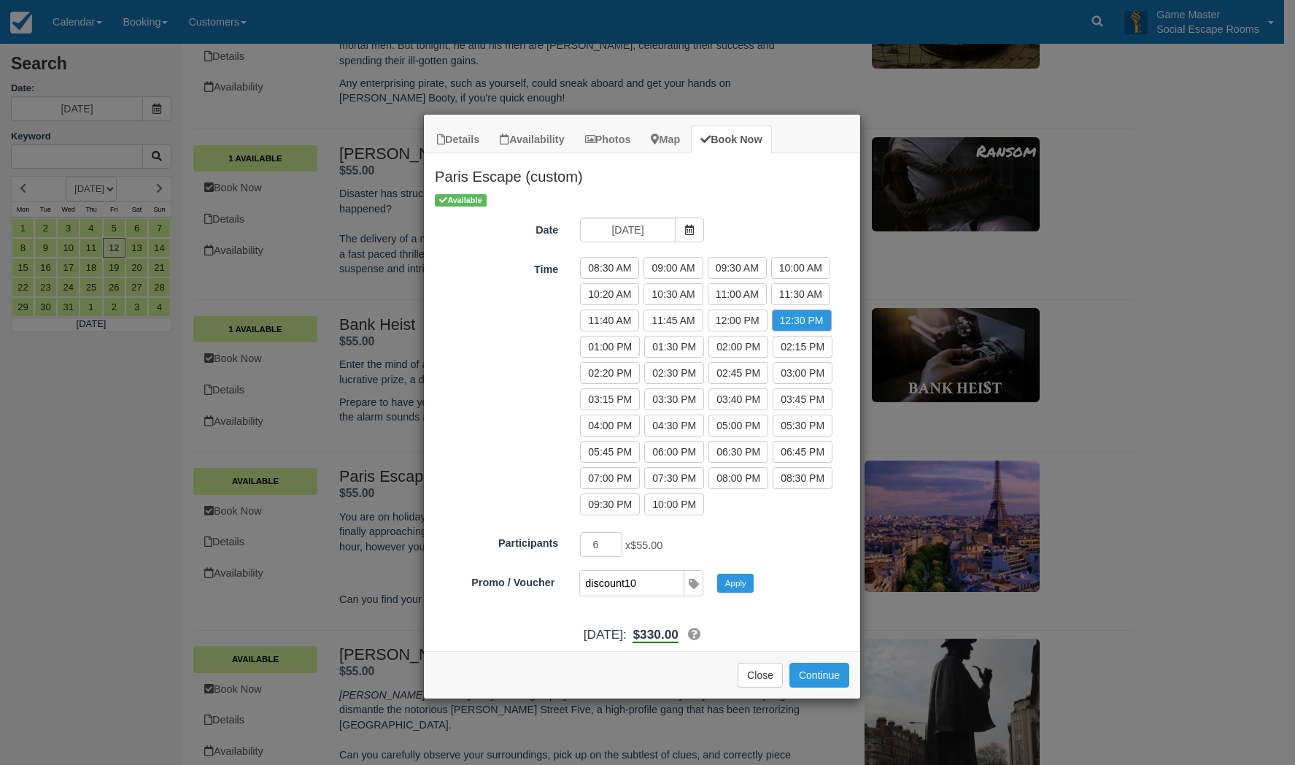
type input "DISCOUNT10"
click at [626, 579] on input "DISCOUNT10" at bounding box center [631, 582] width 102 height 25
click at [738, 582] on button "Apply" at bounding box center [735, 582] width 36 height 19
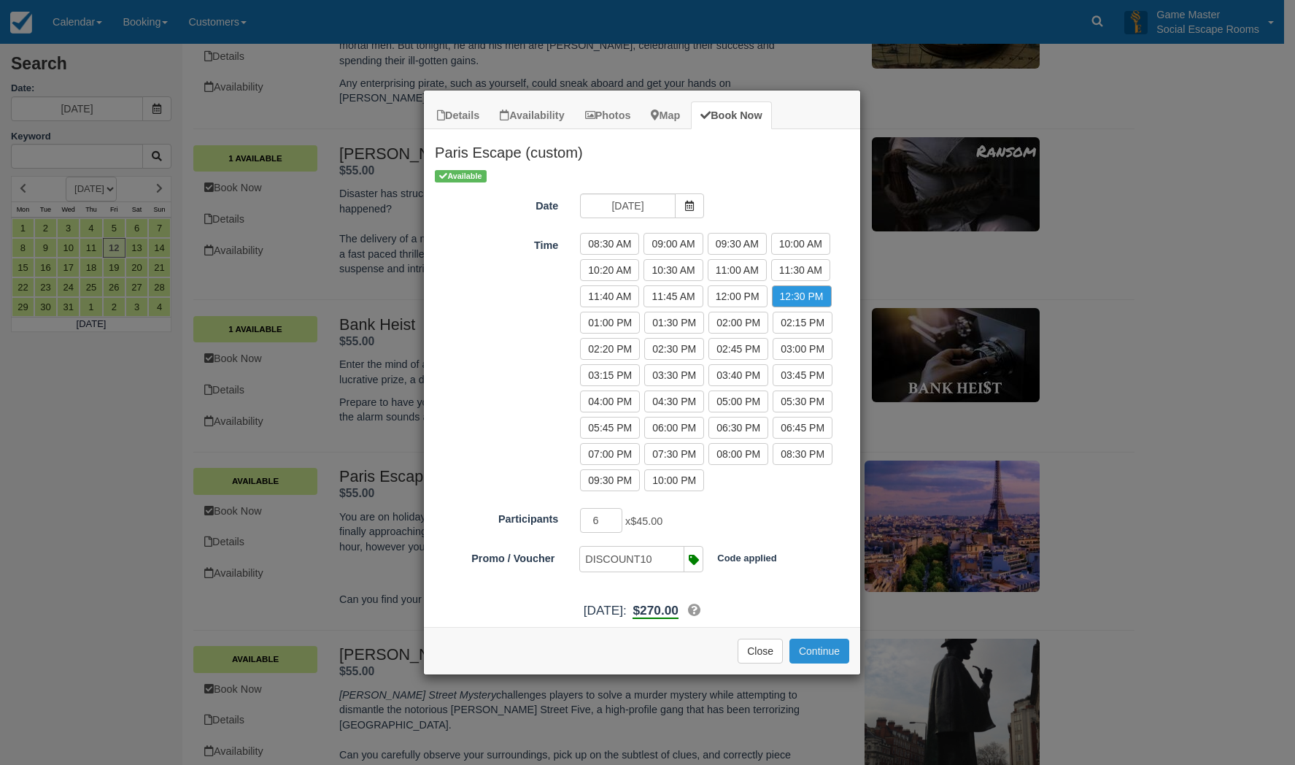
click at [820, 655] on button "Continue" at bounding box center [819, 650] width 60 height 25
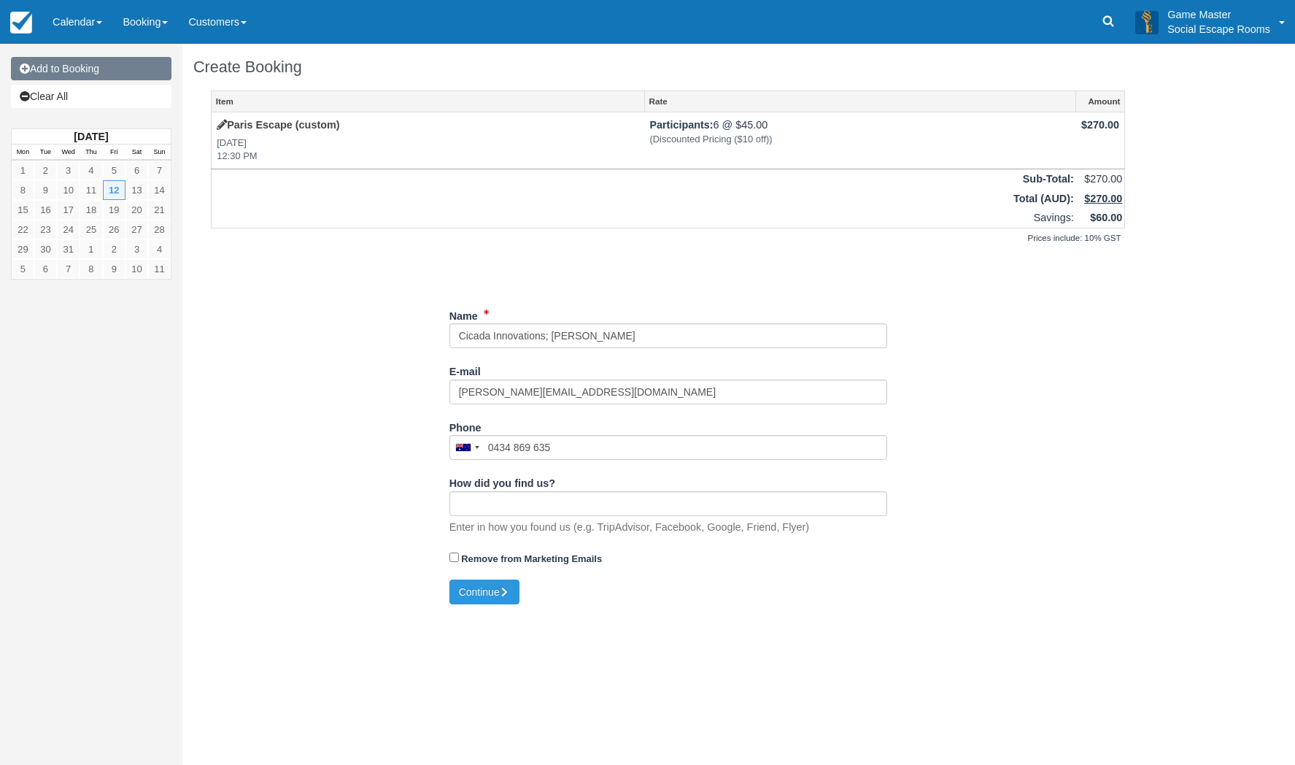
click at [64, 71] on link "Add to Booking" at bounding box center [91, 68] width 160 height 23
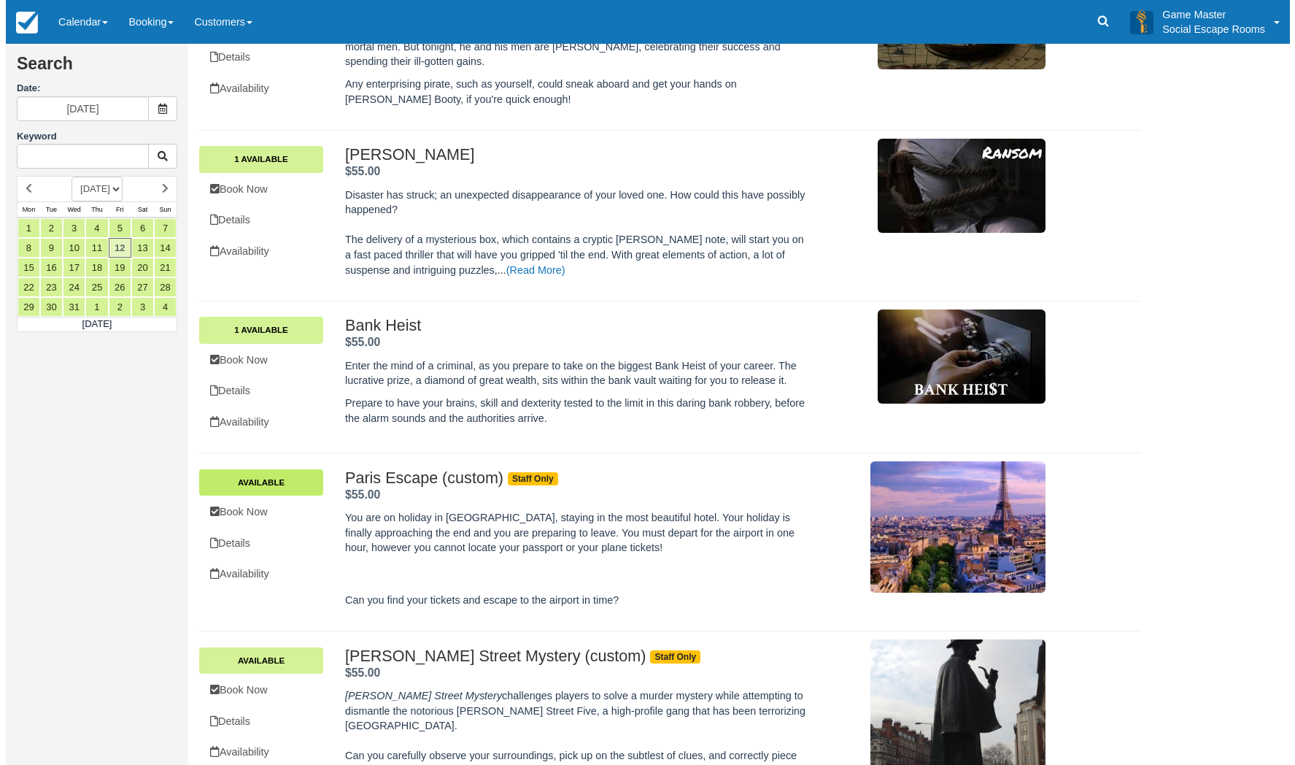
scroll to position [657, 0]
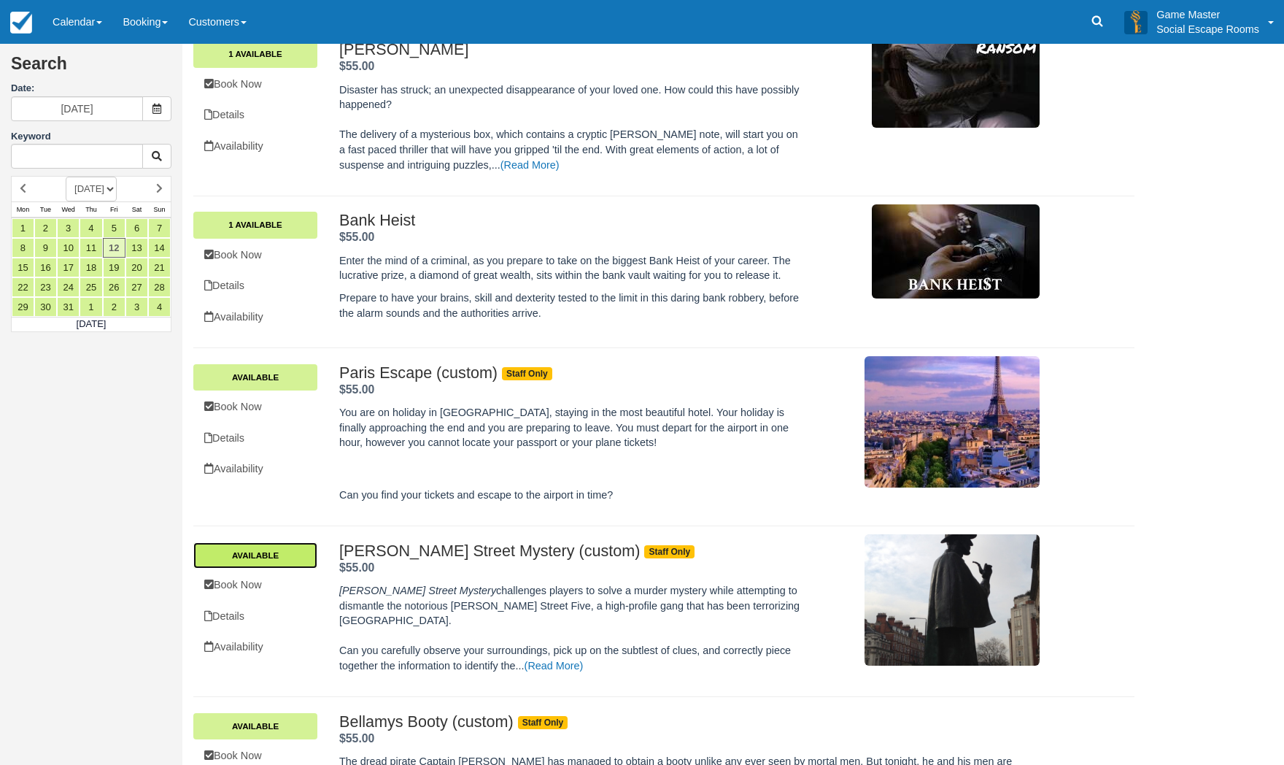
click at [275, 542] on link "Available" at bounding box center [255, 555] width 124 height 26
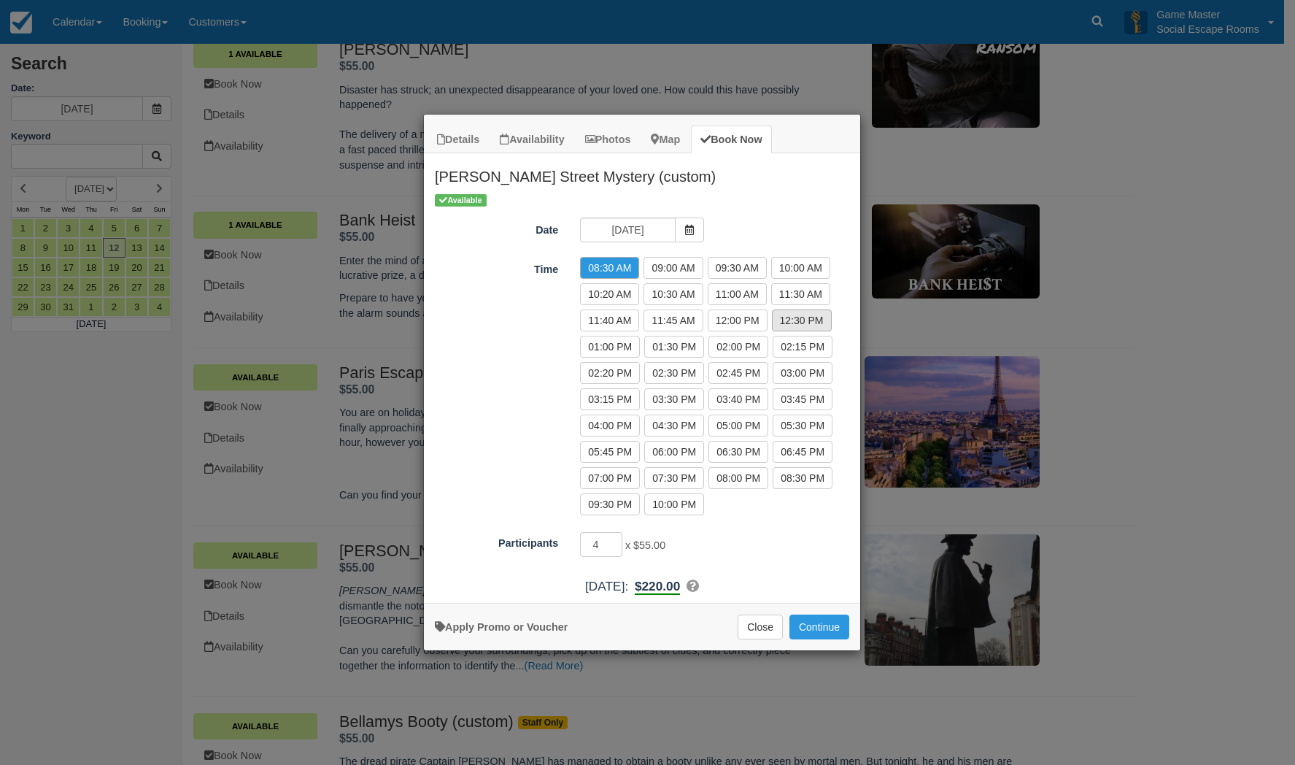
click at [792, 315] on label "12:30 PM" at bounding box center [802, 320] width 60 height 22
radio input "true"
click at [616, 541] on input "5" at bounding box center [601, 544] width 42 height 25
type input "6"
click at [616, 541] on input "6" at bounding box center [601, 544] width 42 height 25
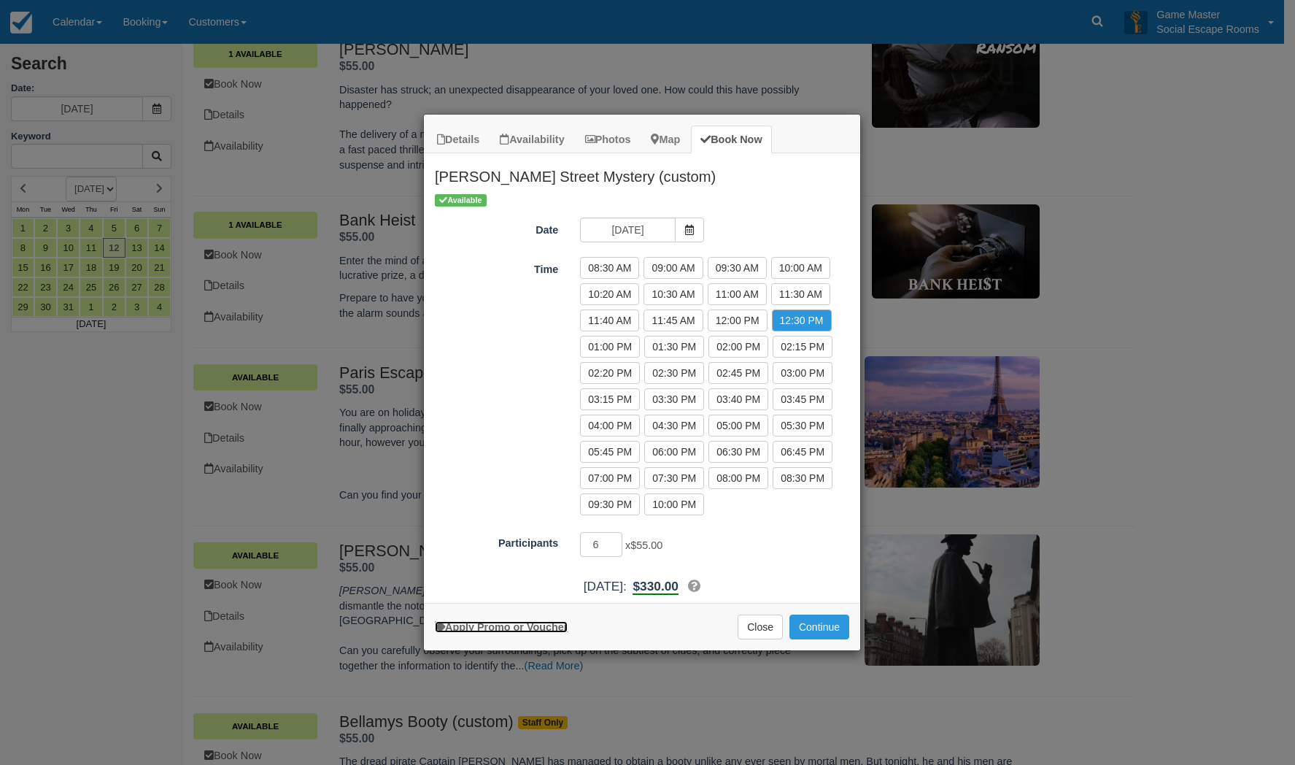
click at [560, 622] on link "Apply Promo or Voucher" at bounding box center [501, 627] width 133 height 12
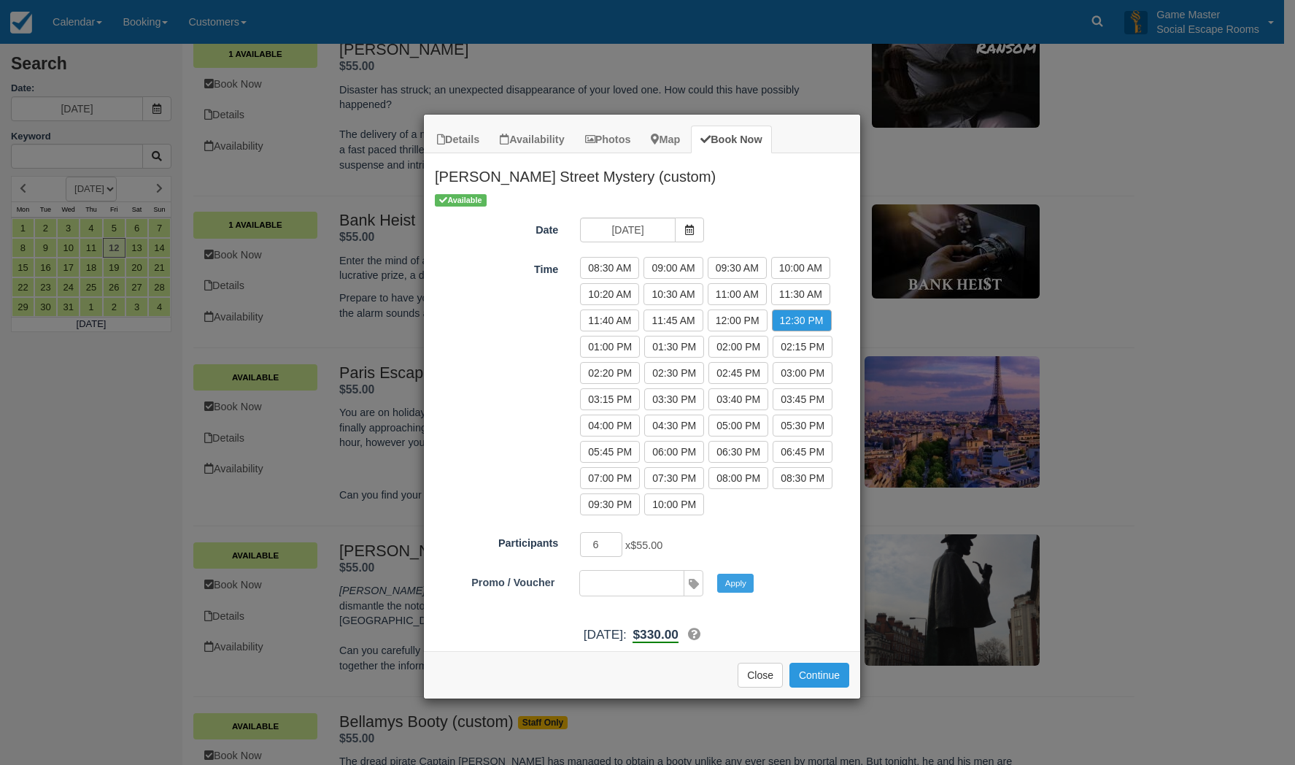
paste input "DISCOUNT10"
type input "DISCOUNT10"
click at [734, 585] on button "Apply" at bounding box center [735, 582] width 36 height 19
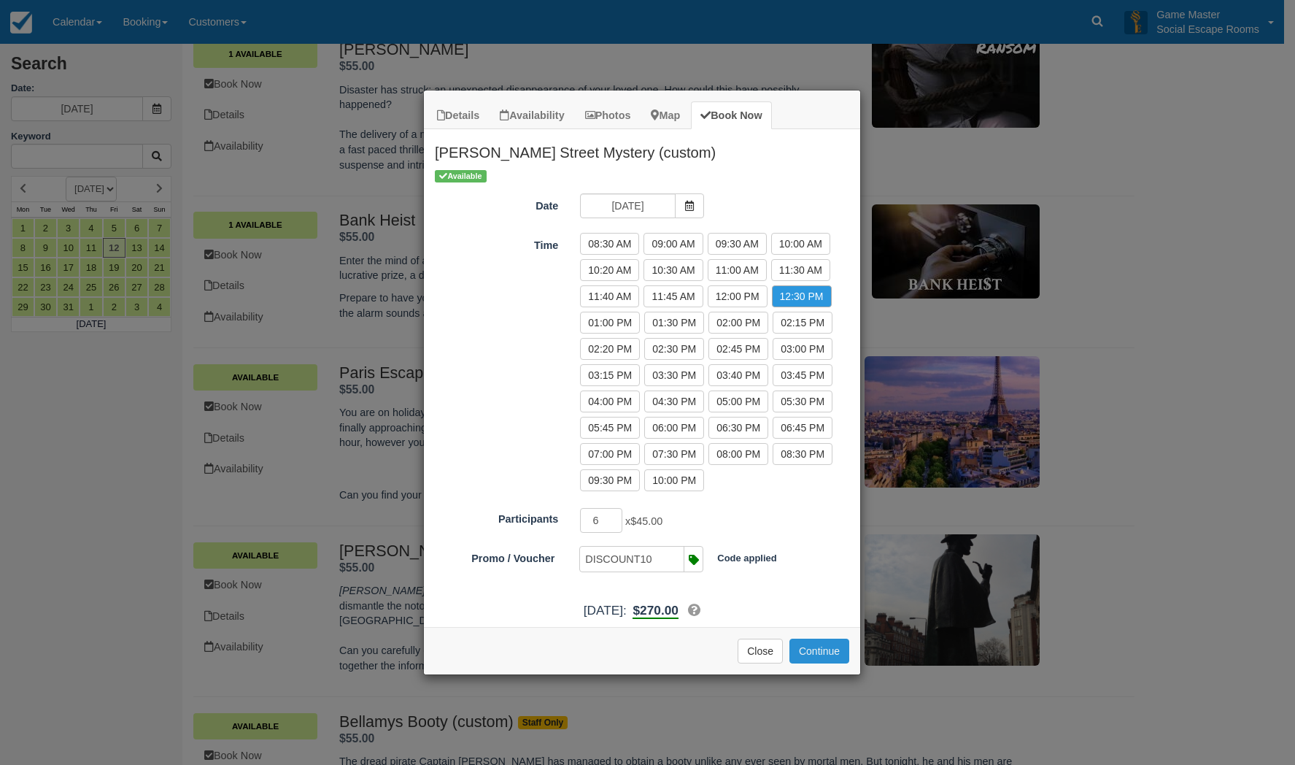
click at [829, 646] on button "Continue" at bounding box center [819, 650] width 60 height 25
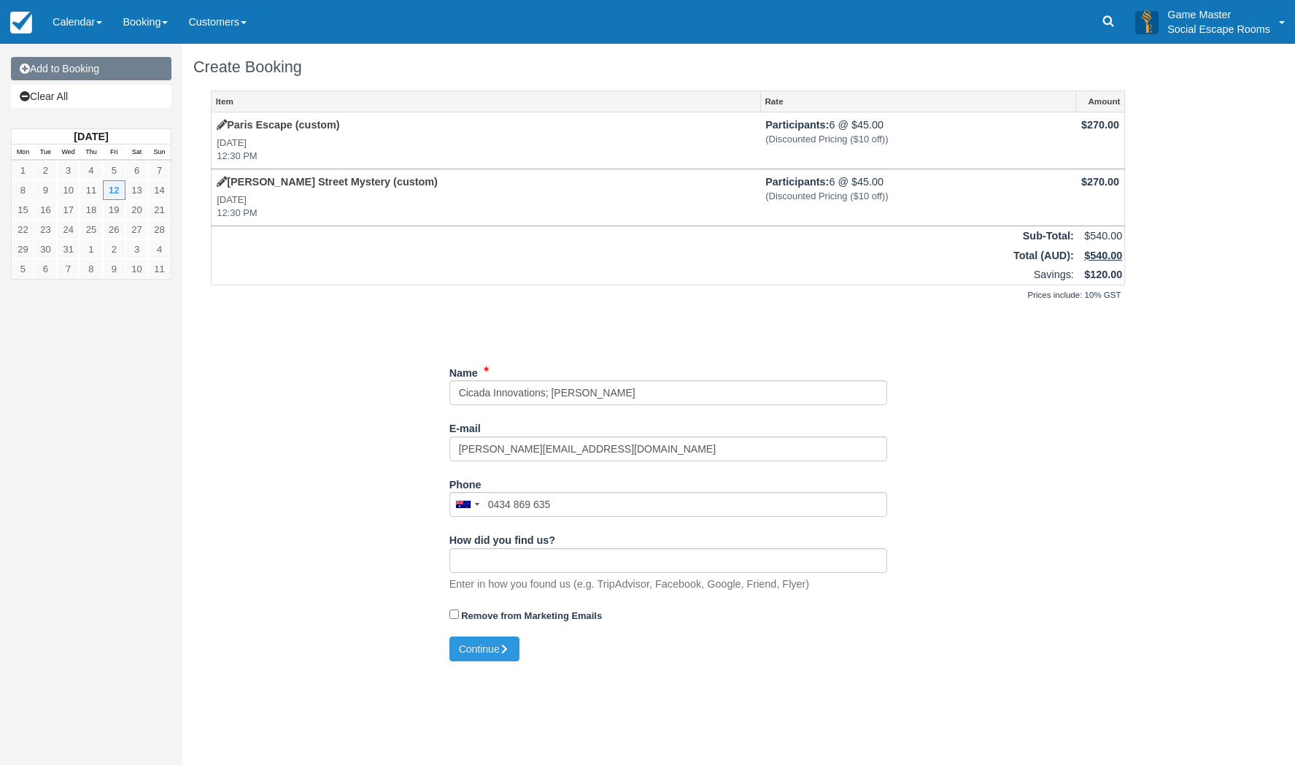
click at [71, 67] on link "Add to Booking" at bounding box center [91, 68] width 160 height 23
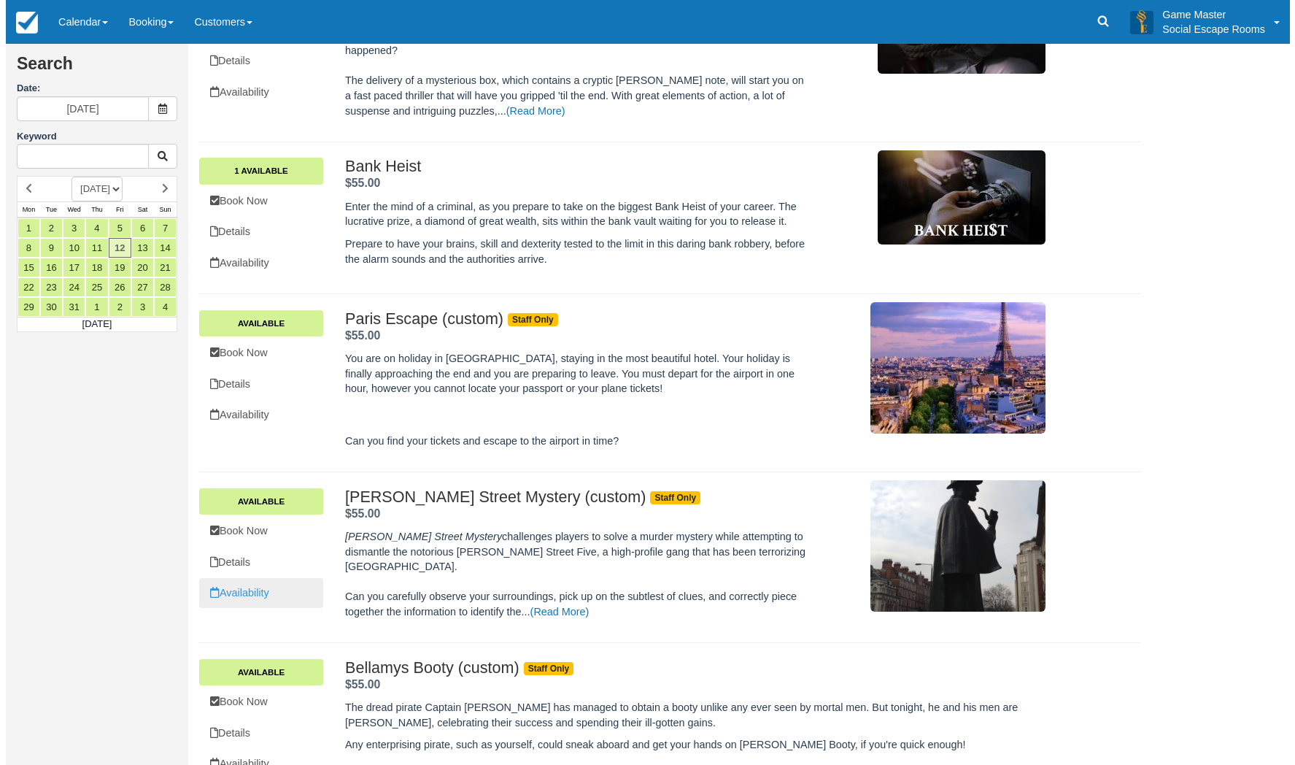
scroll to position [802, 0]
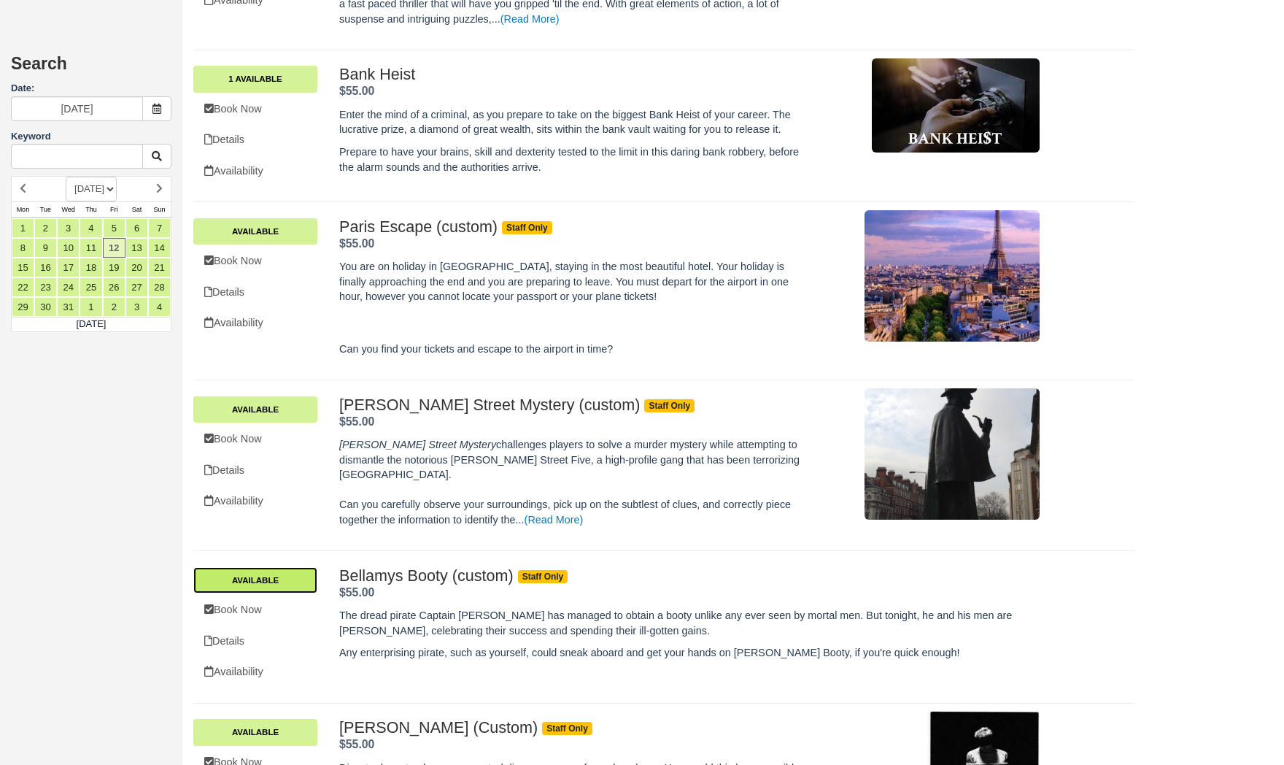
click at [263, 567] on link "Available" at bounding box center [255, 580] width 124 height 26
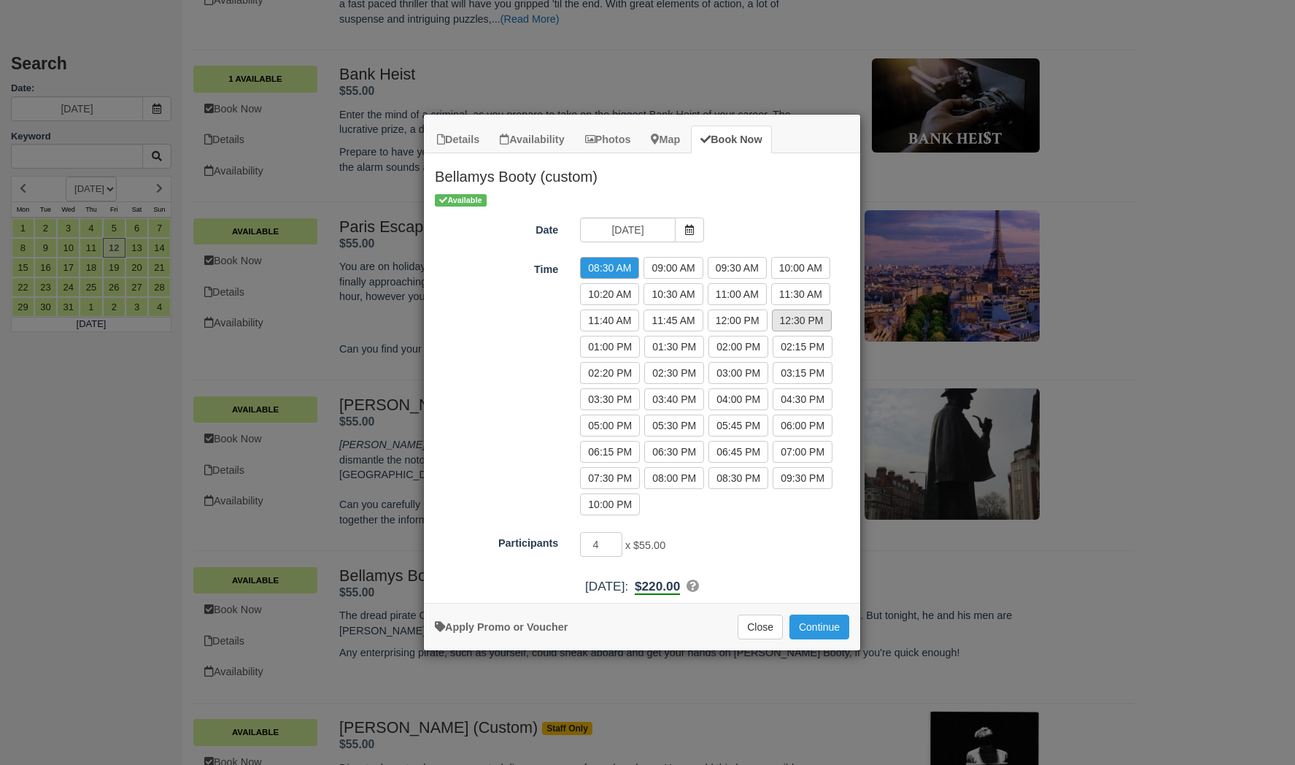
click at [780, 321] on label "12:30 PM" at bounding box center [802, 320] width 60 height 22
radio input "true"
click at [617, 538] on input "5" at bounding box center [601, 544] width 42 height 25
type input "6"
click at [617, 538] on input "6" at bounding box center [601, 544] width 42 height 25
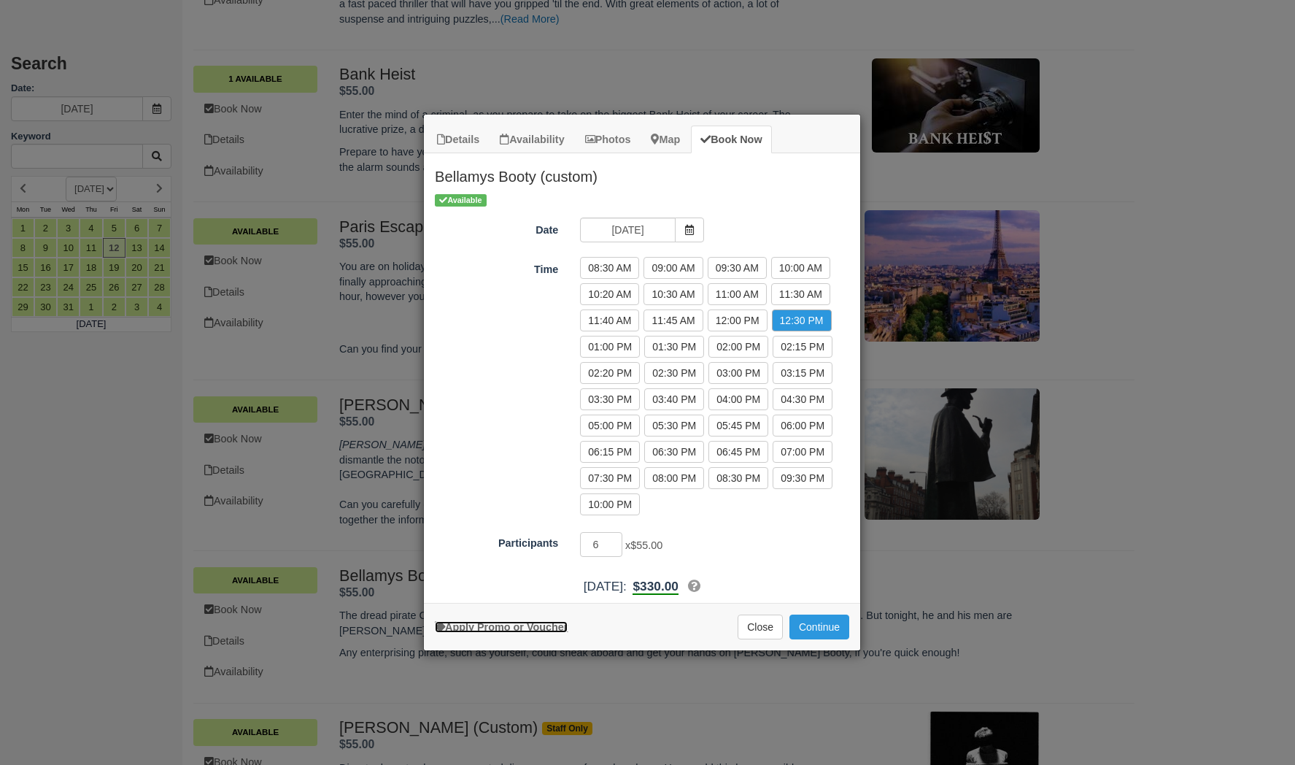
click at [549, 627] on link "Apply Promo or Voucher" at bounding box center [501, 627] width 133 height 12
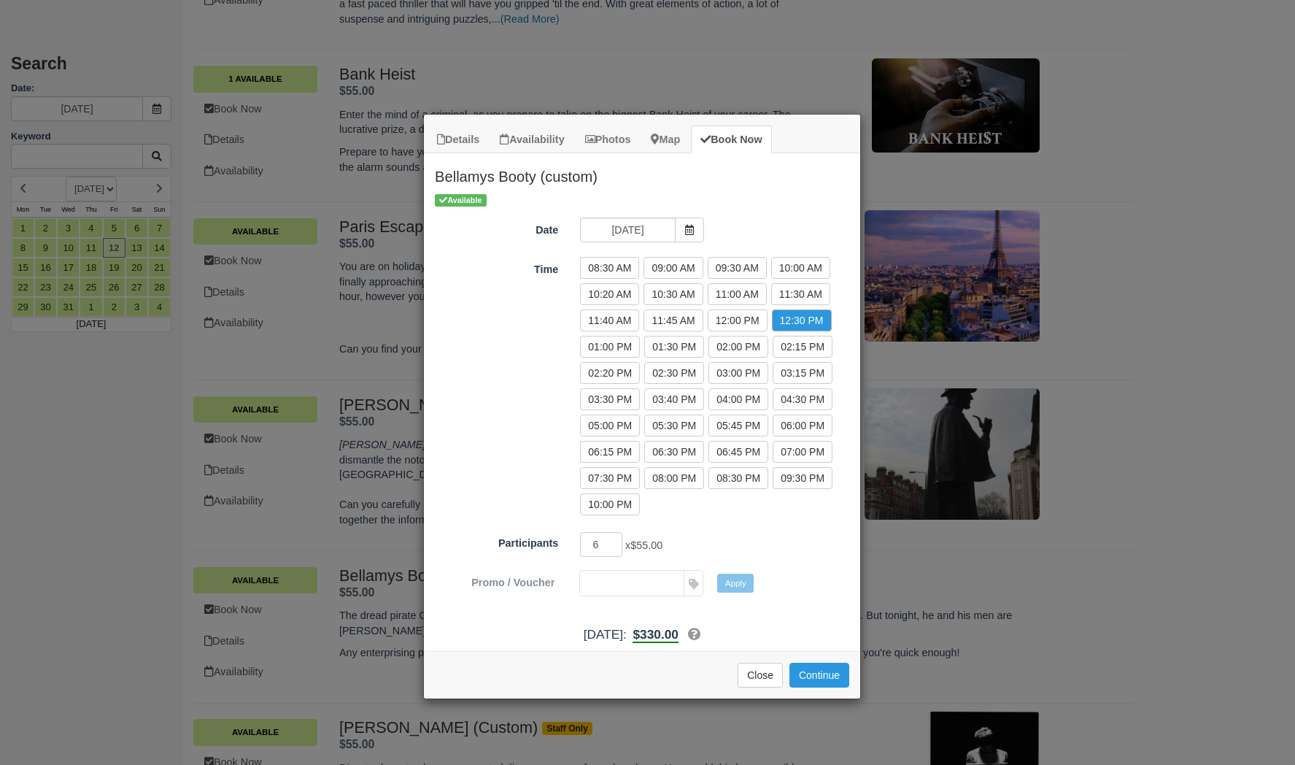
paste input "DISCOUNT10"
type input "DISCOUNT10"
click at [724, 587] on button "Apply" at bounding box center [735, 582] width 36 height 19
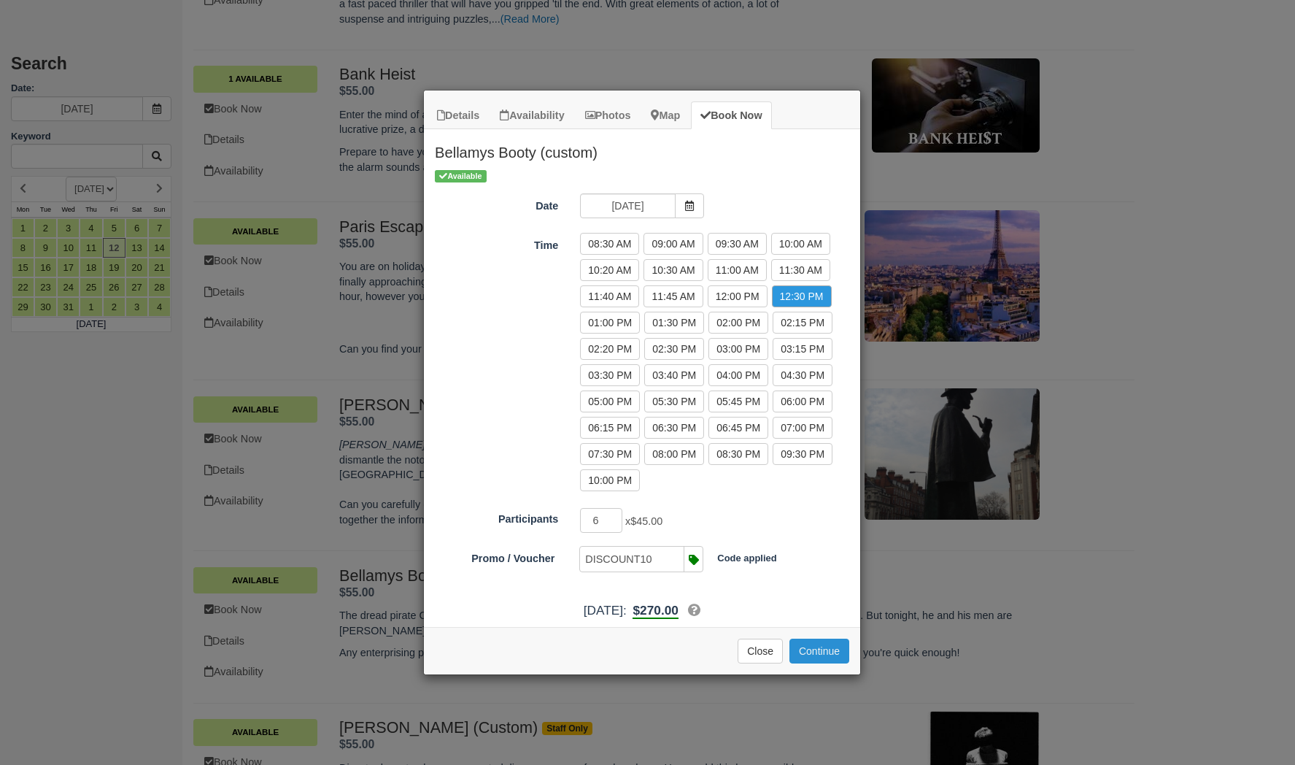
click at [820, 651] on button "Continue" at bounding box center [819, 650] width 60 height 25
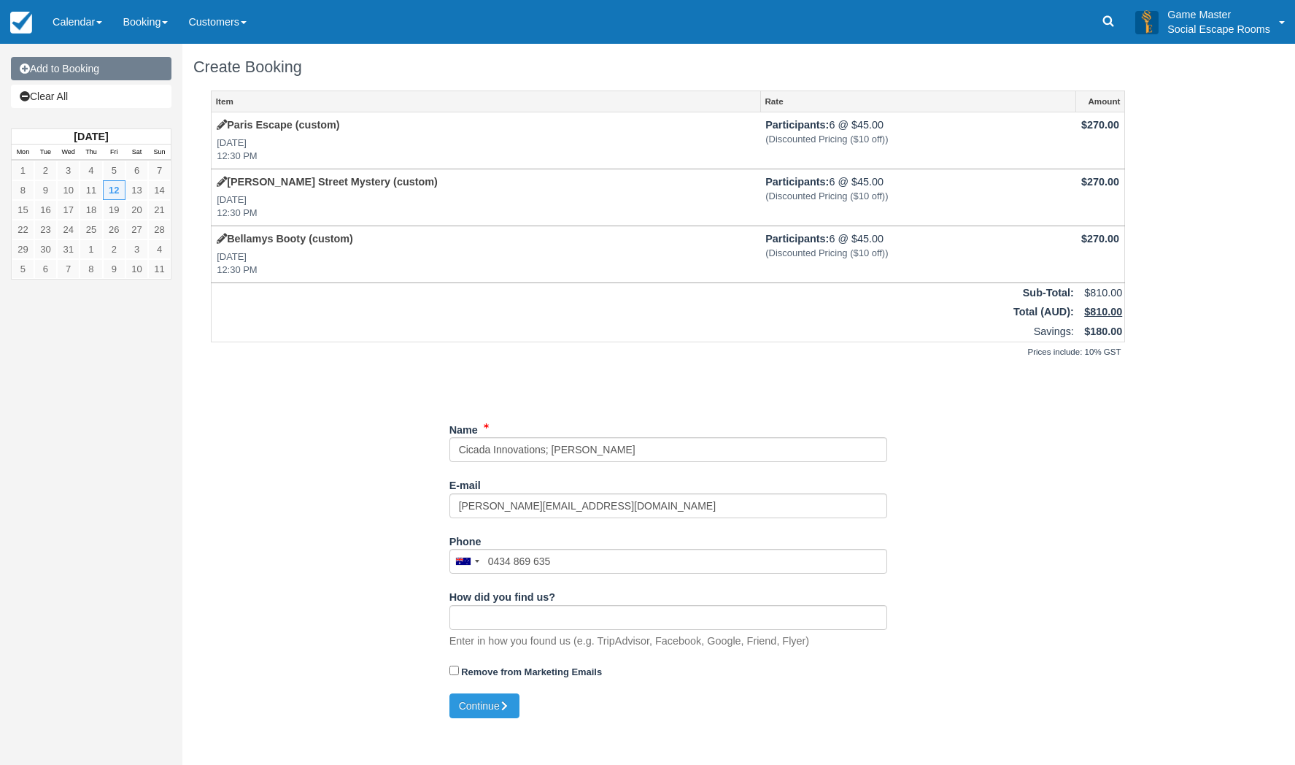
click at [90, 72] on link "Add to Booking" at bounding box center [91, 68] width 160 height 23
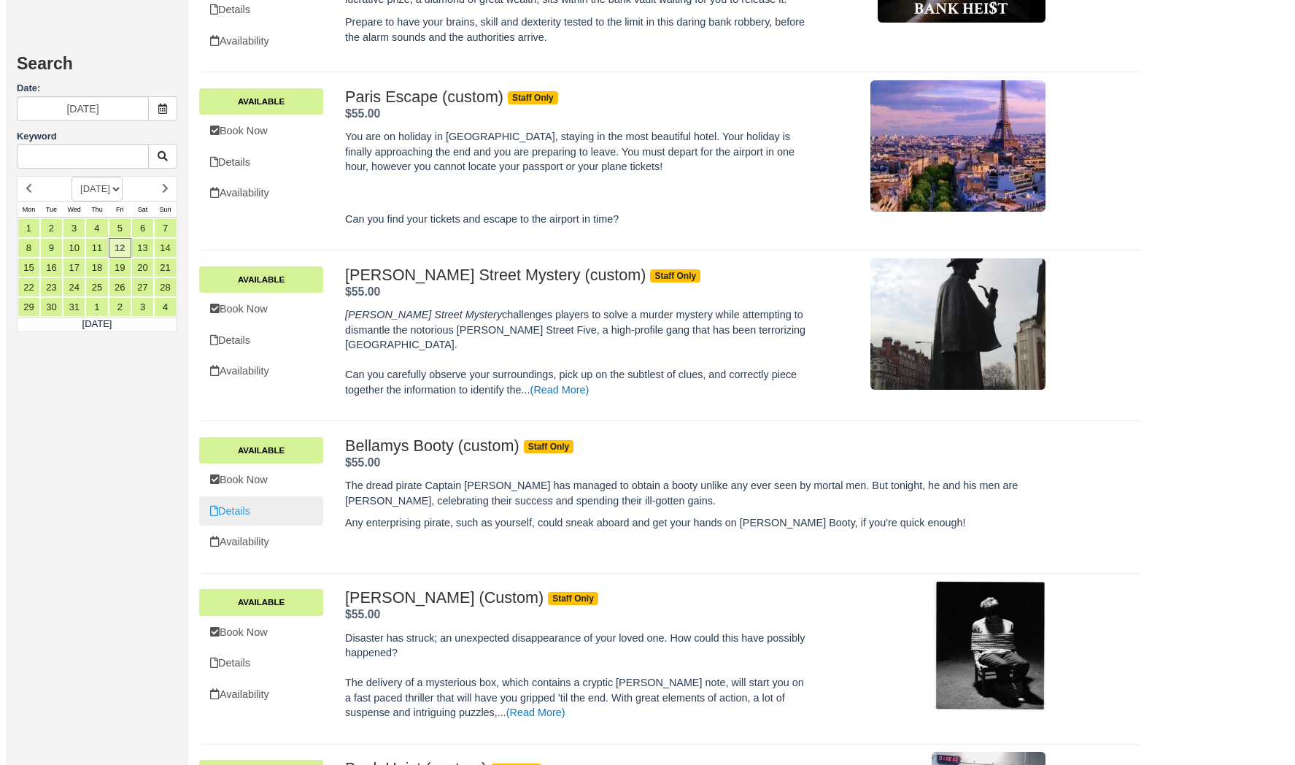
scroll to position [948, 0]
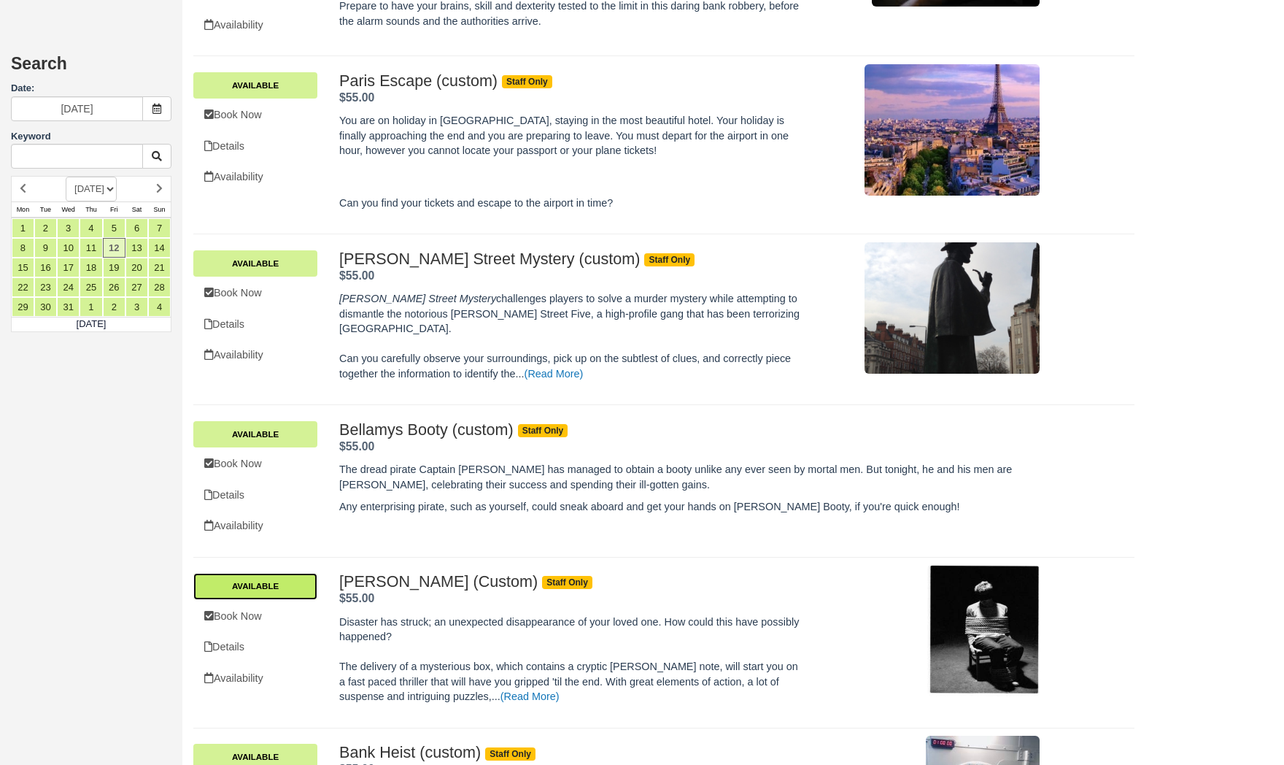
click at [256, 573] on link "Available" at bounding box center [255, 586] width 124 height 26
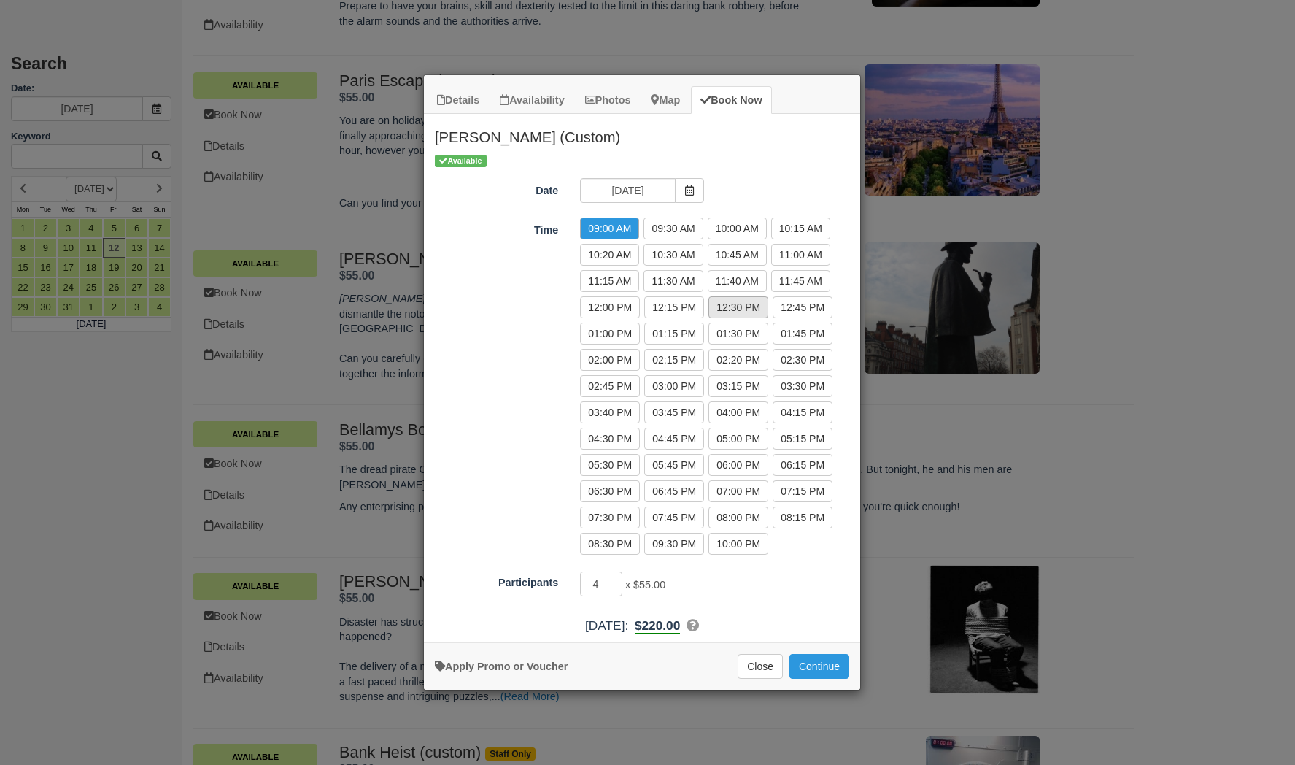
click at [752, 311] on label "12:30 PM" at bounding box center [738, 307] width 60 height 22
radio input "true"
click at [619, 580] on input "5" at bounding box center [601, 583] width 42 height 25
type input "6"
click at [619, 580] on input "6" at bounding box center [601, 583] width 42 height 25
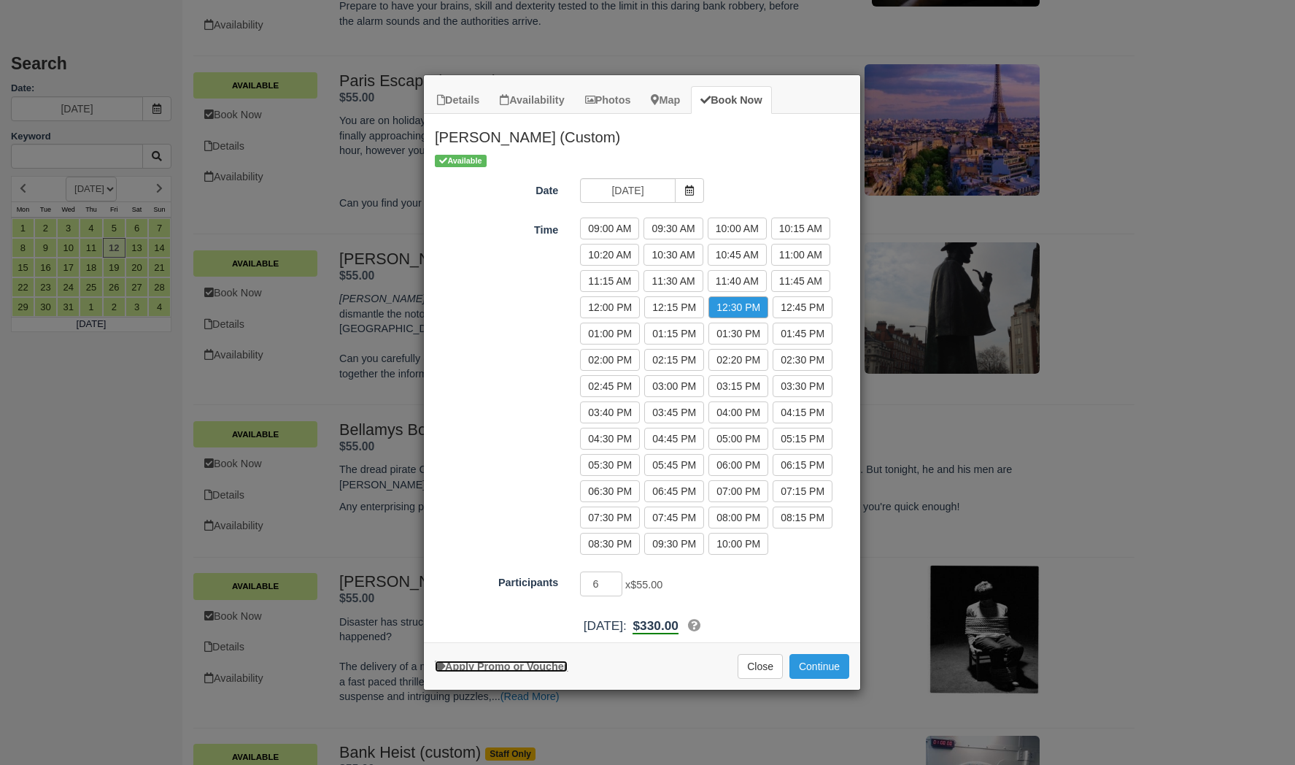
click at [547, 670] on link "Apply Promo or Voucher" at bounding box center [501, 666] width 133 height 12
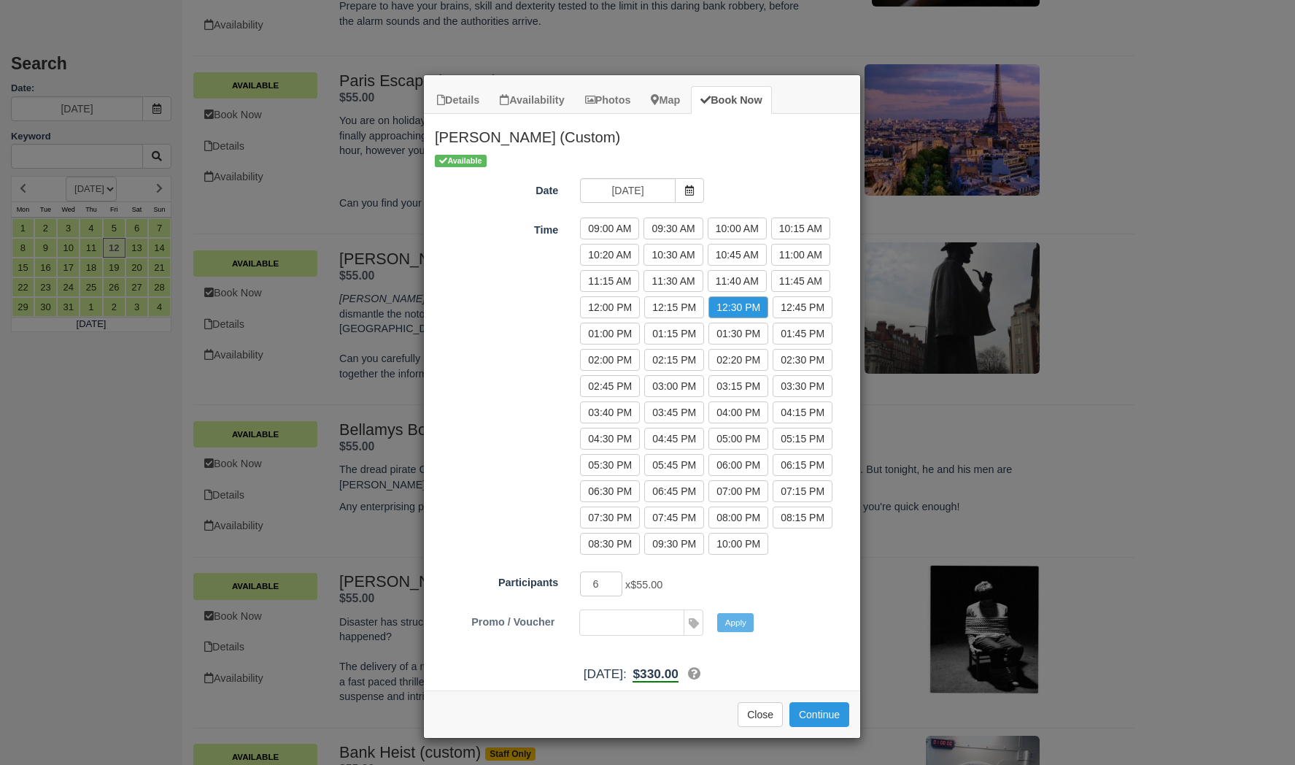
paste input "DISCOUNT10"
type input "DISCOUNT10"
click at [730, 624] on button "Apply" at bounding box center [735, 622] width 36 height 19
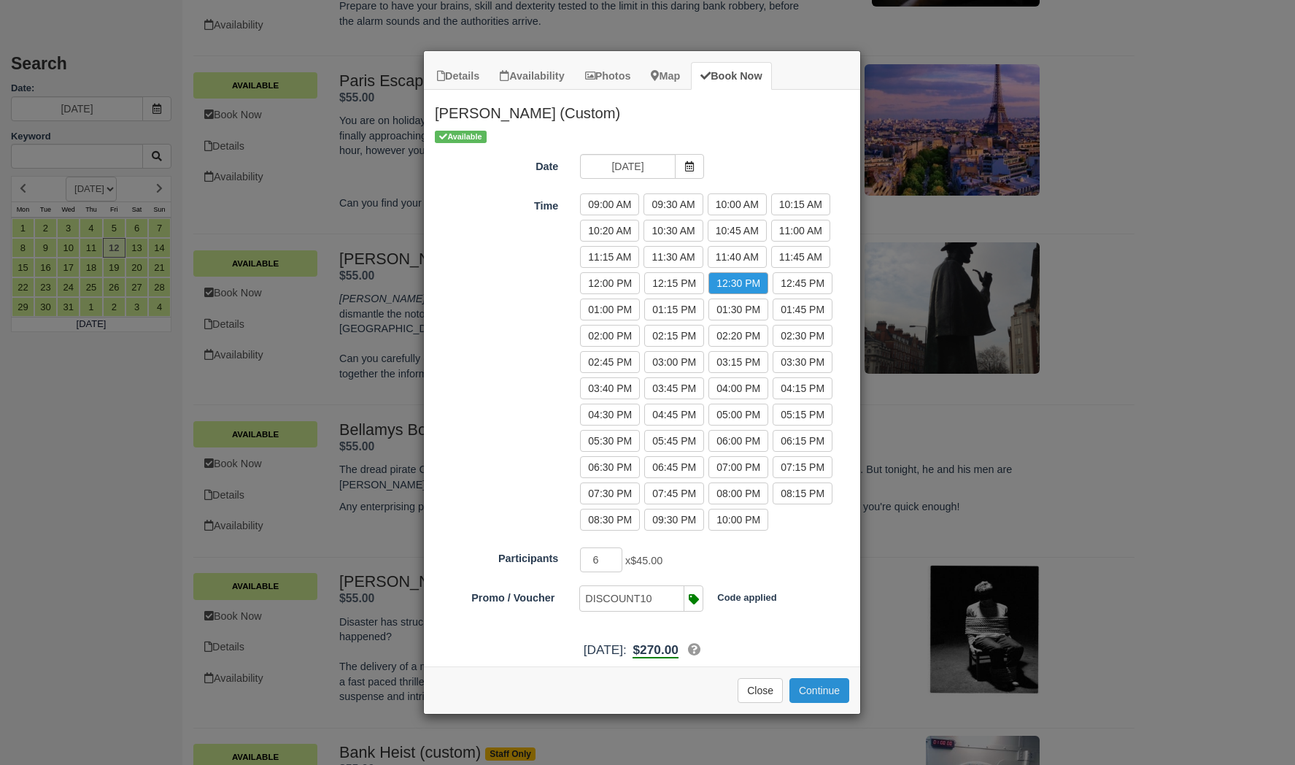
click at [824, 694] on button "Continue" at bounding box center [819, 690] width 60 height 25
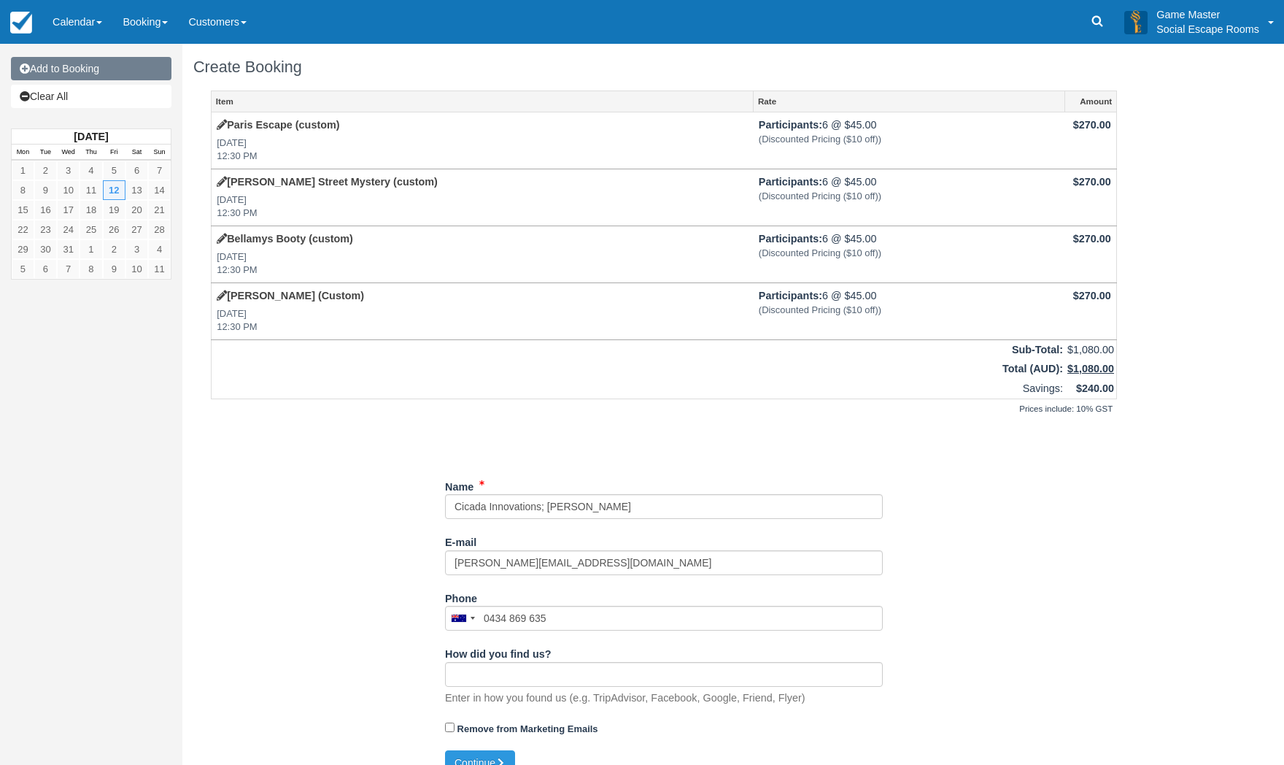
click at [97, 71] on link "Add to Booking" at bounding box center [91, 68] width 160 height 23
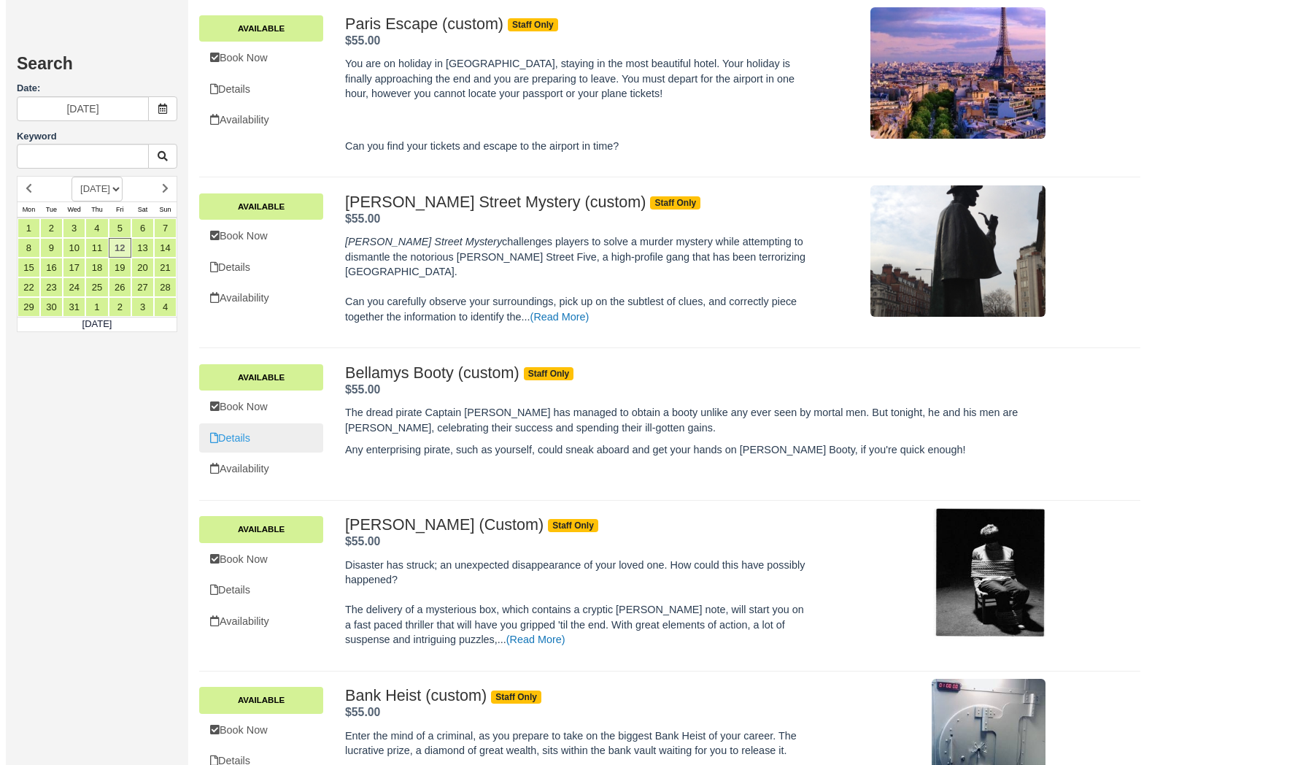
scroll to position [1034, 0]
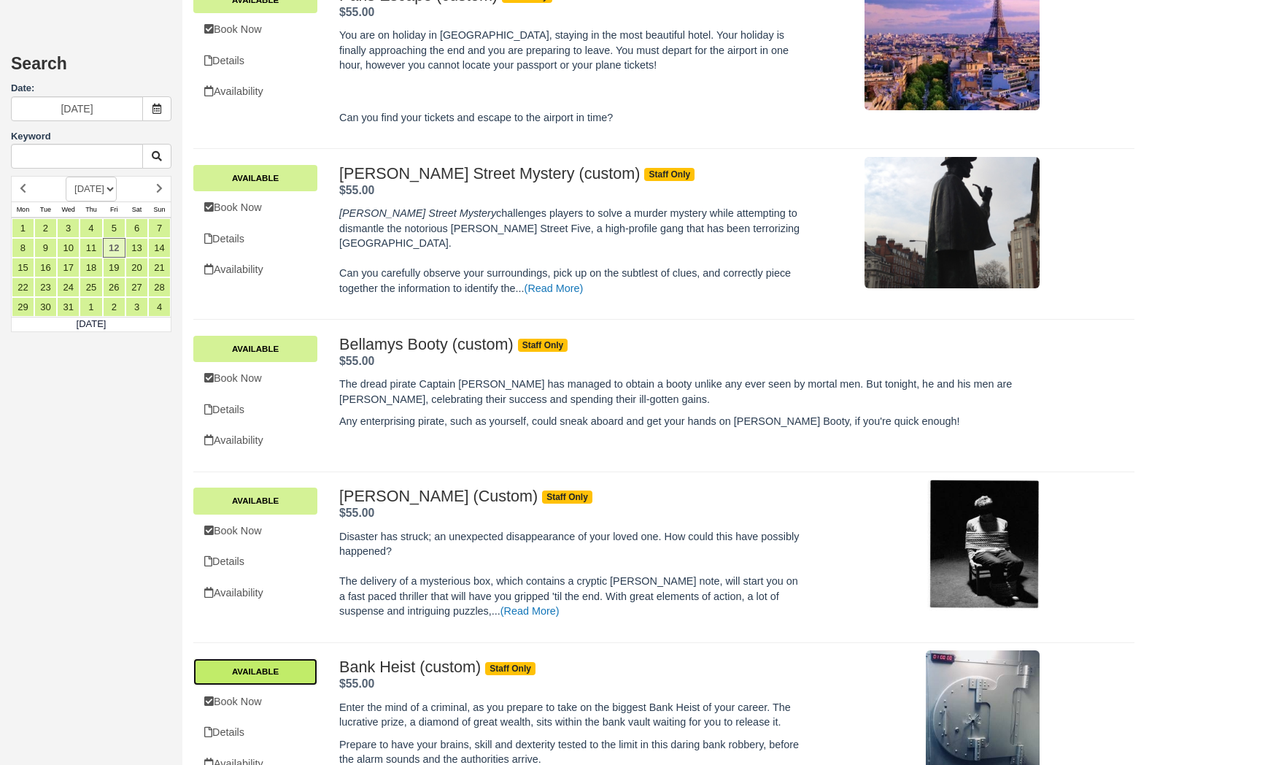
click at [260, 658] on link "Available" at bounding box center [255, 671] width 124 height 26
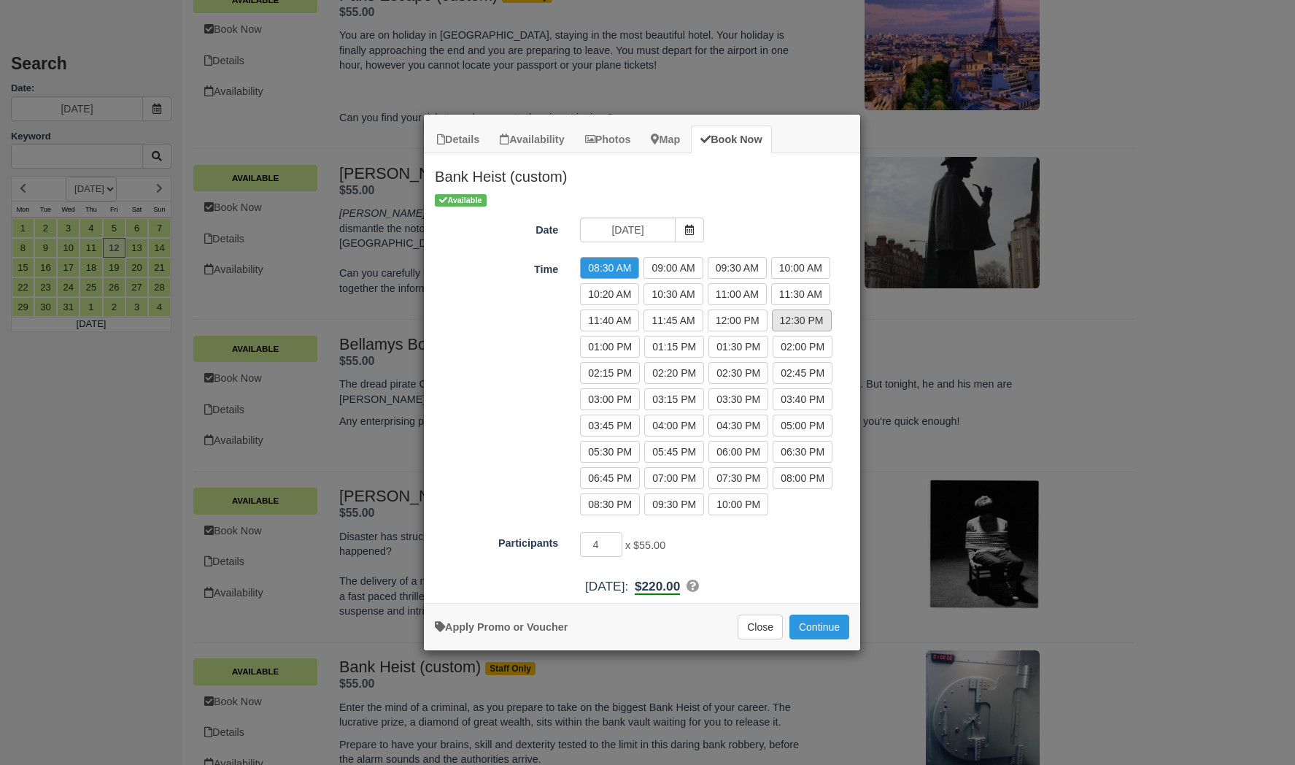
click at [792, 322] on label "12:30 PM" at bounding box center [802, 320] width 60 height 22
radio input "true"
click at [614, 539] on input "5" at bounding box center [601, 544] width 42 height 25
type input "6"
click at [614, 539] on input "6" at bounding box center [601, 544] width 42 height 25
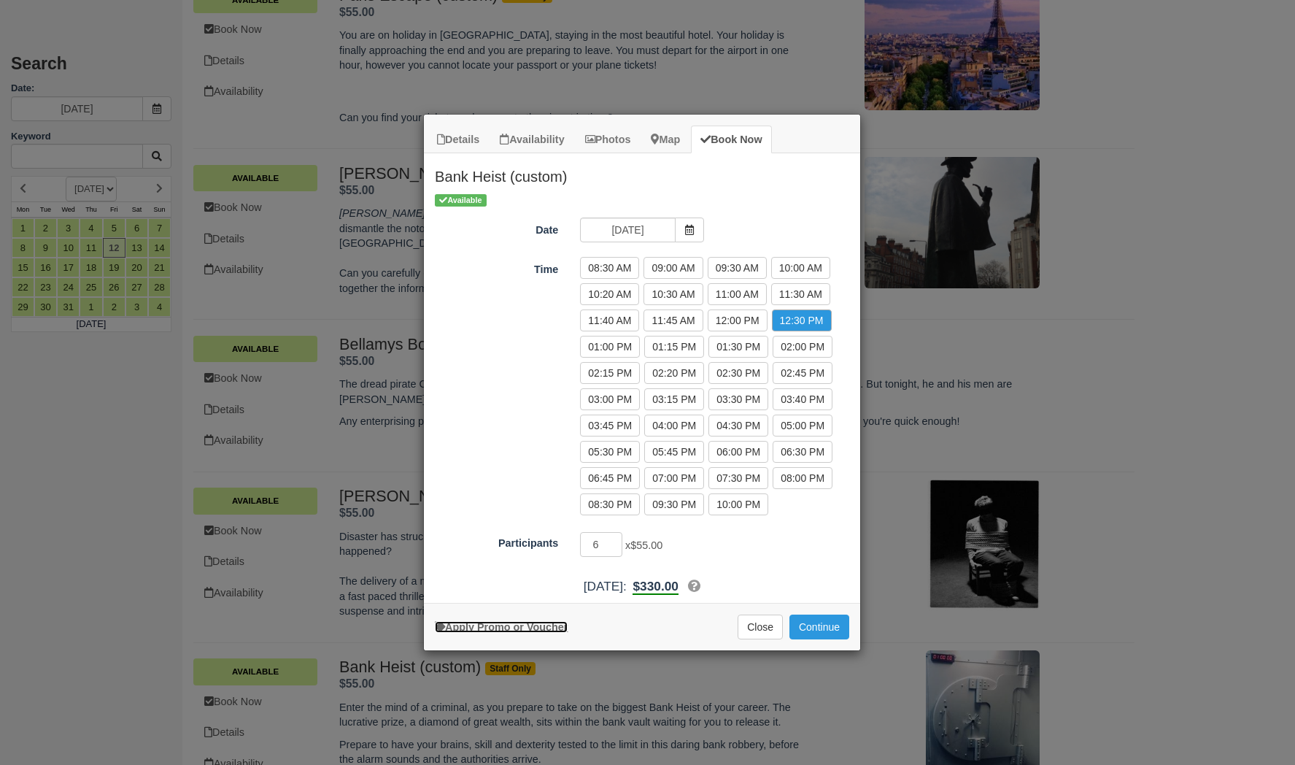
click at [543, 627] on link "Apply Promo or Voucher" at bounding box center [501, 627] width 133 height 12
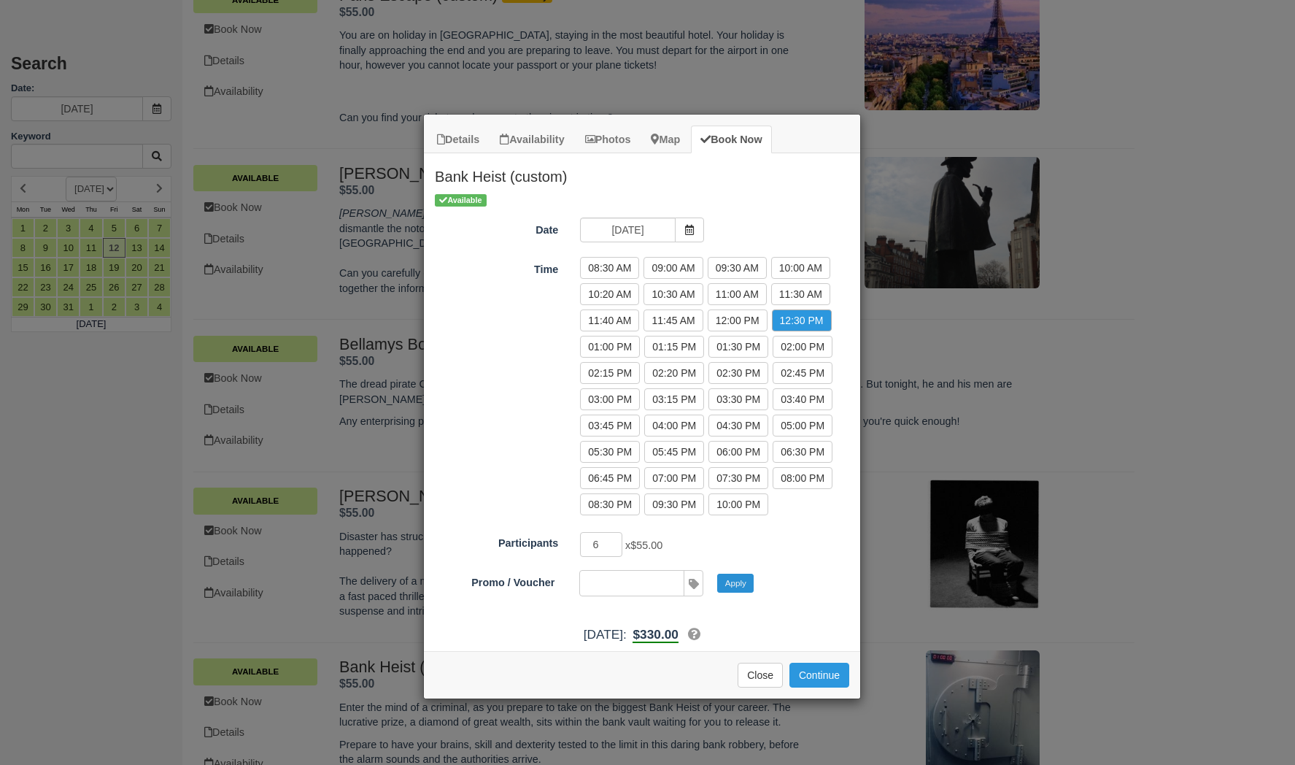
paste input "DISCOUNT10"
type input "DISCOUNT10"
click at [719, 587] on button "Apply" at bounding box center [735, 582] width 36 height 19
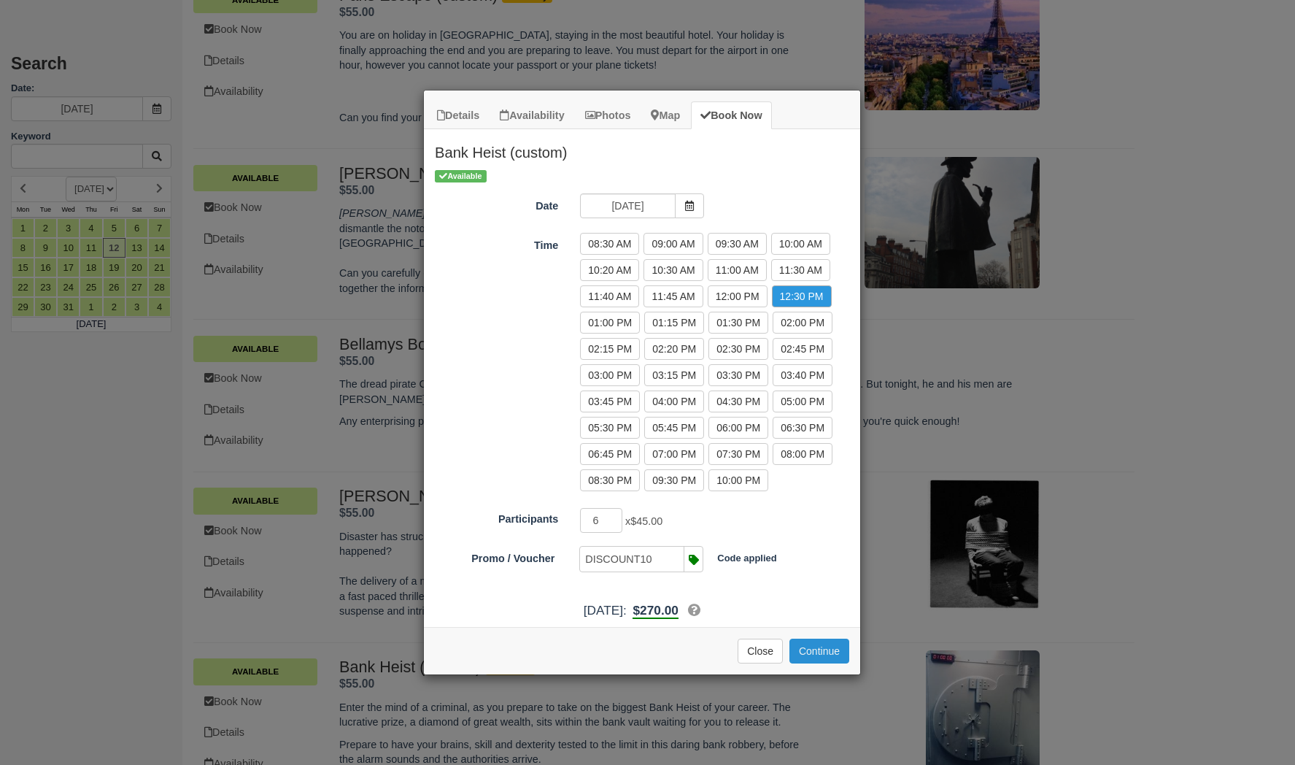
click at [816, 654] on button "Continue" at bounding box center [819, 650] width 60 height 25
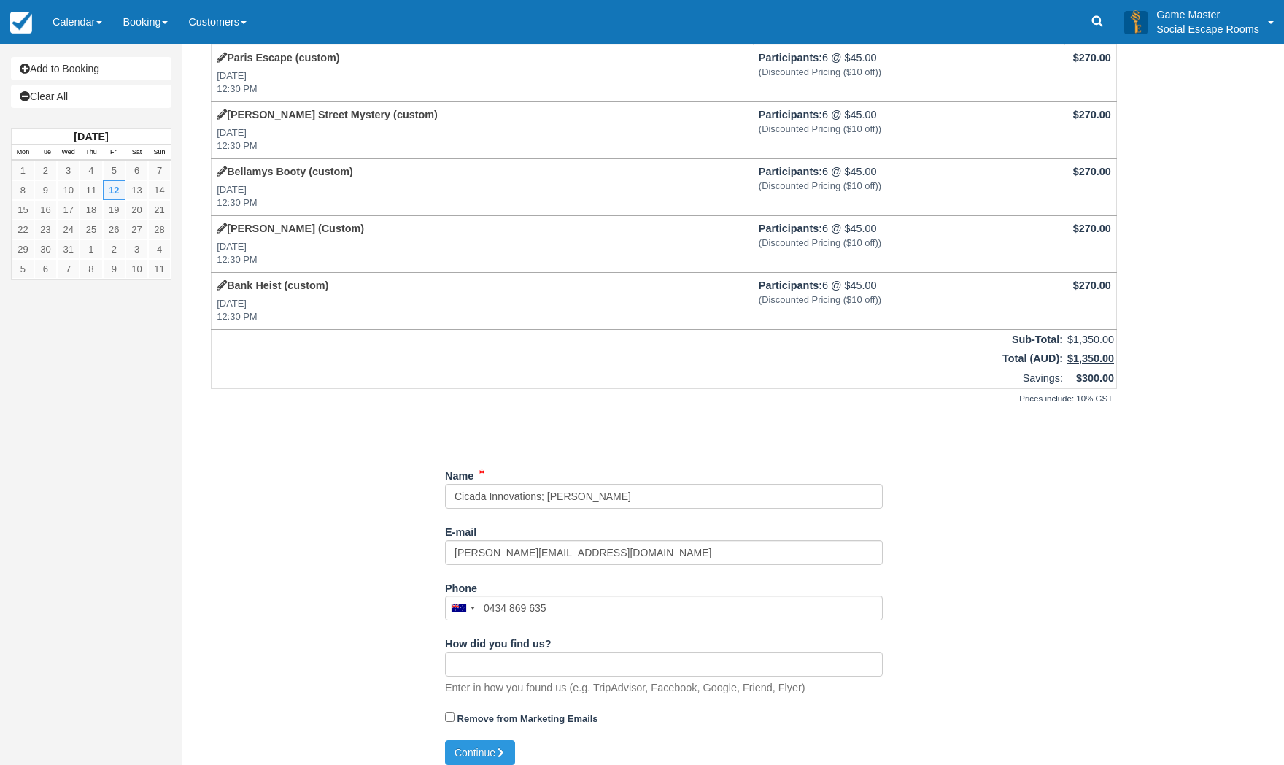
scroll to position [78, 0]
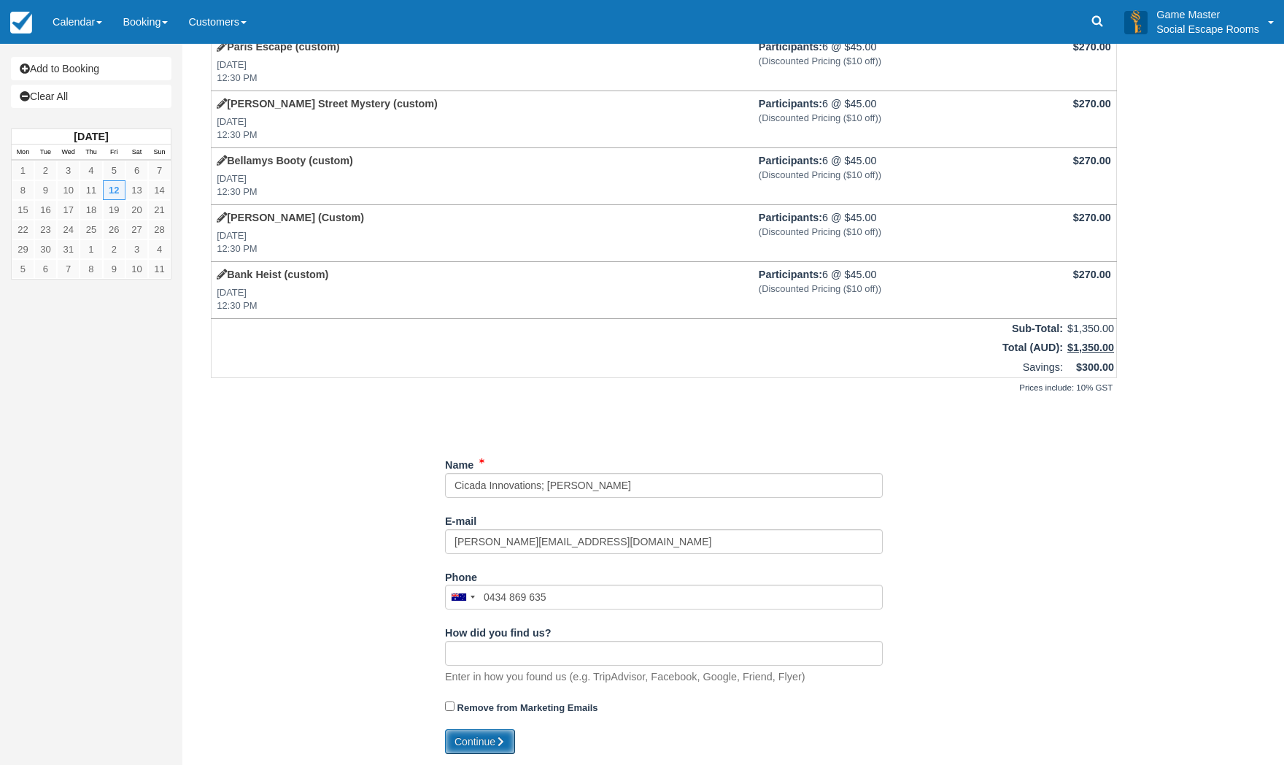
click at [487, 741] on button "Continue" at bounding box center [480, 741] width 70 height 25
type input "[PHONE_NUMBER]"
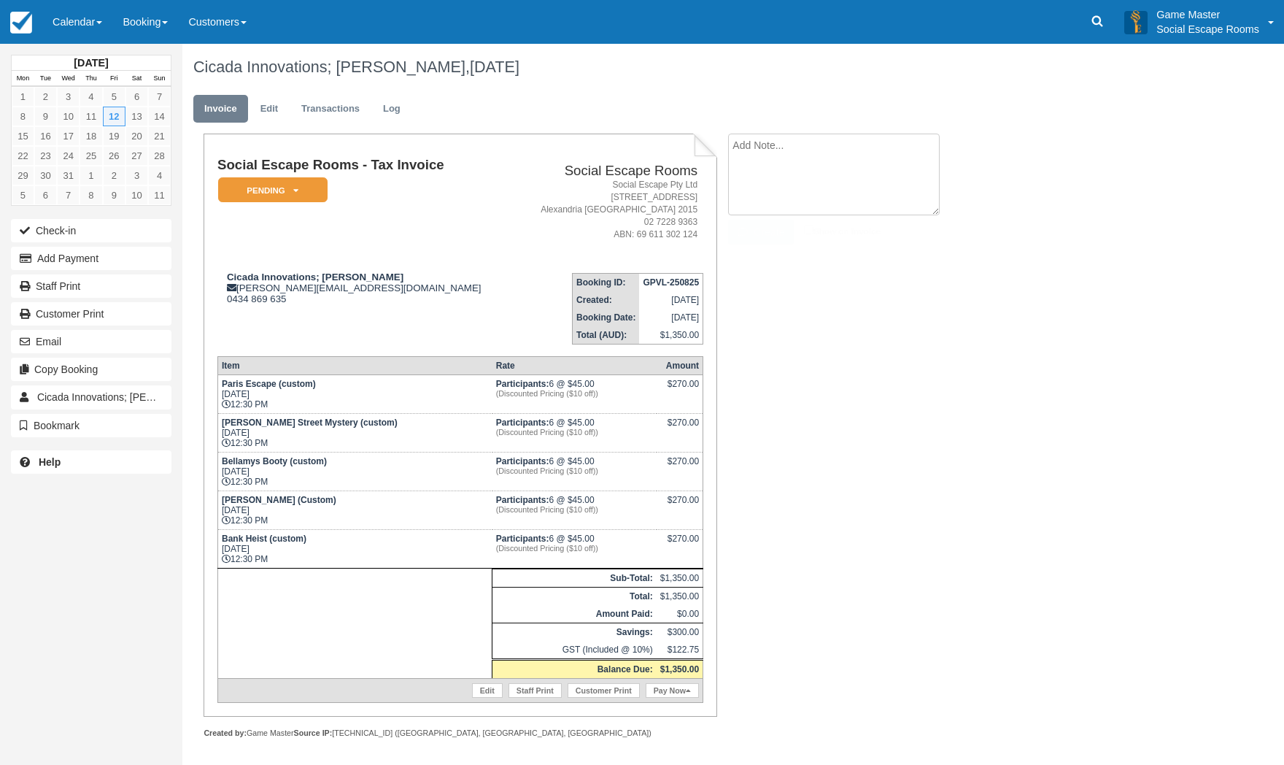
click at [836, 151] on textarea at bounding box center [834, 175] width 212 height 82
paste textarea "On Wed, Aug 13, 2025 at 2:56 PM Mathew Muratore <mathew@cicadainnovations.com> …"
type textarea "On Wed, Aug 13, 2025 at 2:56 PM Mathew Muratore <mathew@cicadainnovations.com> …"
click at [782, 222] on button "Create" at bounding box center [761, 232] width 66 height 25
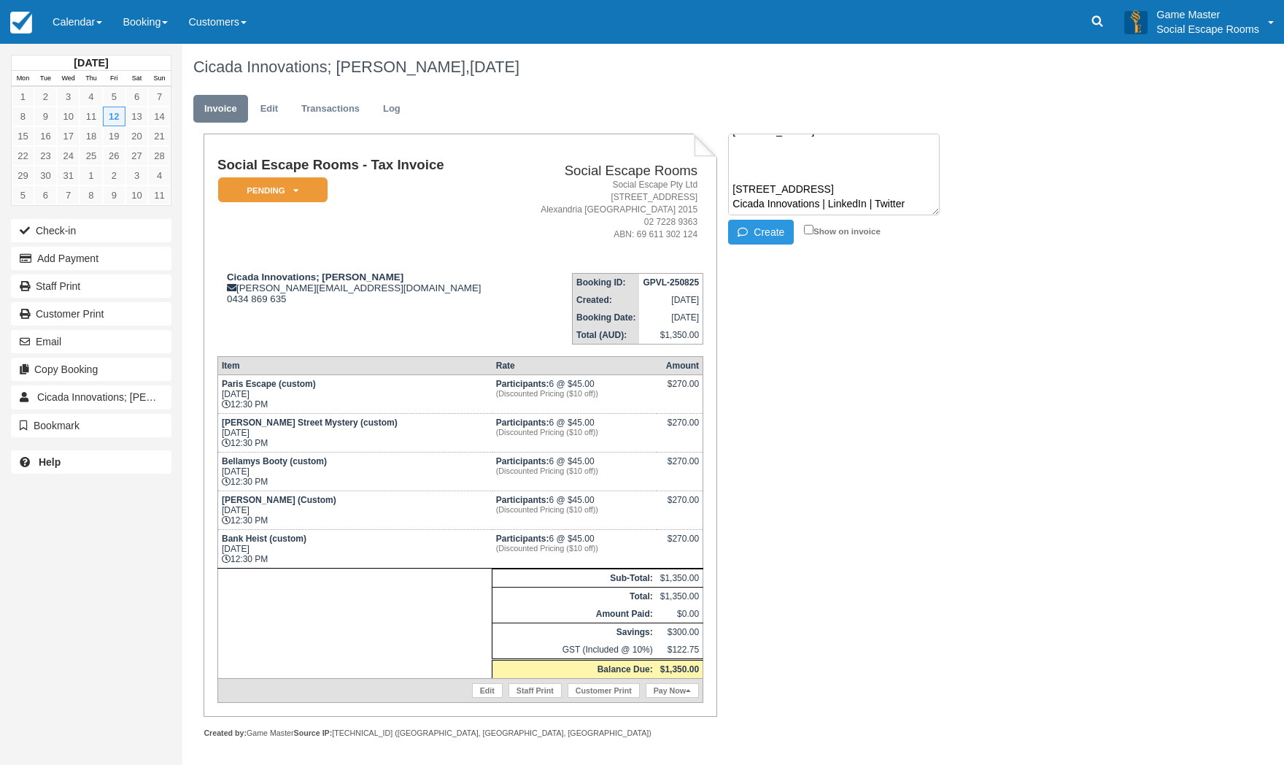
scroll to position [0, 0]
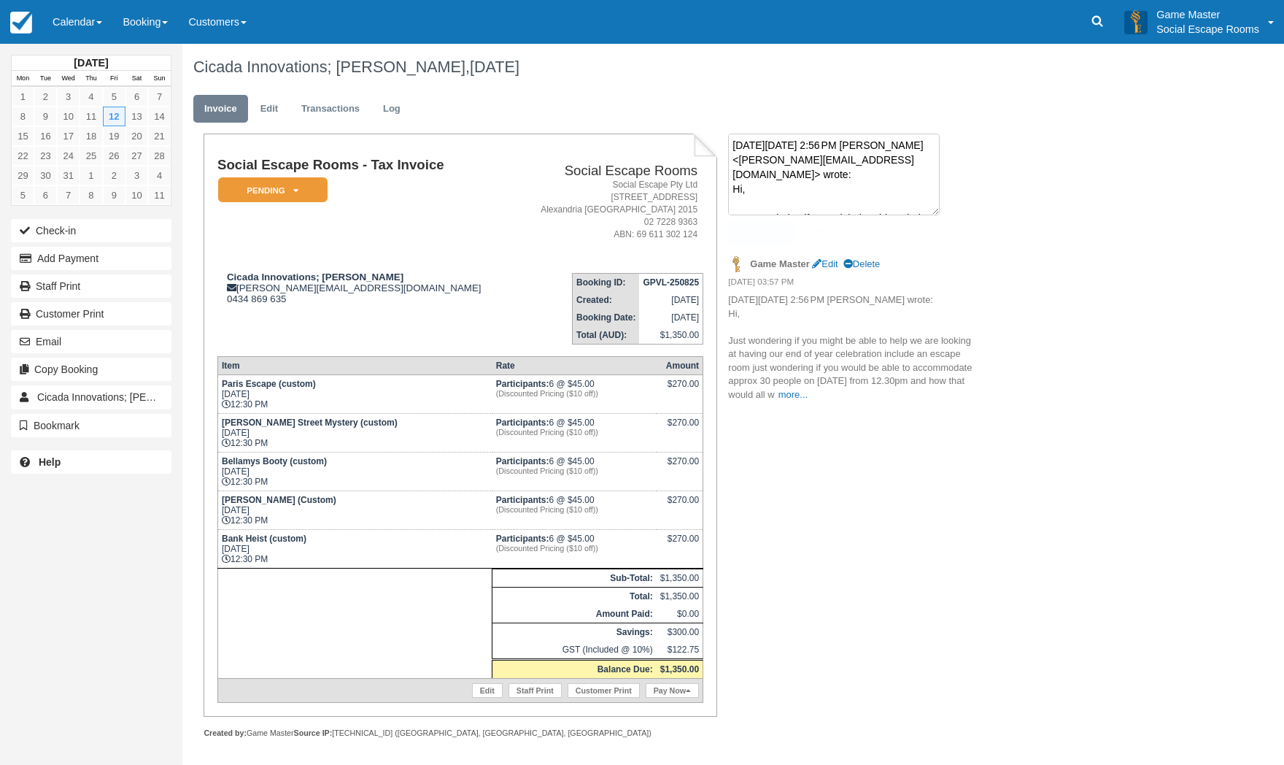
drag, startPoint x: 772, startPoint y: 147, endPoint x: 761, endPoint y: 187, distance: 42.3
click at [772, 147] on textarea "On Wed, Aug 13, 2025 at 2:56 PM Mathew Muratore <mathew@cicadainnovations.com> …" at bounding box center [834, 175] width 212 height 82
paste textarea "Hi there Mat, Thanks for your enquiry. In response to your questions: 1. We are…"
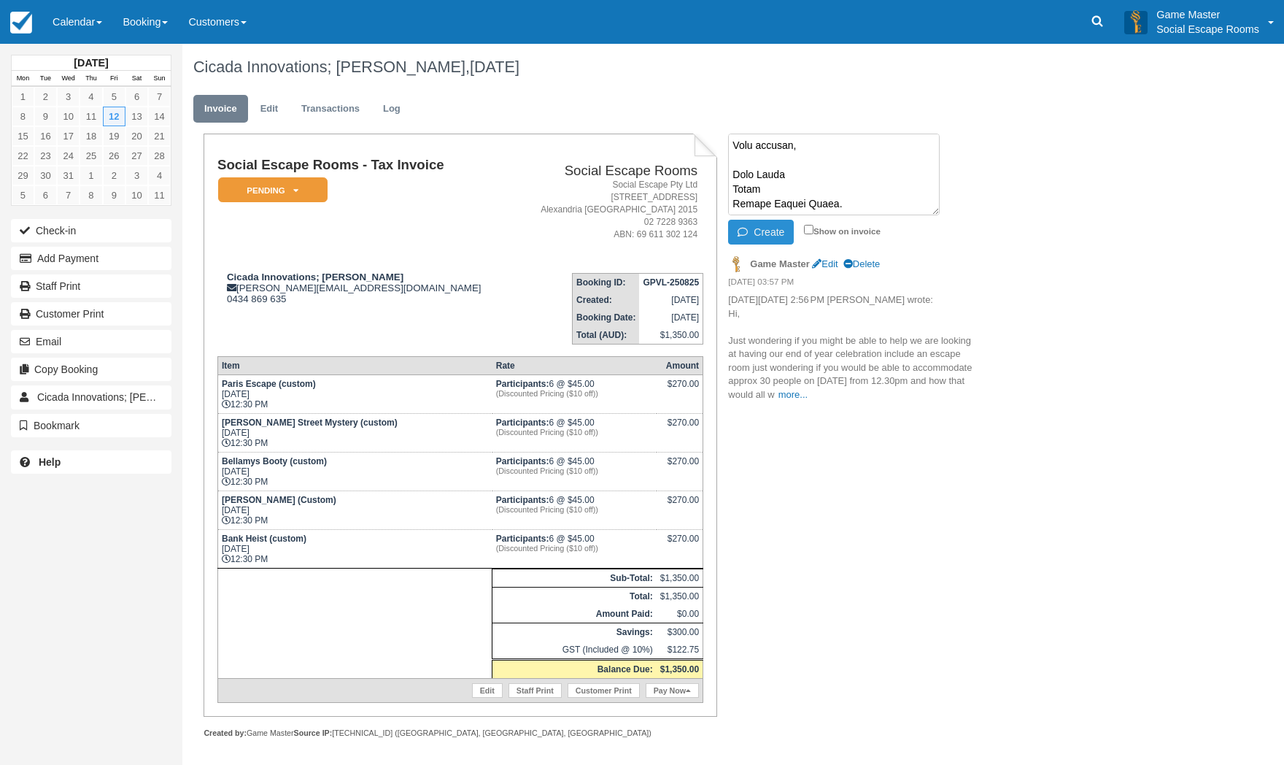
type textarea "Hi there Mat, Thanks for your enquiry. In response to your questions: 1. We are…"
drag, startPoint x: 759, startPoint y: 233, endPoint x: 1161, endPoint y: 210, distance: 403.3
click at [761, 232] on button "Create" at bounding box center [761, 232] width 66 height 25
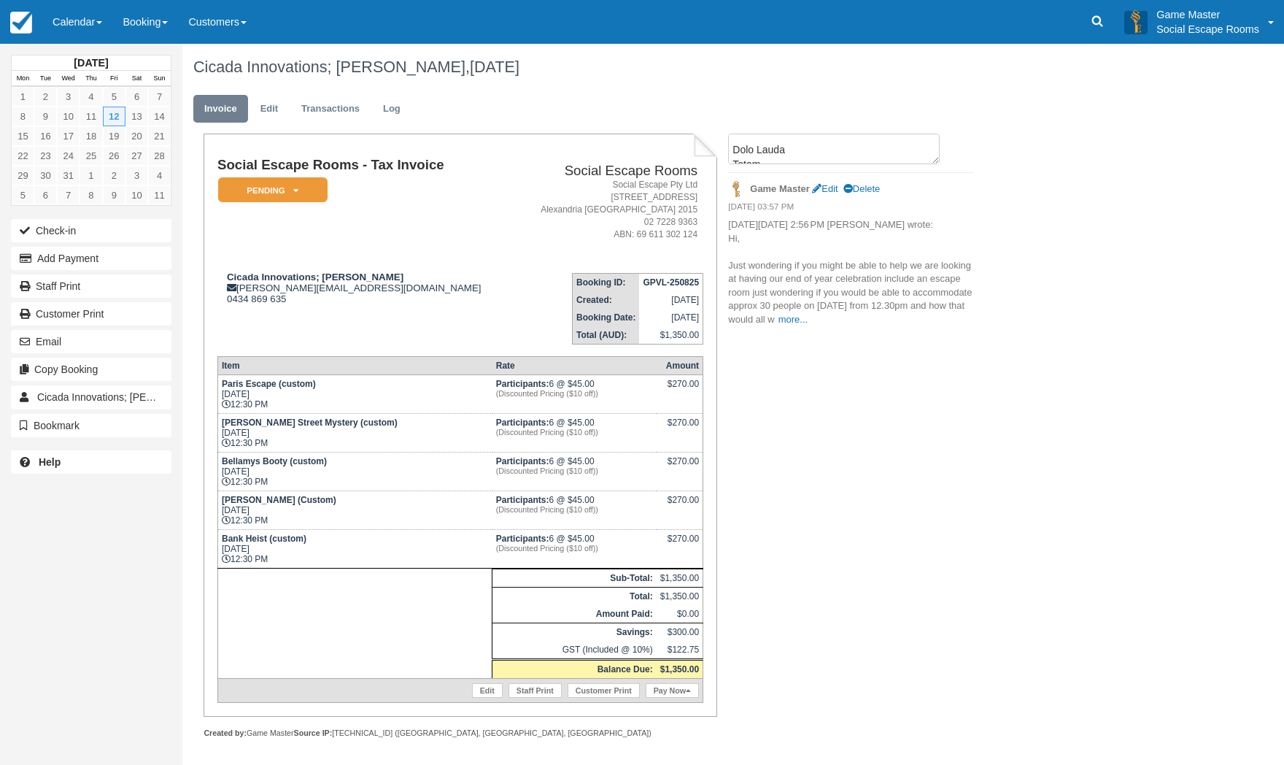
scroll to position [0, 0]
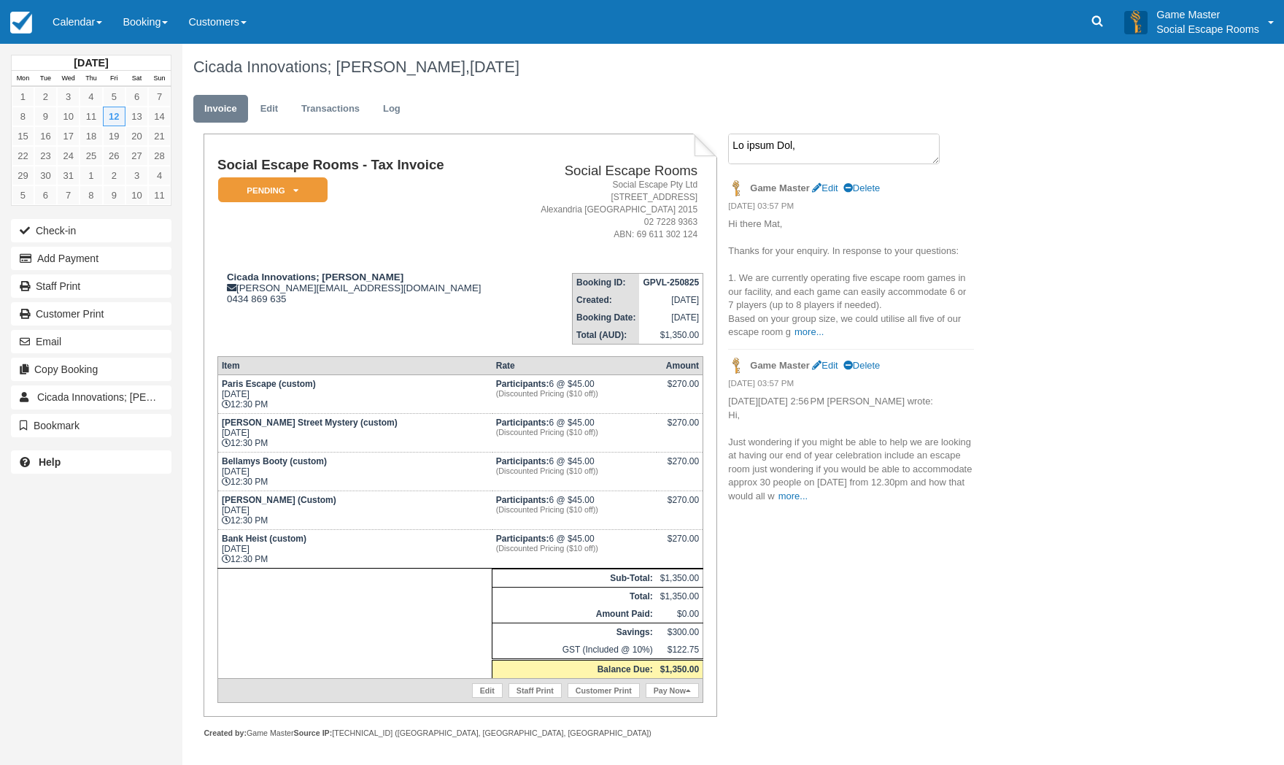
click at [886, 156] on textarea at bounding box center [834, 149] width 212 height 31
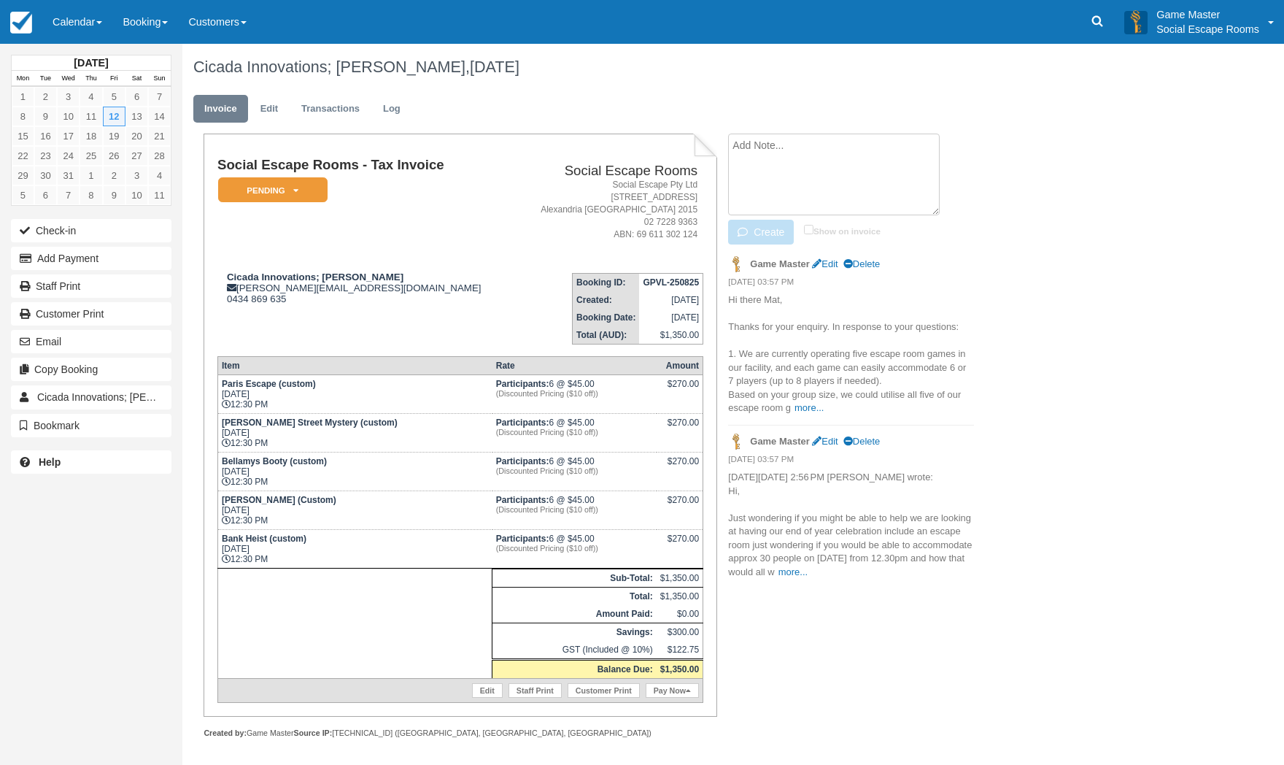
paste textarea "Hey Mark, Thanks so much for all the info! We would love to lock this in. Is th…"
type textarea "Hey Mark, Thanks so much for all the info! We would love to lock this in. Is th…"
drag, startPoint x: 771, startPoint y: 234, endPoint x: 1236, endPoint y: 228, distance: 464.8
click at [773, 233] on button "Create" at bounding box center [761, 232] width 66 height 25
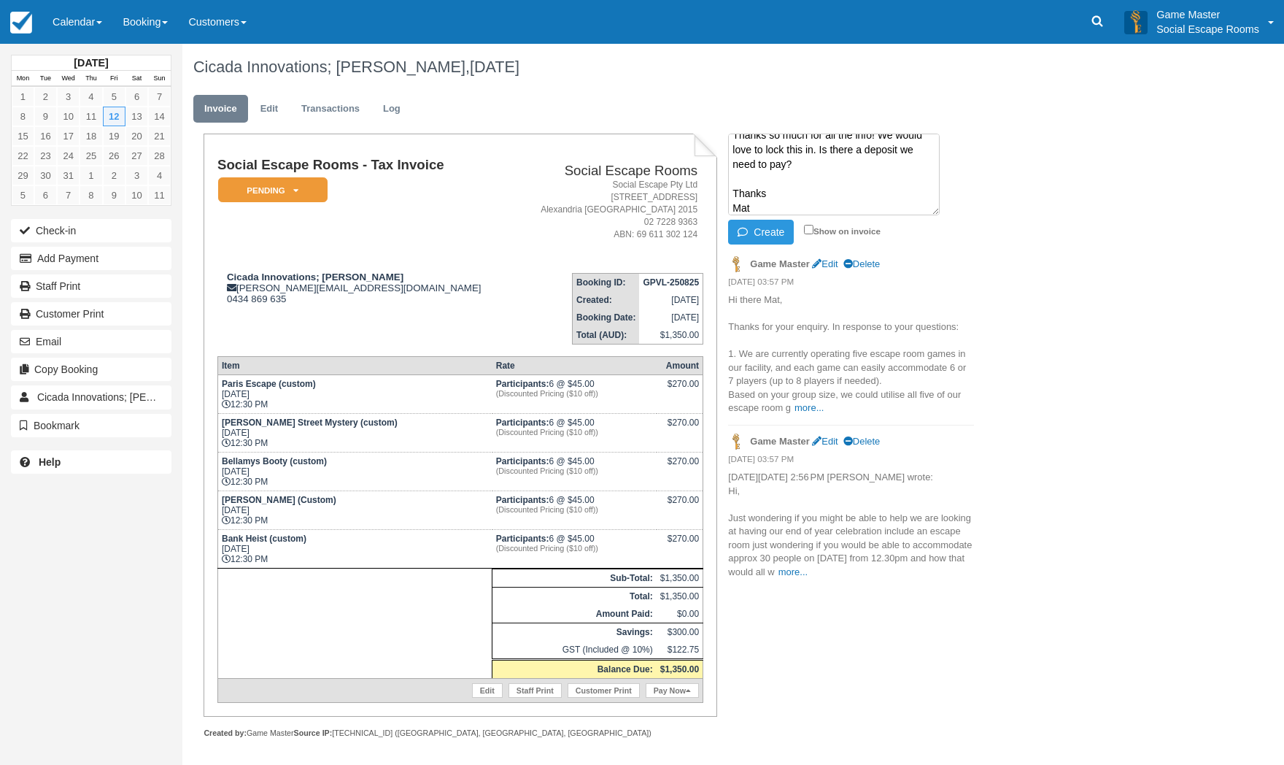
scroll to position [0, 0]
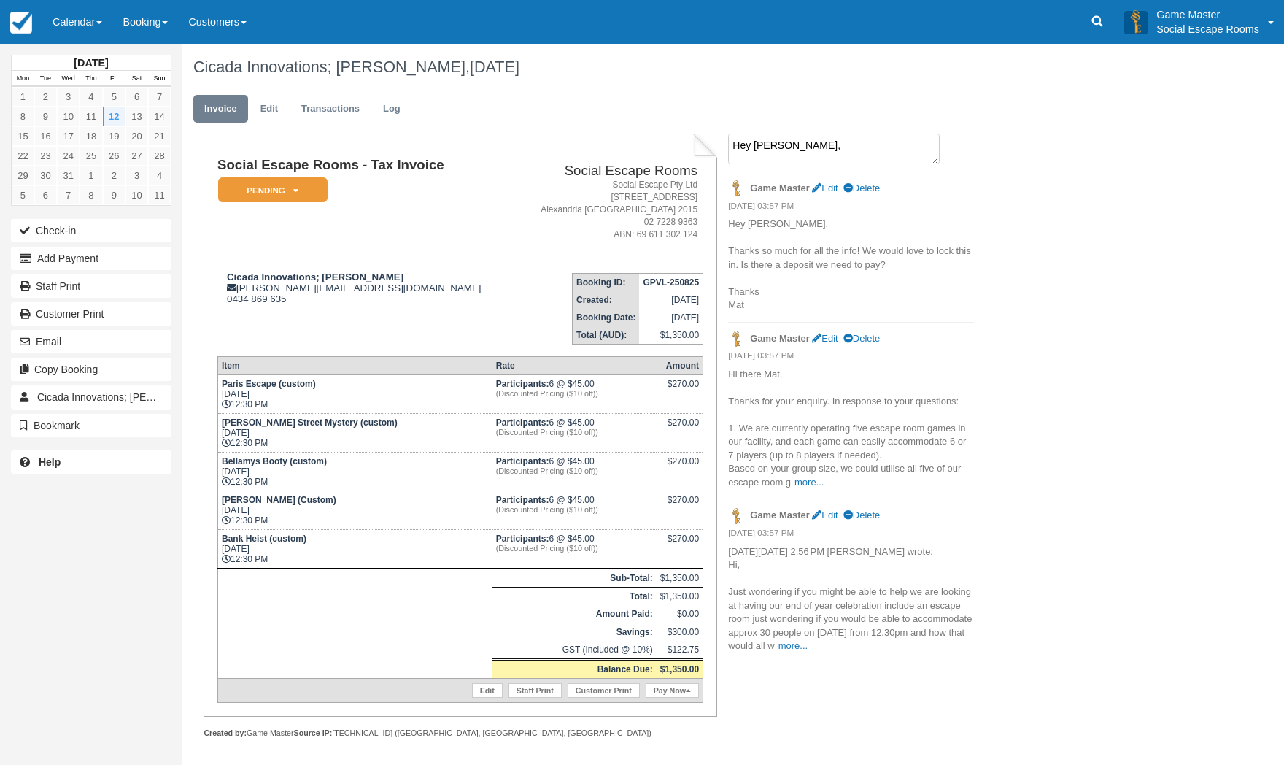
drag, startPoint x: 842, startPoint y: 152, endPoint x: 824, endPoint y: 179, distance: 32.2
click at [842, 152] on textarea "Hey Mark, Thanks so much for all the info! We would love to lock this in. Is th…" at bounding box center [834, 149] width 212 height 31
paste textarea "Hi Mathew, We would be happy to put together a reservation for your event, and …"
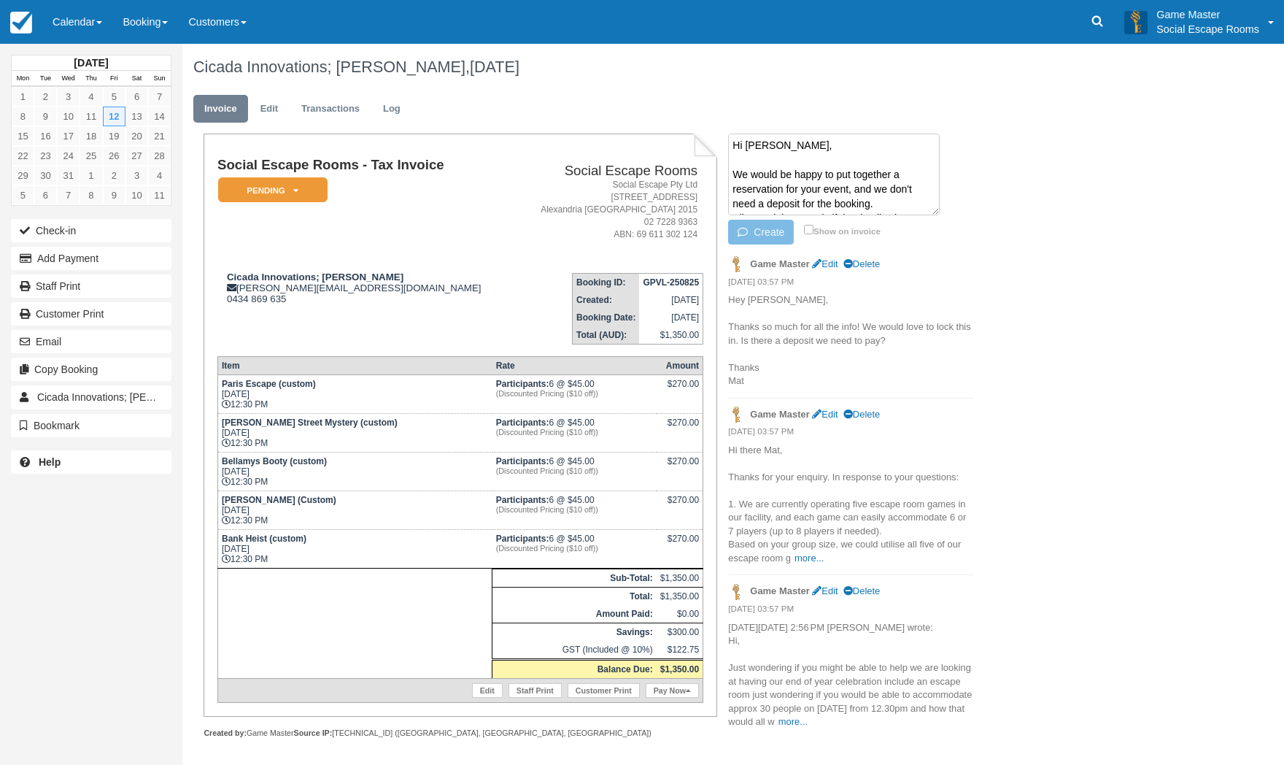
scroll to position [142, 0]
type textarea "Hi Mathew, We would be happy to put together a reservation for your event, and …"
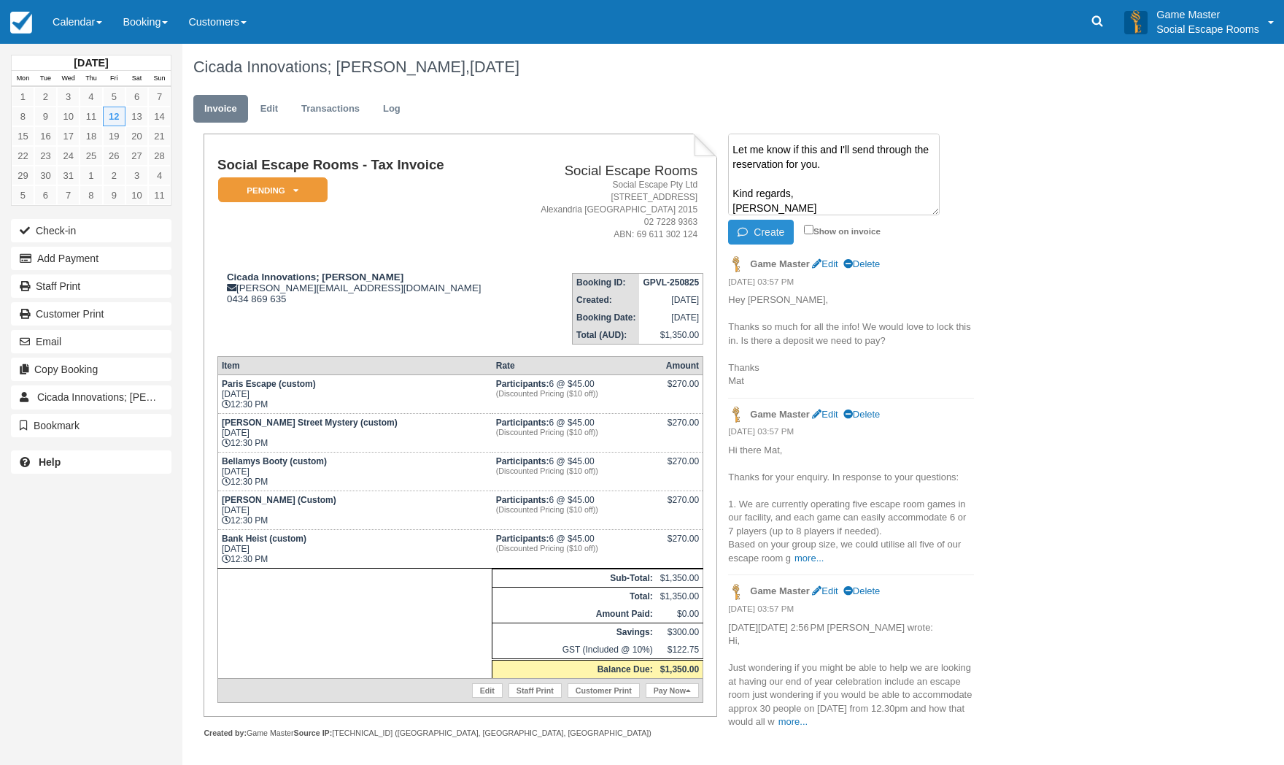
click at [768, 233] on button "Create" at bounding box center [761, 232] width 66 height 25
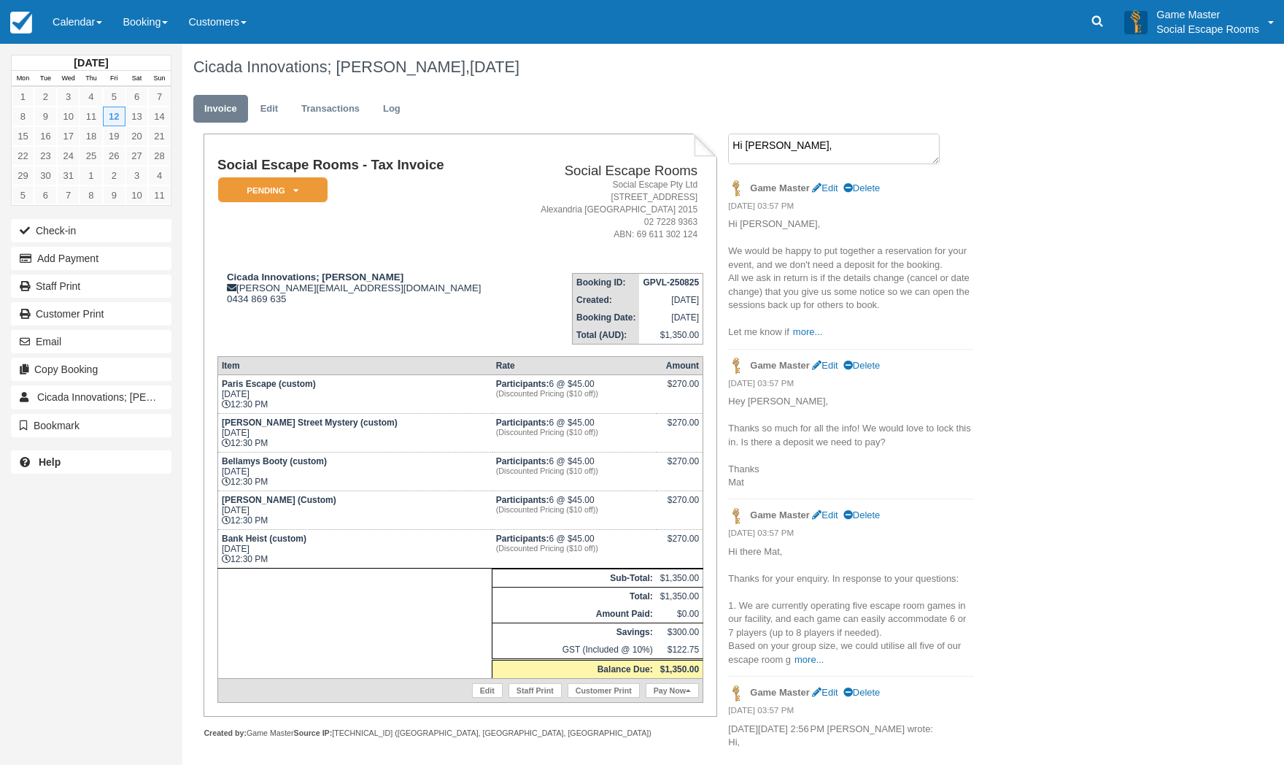
drag, startPoint x: 876, startPoint y: 153, endPoint x: 867, endPoint y: 162, distance: 12.4
click at [876, 153] on textarea "Hi Mathew, We would be happy to put together a reservation for your event, and …" at bounding box center [834, 149] width 212 height 31
paste textarea "Amazing thanks Mark let's lock it in I'll be sure to tell you with plenty of no…"
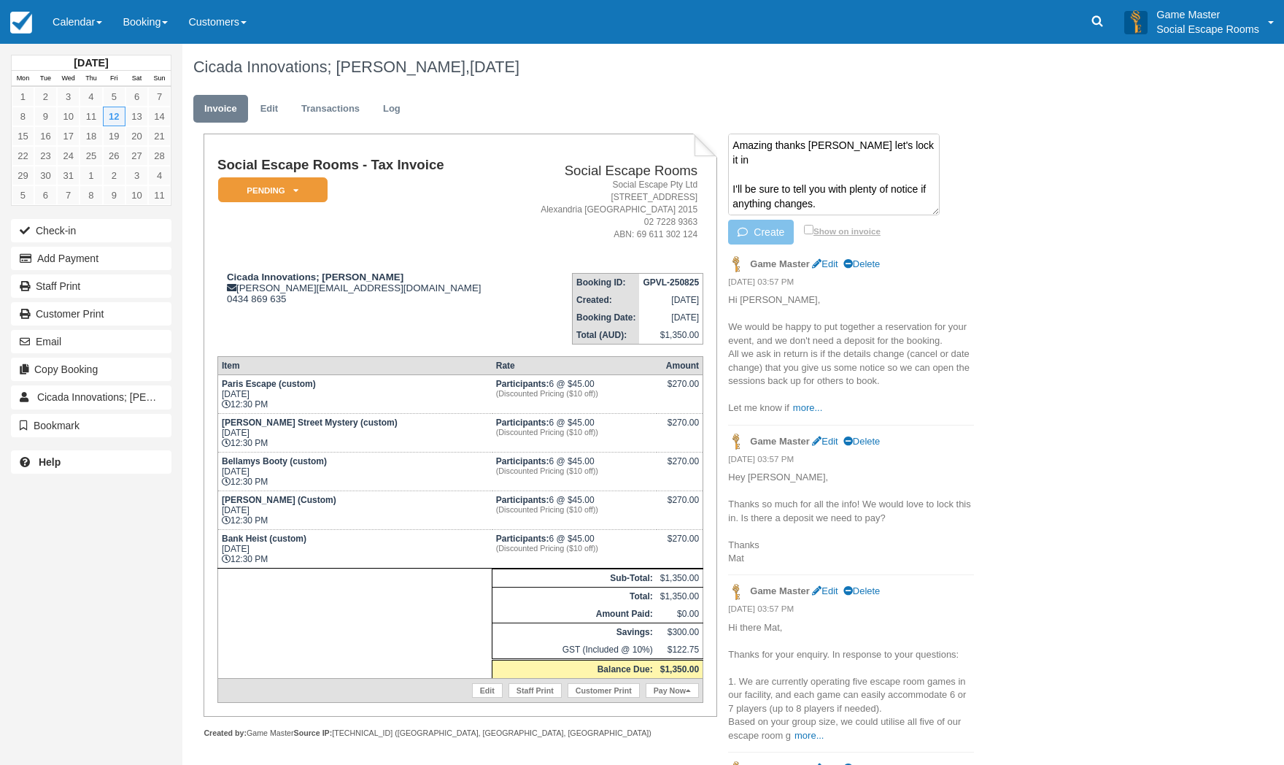
scroll to position [25, 0]
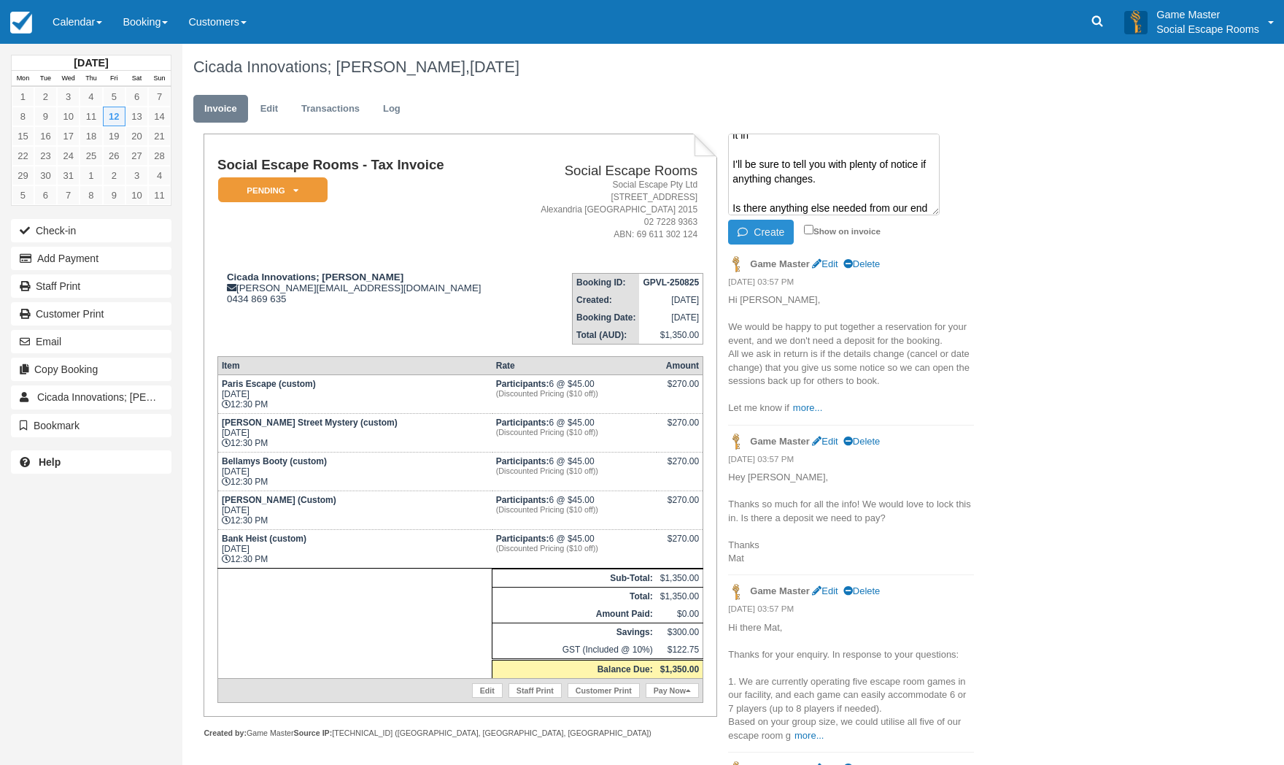
type textarea "Amazing thanks Mark let's lock it in I'll be sure to tell you with plenty of no…"
drag, startPoint x: 777, startPoint y: 236, endPoint x: 959, endPoint y: 233, distance: 182.4
click at [778, 235] on button "Create" at bounding box center [761, 232] width 66 height 25
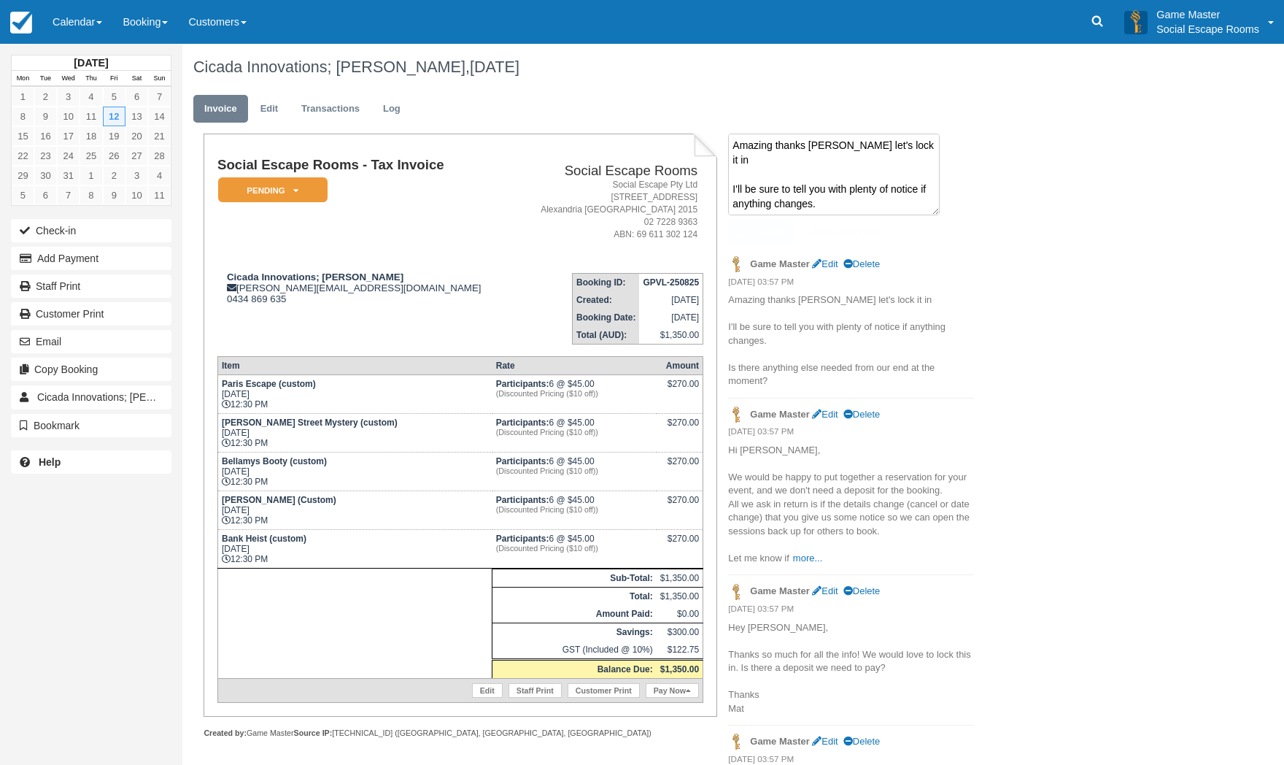
click at [843, 151] on textarea "Amazing thanks Mark let's lock it in I'll be sure to tell you with plenty of no…" at bounding box center [834, 175] width 212 height 82
paste textarea "Nothing else needed for the moment. I'll send through the reservation right awa…"
type textarea "Nothing else needed for the moment. I'll send through the reservation right awa…"
click at [774, 227] on button "Create" at bounding box center [761, 232] width 66 height 25
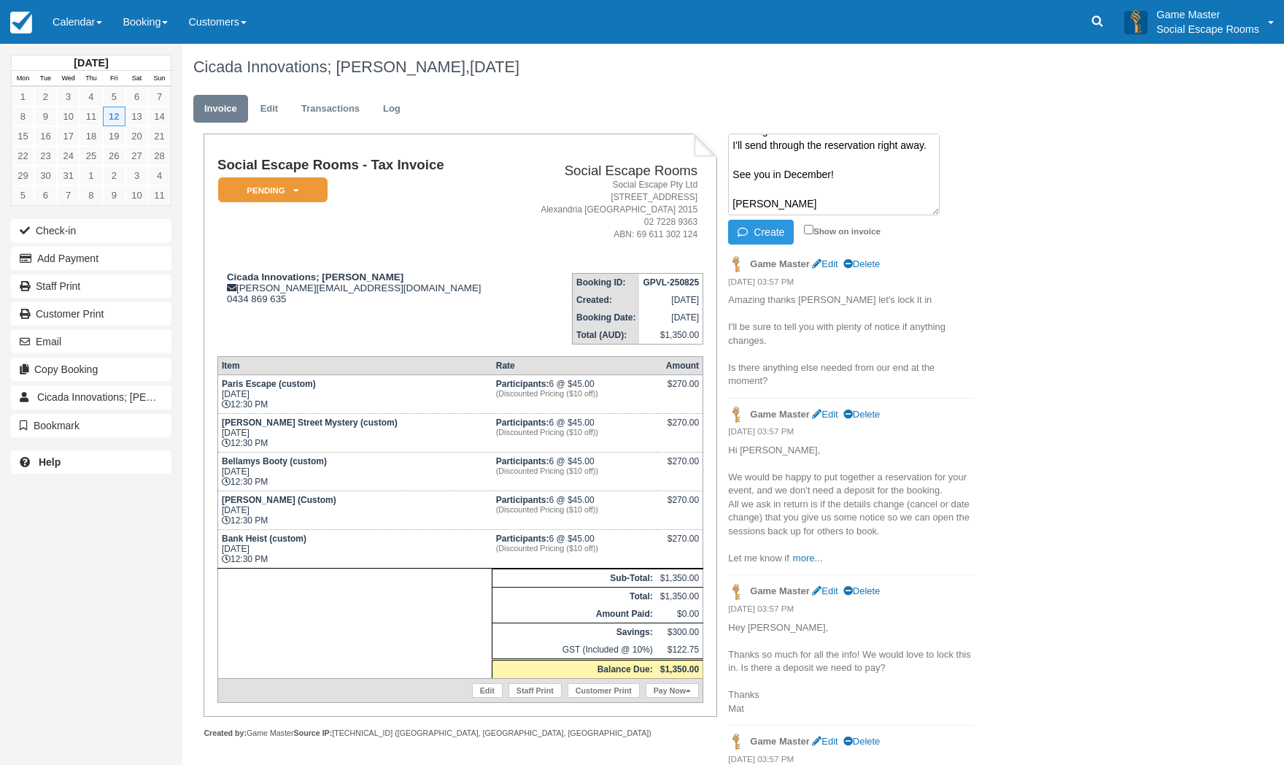
scroll to position [0, 0]
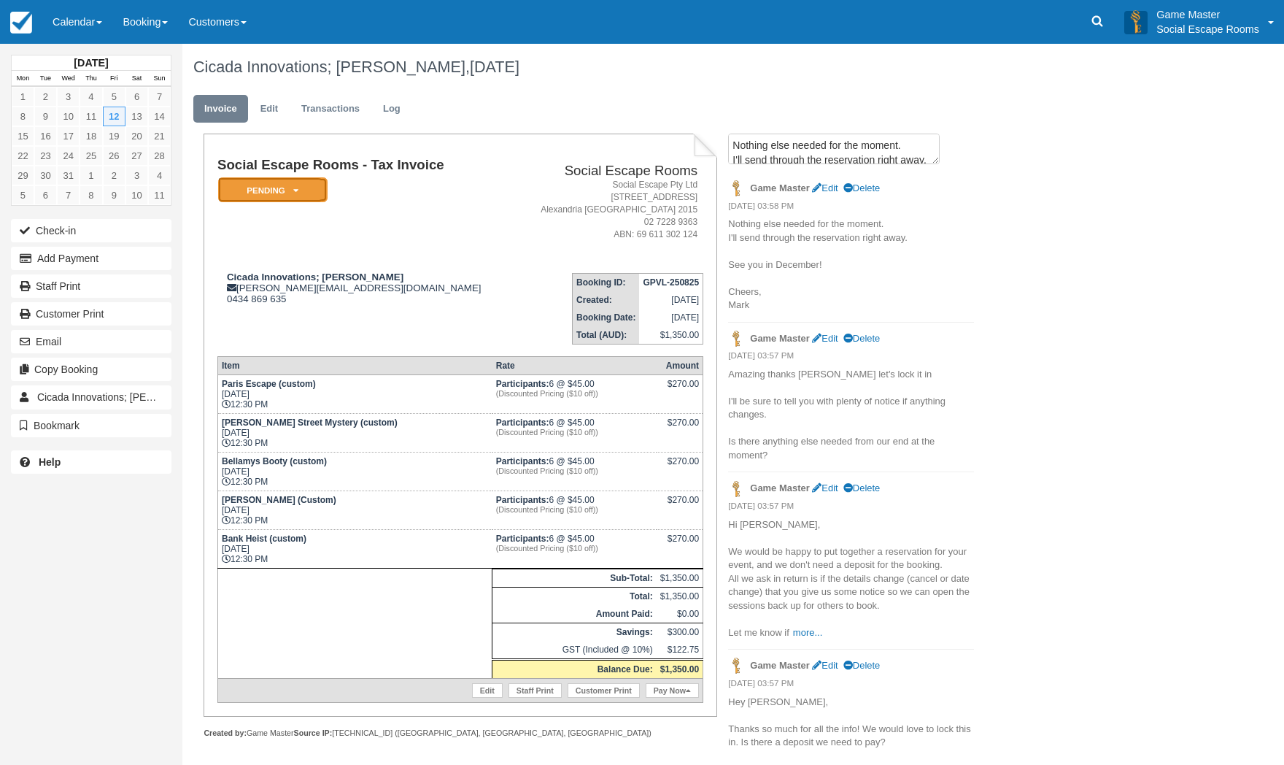
click at [285, 190] on em "Pending" at bounding box center [272, 190] width 109 height 26
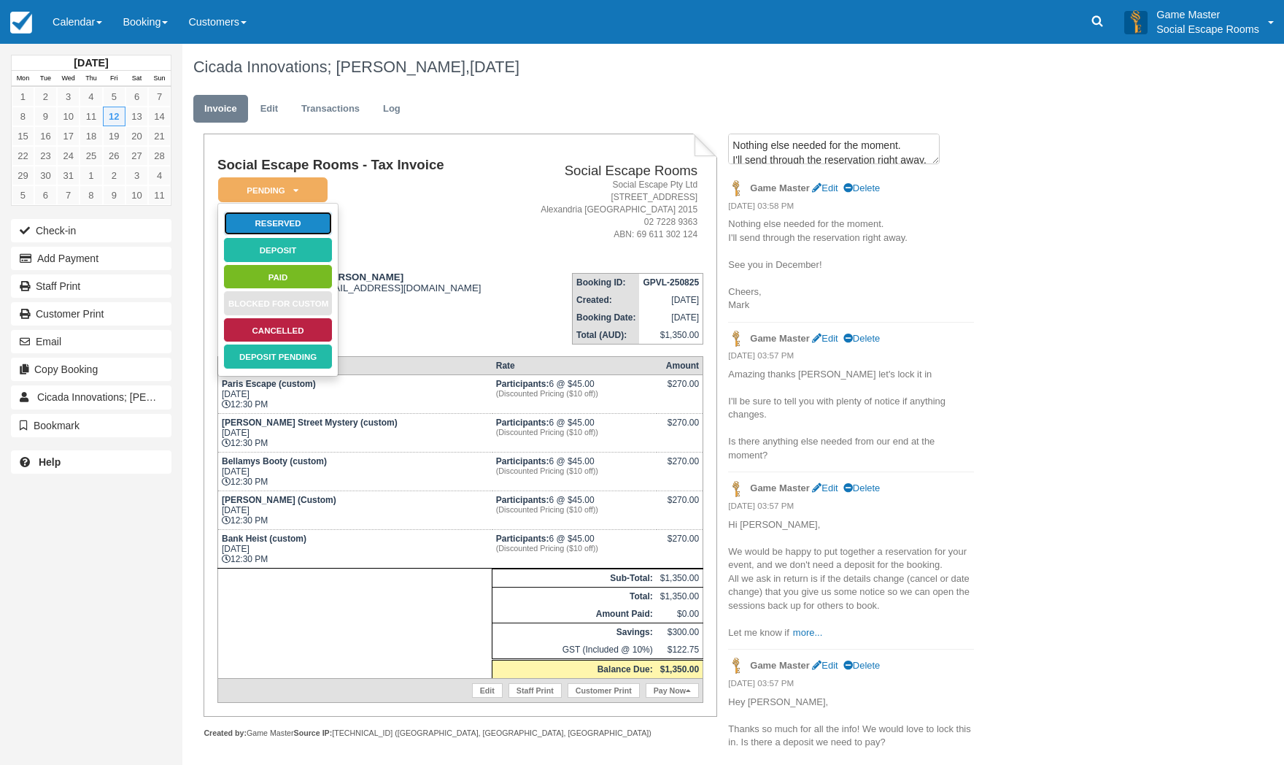
click at [279, 225] on link "Reserved" at bounding box center [277, 224] width 109 height 26
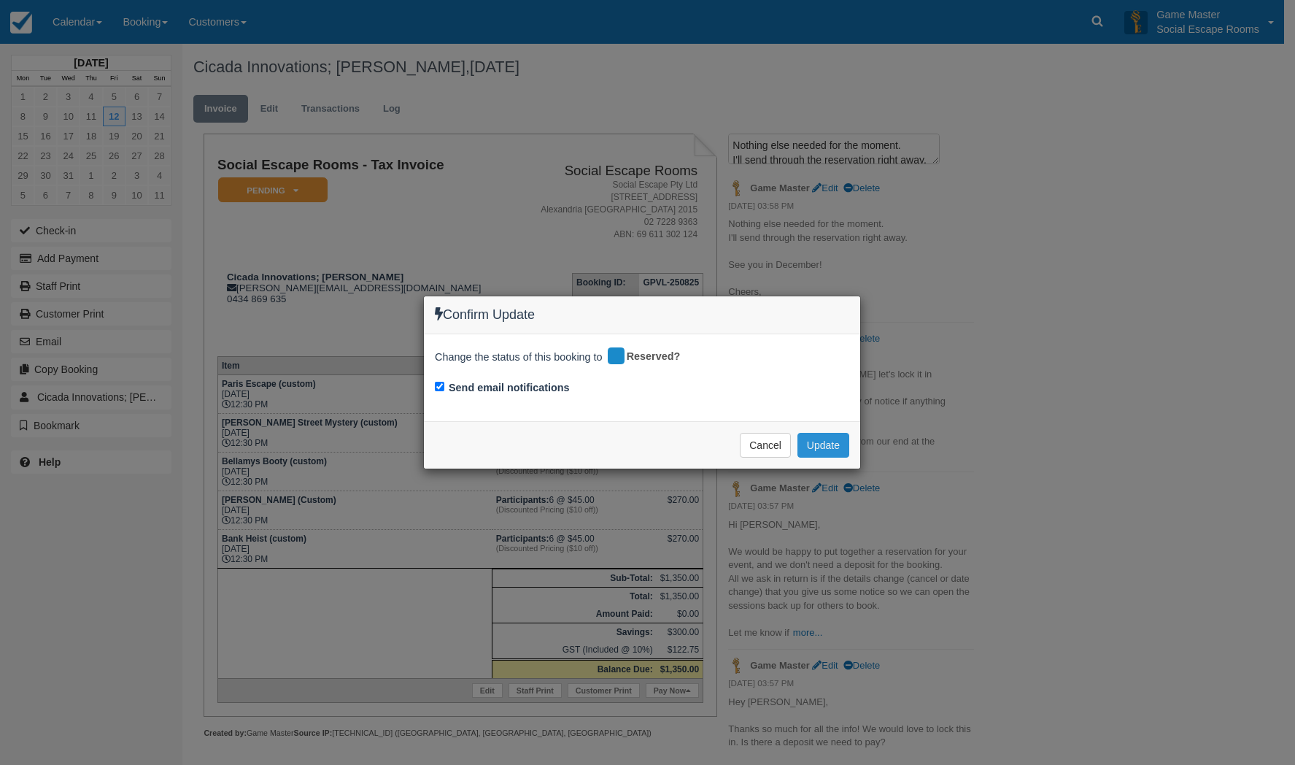
click at [835, 450] on button "Update" at bounding box center [823, 445] width 52 height 25
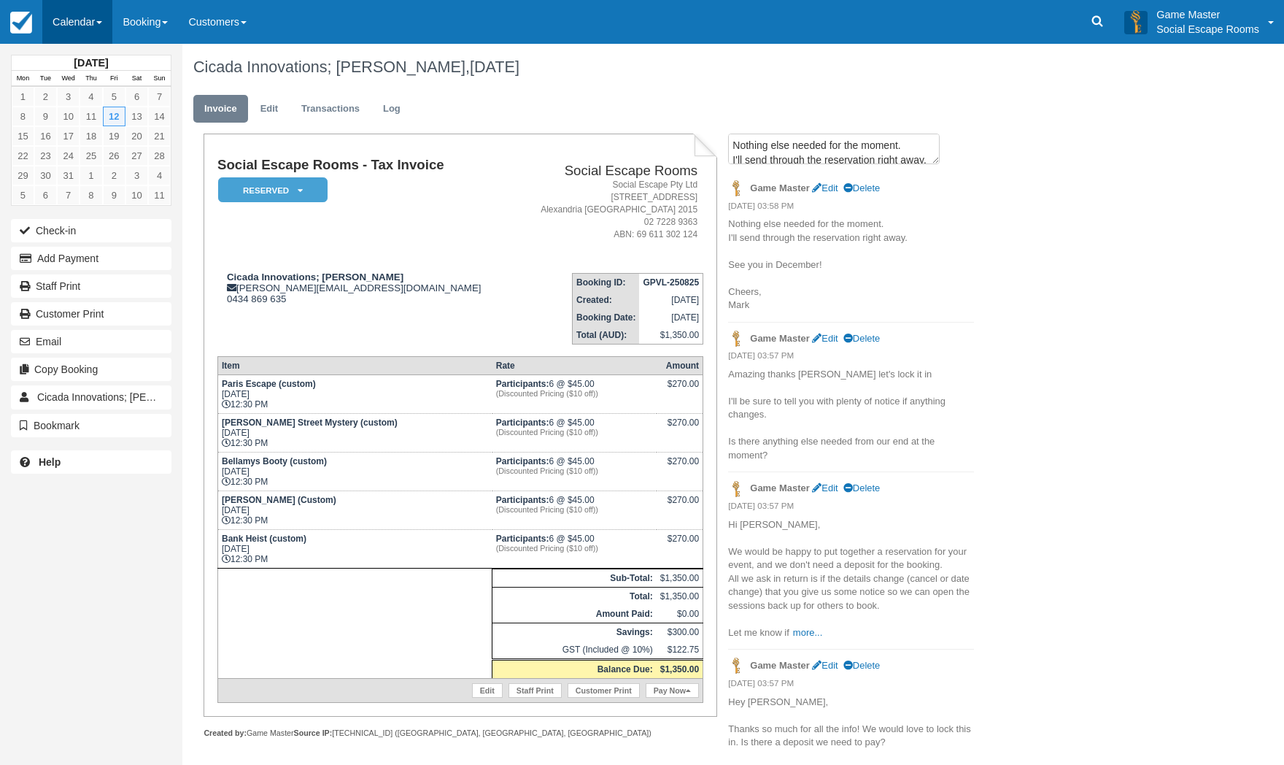
click at [85, 16] on link "Calendar" at bounding box center [77, 22] width 70 height 44
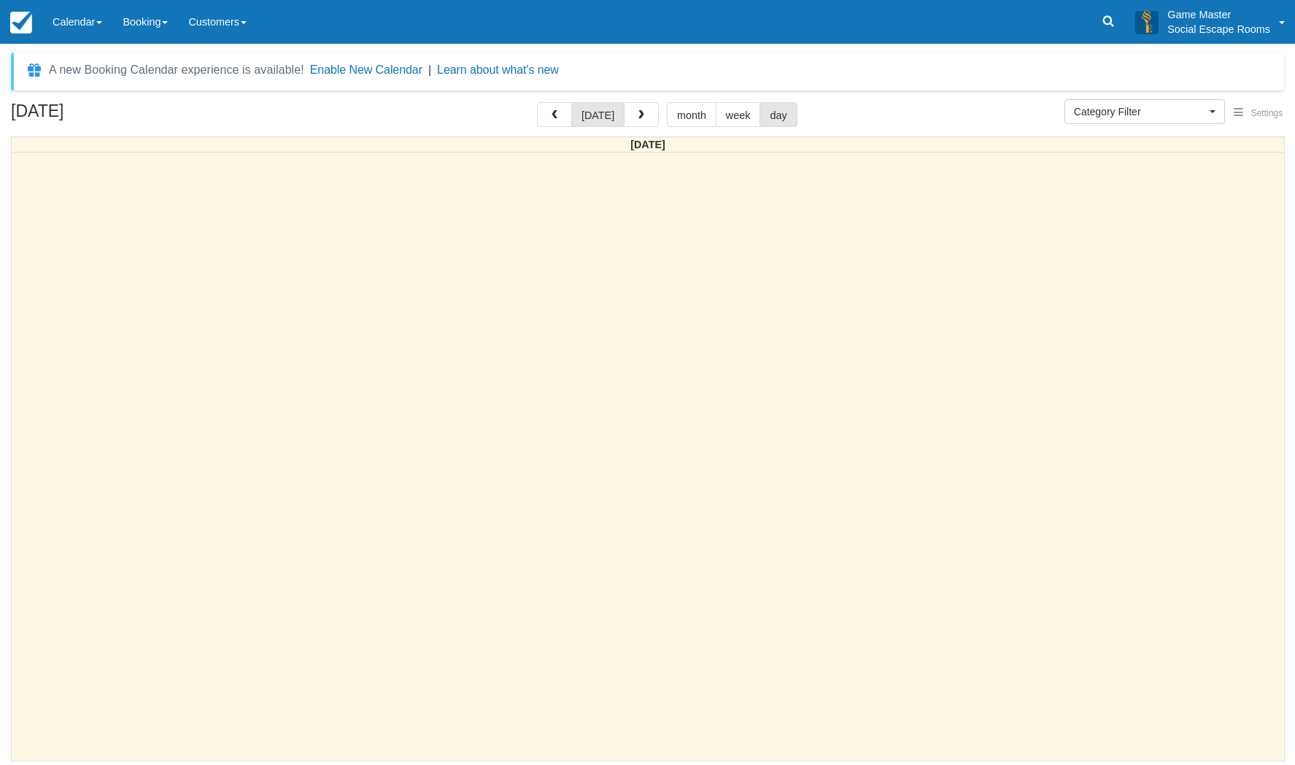
select select
click at [638, 120] on span "button" at bounding box center [641, 115] width 10 height 10
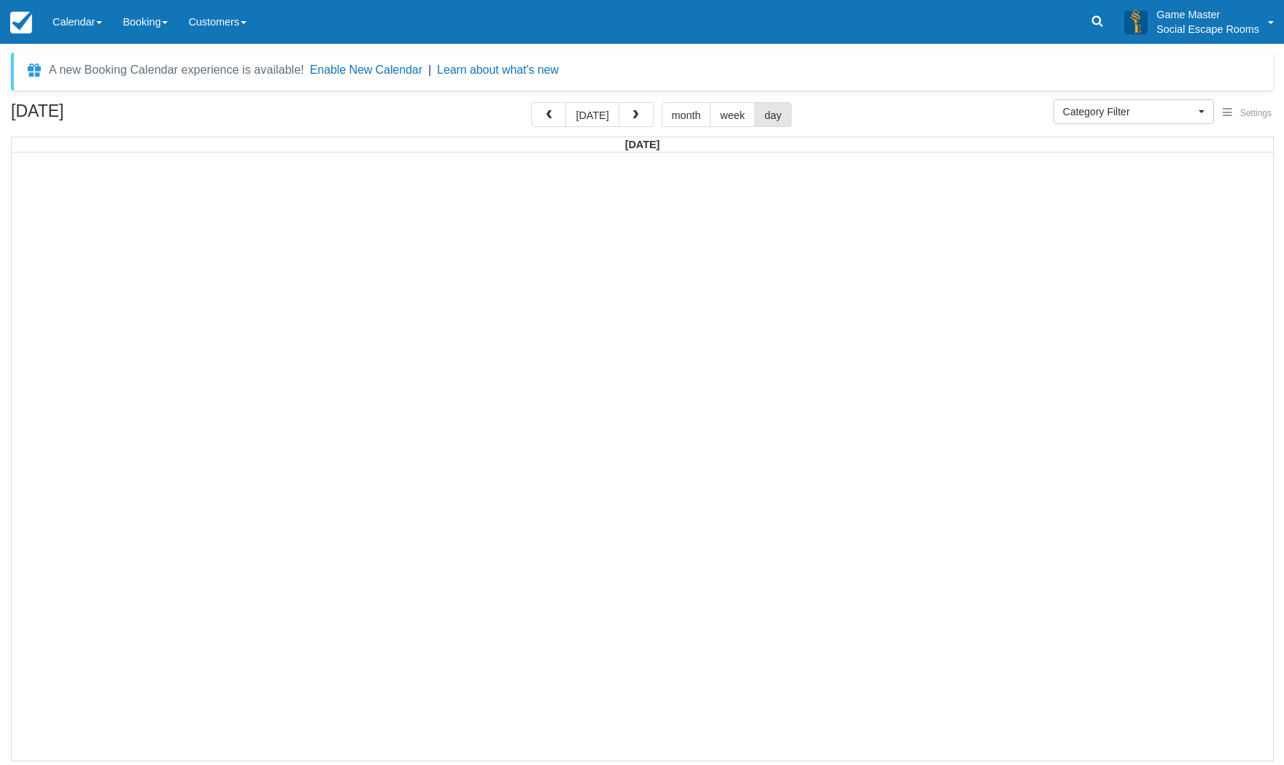
select select
click at [560, 118] on span "button" at bounding box center [554, 115] width 10 height 10
